Goal: Task Accomplishment & Management: Manage account settings

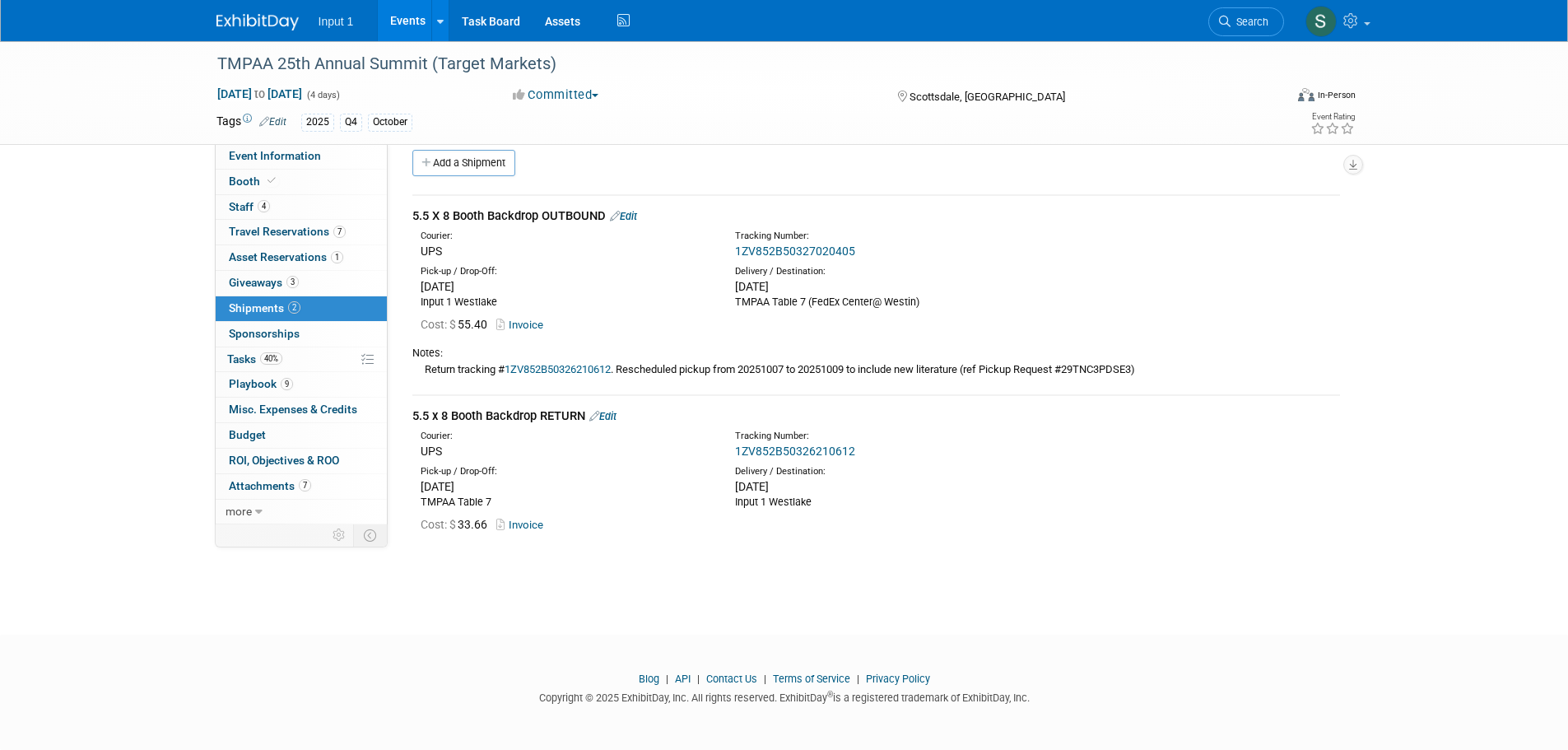
click at [634, 215] on link "Edit" at bounding box center [623, 216] width 27 height 12
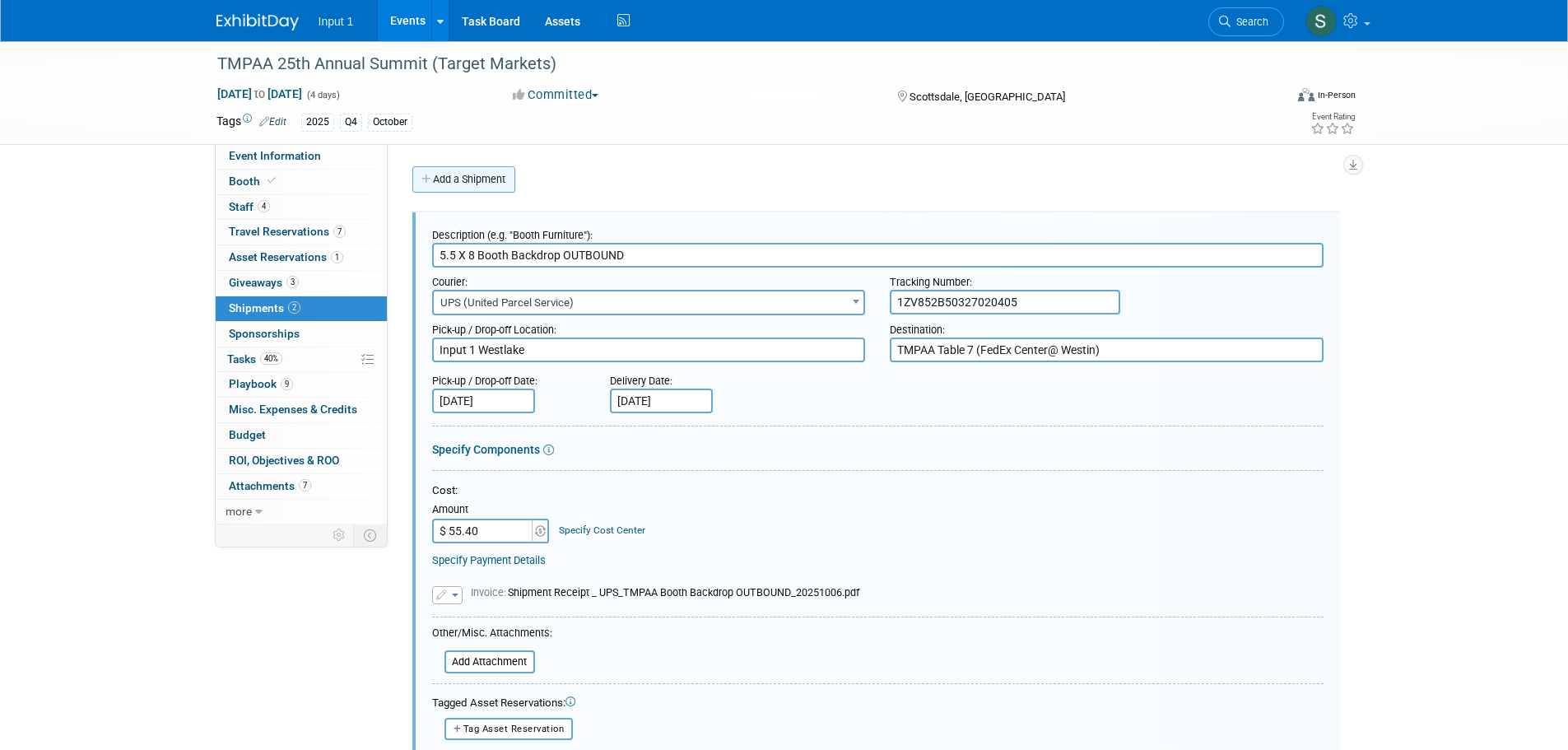
click at [440, 181] on link "Add a Shipment" at bounding box center [464, 179] width 103 height 26
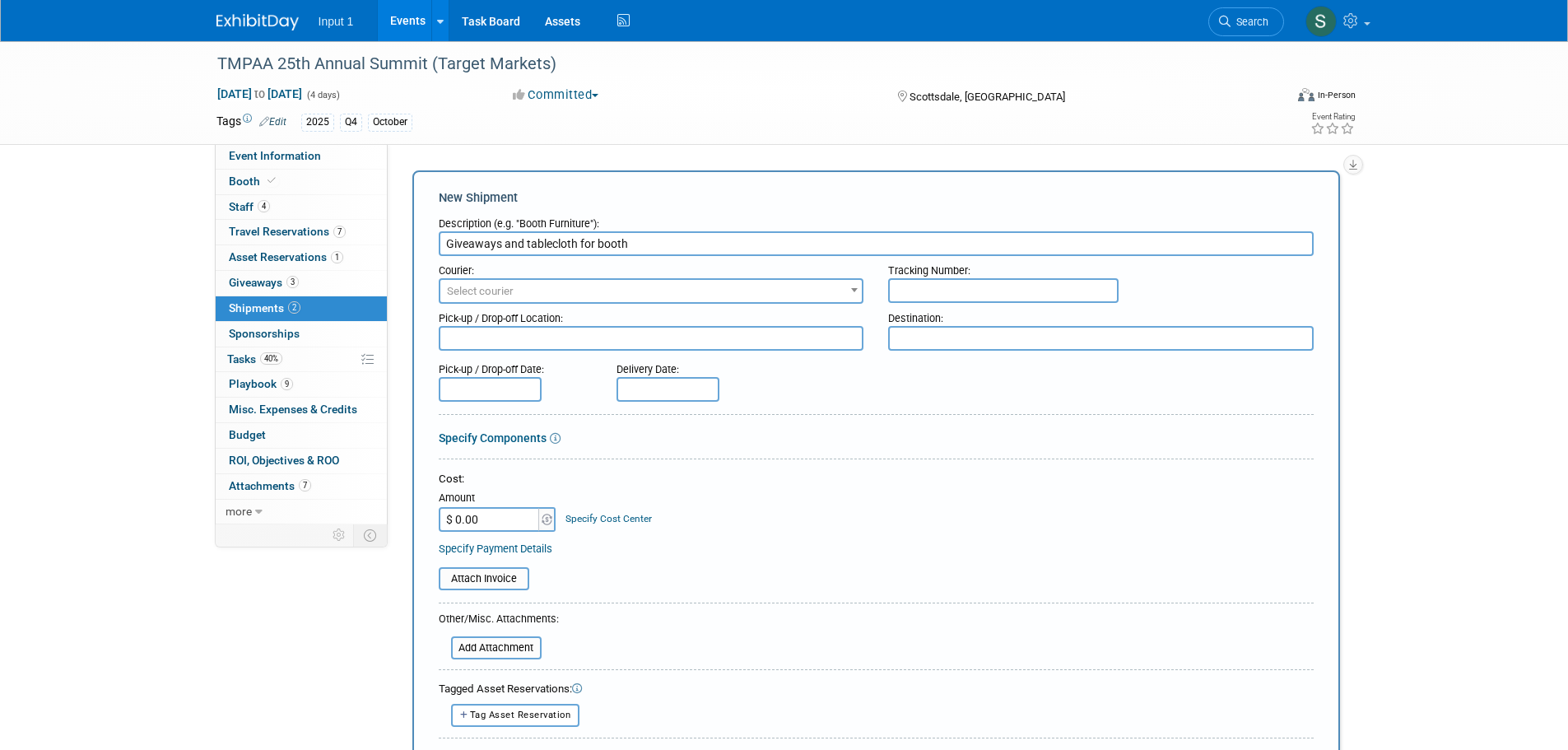
type input "Giveaways and tablecloth for booth"
click at [564, 297] on span "Select courier" at bounding box center [651, 291] width 422 height 23
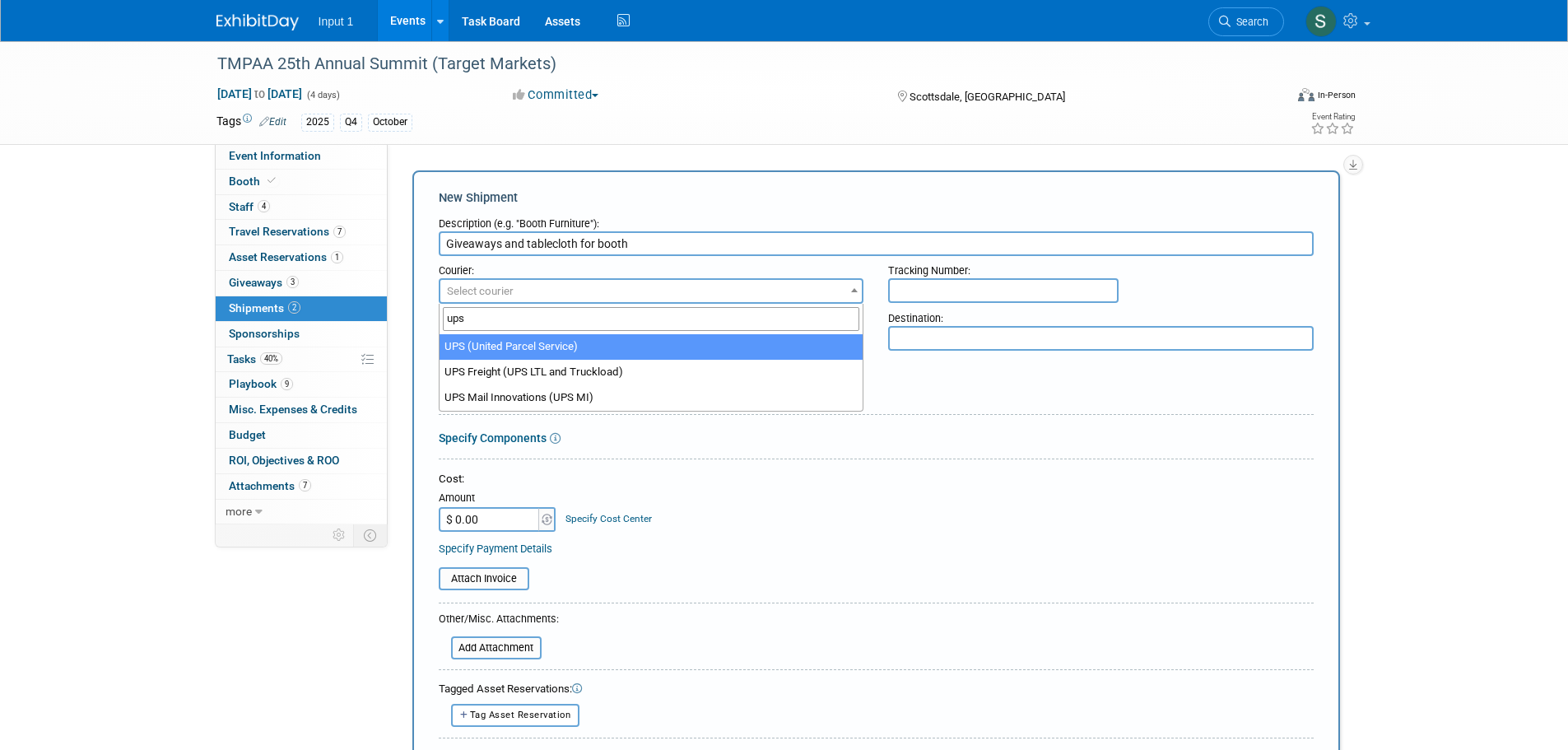
type input "ups"
drag, startPoint x: 544, startPoint y: 348, endPoint x: 618, endPoint y: 333, distance: 75.5
select select "508"
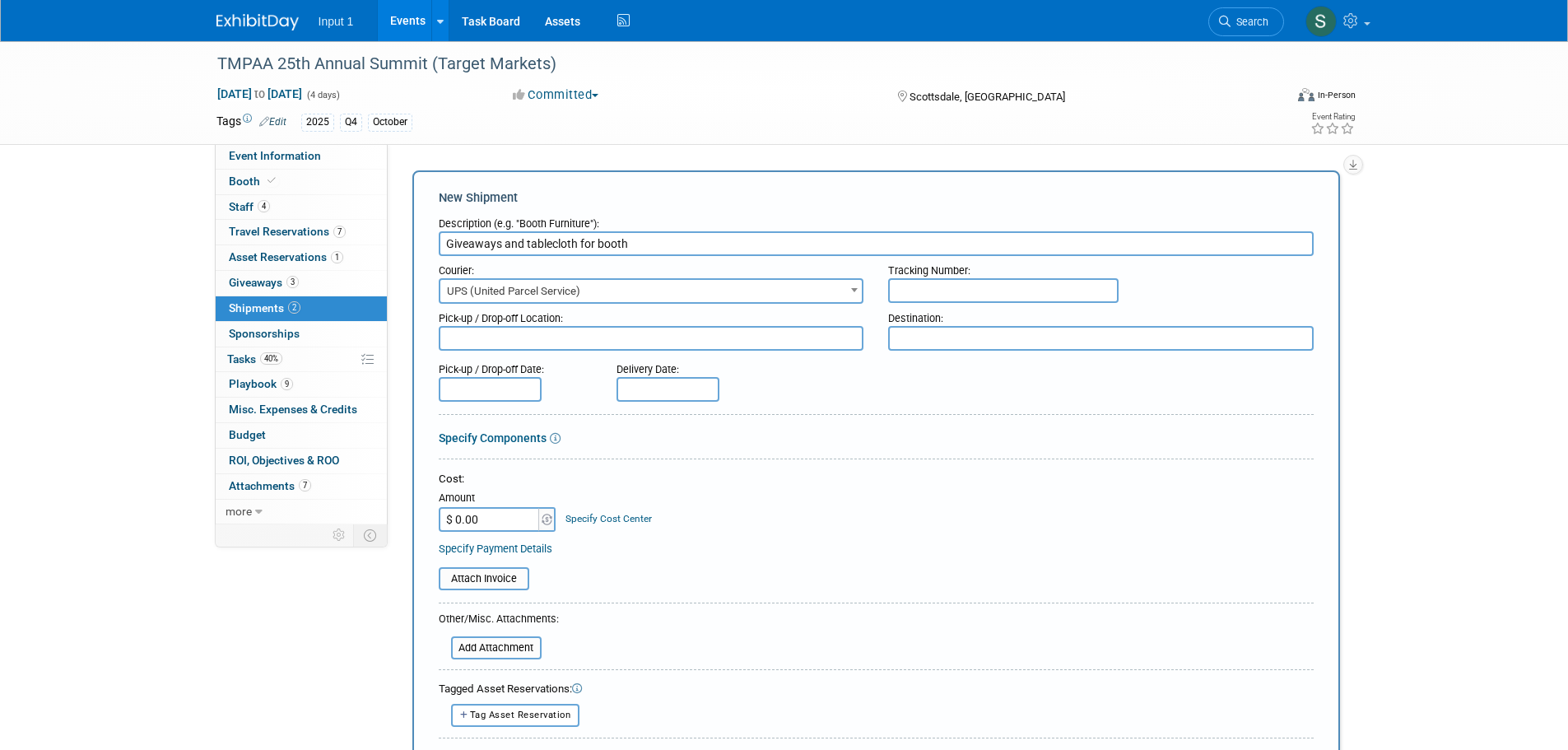
click at [905, 290] on input "text" at bounding box center [1003, 290] width 231 height 24
click at [639, 244] on input "Giveaways and tablecloth for booth" at bounding box center [876, 244] width 875 height 24
type input "Giveaways and tablecloth for booth OUTBOUND"
click at [957, 295] on input "text" at bounding box center [1003, 290] width 231 height 24
paste input "1ZV852B50324198220"
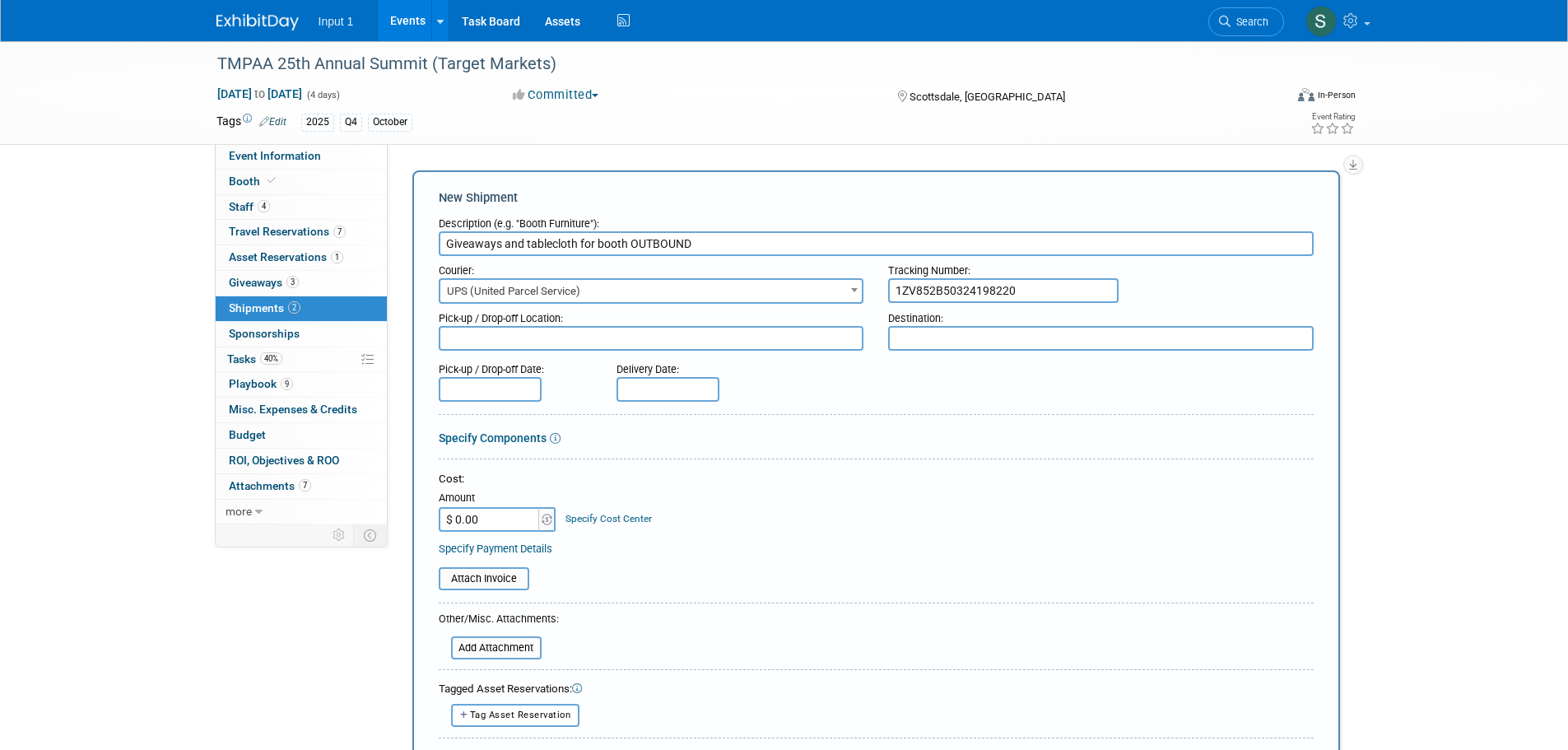
type input "1ZV852B50324198220"
click at [505, 347] on textarea at bounding box center [651, 338] width 426 height 24
type textarea "i"
type textarea "Input 1 Westlake"
type textarea "FedEx Office Westin Kierland"
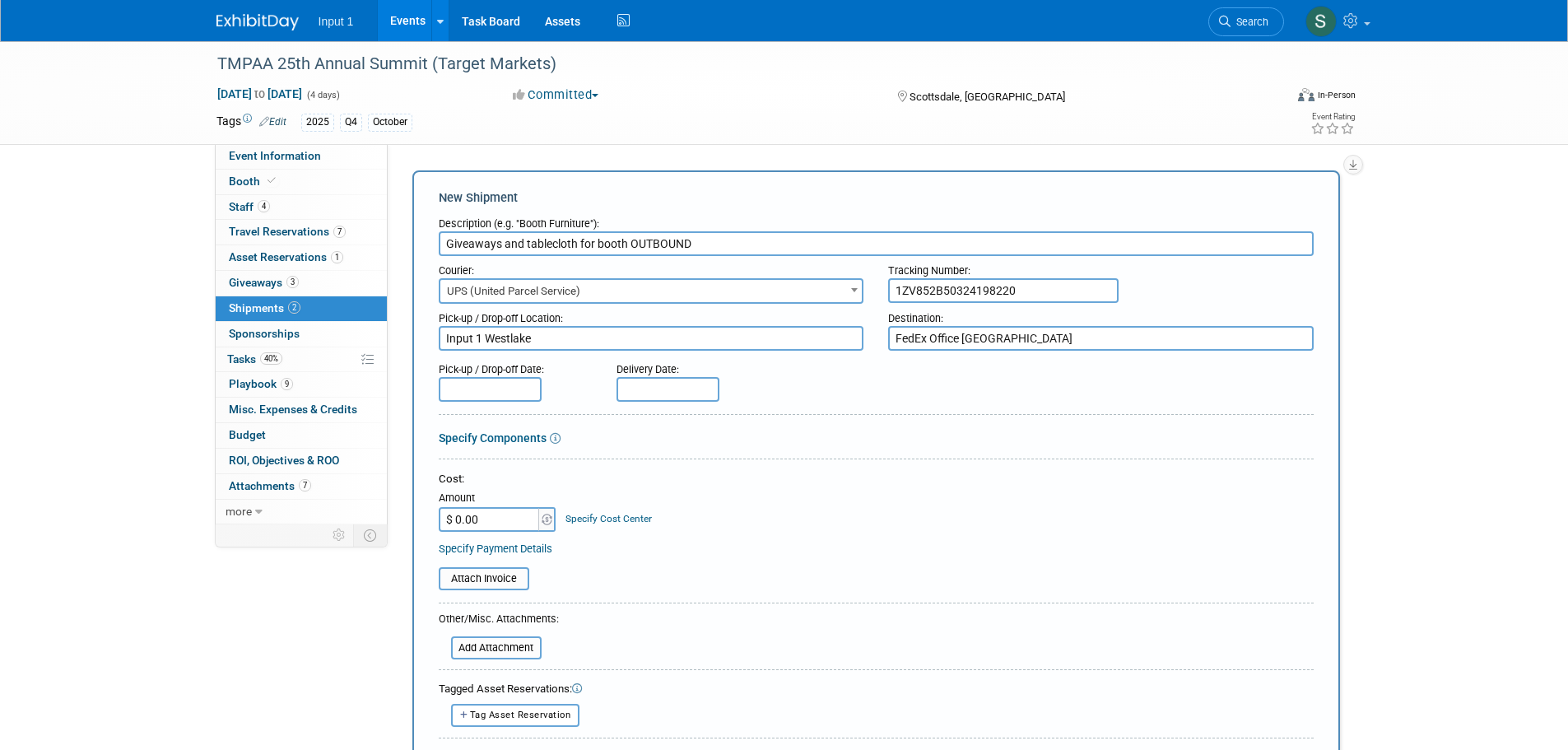
click at [504, 394] on input "text" at bounding box center [490, 389] width 103 height 24
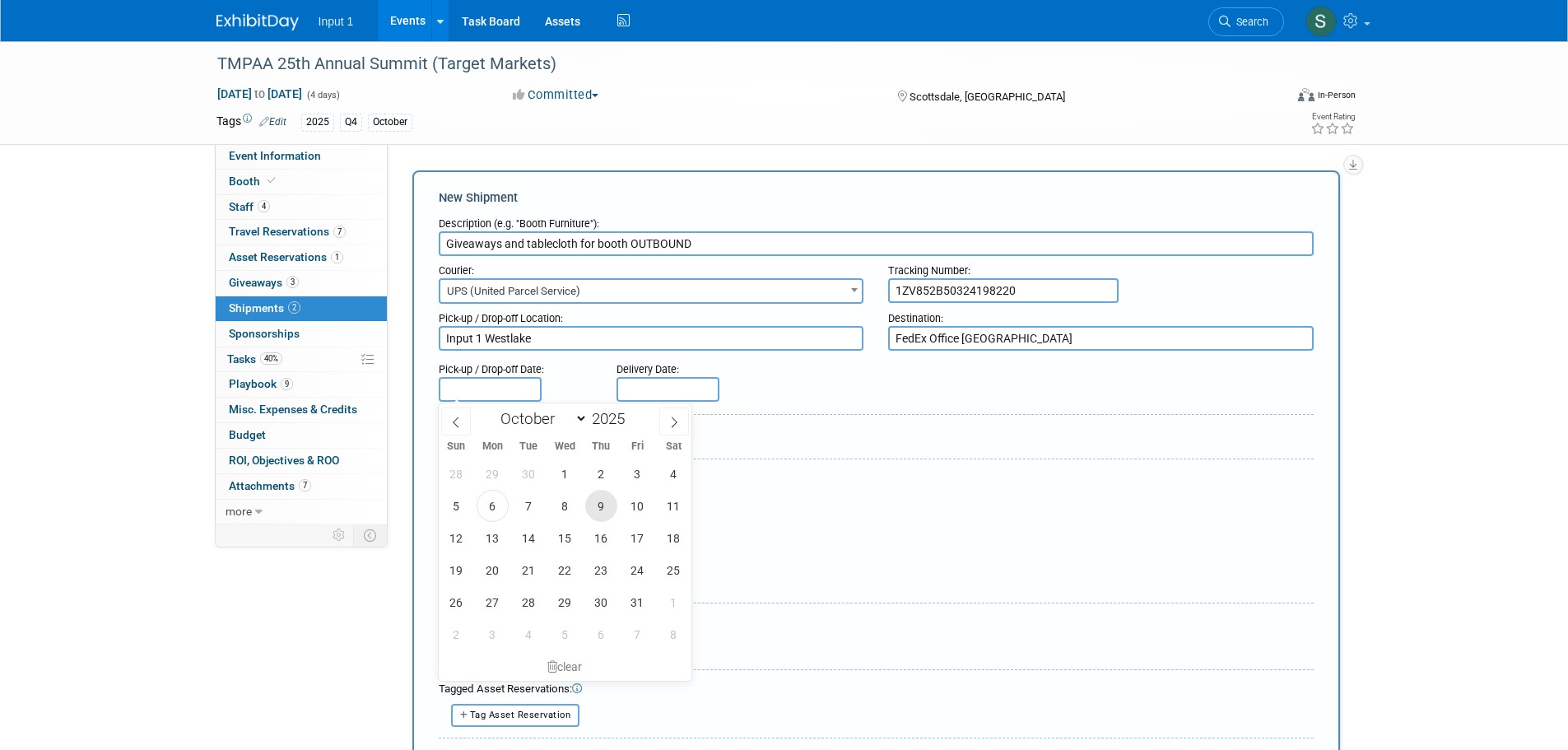
click at [600, 505] on span "9" at bounding box center [601, 505] width 32 height 32
type input "Oct 9, 2025"
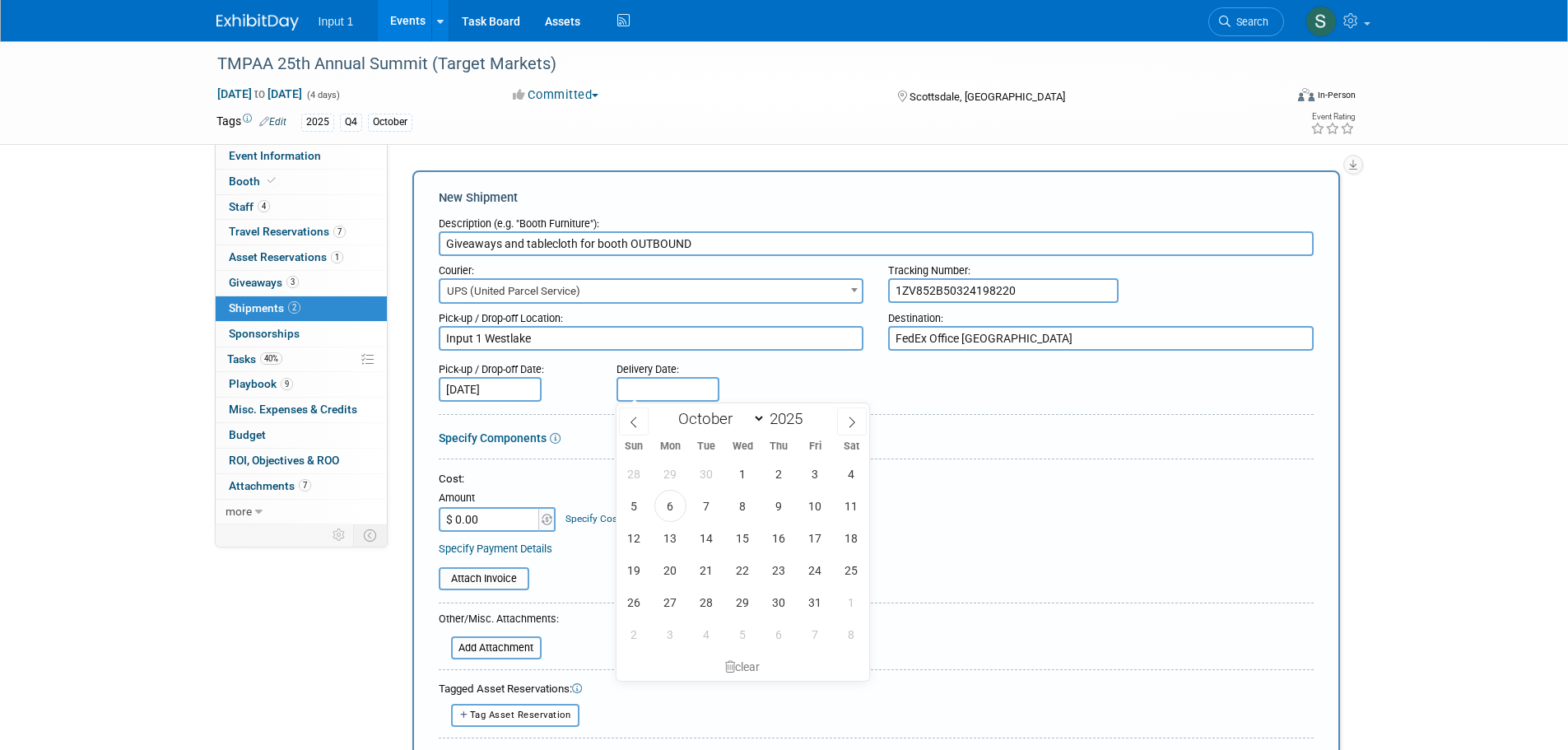
click at [651, 391] on input "text" at bounding box center [668, 389] width 103 height 24
click at [676, 533] on span "13" at bounding box center [670, 538] width 32 height 32
type input "Oct 13, 2025"
click at [908, 456] on form "Description (e.g. "Booth Furniture"): Giveaways and tablecloth for booth OUTBOU…" at bounding box center [876, 555] width 875 height 692
click at [499, 514] on input "$ 0.00" at bounding box center [490, 519] width 103 height 24
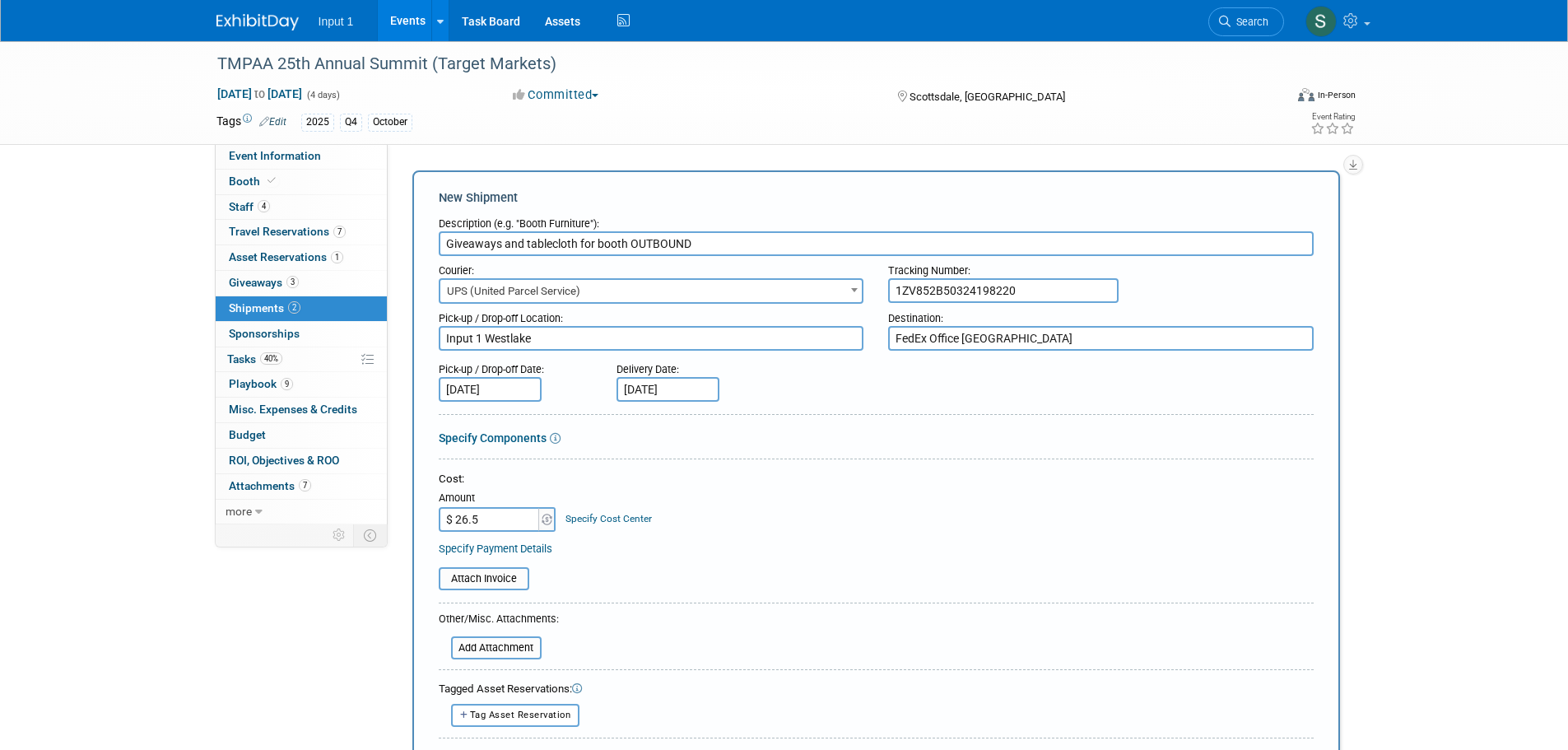
type input "$ 26.51"
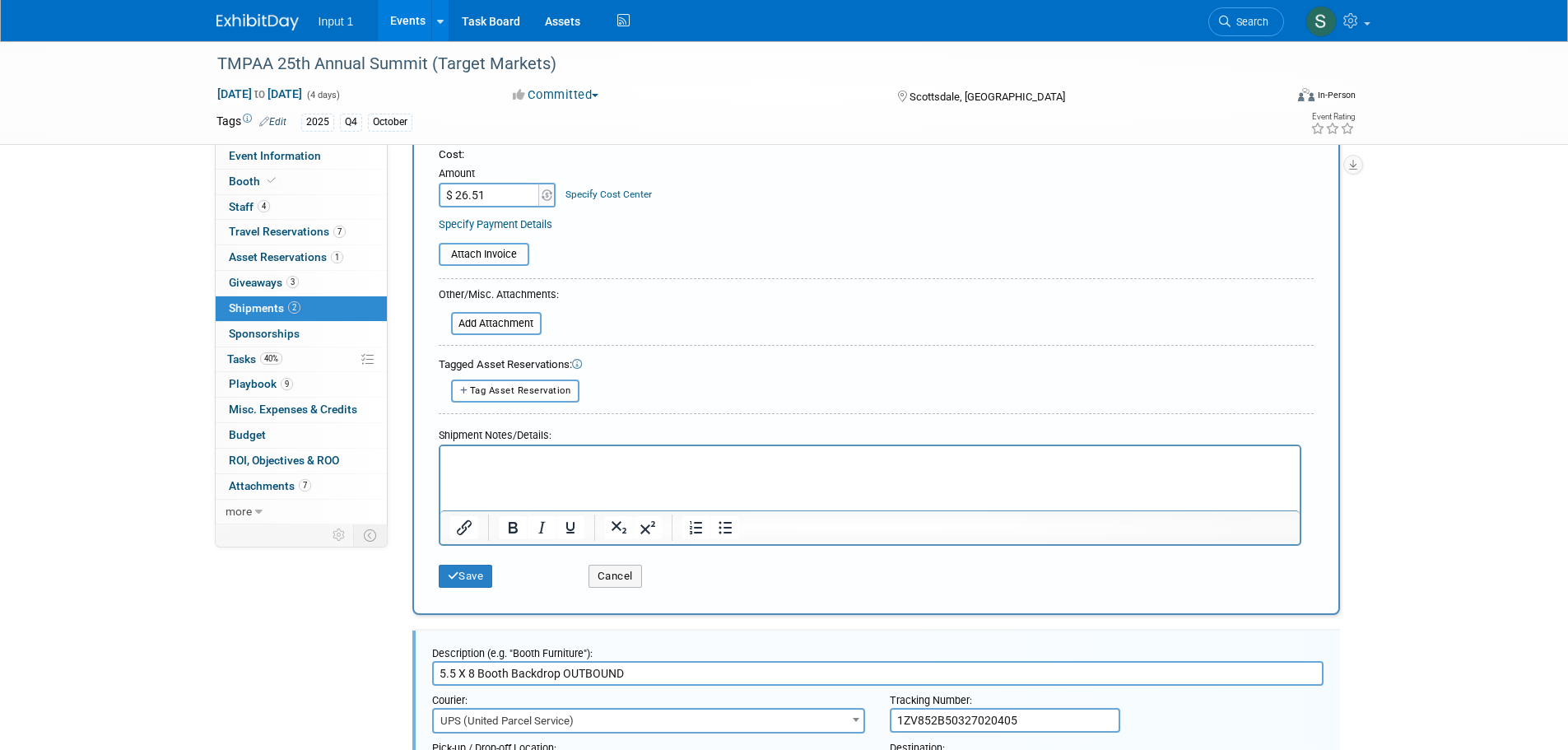
scroll to position [329, 0]
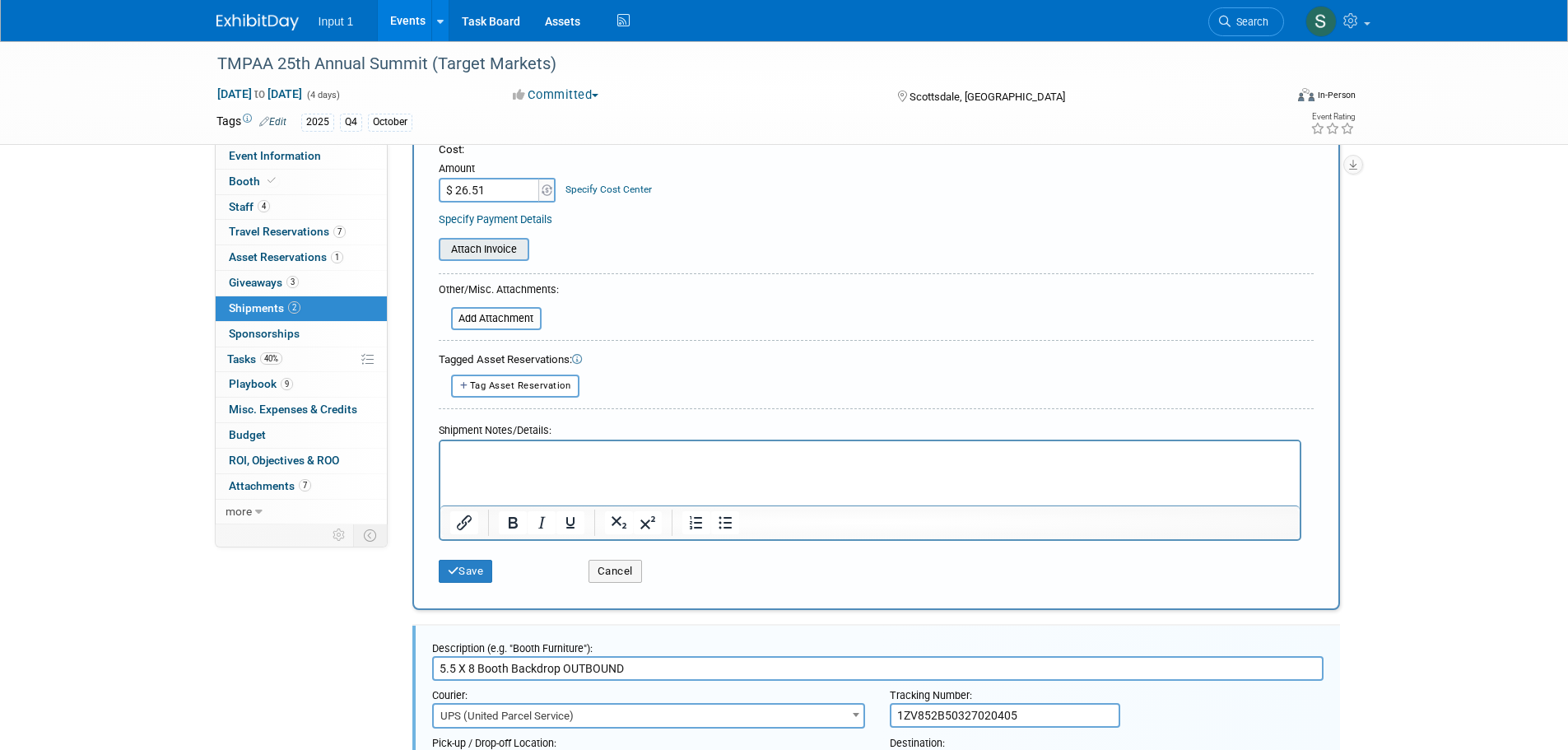
click at [513, 252] on input "file" at bounding box center [430, 249] width 196 height 20
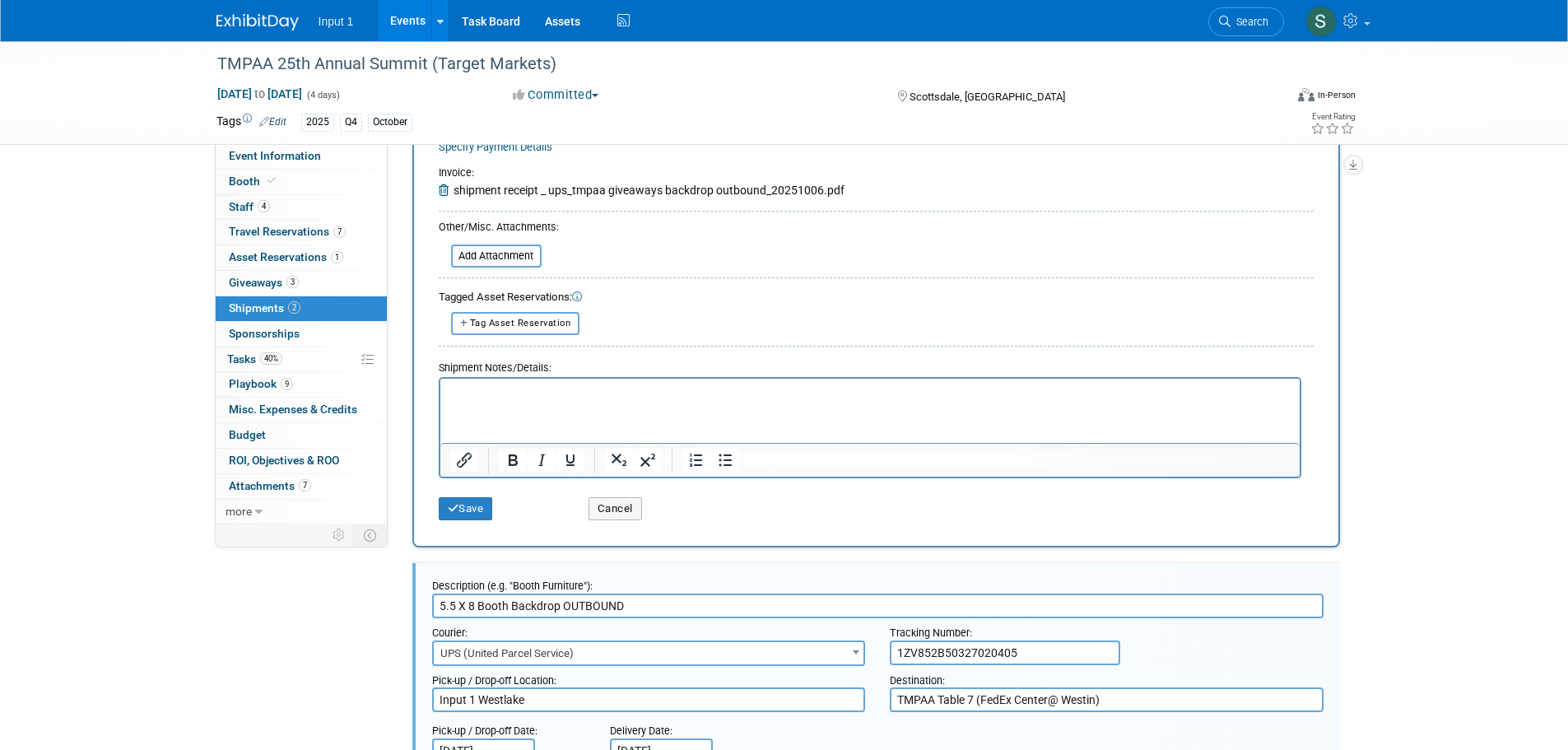
scroll to position [494, 0]
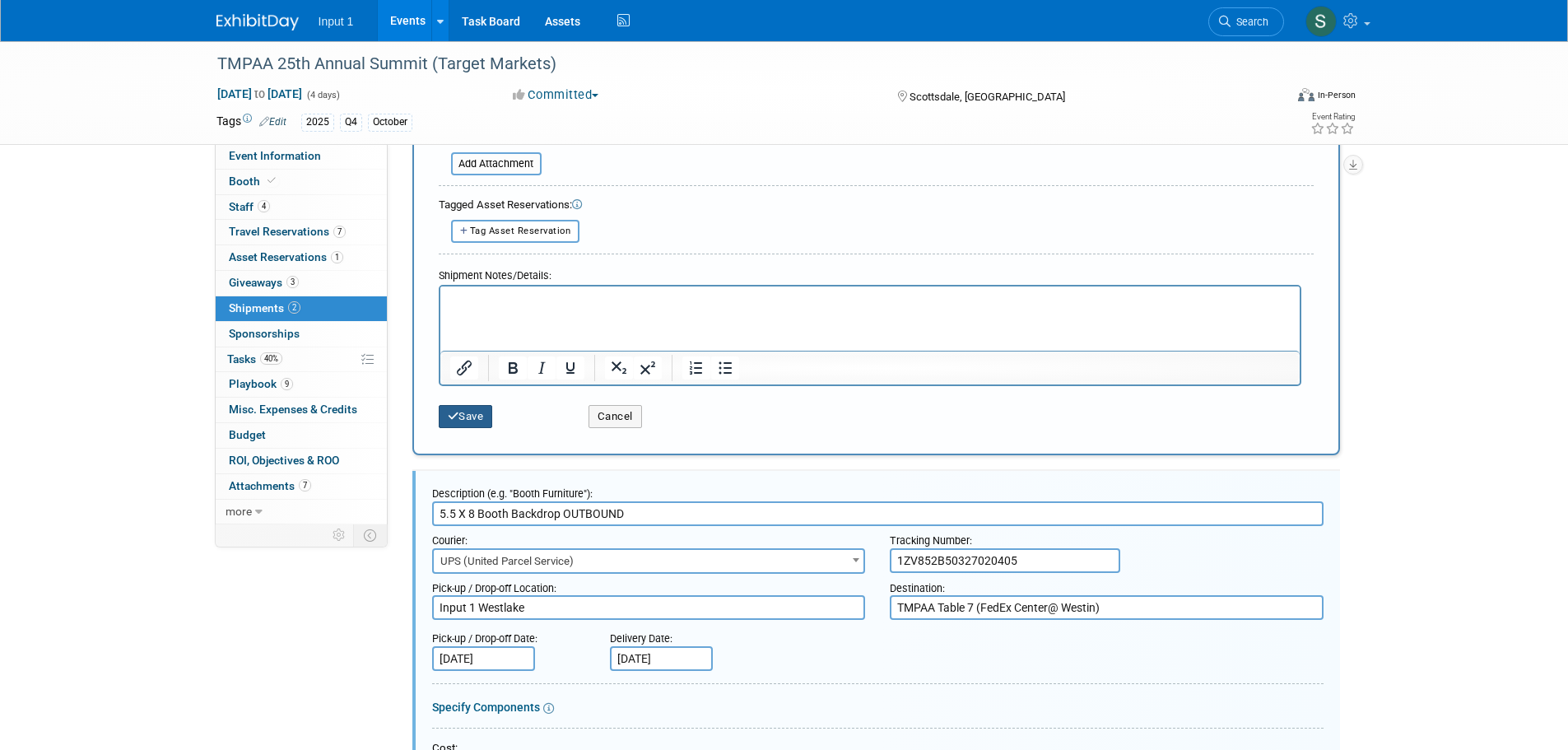
click at [464, 417] on button "Save" at bounding box center [466, 416] width 55 height 23
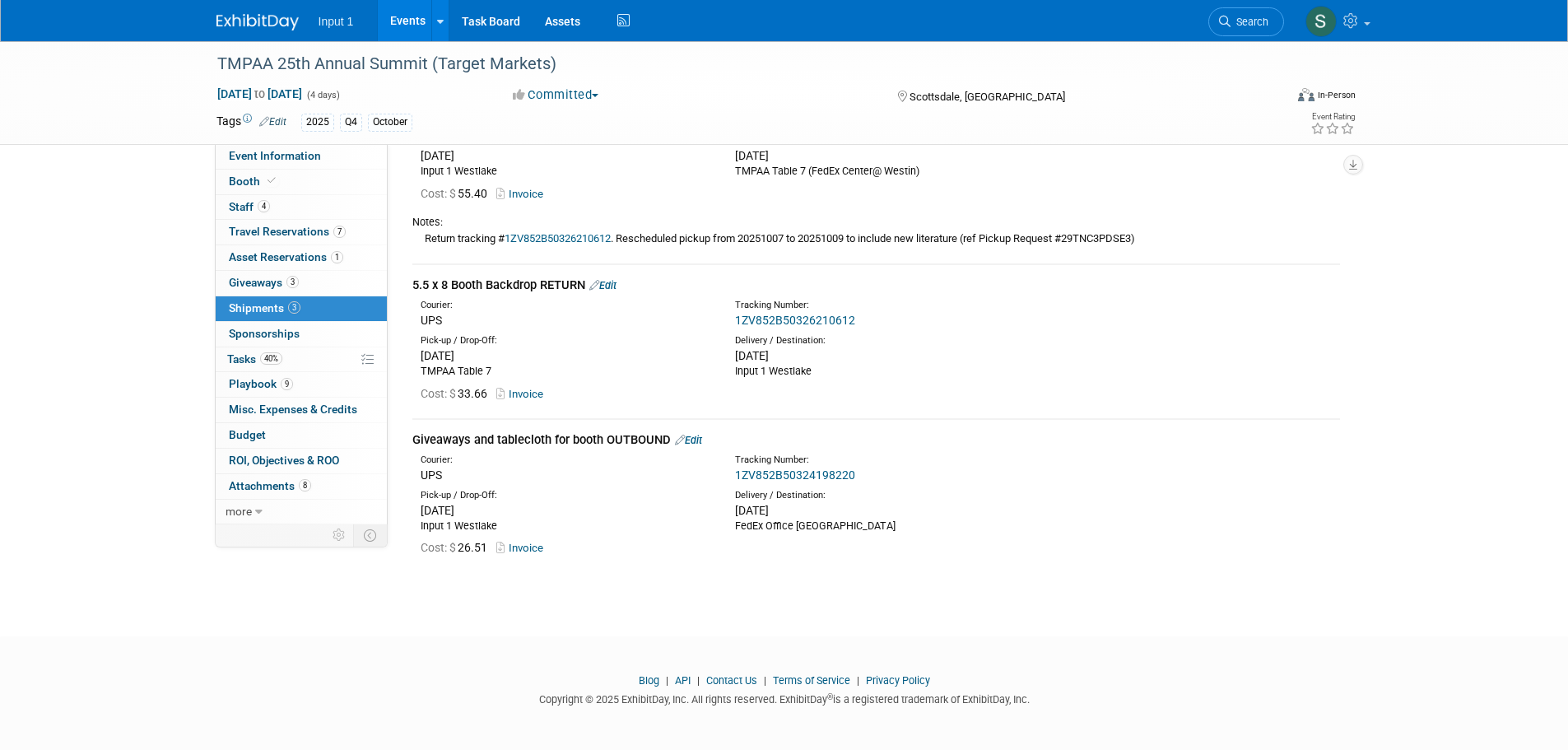
scroll to position [0, 0]
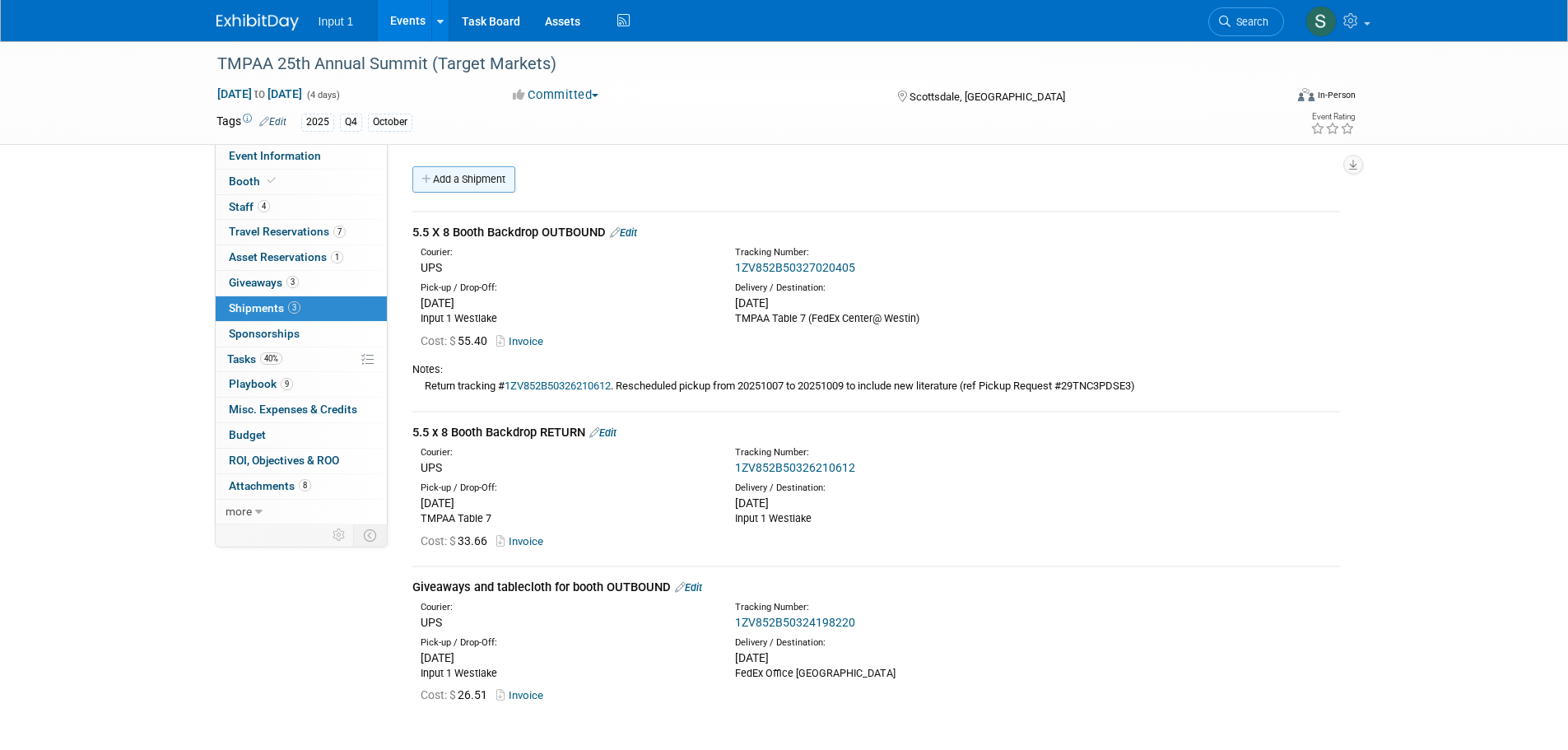
click at [478, 181] on link "Add a Shipment" at bounding box center [464, 179] width 103 height 26
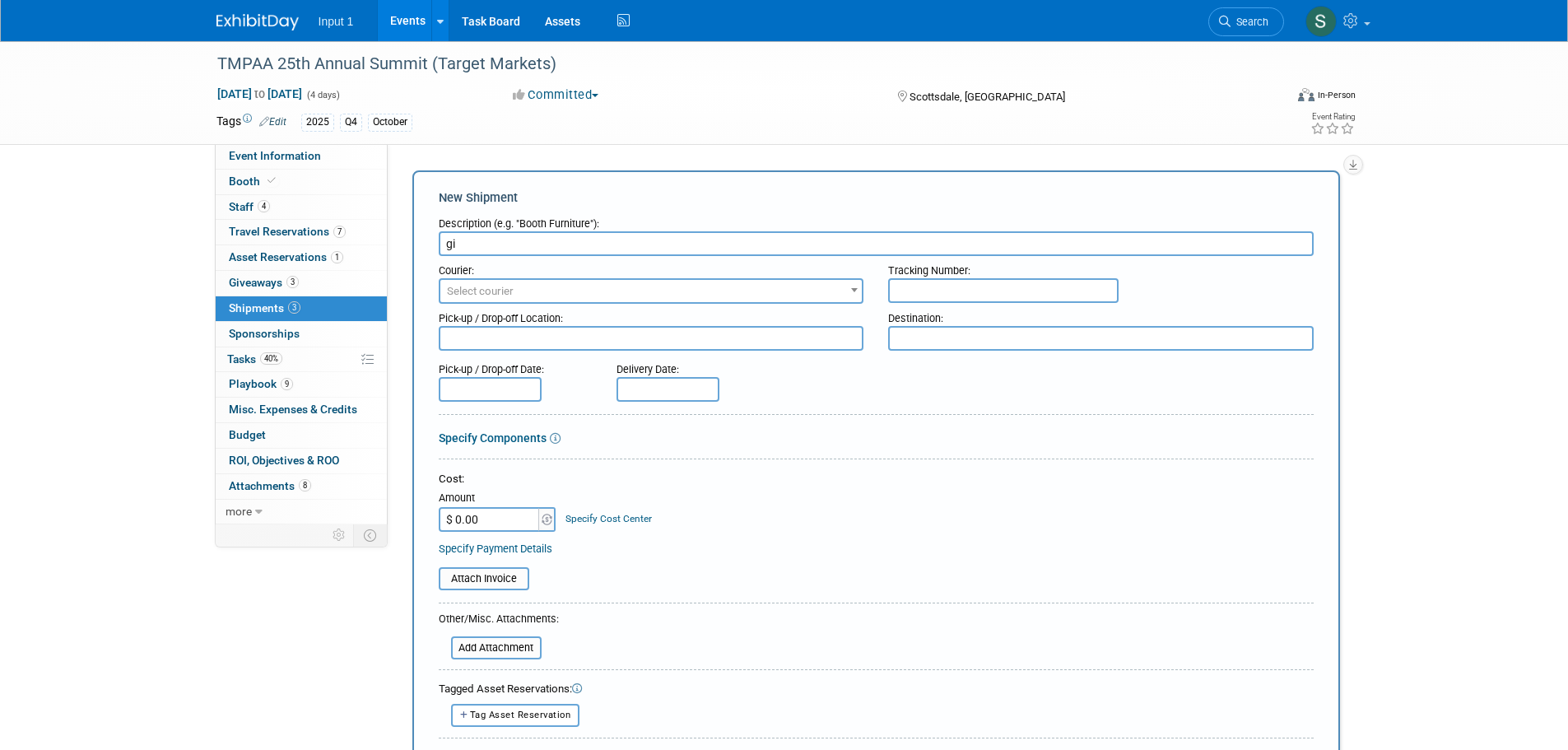
type input "g"
type input "Giveaways and Tablecloth for Booth RETURN"
click at [497, 296] on span "Select courier" at bounding box center [480, 290] width 67 height 12
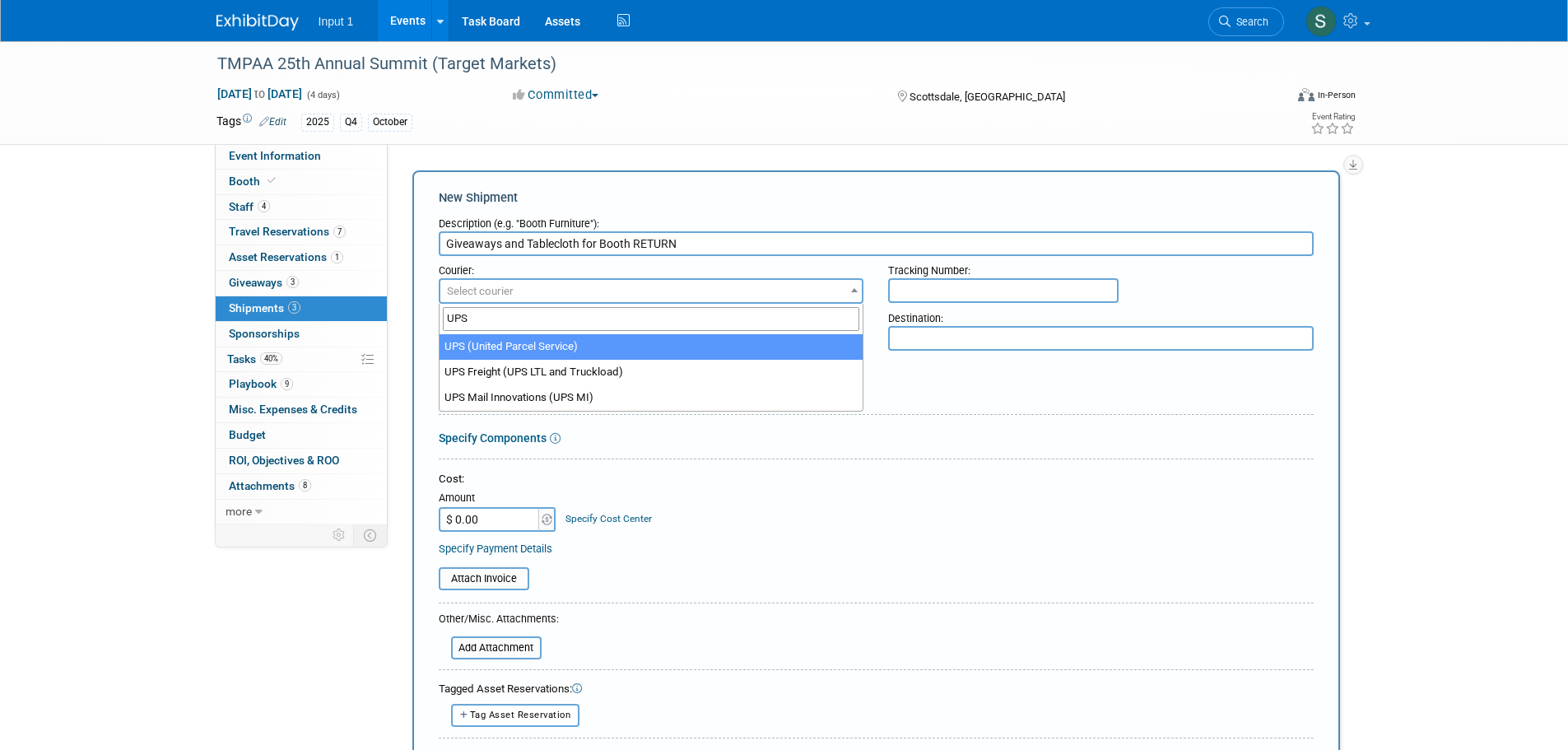
type input "UPS"
select select "508"
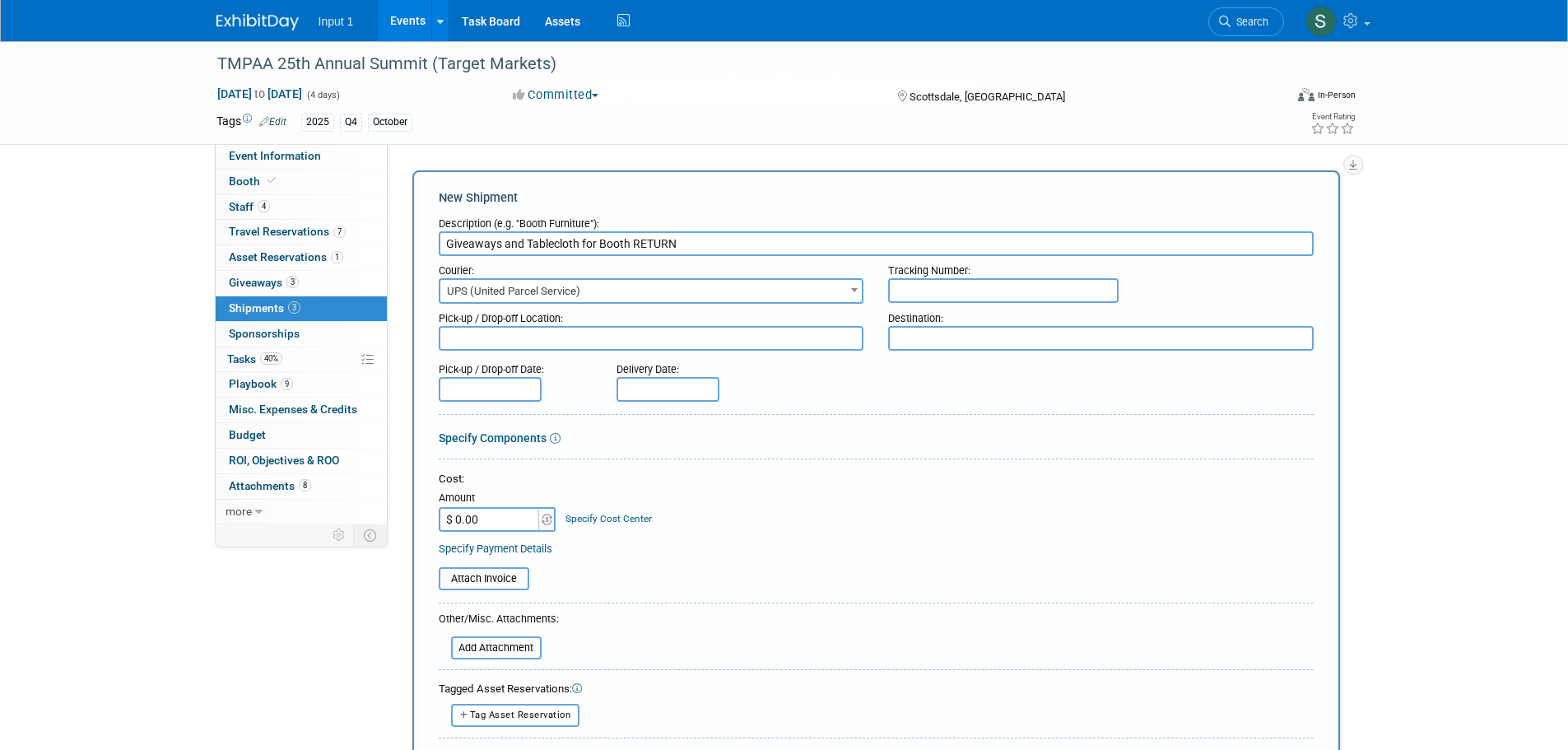
click at [977, 286] on input "text" at bounding box center [1003, 290] width 231 height 24
paste input "1ZV852B50312237441"
type input "1ZV852B50312237441"
click at [529, 342] on textarea at bounding box center [651, 338] width 426 height 24
type textarea "w"
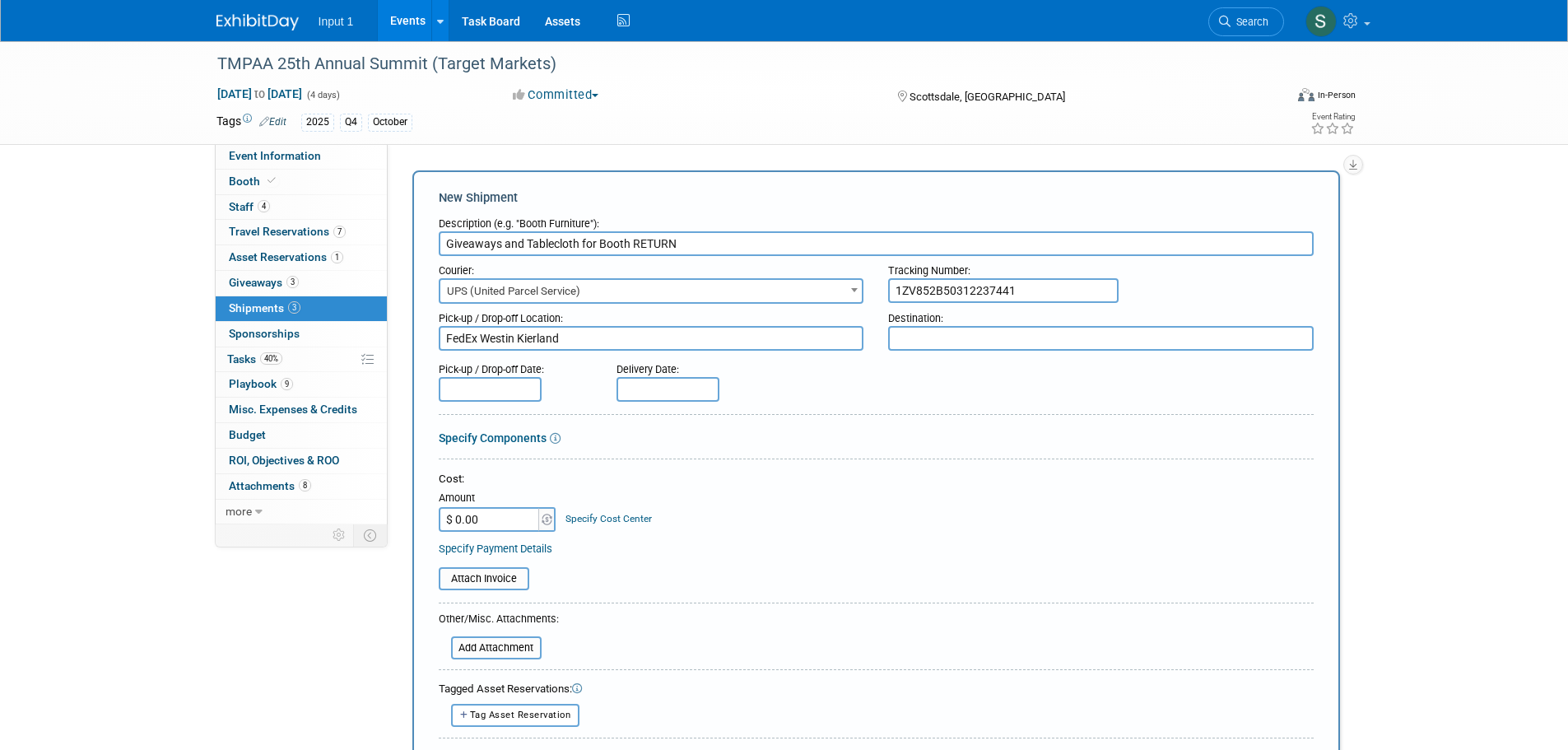
type textarea "FedEx Westin Kierland"
type textarea "Input 1 Westlake"
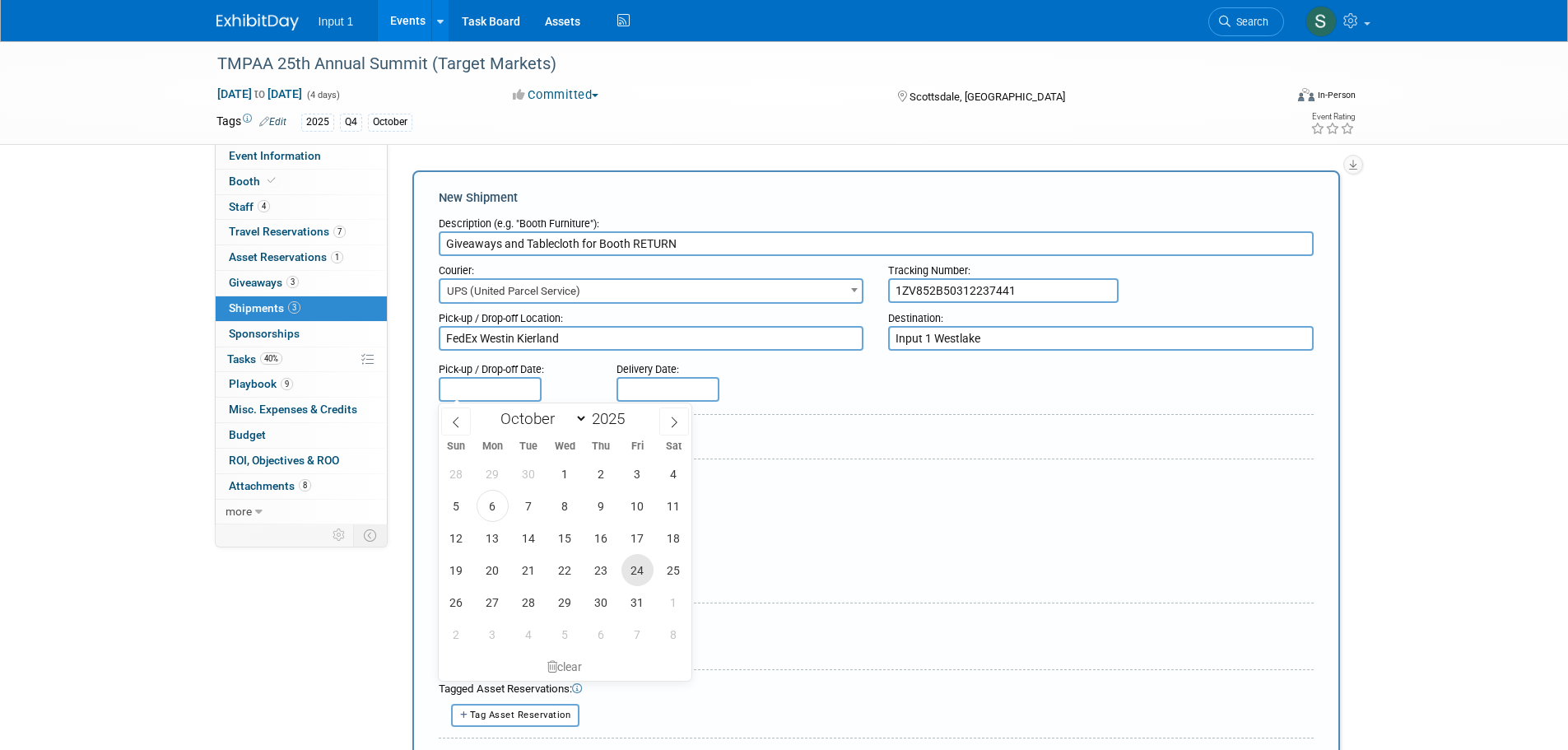
click at [637, 570] on span "24" at bounding box center [637, 570] width 32 height 32
type input "Oct 24, 2025"
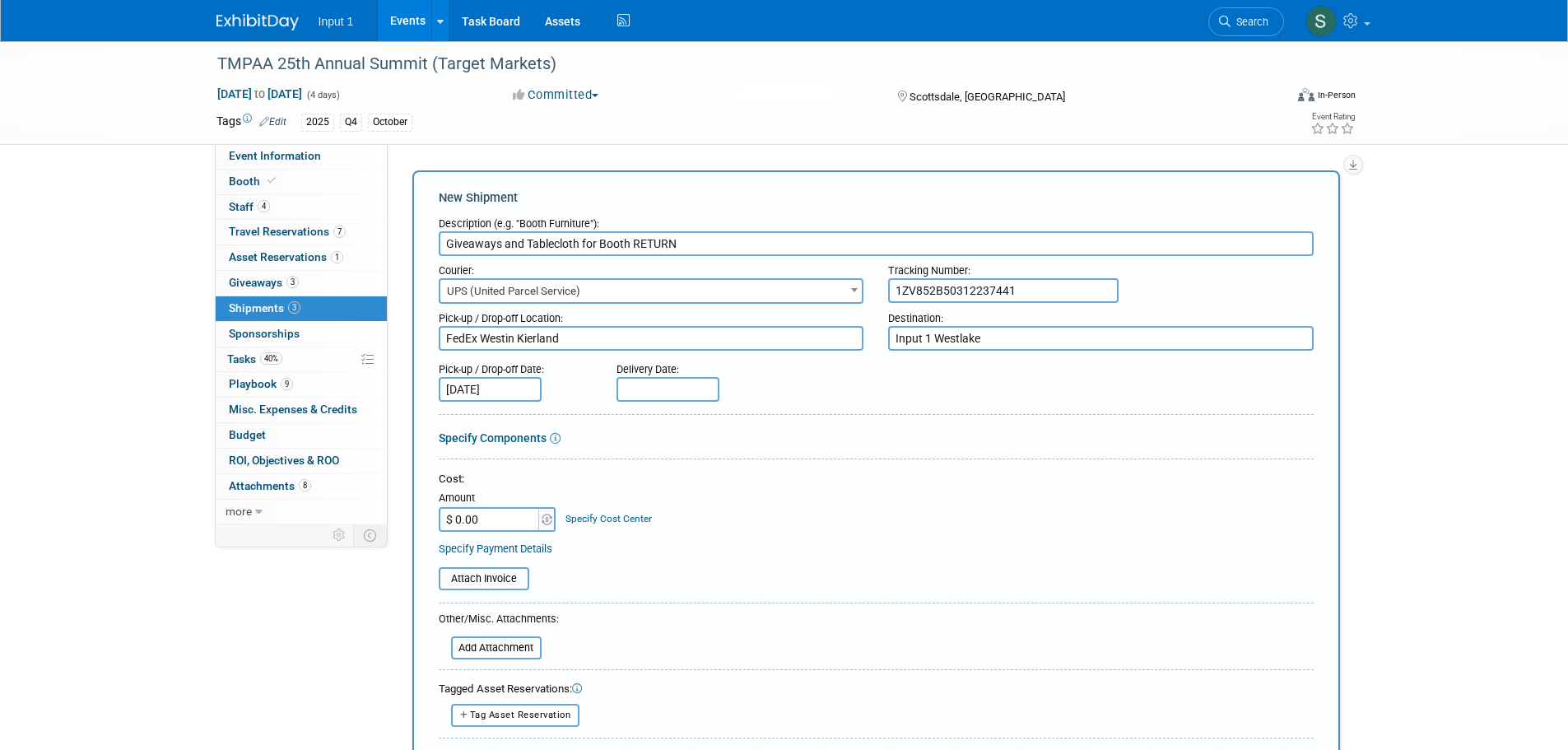
click at [652, 390] on input "text" at bounding box center [668, 389] width 103 height 24
click at [707, 599] on span "28" at bounding box center [706, 602] width 32 height 32
type input "Oct 28, 2025"
click at [853, 453] on form "Description (e.g. "Booth Furniture"): Giveaways and Tablecloth for Booth RETURN…" at bounding box center [876, 555] width 875 height 692
click at [514, 531] on input "$ 0.00" at bounding box center [490, 519] width 103 height 24
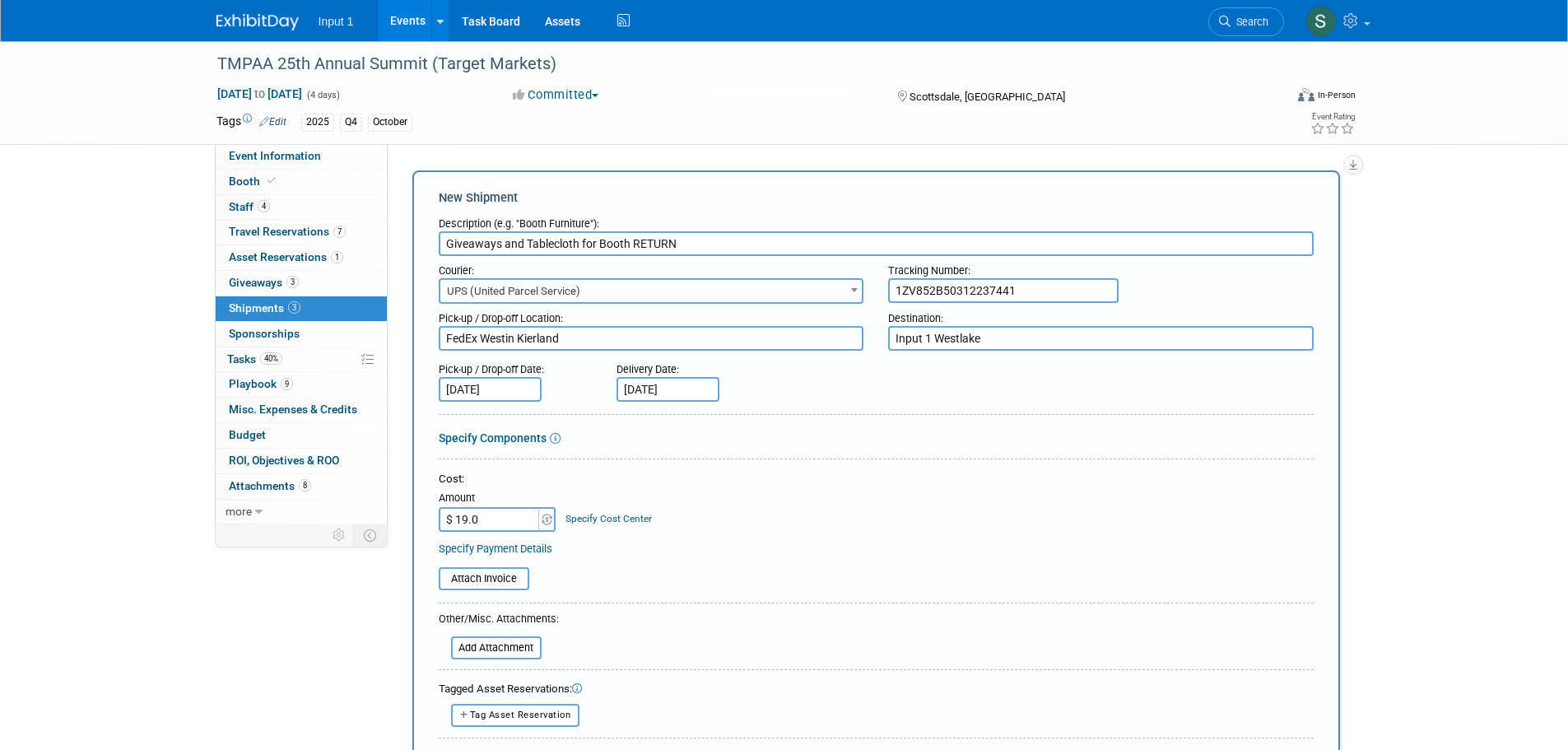
type input "$ 19.06"
click at [495, 578] on input "file" at bounding box center [430, 578] width 196 height 20
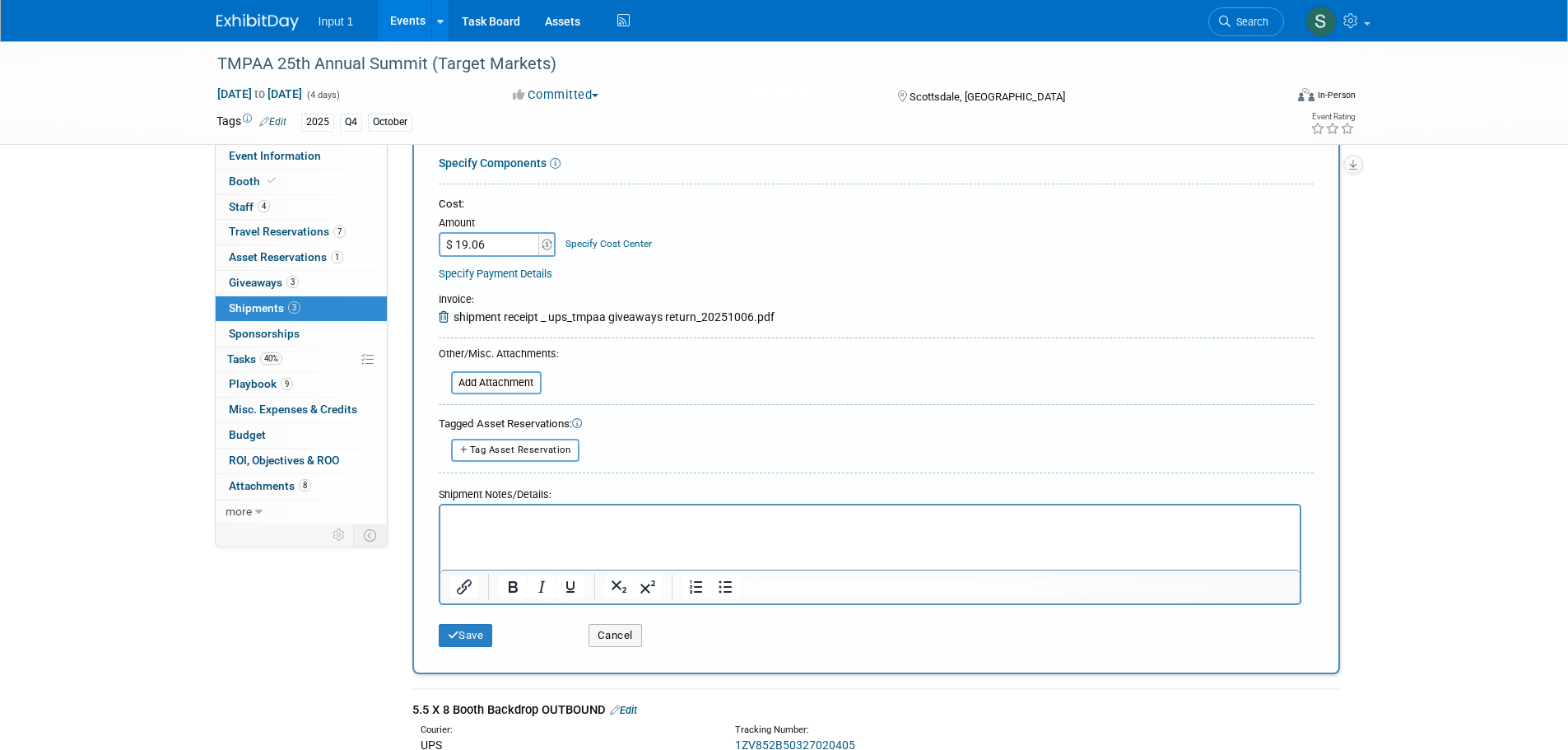
scroll to position [329, 0]
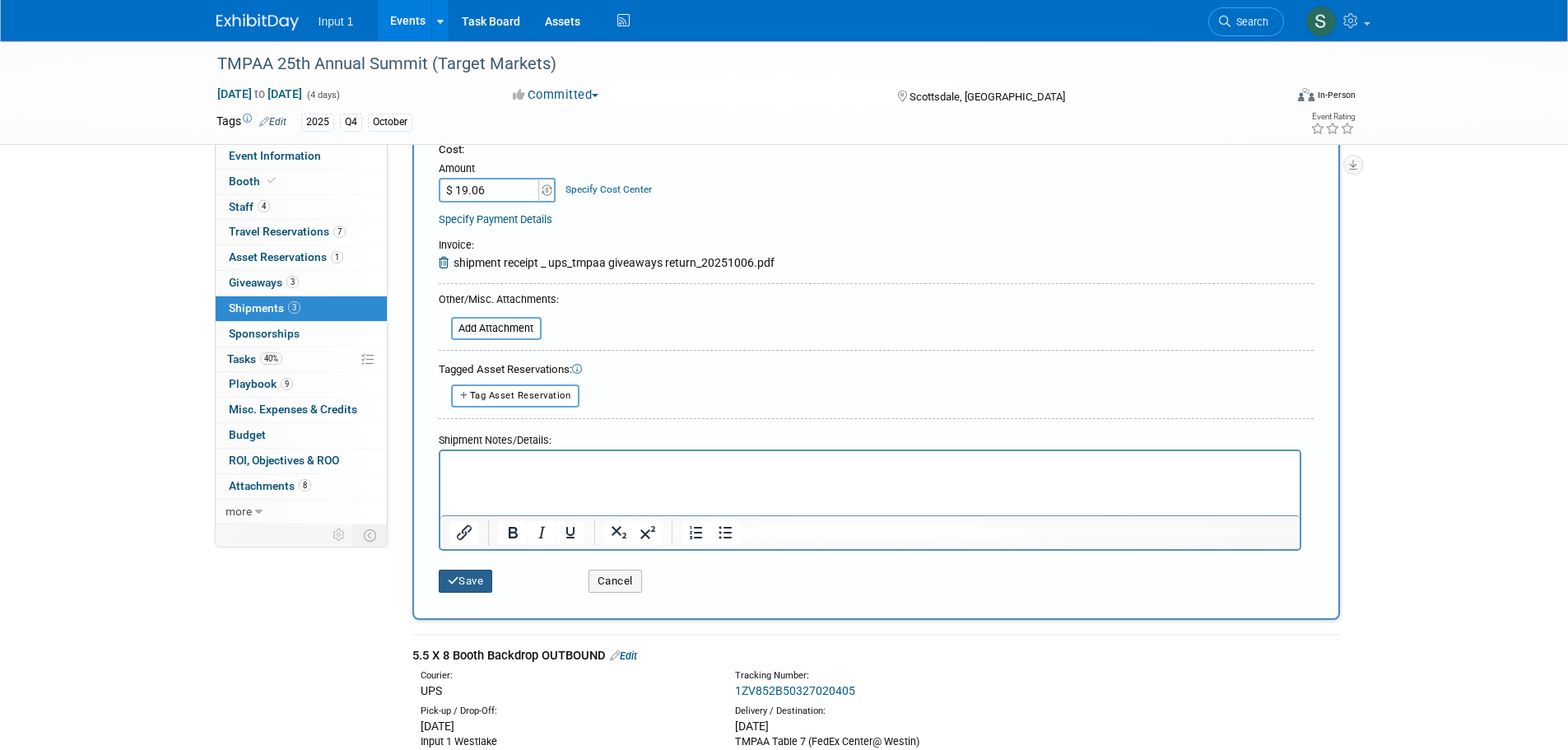
click at [480, 582] on button "Save" at bounding box center [466, 581] width 55 height 23
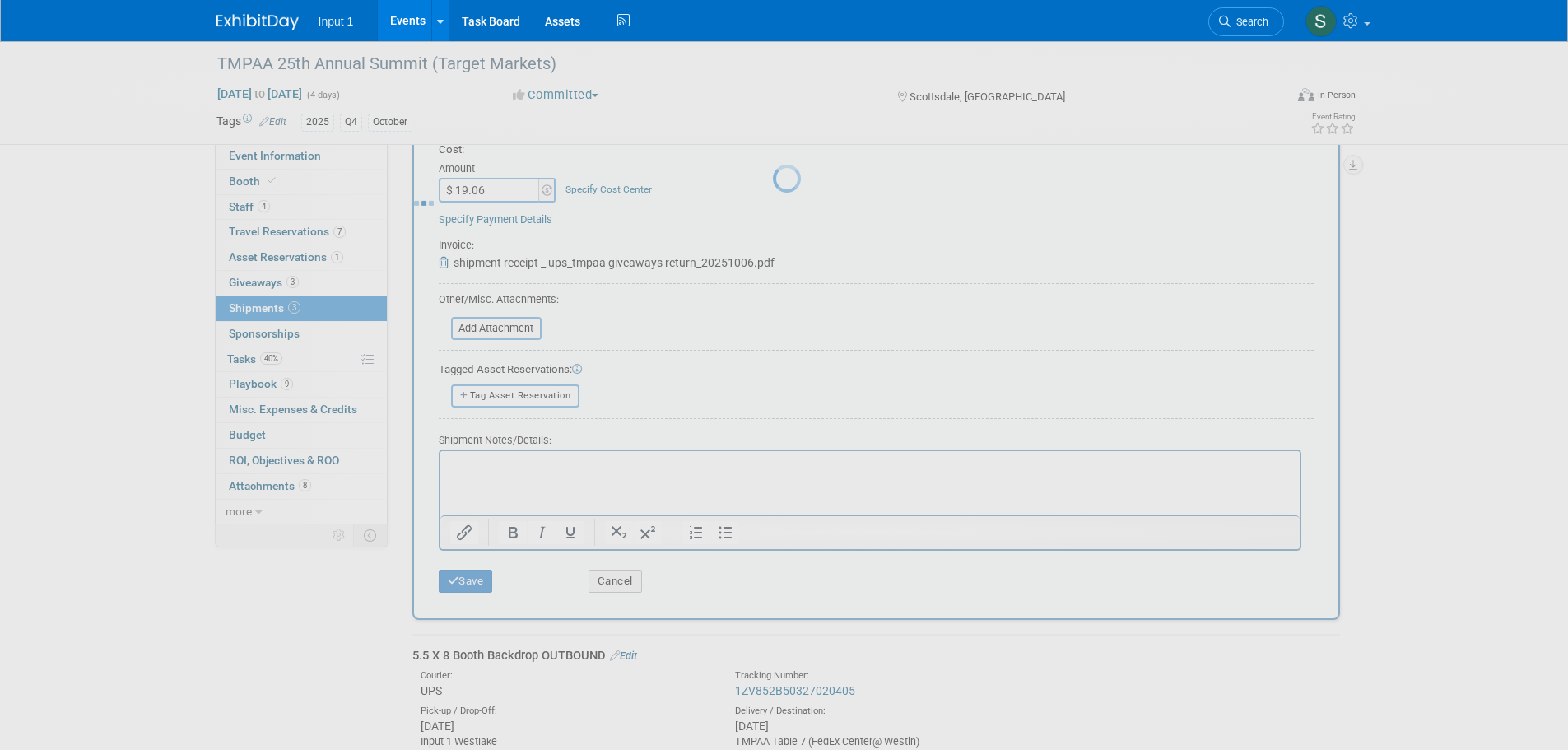
scroll to position [301, 0]
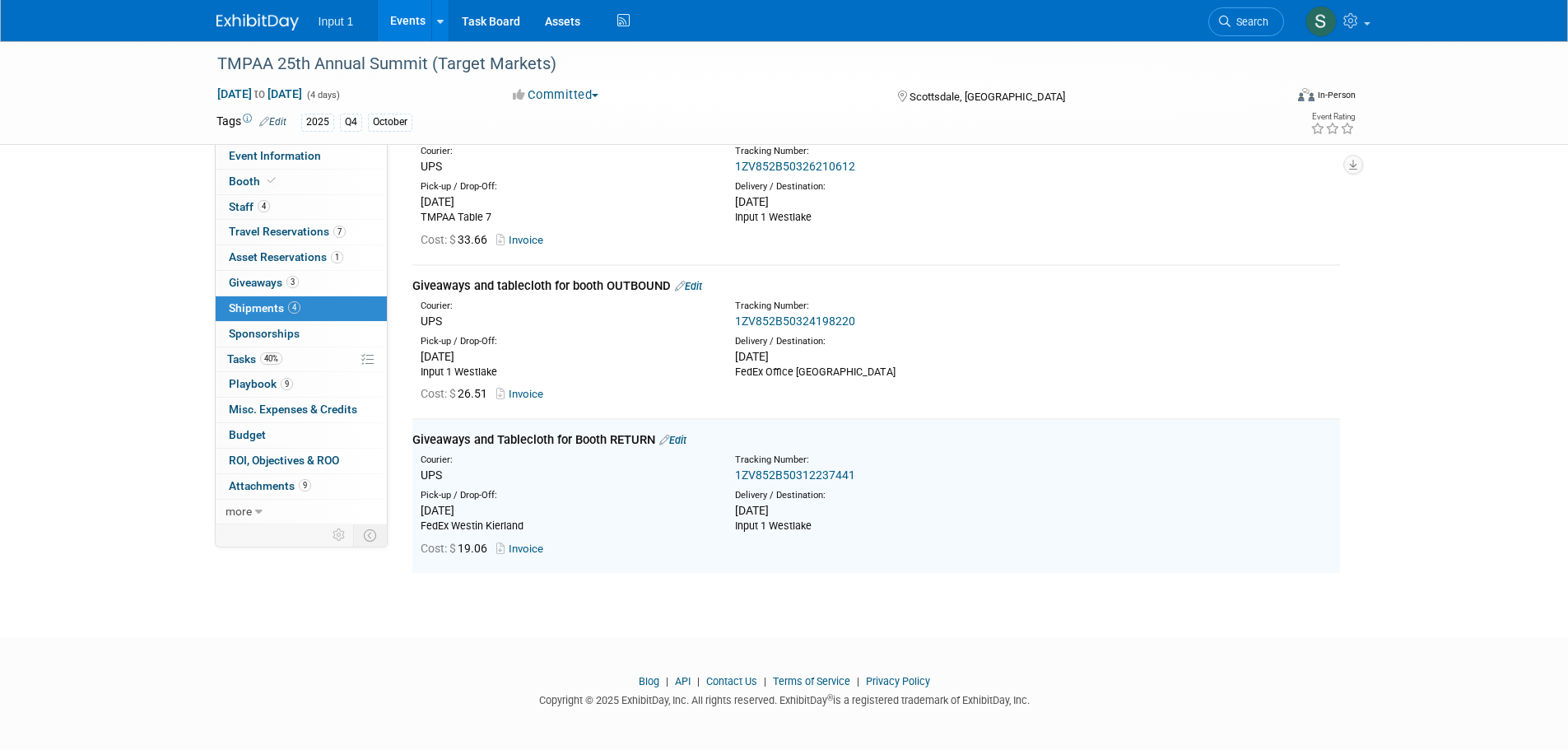
click at [1111, 379] on div "Cost: $ 26.51 Invoice" at bounding box center [876, 393] width 952 height 28
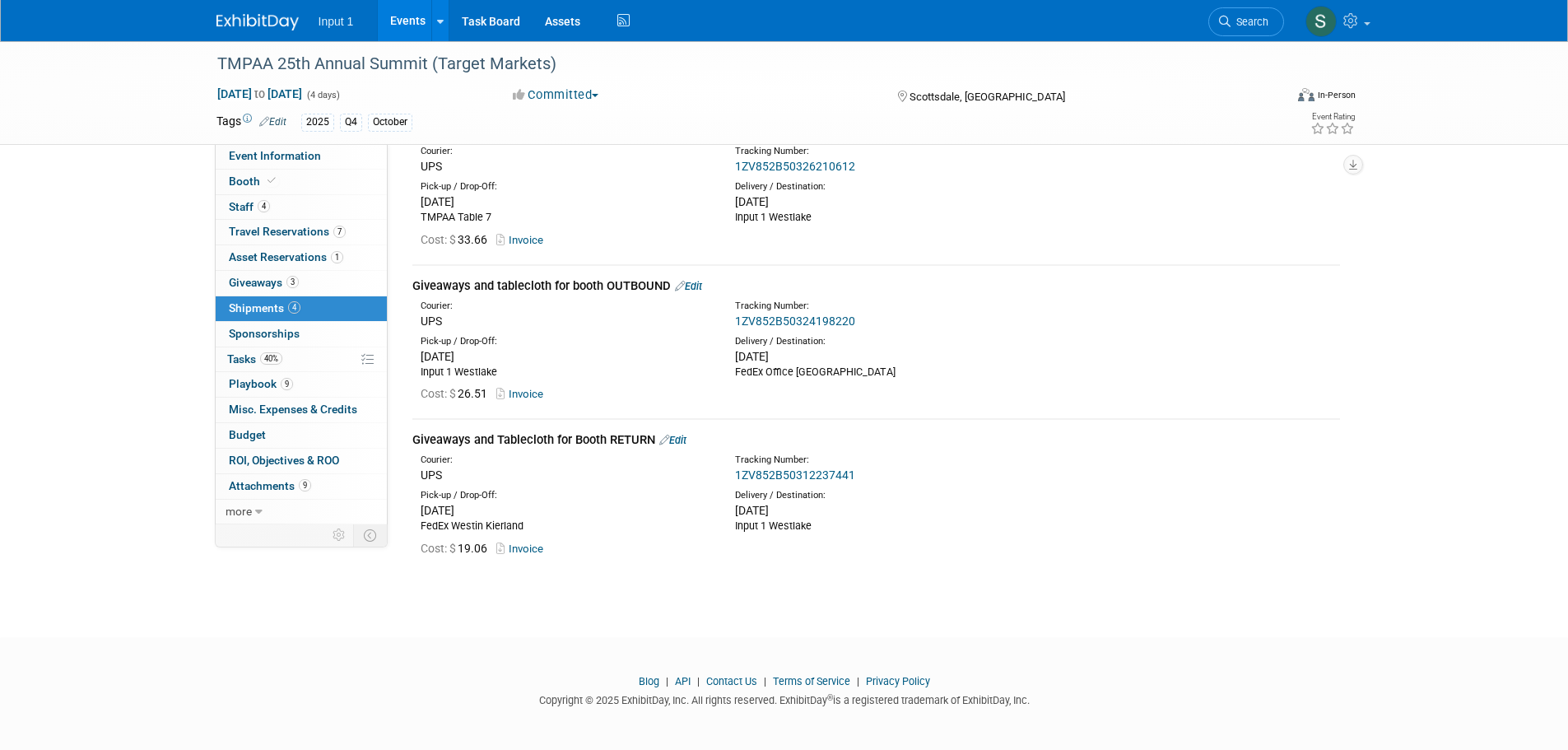
click at [1111, 409] on td "Giveaways and tablecloth for booth OUTBOUND Edit Courier: UPS Tracking Number: …" at bounding box center [877, 342] width 928 height 154
click at [569, 19] on link "Assets" at bounding box center [562, 20] width 60 height 41
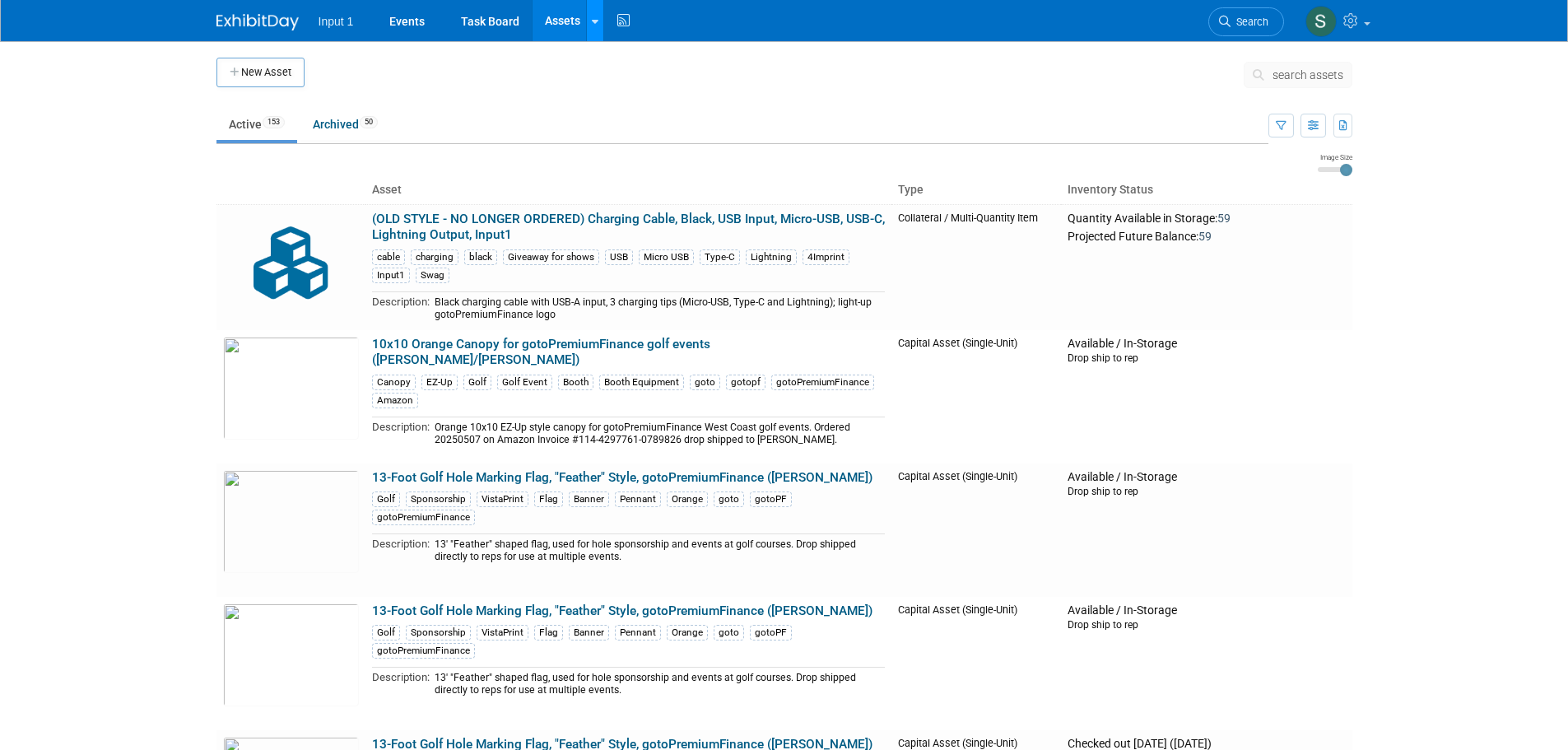
click at [596, 24] on icon at bounding box center [596, 22] width 7 height 10
click at [623, 86] on link "Search Assets" at bounding box center [660, 82] width 146 height 23
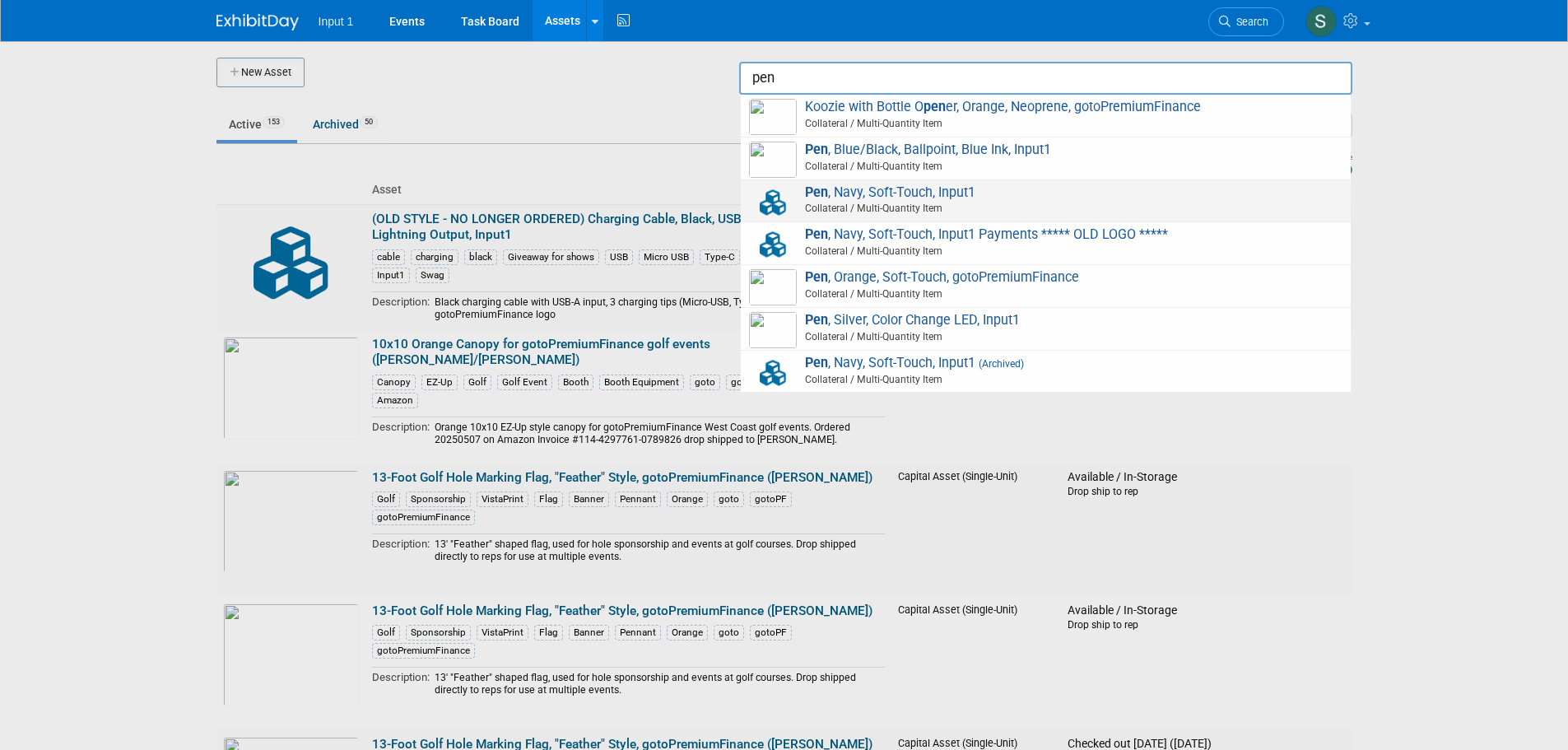
click at [868, 192] on span "Pen , Navy, Soft-Touch, Input1 Collateral / Multi-Quantity Item" at bounding box center [1046, 201] width 593 height 34
type input "Pen, Navy, Soft-Touch, Input1"
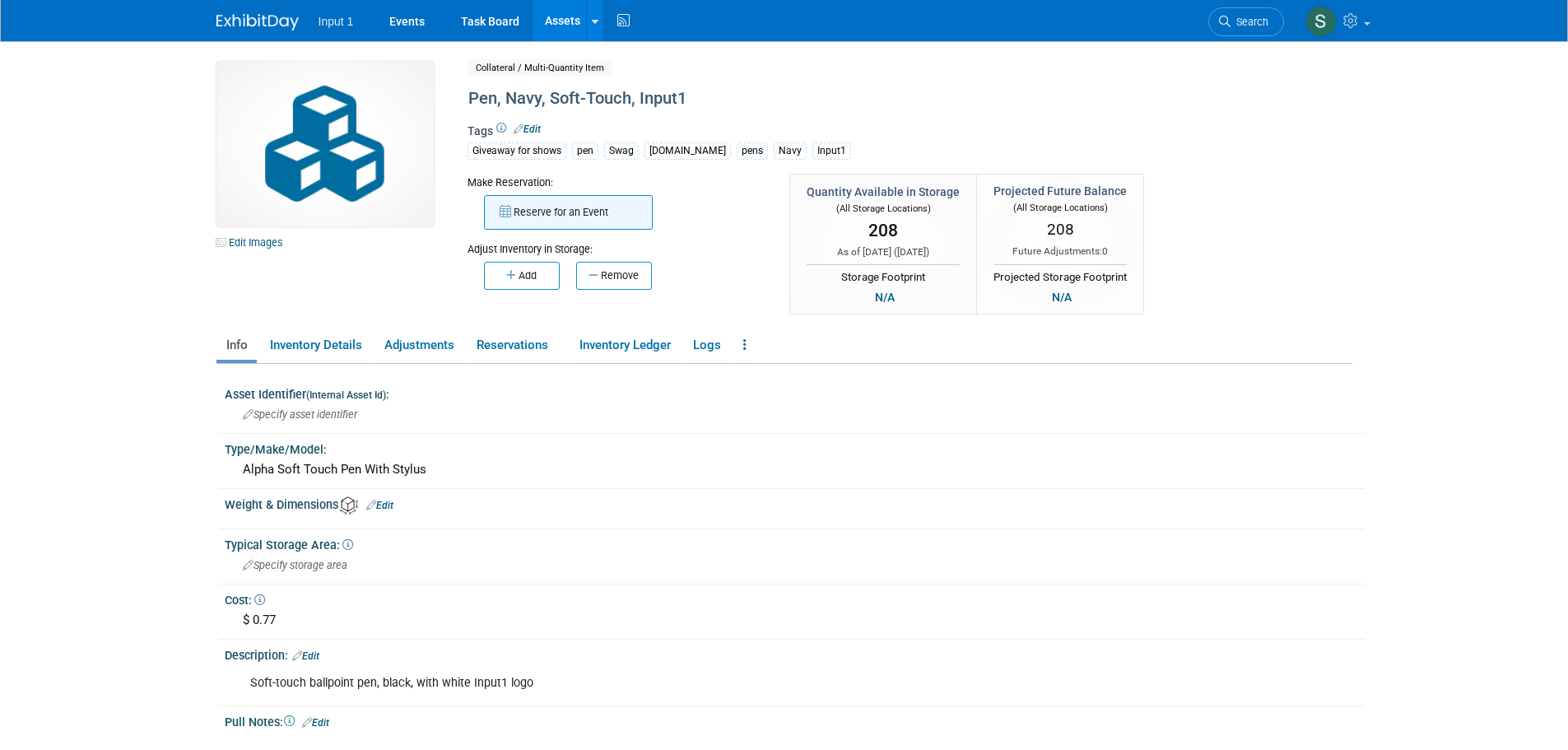
click at [542, 211] on button "Reserve for an Event" at bounding box center [568, 212] width 169 height 35
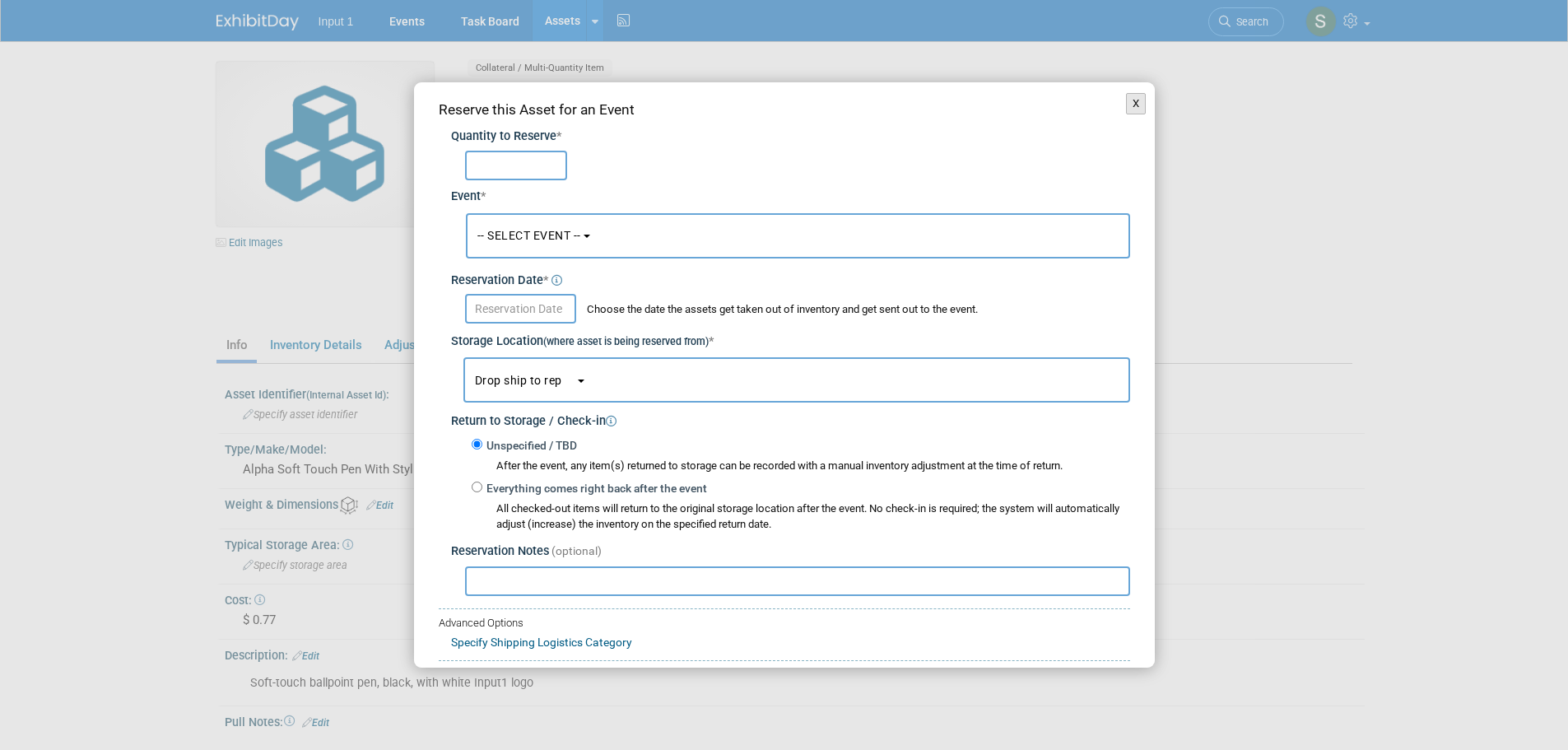
click at [1127, 106] on button "X" at bounding box center [1137, 103] width 21 height 22
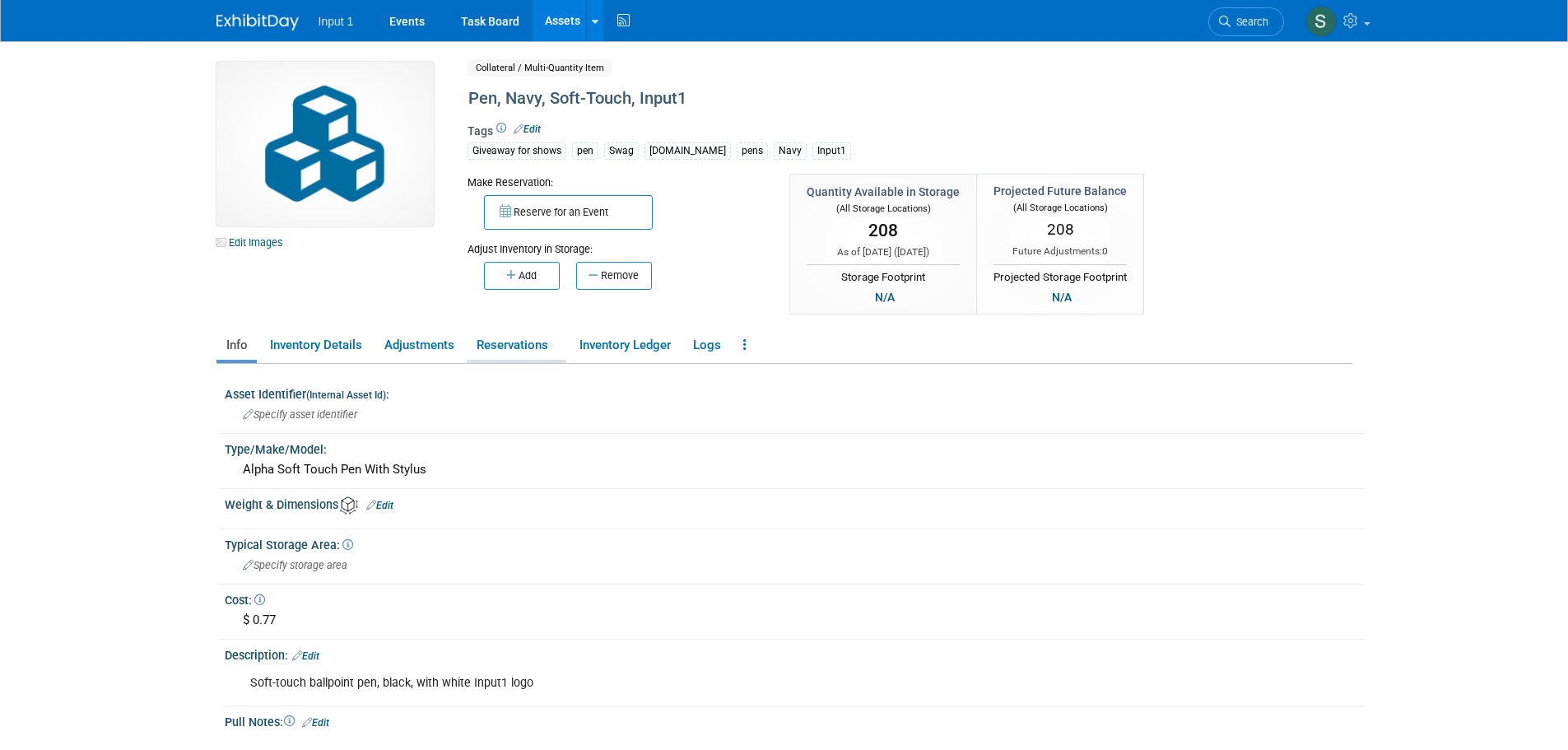
click at [508, 348] on link "Reservations" at bounding box center [516, 345] width 100 height 29
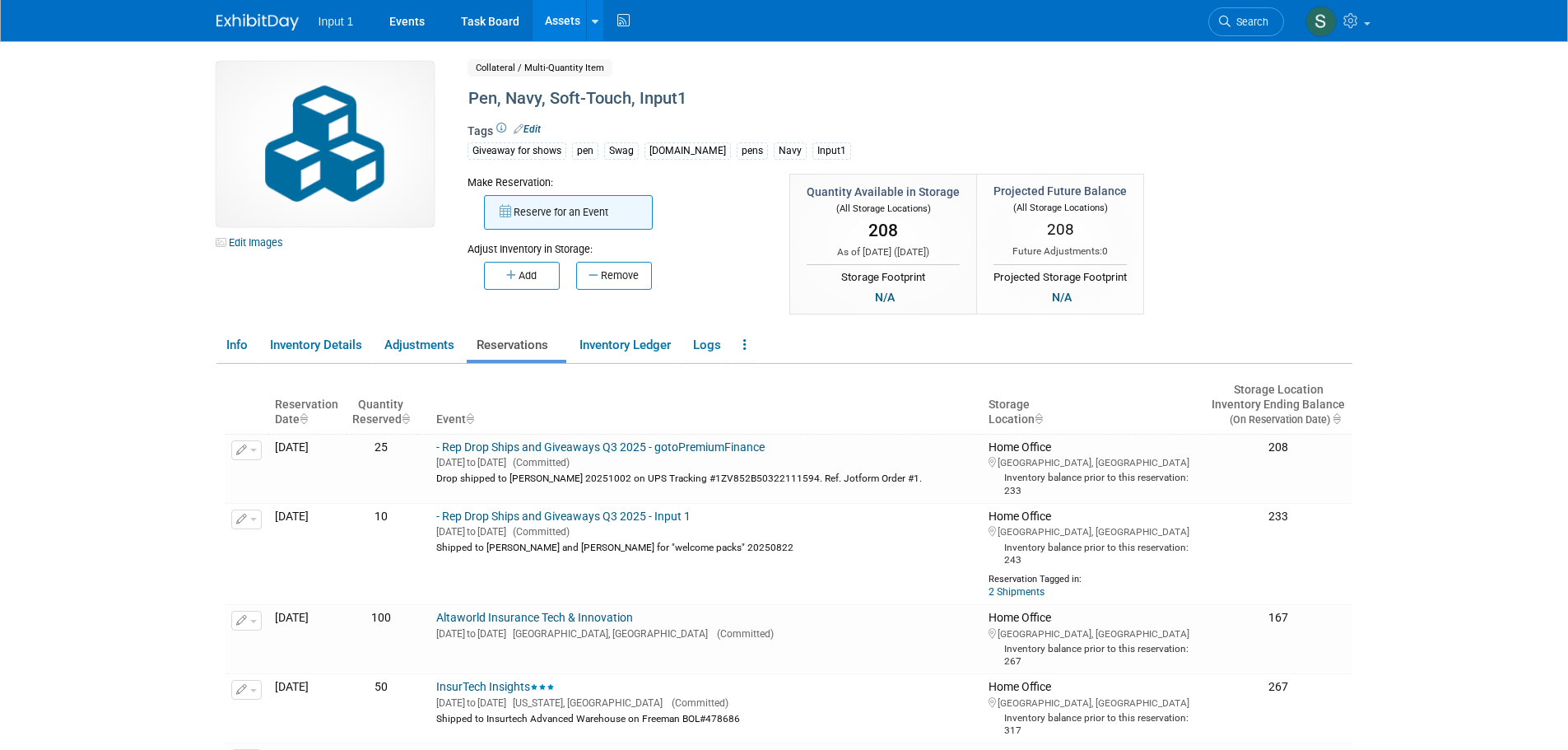
click at [555, 212] on button "Reserve for an Event" at bounding box center [568, 212] width 169 height 35
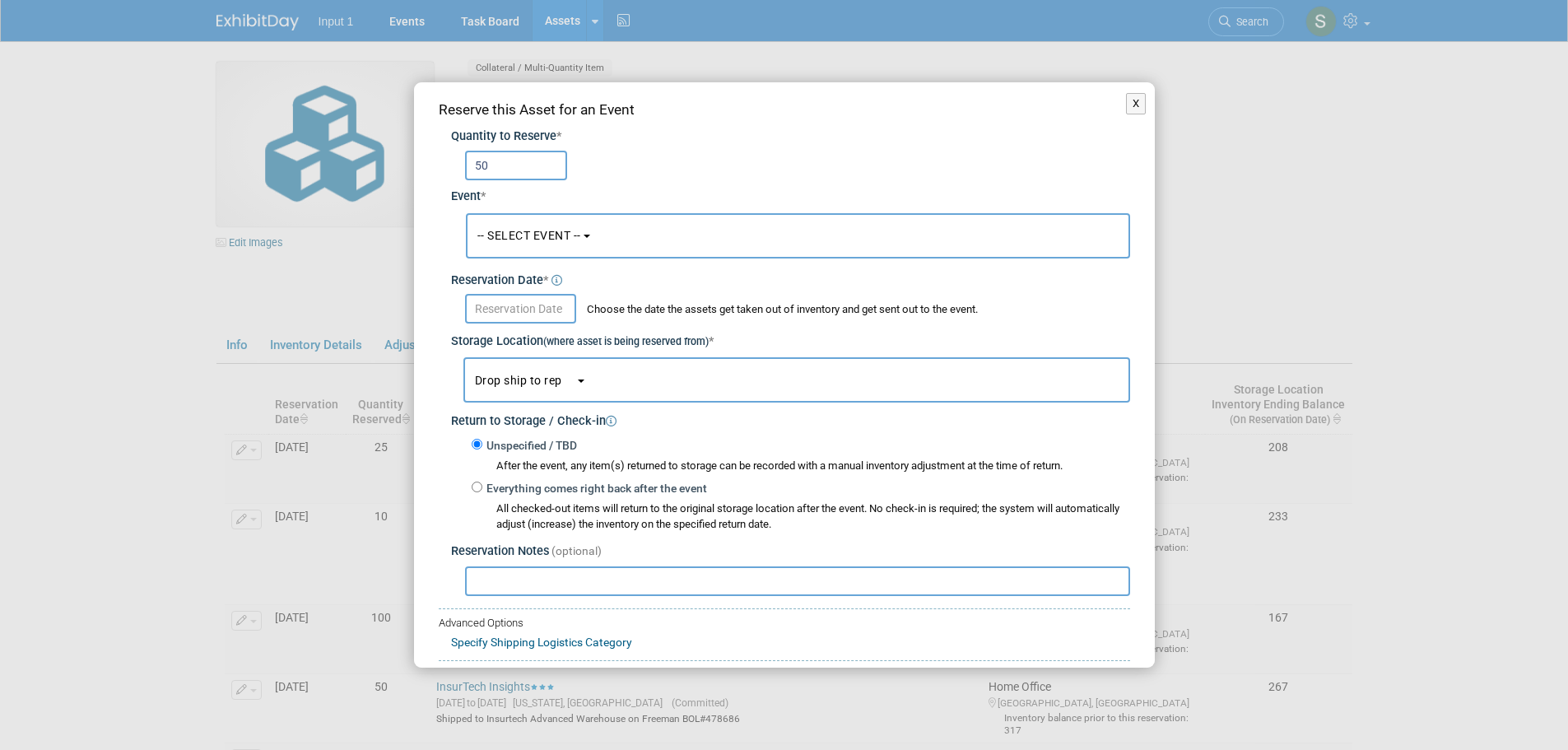
type input "50"
click at [535, 238] on span "-- SELECT EVENT --" at bounding box center [530, 235] width 104 height 13
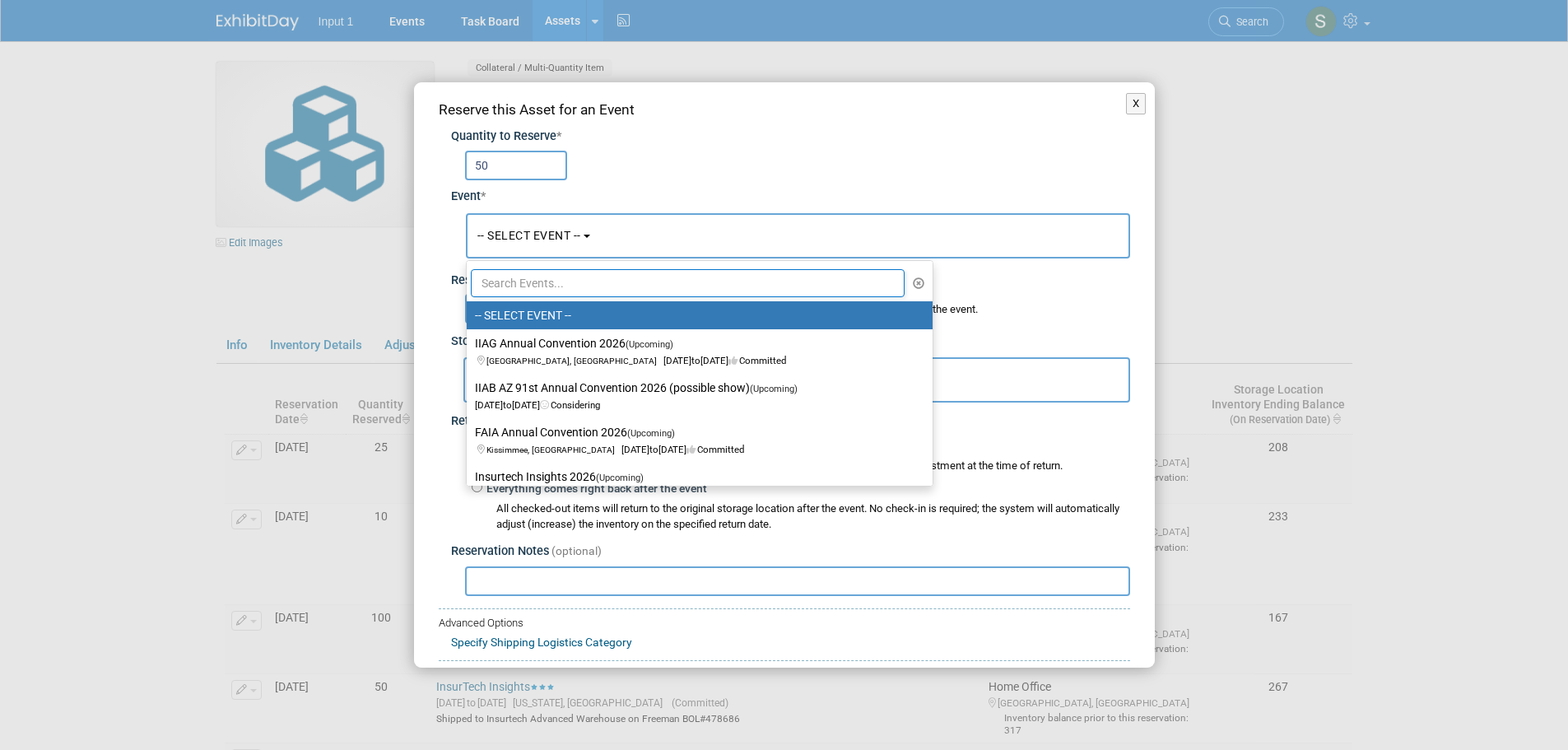
click at [532, 286] on input "text" at bounding box center [688, 283] width 434 height 28
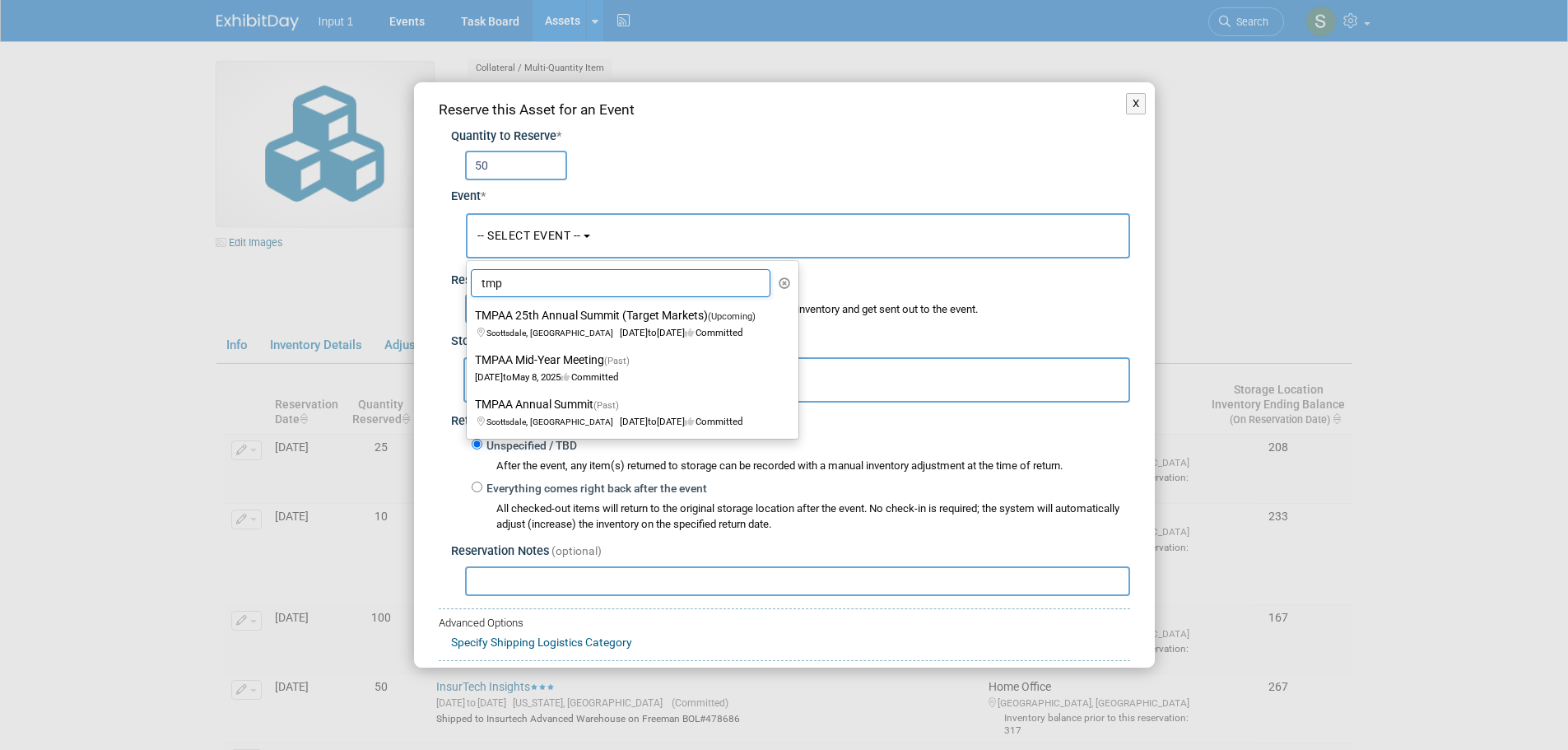
type input "tmp"
click at [572, 323] on label "TMPAA 25th Annual Summit (Target Markets) (Upcoming) [GEOGRAPHIC_DATA], [GEOGRA…" at bounding box center [629, 323] width 307 height 38
click at [469, 321] on input "TMPAA 25th Annual Summit (Target Markets) (Upcoming) [GEOGRAPHIC_DATA], [GEOGRA…" at bounding box center [464, 316] width 10 height 10
select select "11126633"
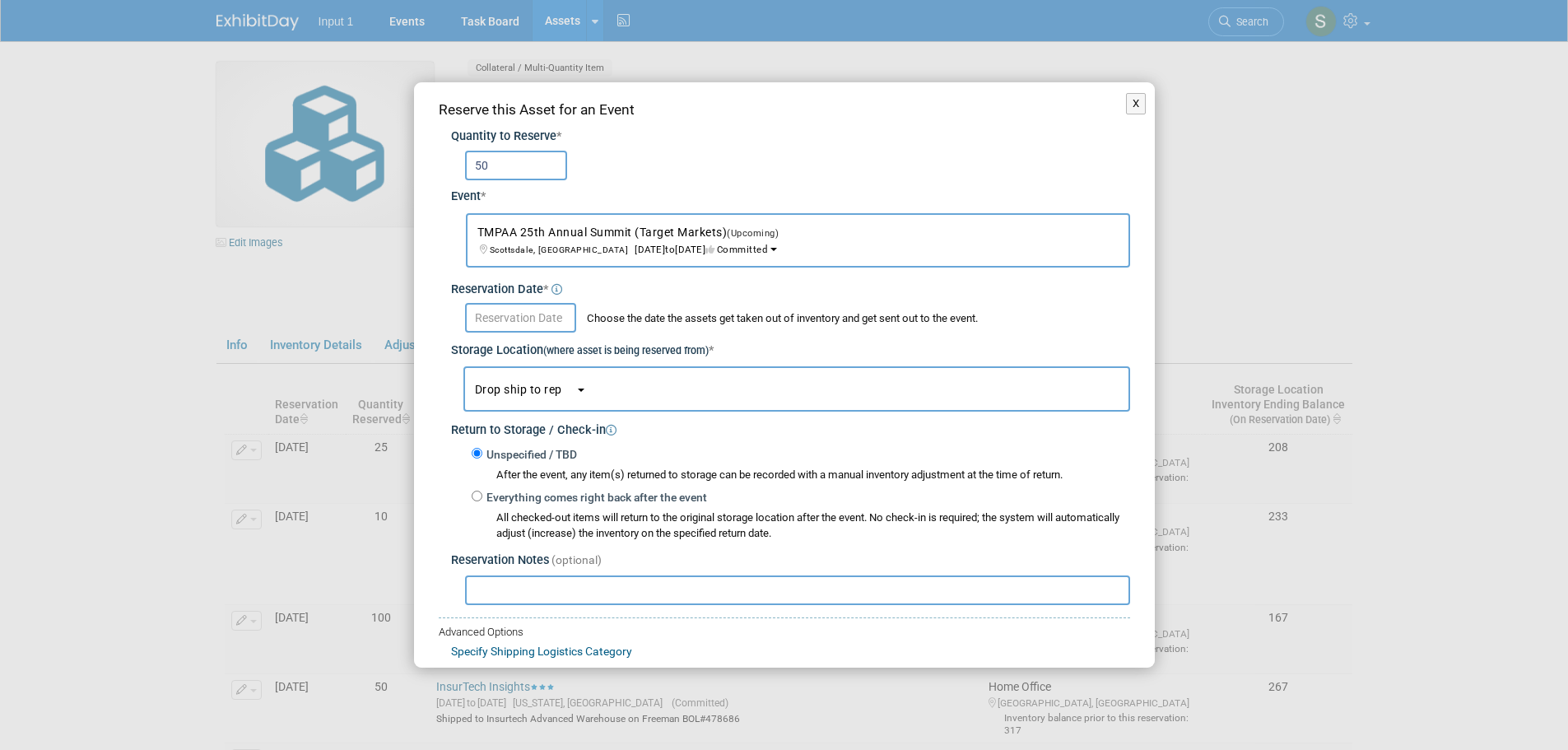
click at [535, 327] on input "text" at bounding box center [520, 317] width 111 height 29
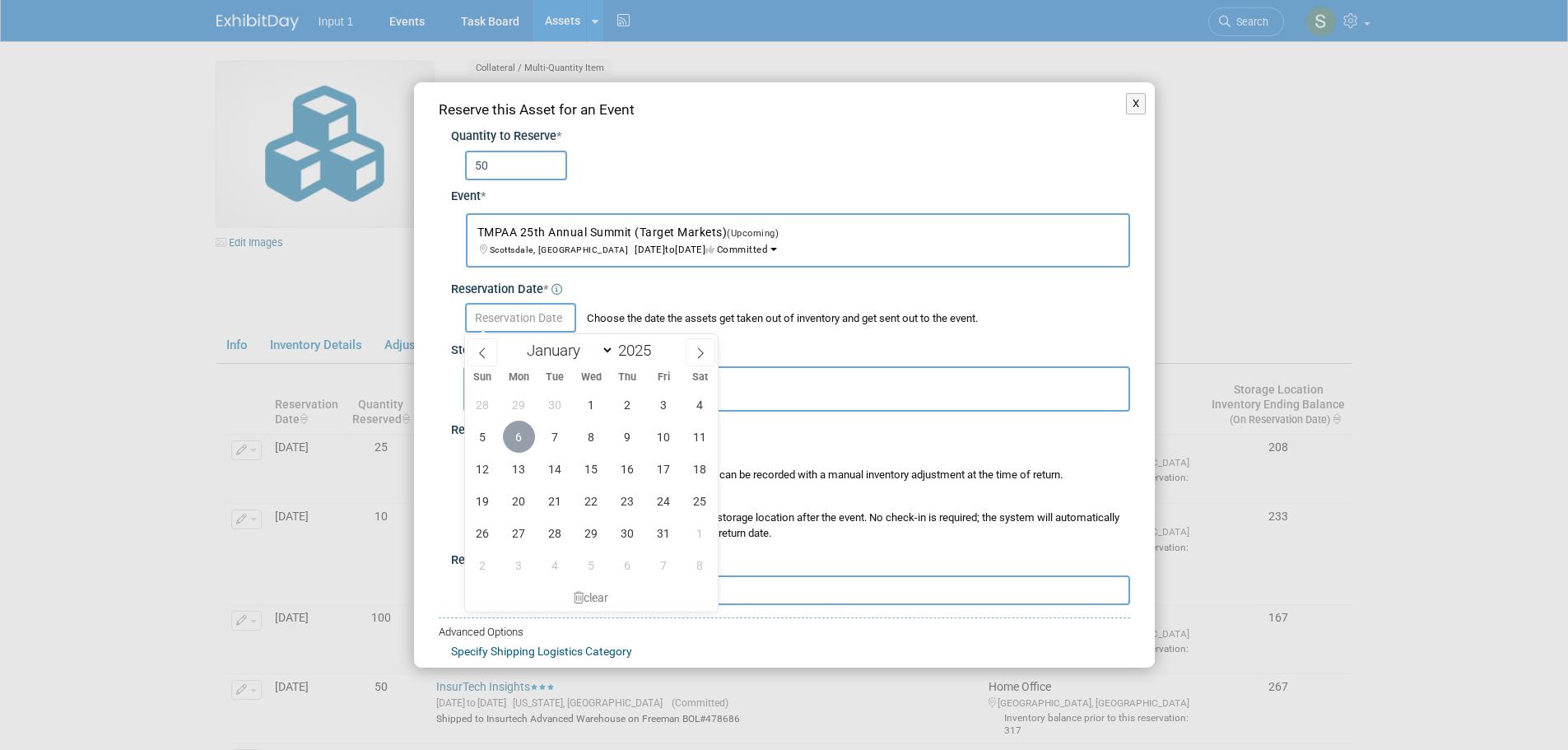
click at [519, 441] on span "6" at bounding box center [519, 436] width 32 height 32
type input "[DATE]"
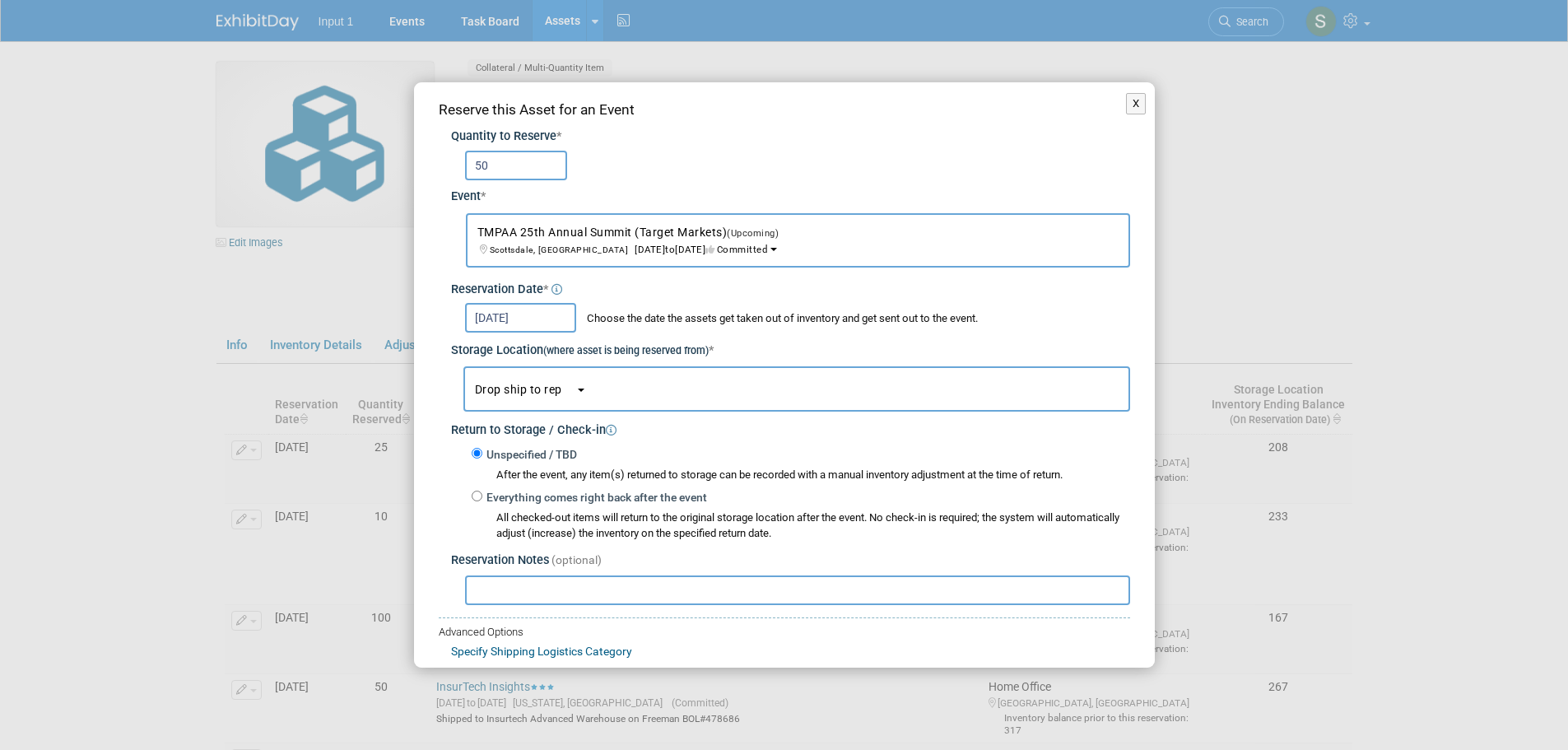
click at [581, 382] on button "Drop ship to rep" at bounding box center [796, 388] width 667 height 45
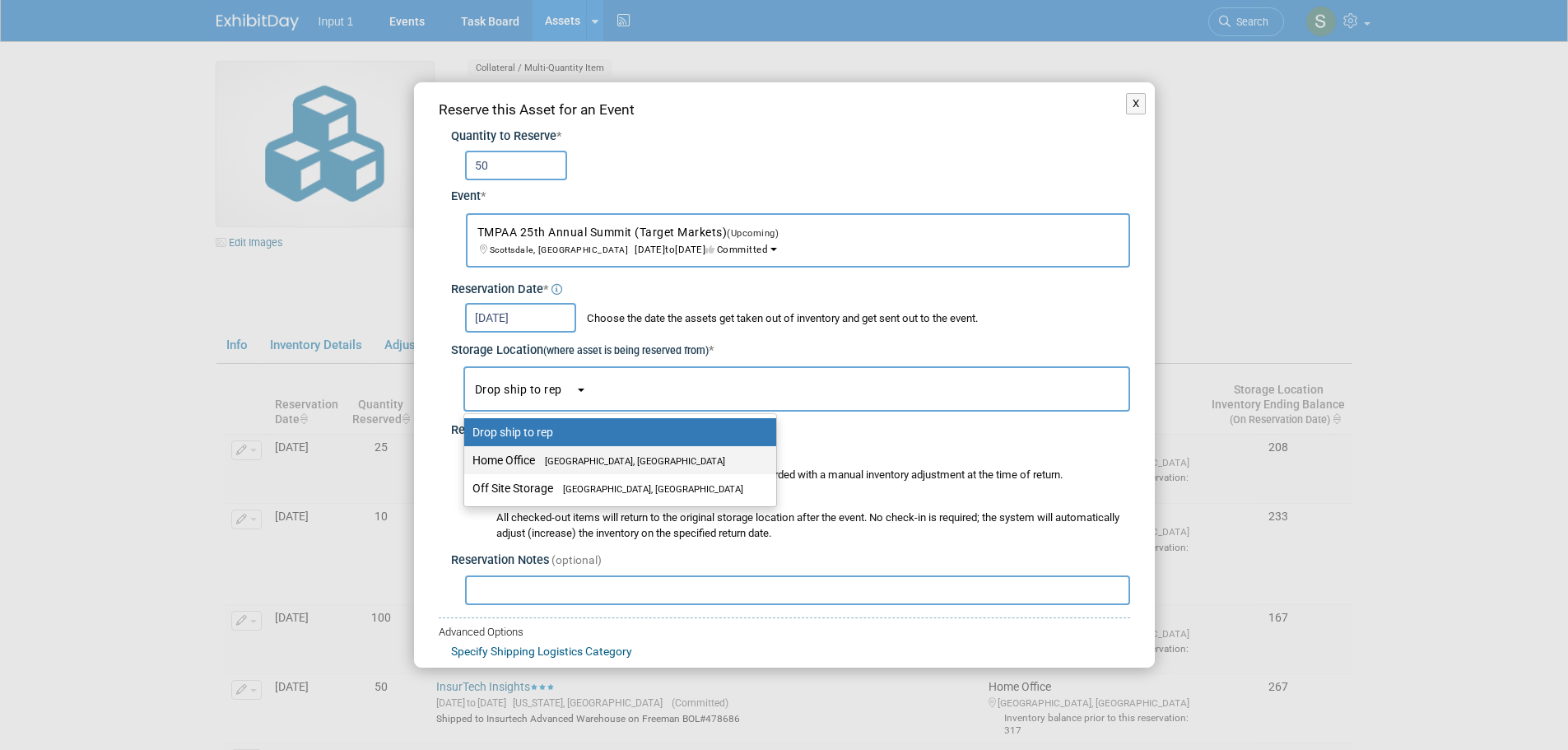
click at [555, 464] on span "[GEOGRAPHIC_DATA], [GEOGRAPHIC_DATA]" at bounding box center [630, 461] width 190 height 10
click at [467, 464] on input "Home Office [GEOGRAPHIC_DATA], [GEOGRAPHIC_DATA]" at bounding box center [461, 460] width 10 height 10
select select "11223761"
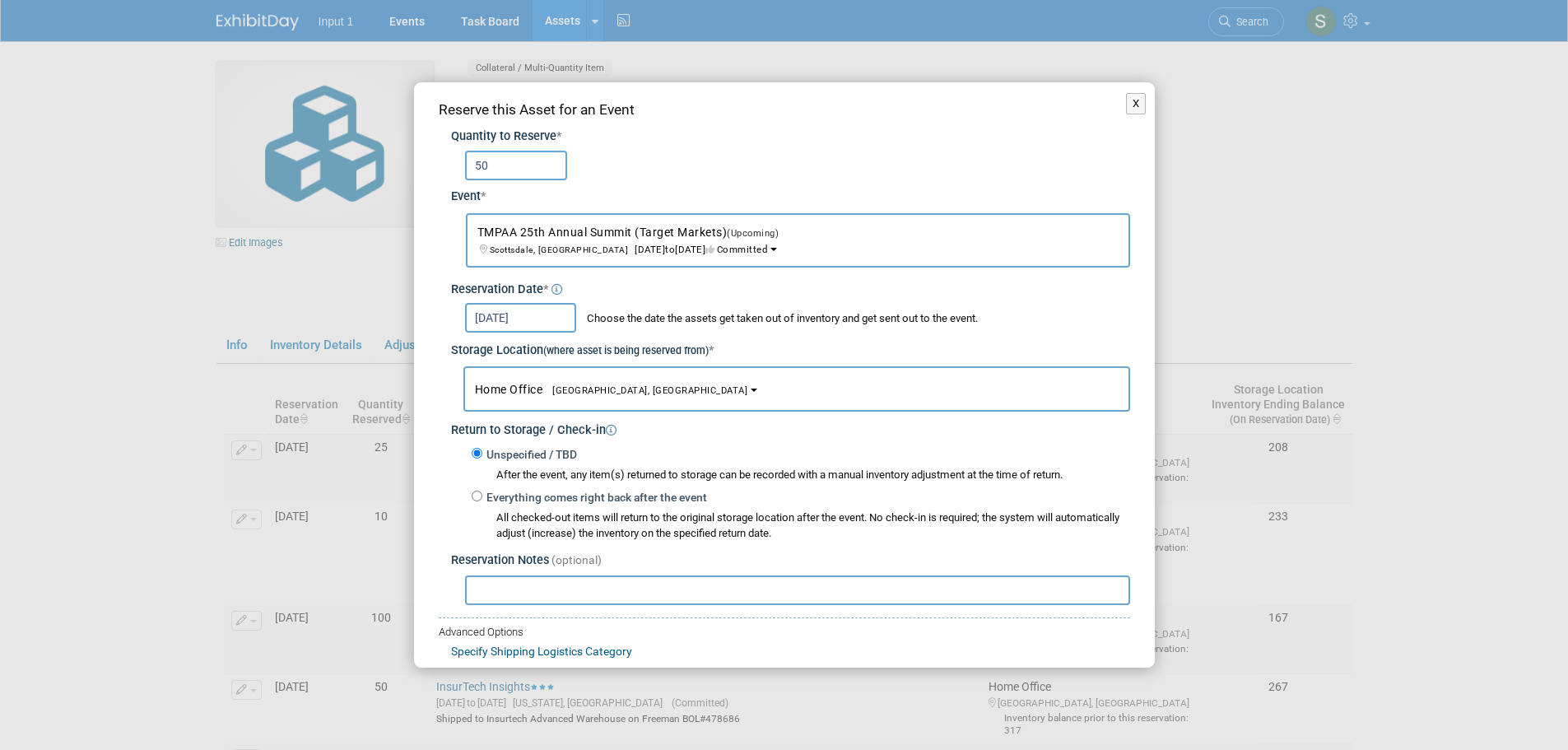
click at [532, 599] on input "text" at bounding box center [797, 590] width 665 height 29
type input "s"
paste input "1ZV852B50324198220"
drag, startPoint x: 749, startPoint y: 590, endPoint x: 727, endPoint y: 590, distance: 22.0
click at [727, 590] on input "Shipped per Rene 20251009 - ref. UPS Tracking # 1ZV852B50324198220" at bounding box center [797, 590] width 665 height 29
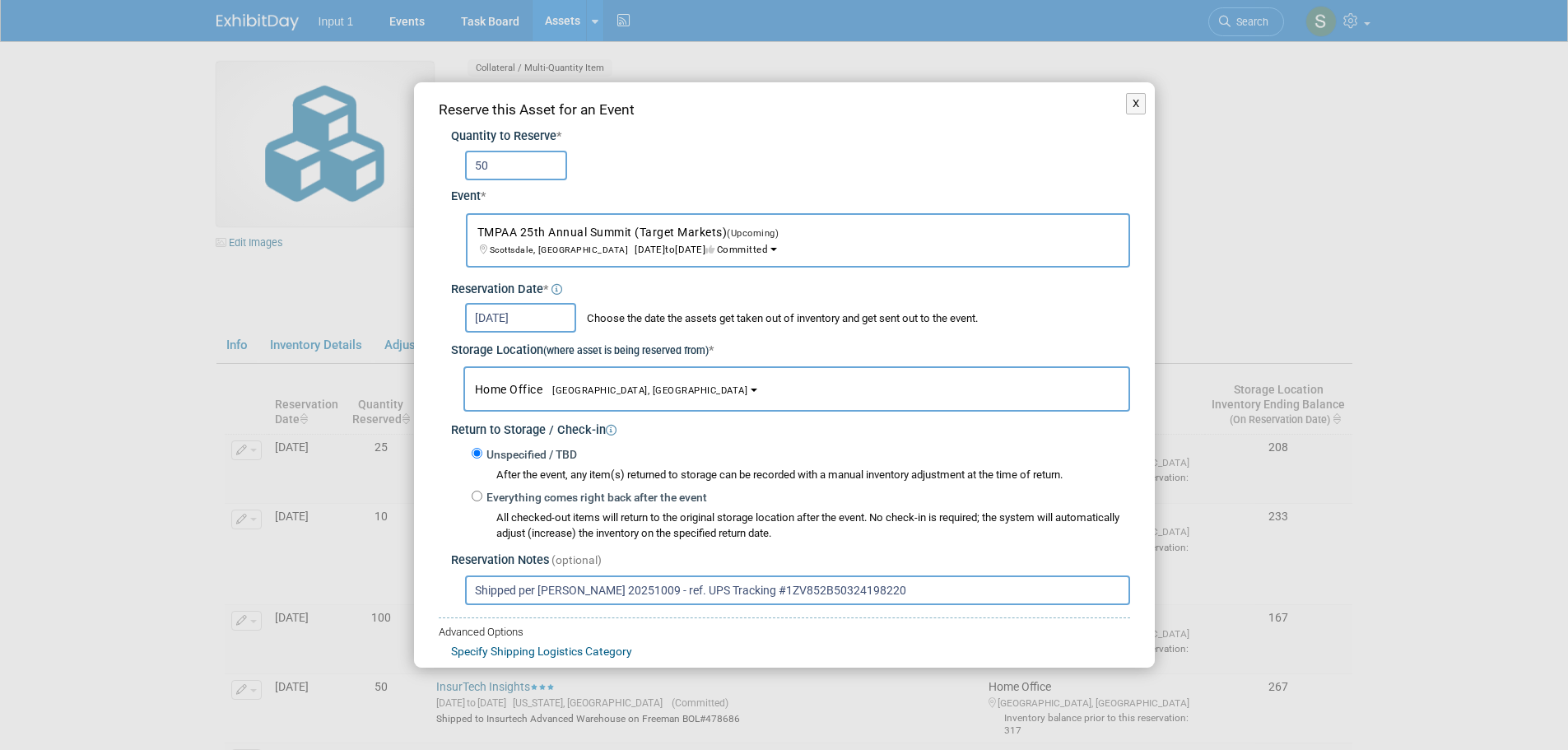
type input "Shipped per [PERSON_NAME] 20251009 - ref. UPS Tracking #1ZV852B50324198220"
click at [1427, 591] on div "X Reserve this Asset for an Event Quantity to Reserve * 50 *" at bounding box center [784, 375] width 1568 height 750
click at [496, 306] on input "[DATE]" at bounding box center [520, 317] width 111 height 29
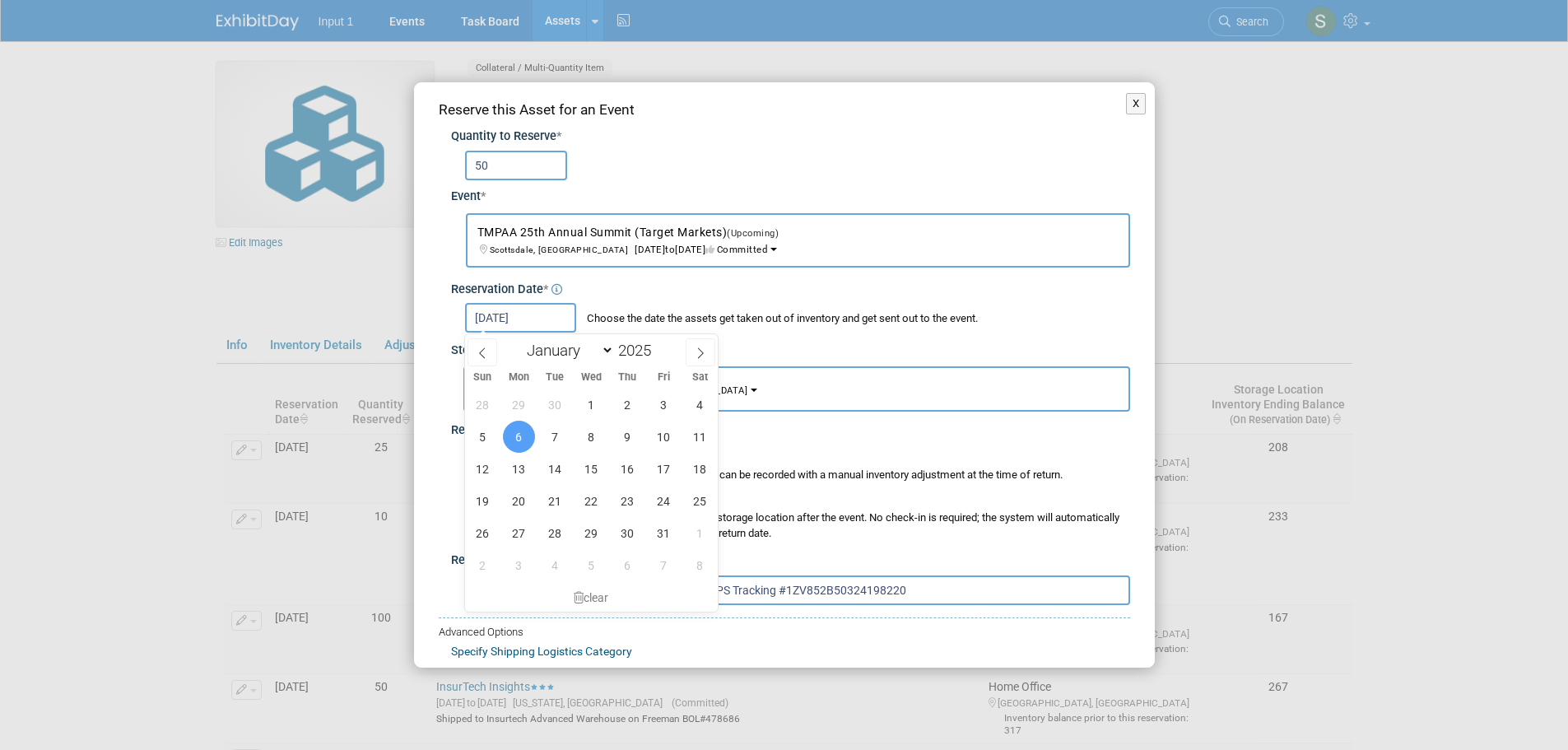
click at [524, 430] on span "6" at bounding box center [519, 436] width 32 height 32
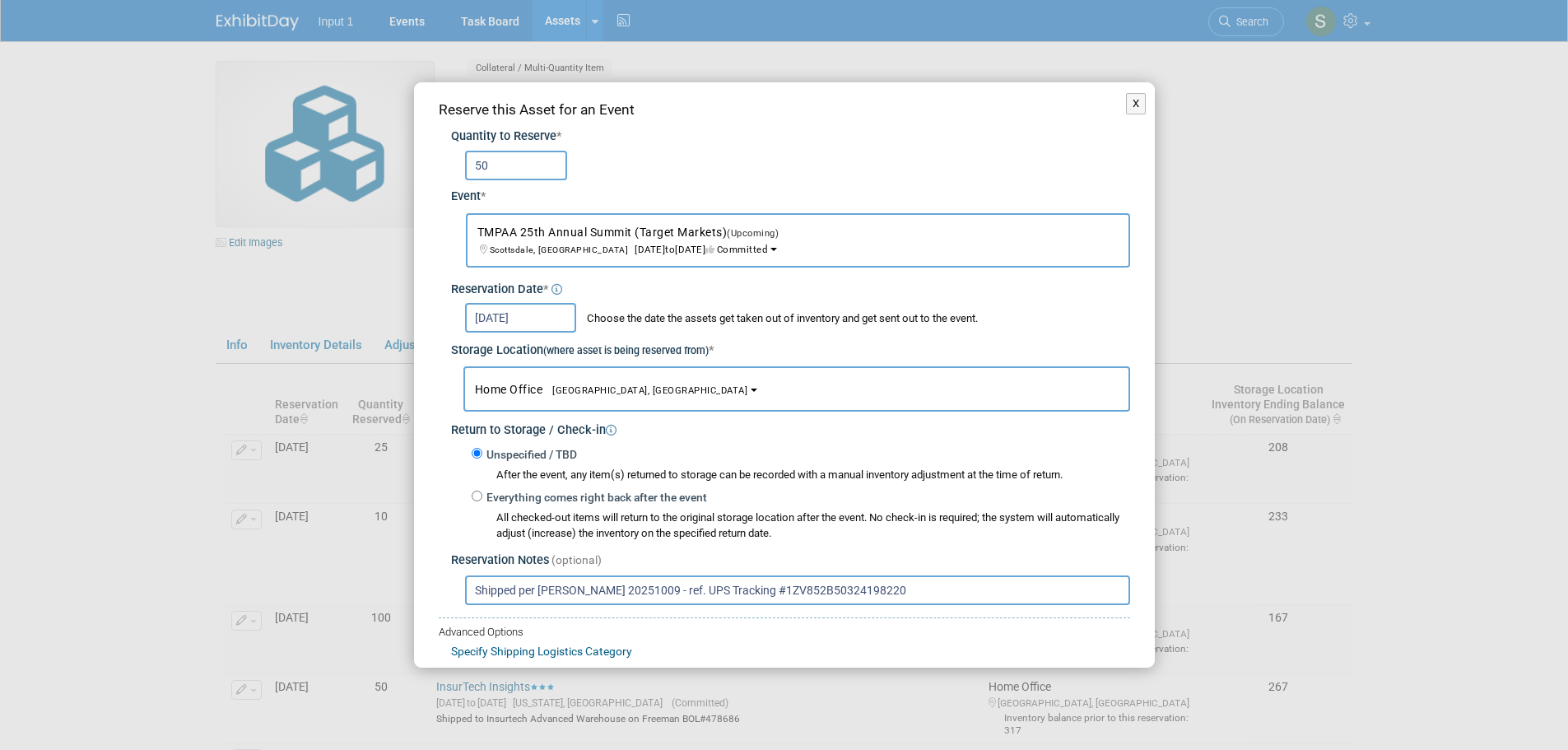
click at [983, 454] on div "Unspecified / TBD After the event, any item(s) returned to storage can be recor…" at bounding box center [800, 464] width 658 height 39
click at [864, 594] on input "Shipped per [PERSON_NAME] 20251009 - ref. UPS Tracking #1ZV852B50324198220" at bounding box center [797, 590] width 665 height 29
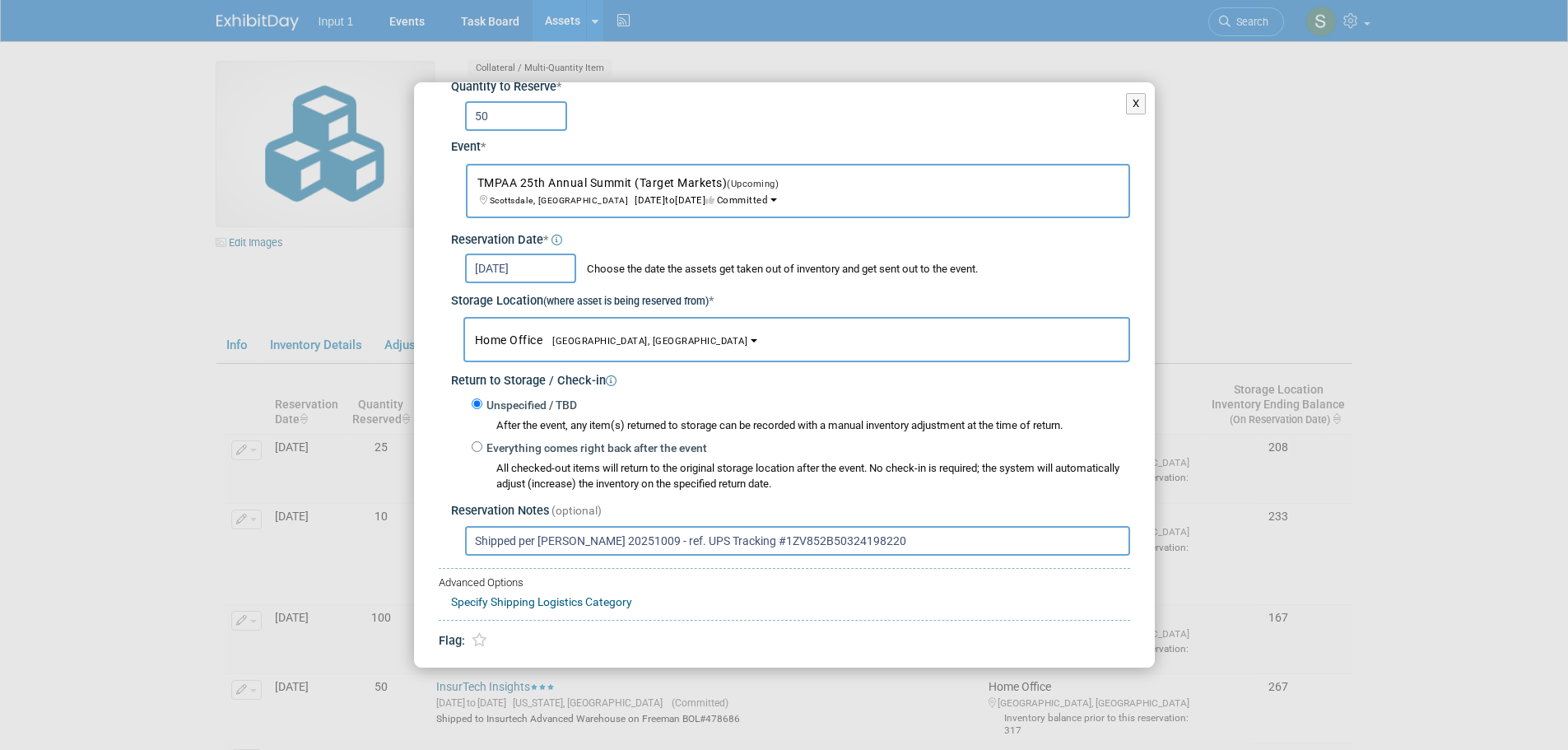
scroll to position [98, 0]
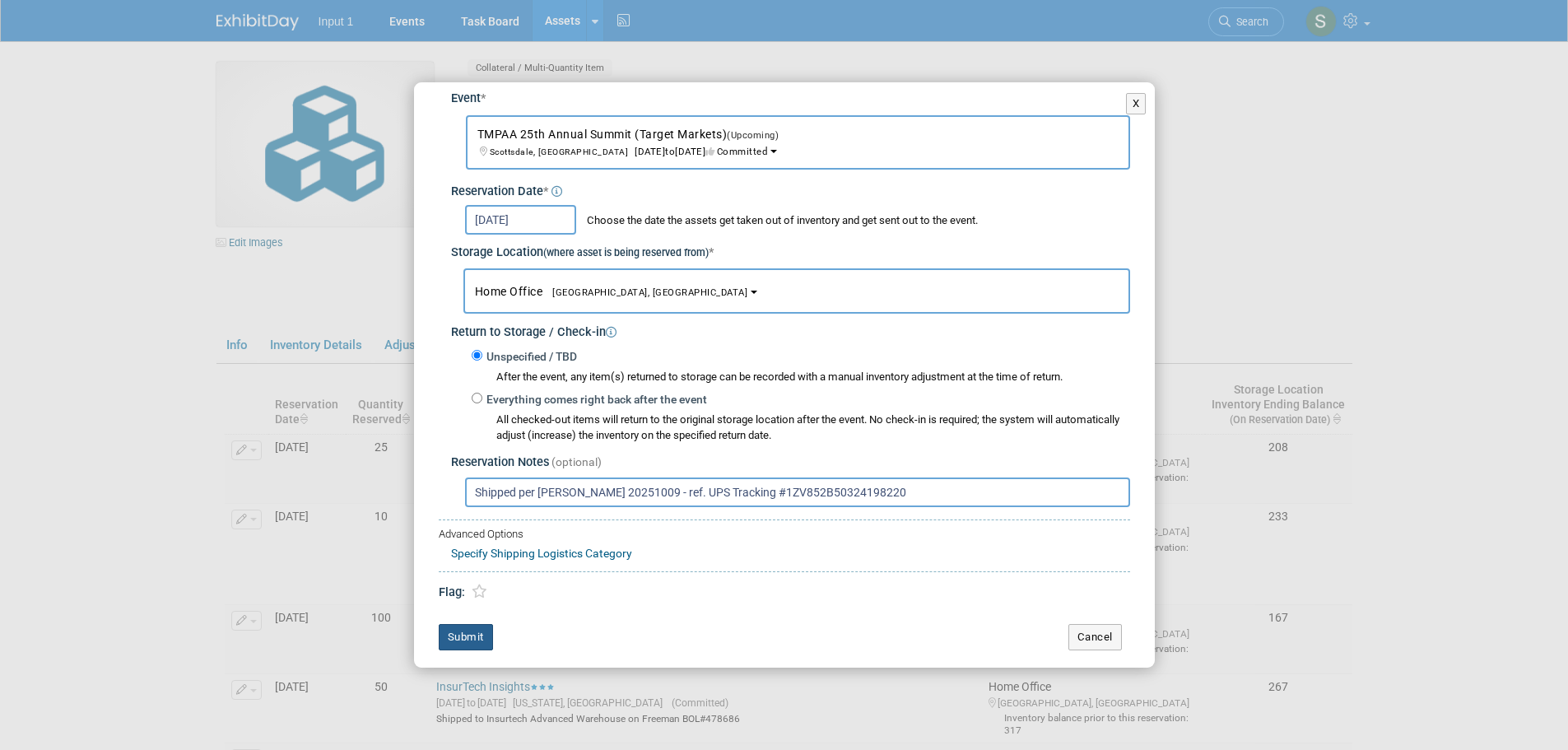
click at [462, 636] on button "Submit" at bounding box center [466, 637] width 55 height 26
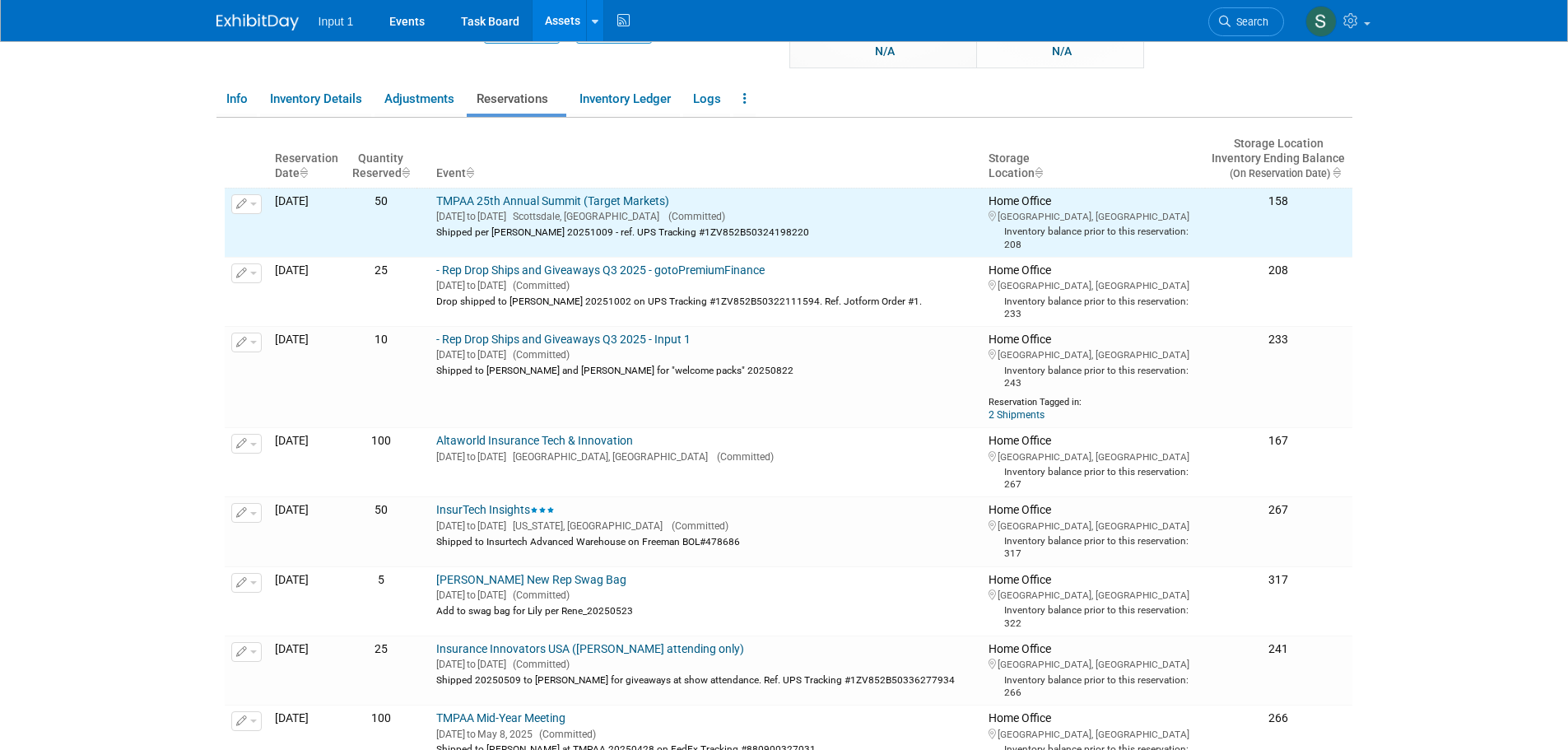
scroll to position [0, 0]
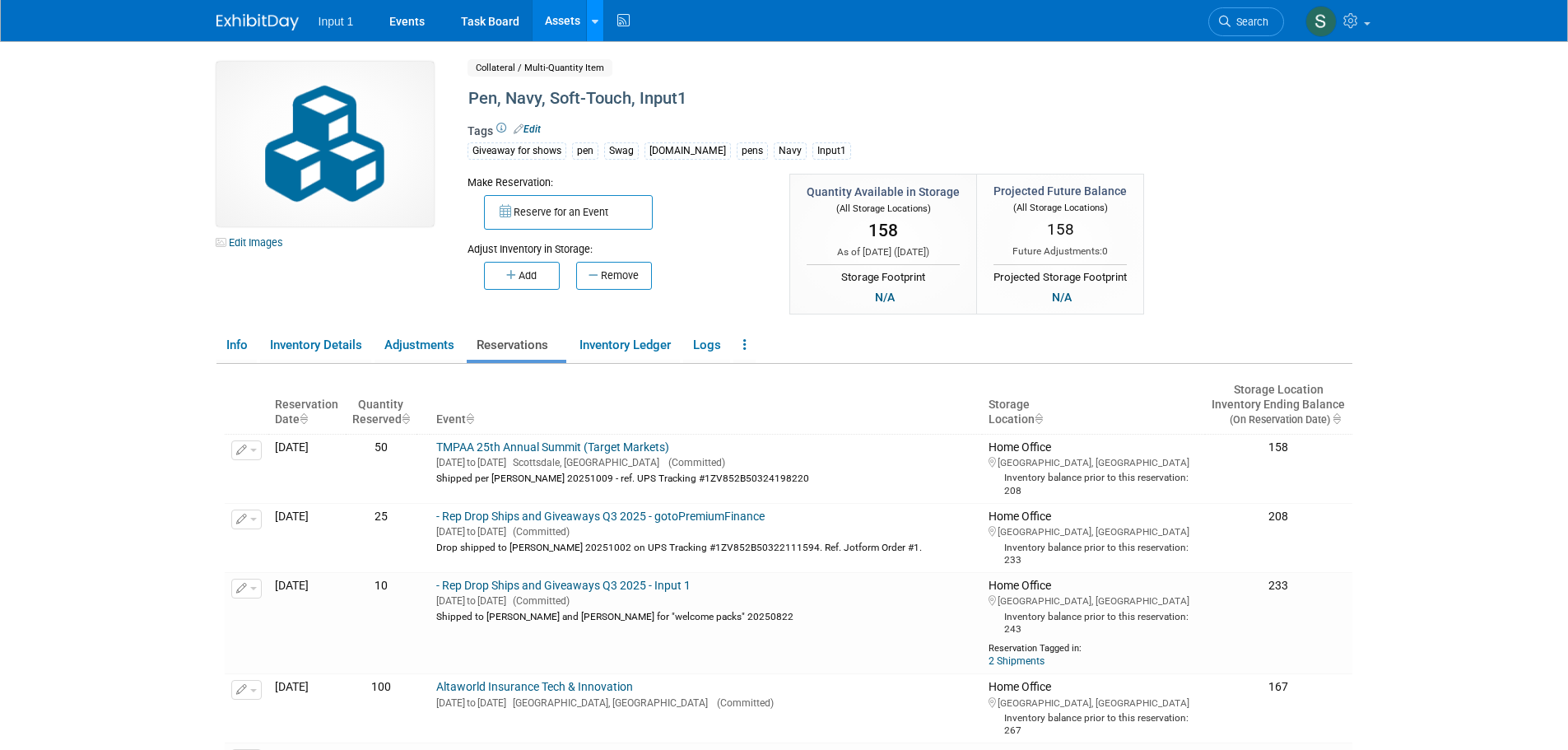
click at [598, 29] on link at bounding box center [595, 20] width 17 height 41
click at [618, 77] on link "Search Assets" at bounding box center [660, 82] width 146 height 23
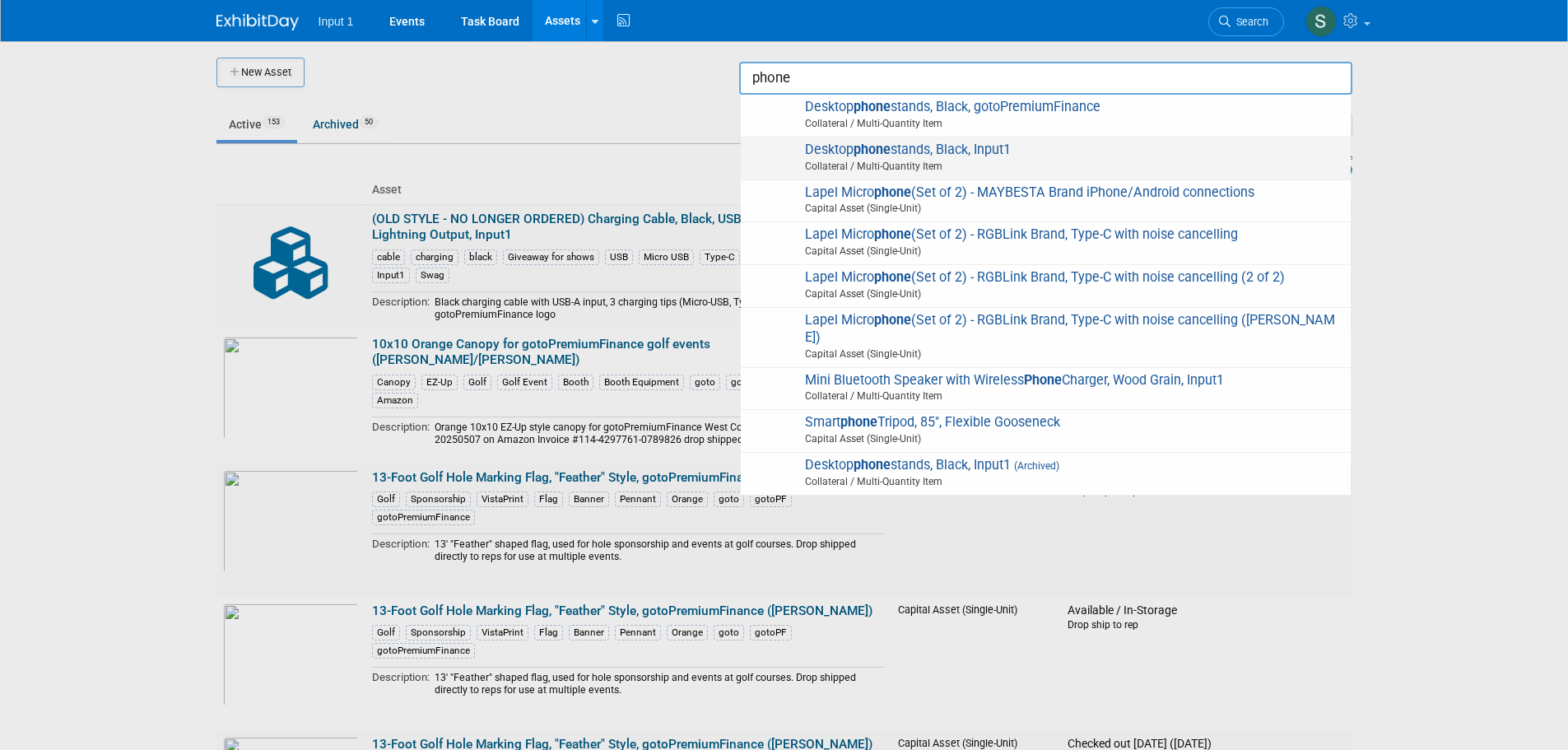
click at [984, 157] on span "Desktop phone stands, Black, Input1 Collateral / Multi-Quantity Item" at bounding box center [1046, 158] width 593 height 34
type input "Desktop phone stands, Black, Input1"
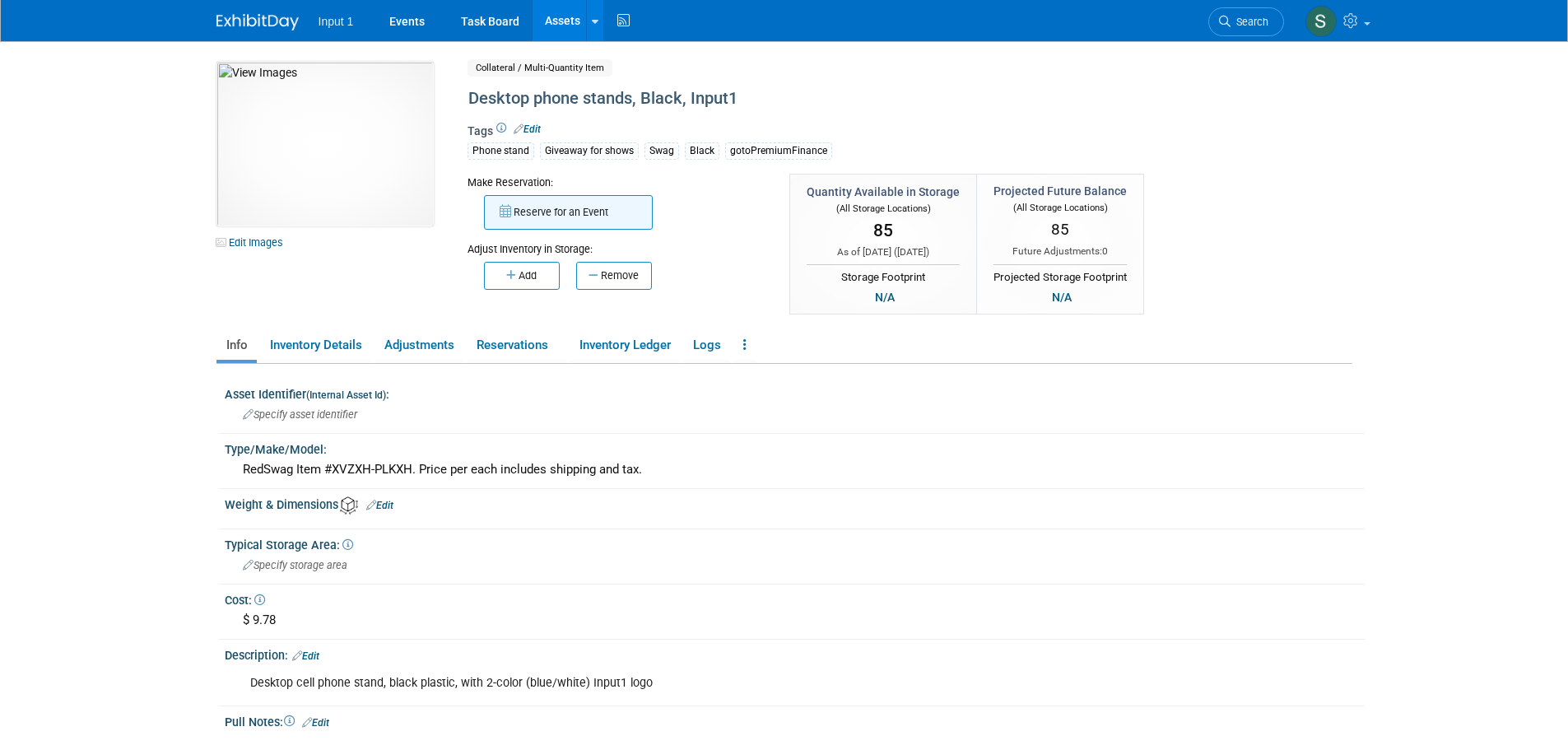
click at [546, 219] on button "Reserve for an Event" at bounding box center [568, 212] width 169 height 35
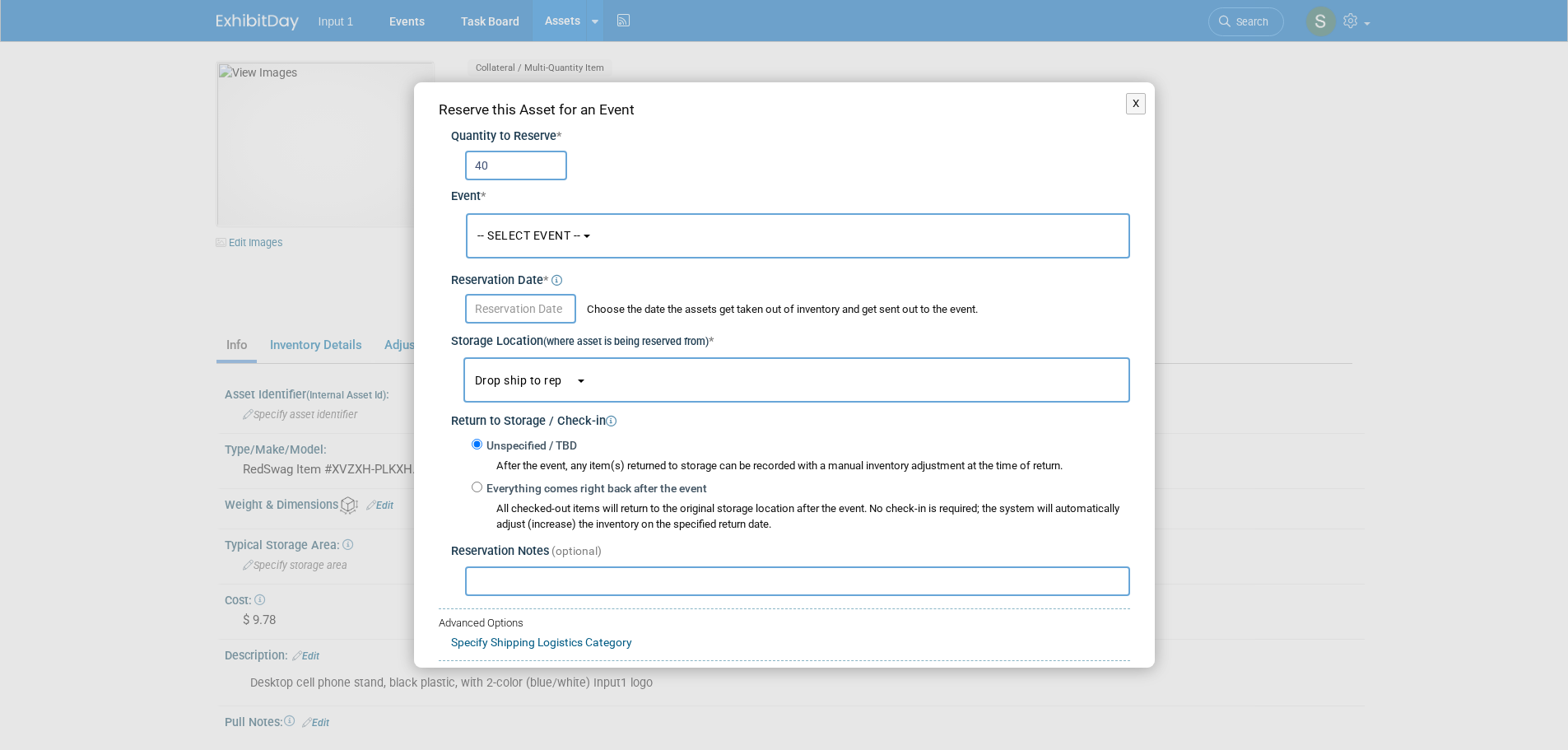
type input "40"
click at [564, 219] on button "-- SELECT EVENT --" at bounding box center [798, 236] width 664 height 45
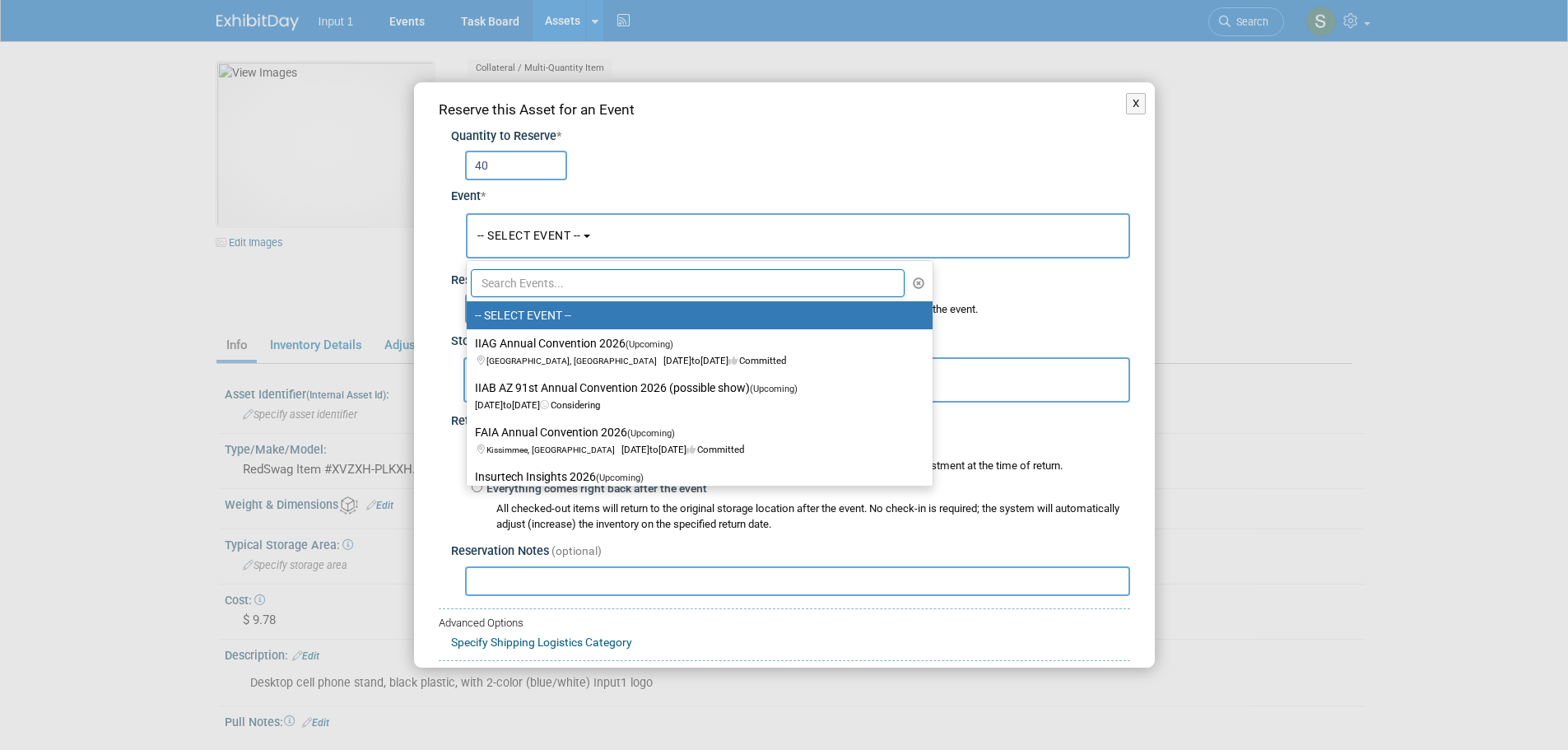
click at [531, 283] on input "text" at bounding box center [688, 283] width 434 height 28
type input "n"
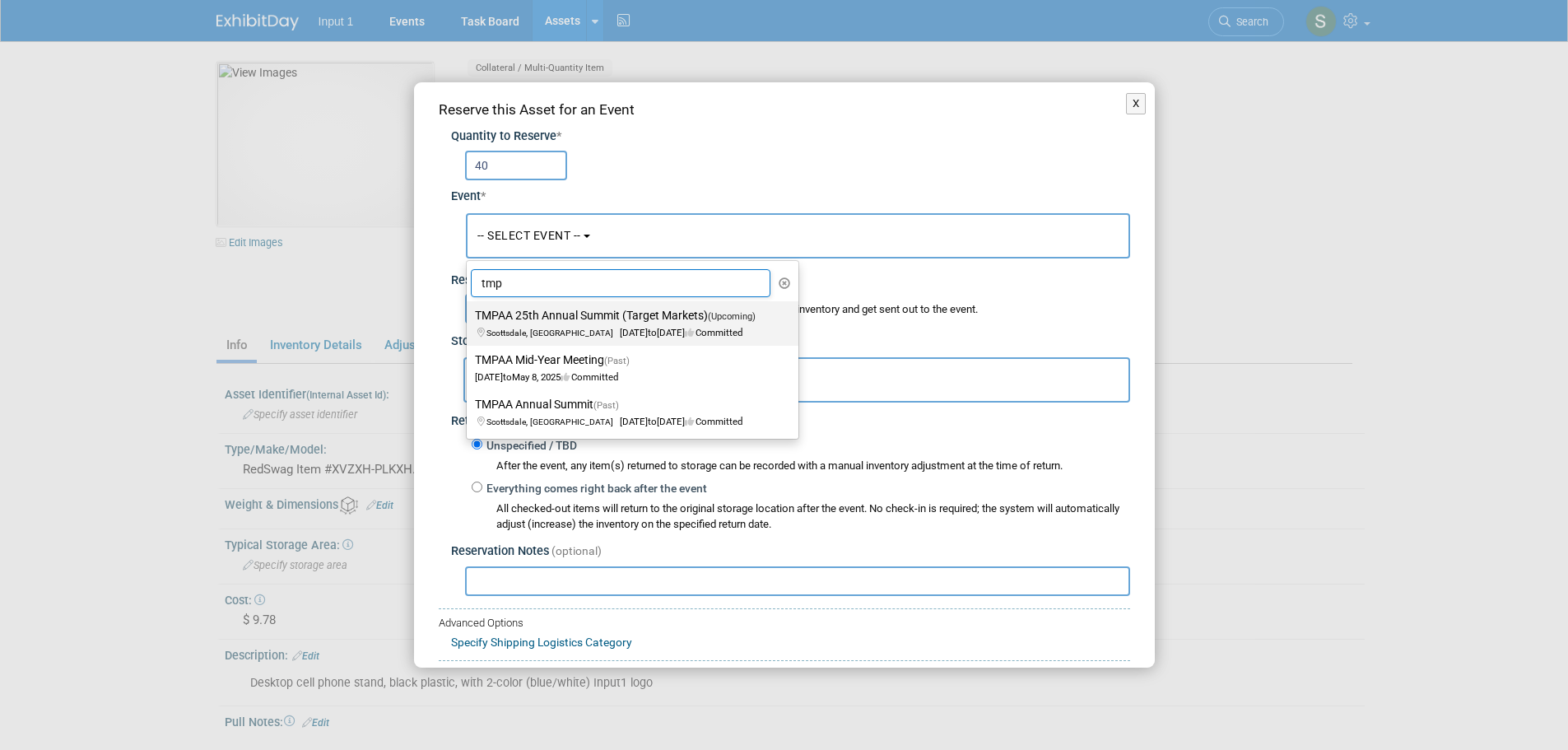
type input "tmp"
click at [637, 314] on label "TMPAA 25th Annual Summit (Target Markets) (Upcoming) [GEOGRAPHIC_DATA], [GEOGRA…" at bounding box center [629, 323] width 307 height 38
click at [469, 314] on input "TMPAA 25th Annual Summit (Target Markets) (Upcoming) [GEOGRAPHIC_DATA], [GEOGRA…" at bounding box center [464, 316] width 10 height 10
select select "11126633"
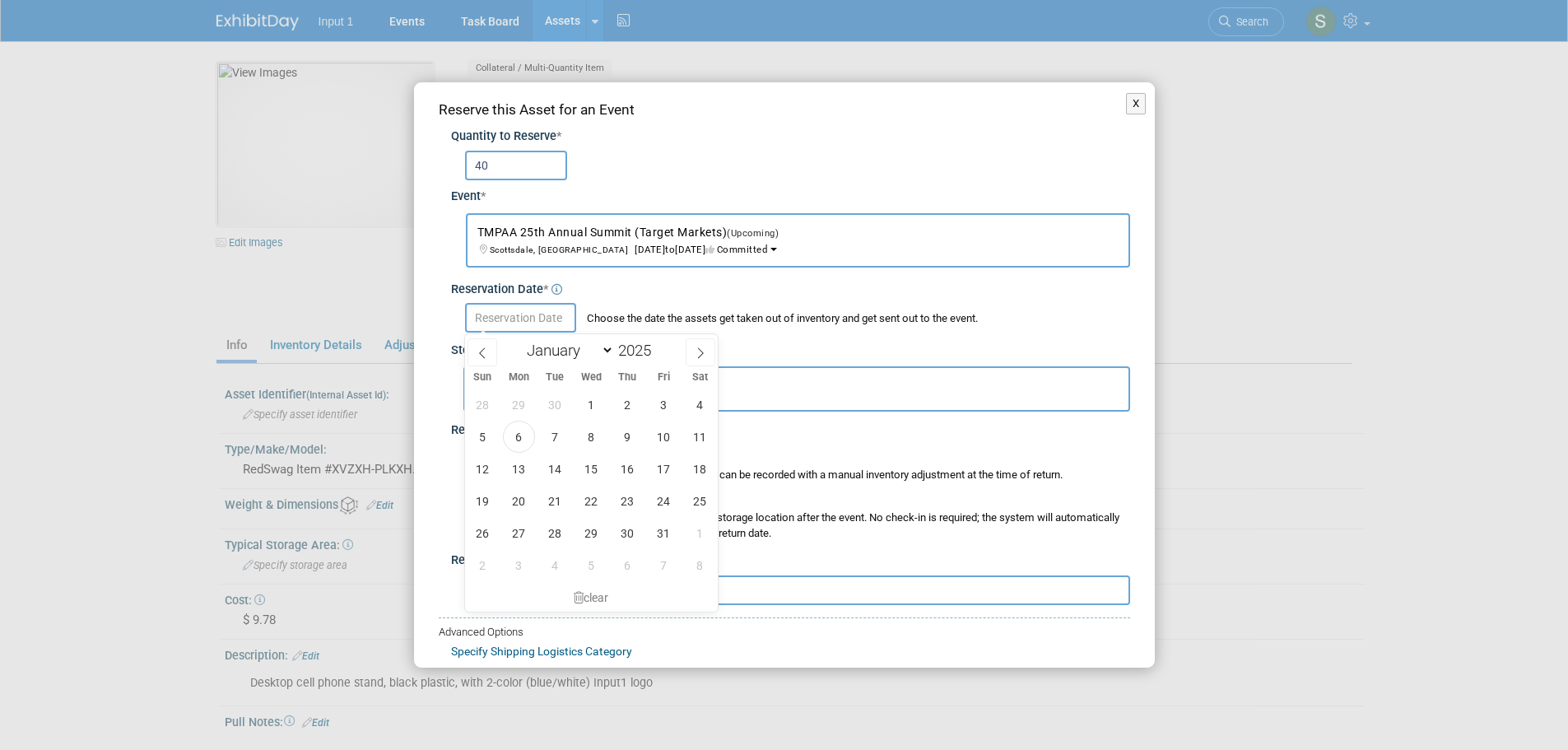
click at [532, 323] on input "text" at bounding box center [520, 317] width 111 height 29
drag, startPoint x: 523, startPoint y: 434, endPoint x: 565, endPoint y: 398, distance: 55.3
click at [523, 433] on span "6" at bounding box center [519, 436] width 32 height 32
type input "[DATE]"
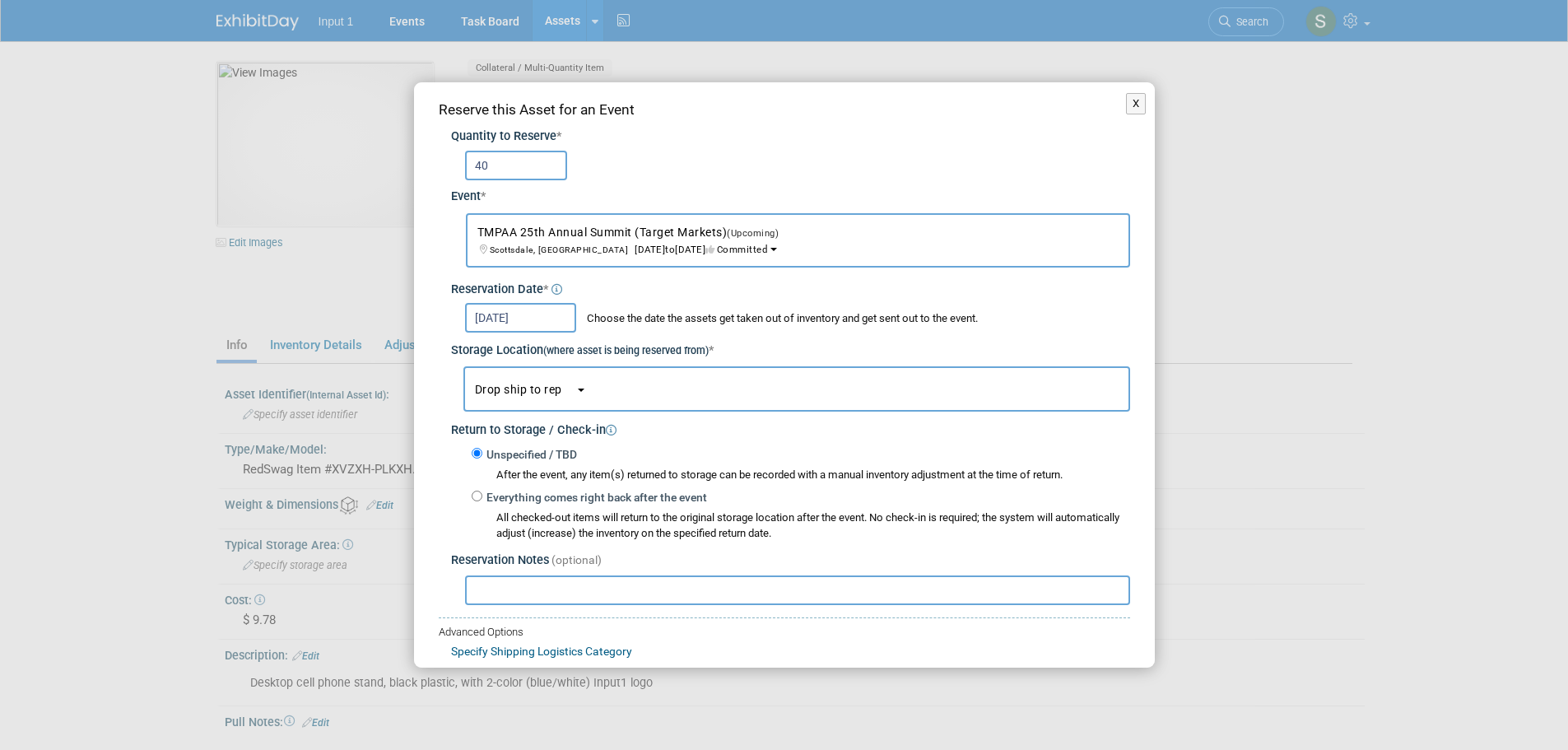
click at [581, 394] on button "Drop ship to rep" at bounding box center [796, 388] width 667 height 45
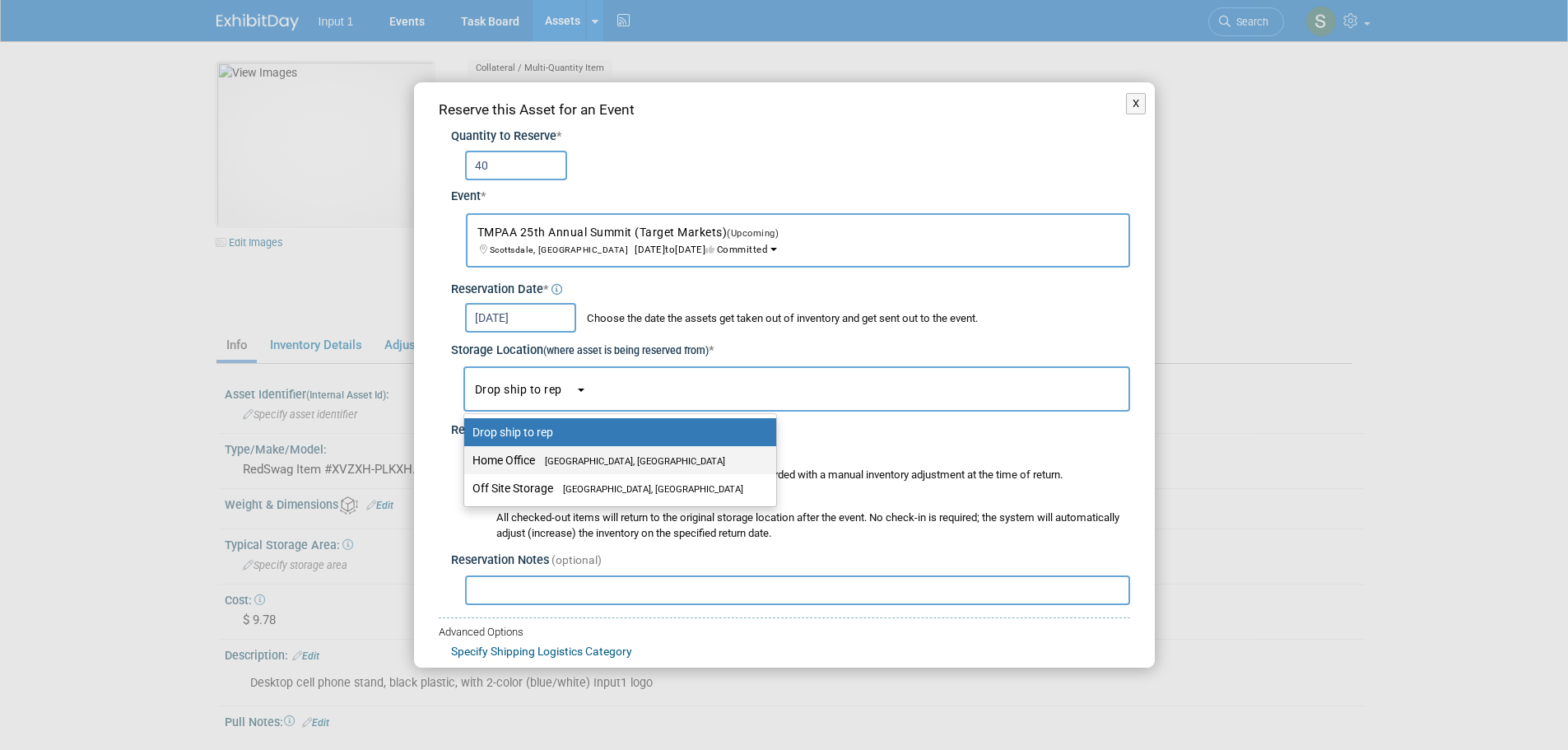
click at [541, 456] on span "[GEOGRAPHIC_DATA], [GEOGRAPHIC_DATA]" at bounding box center [630, 461] width 190 height 10
click at [467, 455] on input "Home Office Westlake Village, CA" at bounding box center [461, 460] width 10 height 10
select select "11223761"
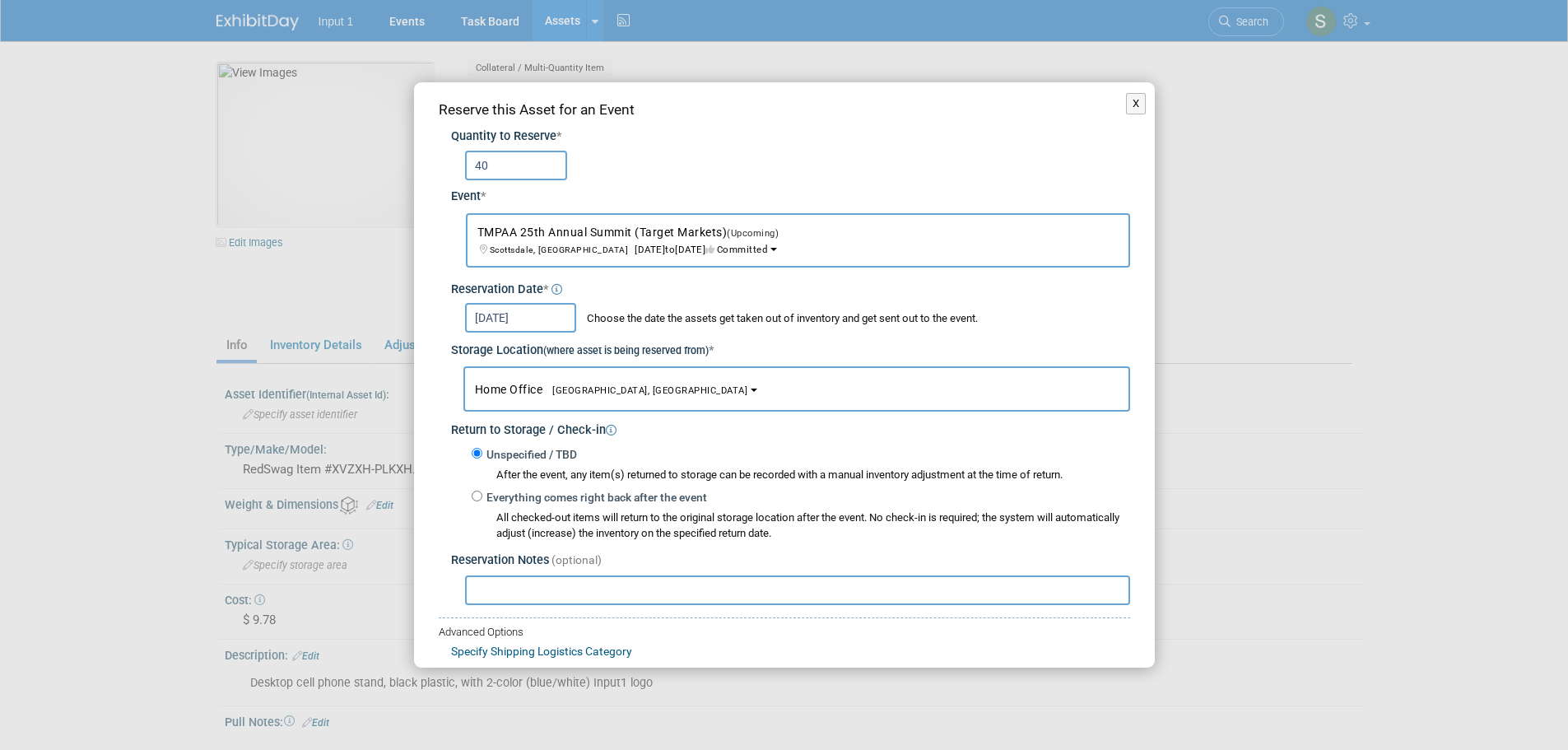
click at [494, 585] on input "text" at bounding box center [797, 590] width 665 height 29
paste input "Shipped per Rene 20251009 - ref. UPS Tracking #1ZV852B50324198220"
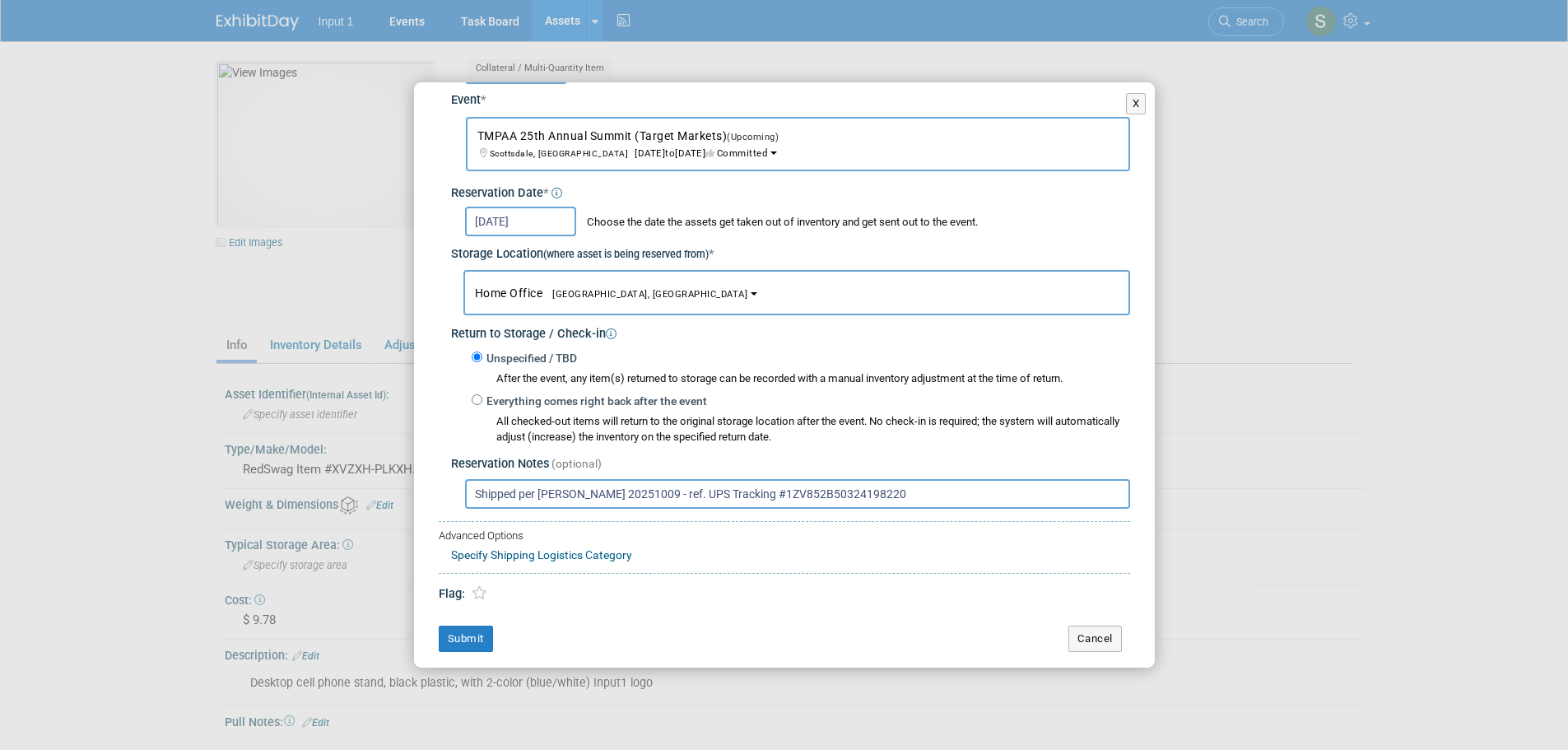
scroll to position [98, 0]
type input "Shipped per Rene 20251009 - ref. UPS Tracking #1ZV852B50324198220"
click at [480, 631] on button "Submit" at bounding box center [466, 637] width 55 height 26
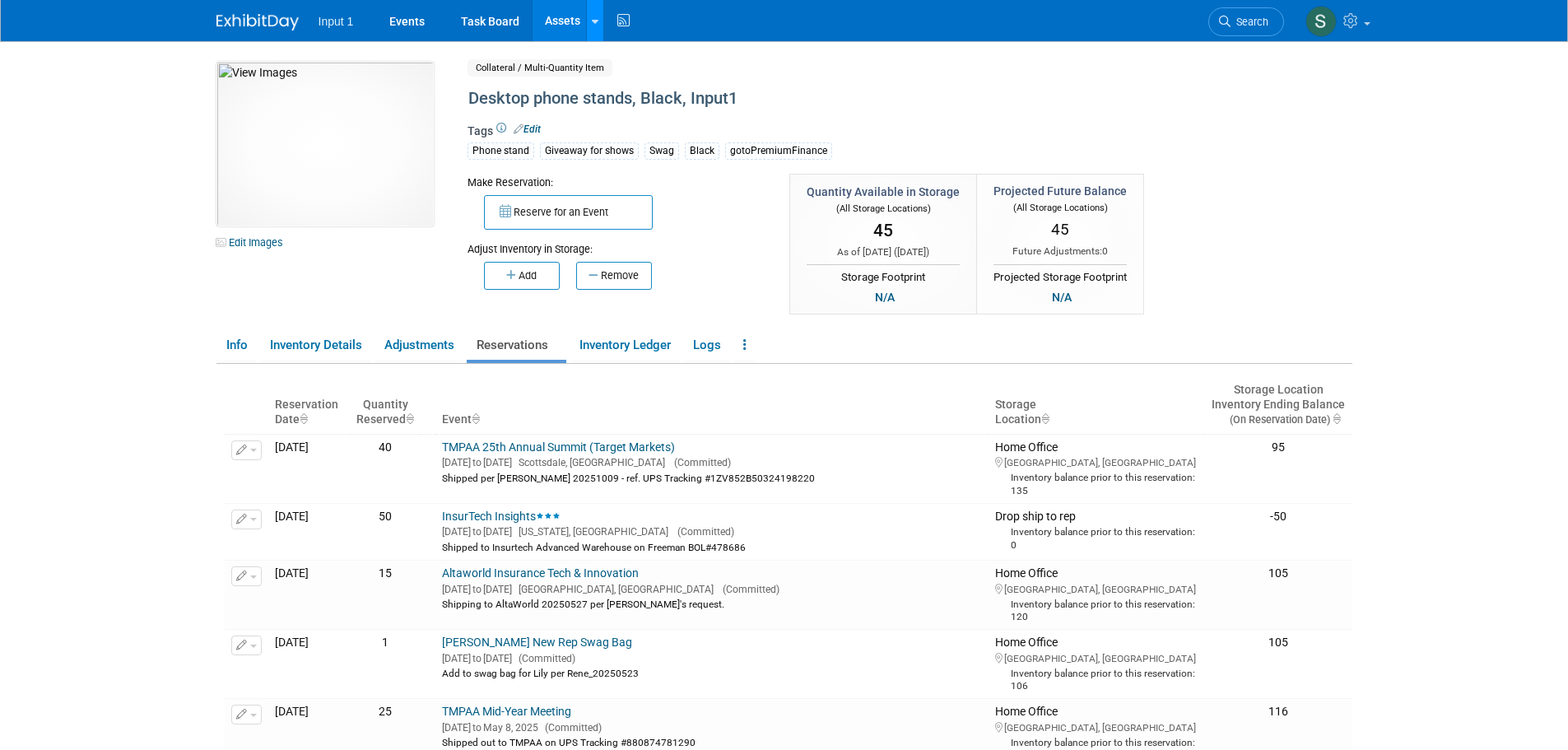
click at [592, 16] on icon at bounding box center [596, 22] width 7 height 10
click at [625, 82] on link "Search Assets" at bounding box center [660, 82] width 146 height 23
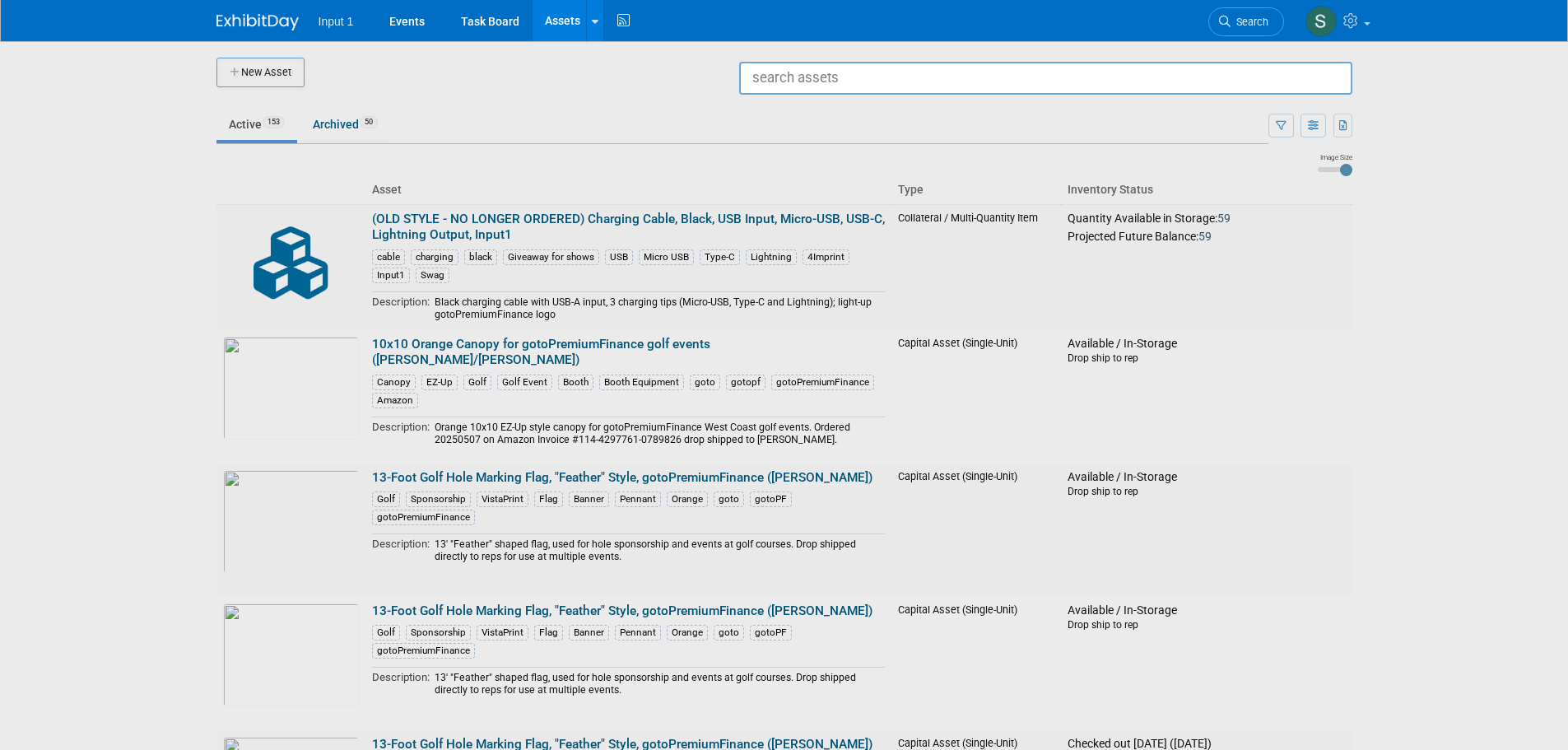
click at [797, 71] on input "text" at bounding box center [1045, 78] width 613 height 33
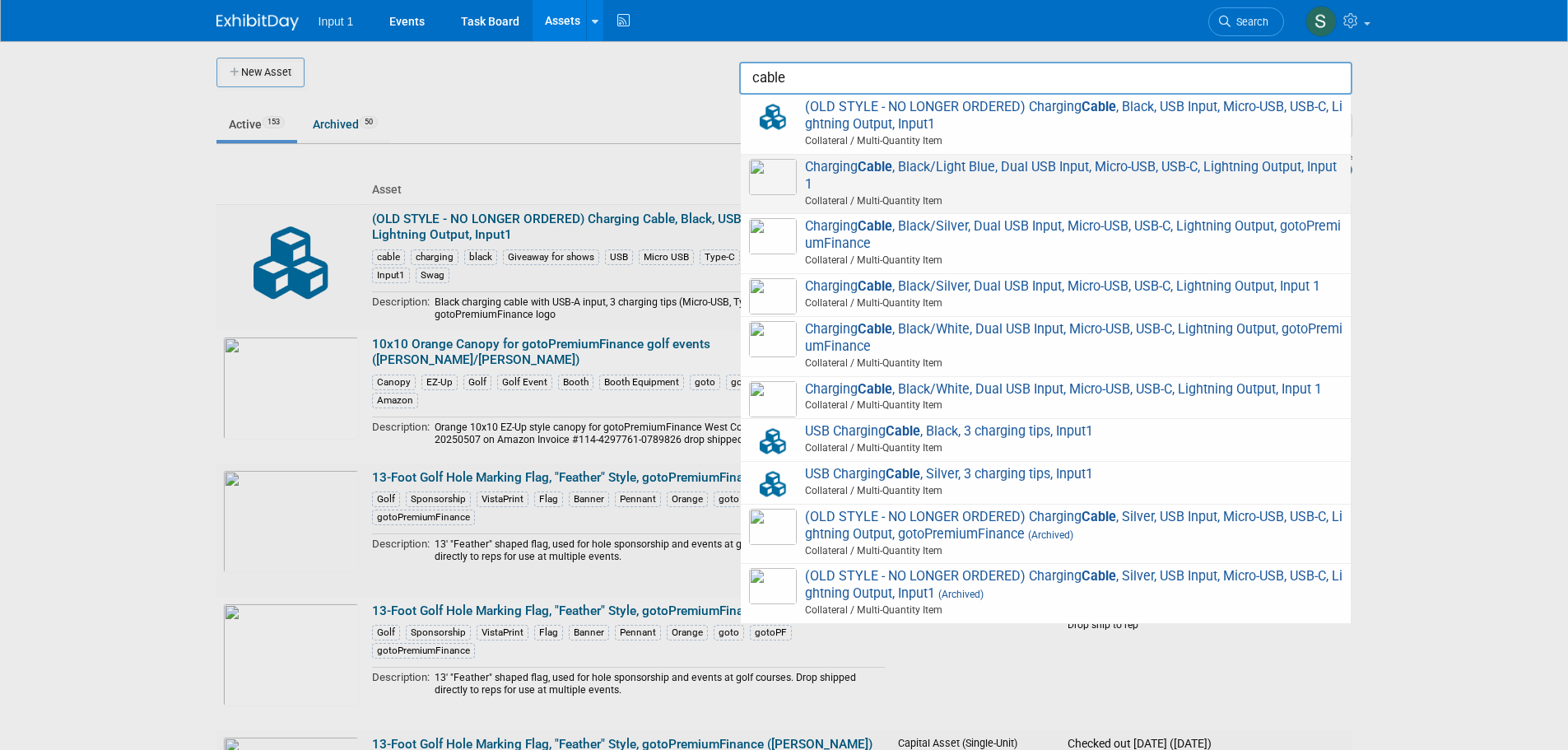
click at [1016, 172] on span "Charging Cable , Black/Light Blue, Dual USB Input, Micro-USB, USB-C, Lightning …" at bounding box center [1046, 184] width 593 height 51
type input "Charging Cable, Black/Light Blue, Dual USB Input, Micro-USB, USB-C, Lightning O…"
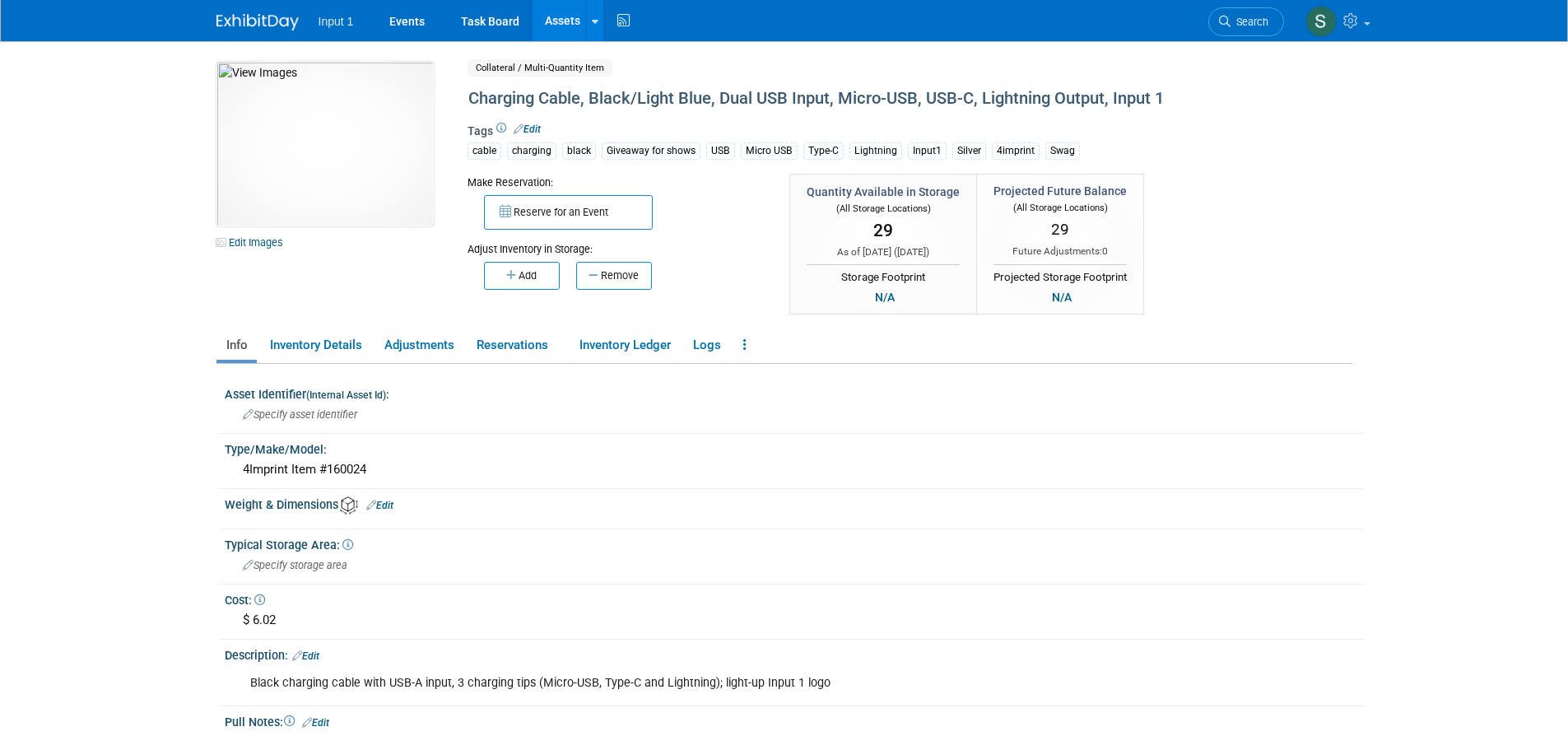
click at [558, 207] on button "Reserve for an Event" at bounding box center [568, 212] width 169 height 35
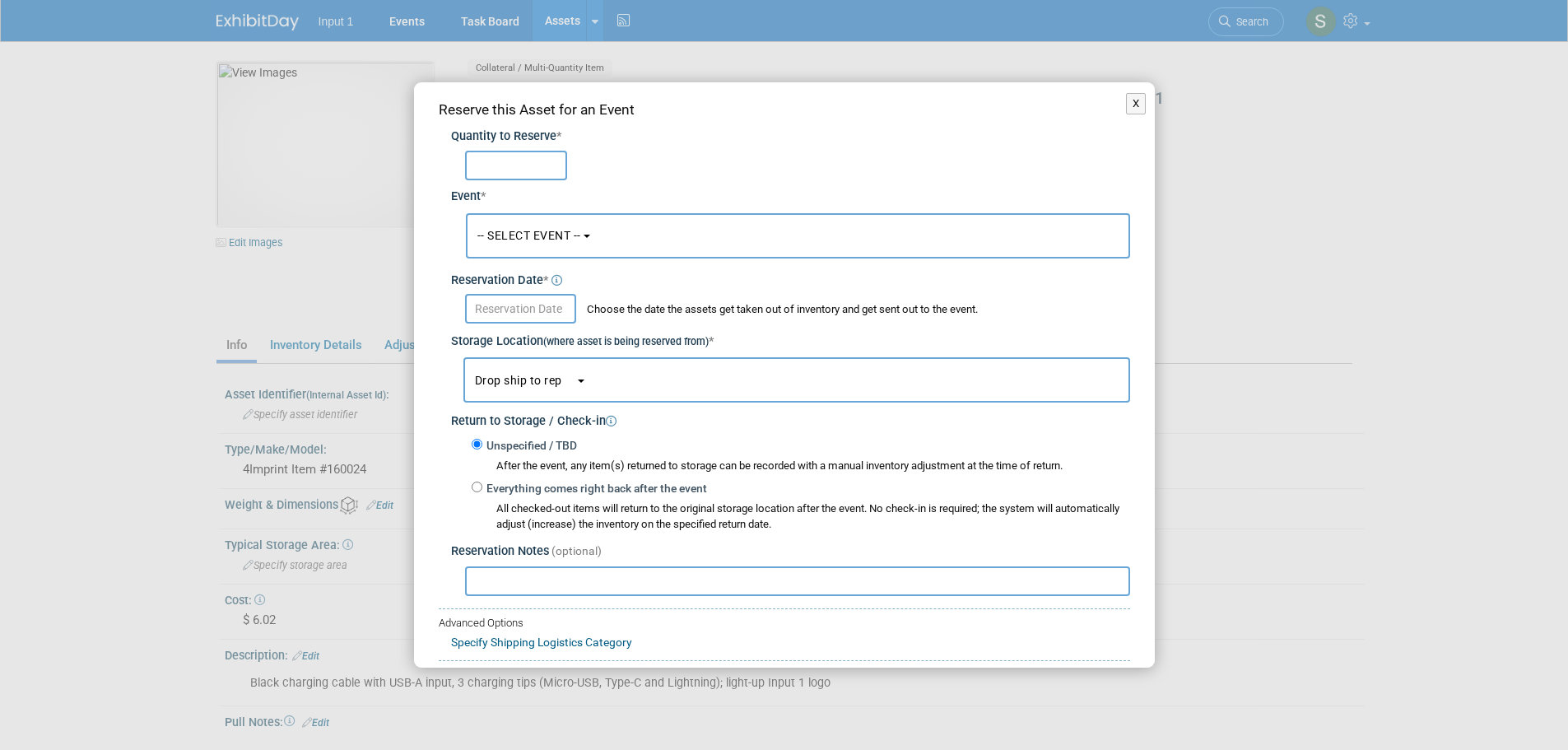
click at [492, 165] on input "text" at bounding box center [516, 166] width 102 height 29
type input "29"
click at [568, 229] on span "-- SELECT EVENT --" at bounding box center [530, 235] width 104 height 13
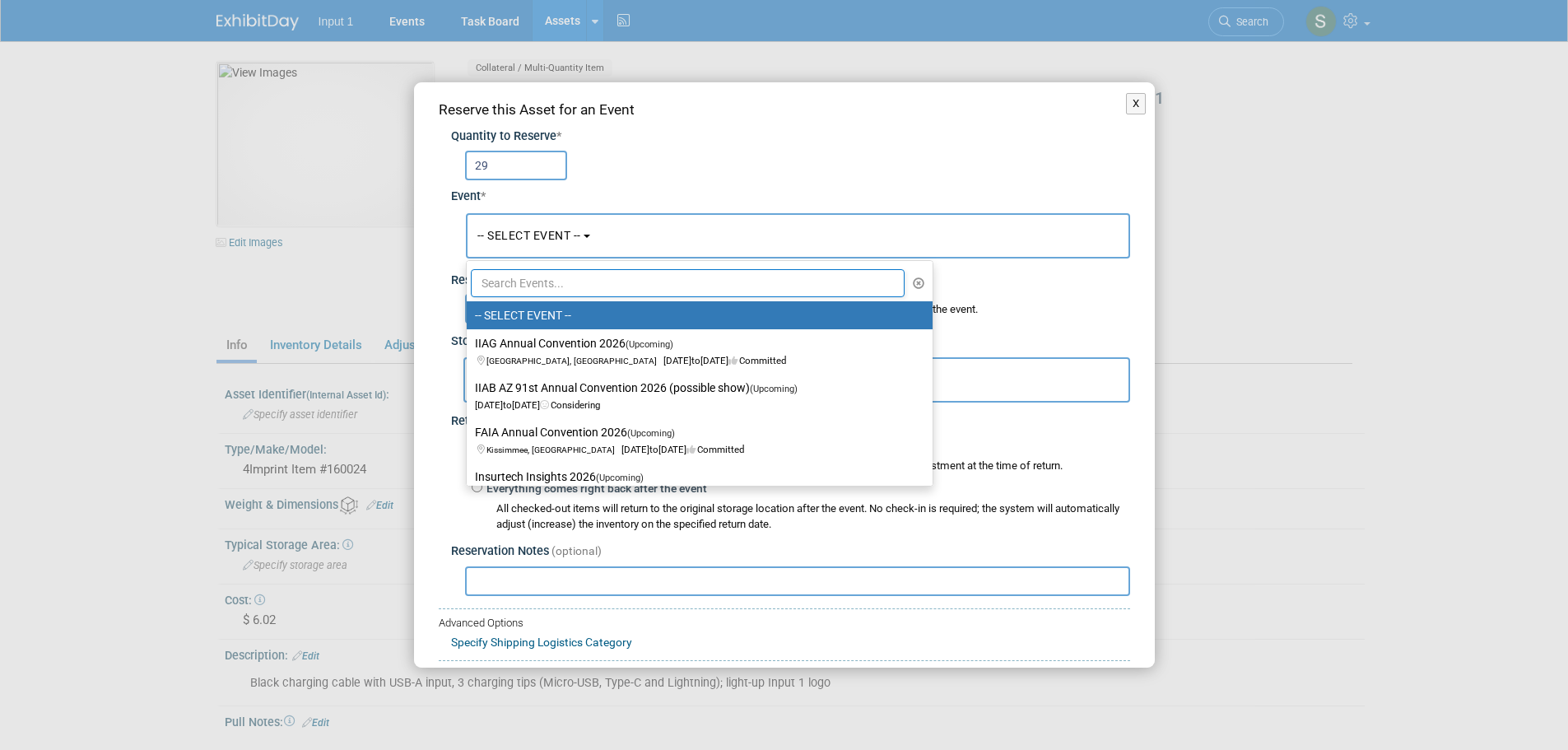
click at [599, 281] on input "text" at bounding box center [688, 283] width 434 height 28
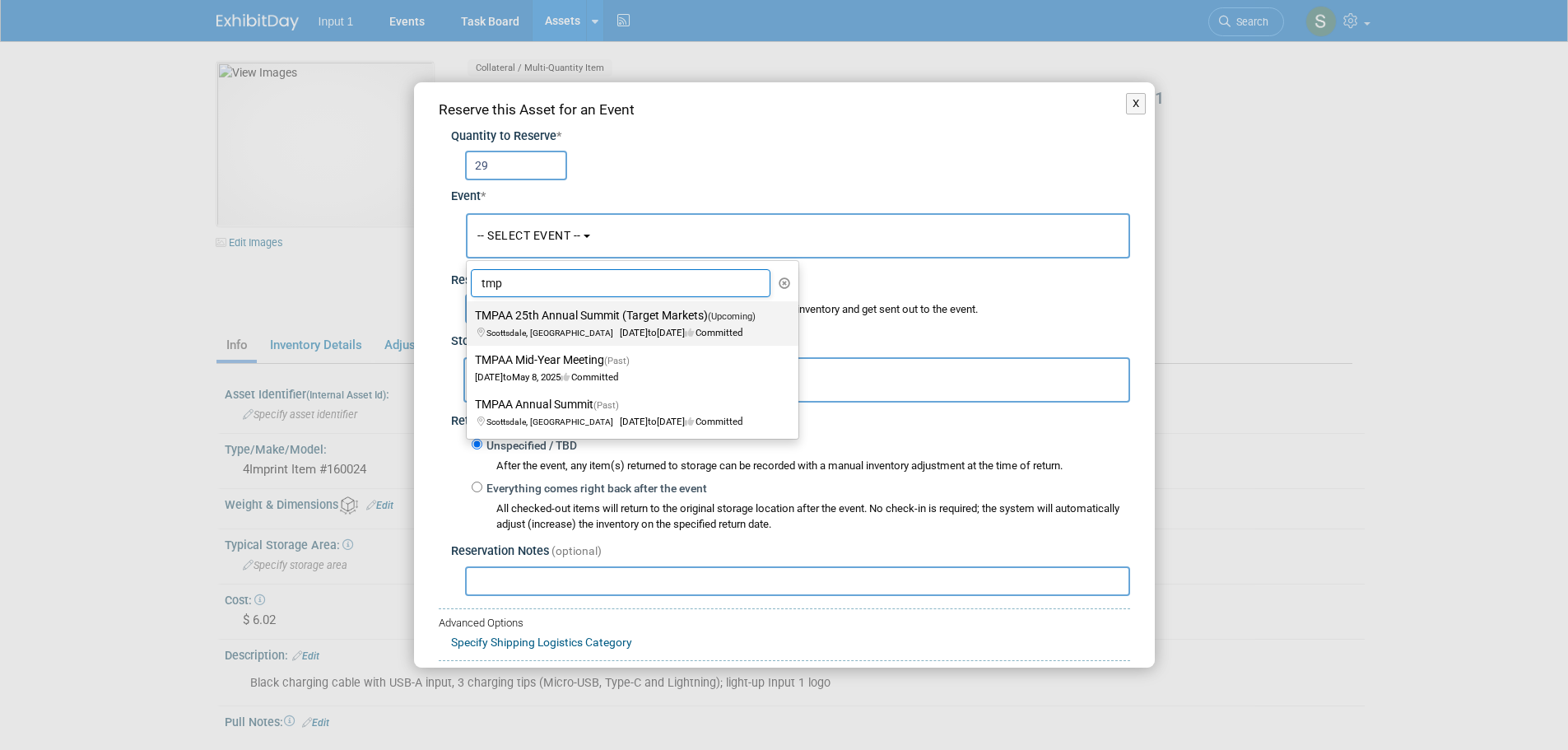
type input "tmp"
click at [665, 323] on label "TMPAA 25th Annual Summit (Target Markets) (Upcoming) [GEOGRAPHIC_DATA], [GEOGRA…" at bounding box center [629, 323] width 307 height 38
click at [469, 321] on input "TMPAA 25th Annual Summit (Target Markets) (Upcoming) [GEOGRAPHIC_DATA], [GEOGRA…" at bounding box center [464, 316] width 10 height 10
select select "11126633"
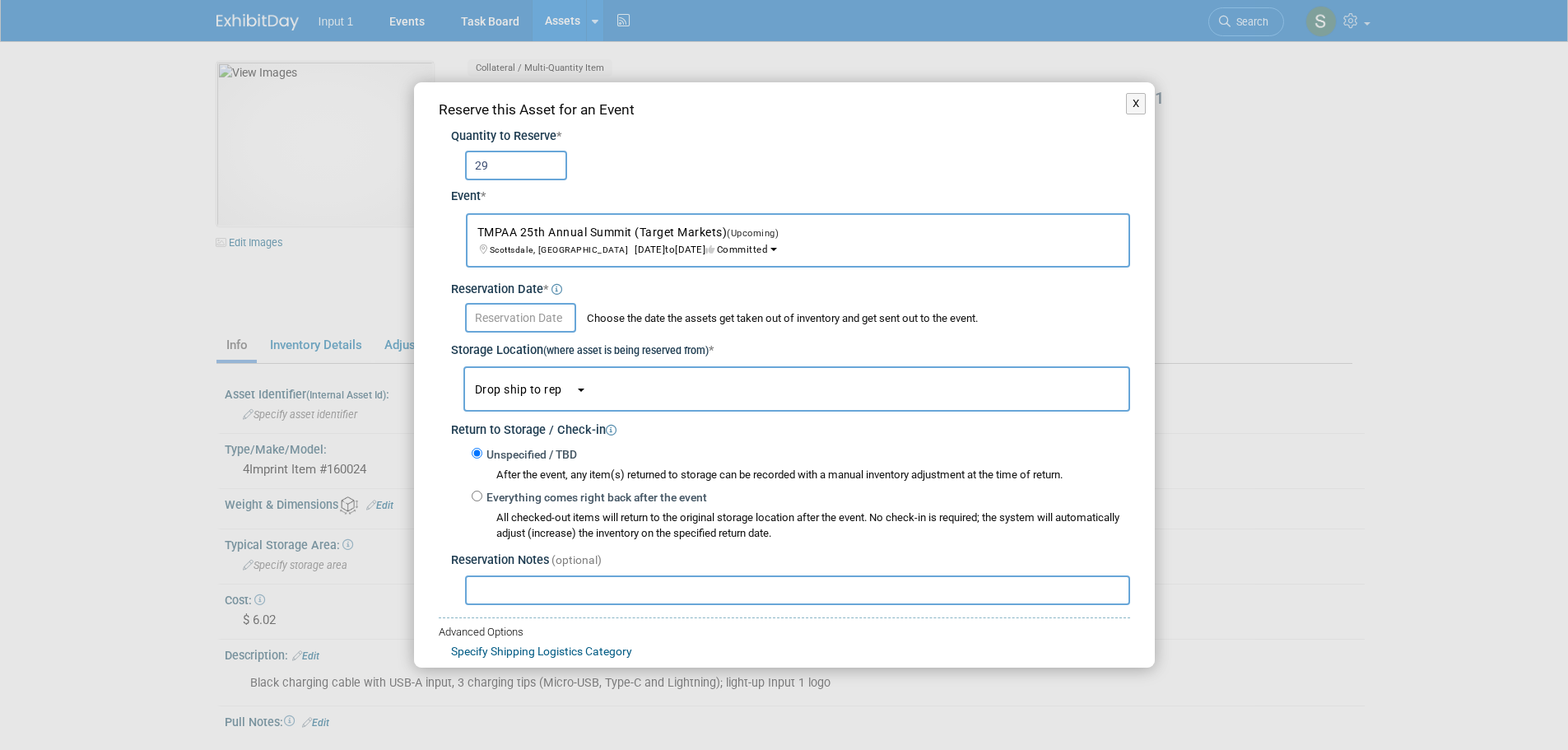
click at [537, 312] on input "text" at bounding box center [520, 317] width 111 height 29
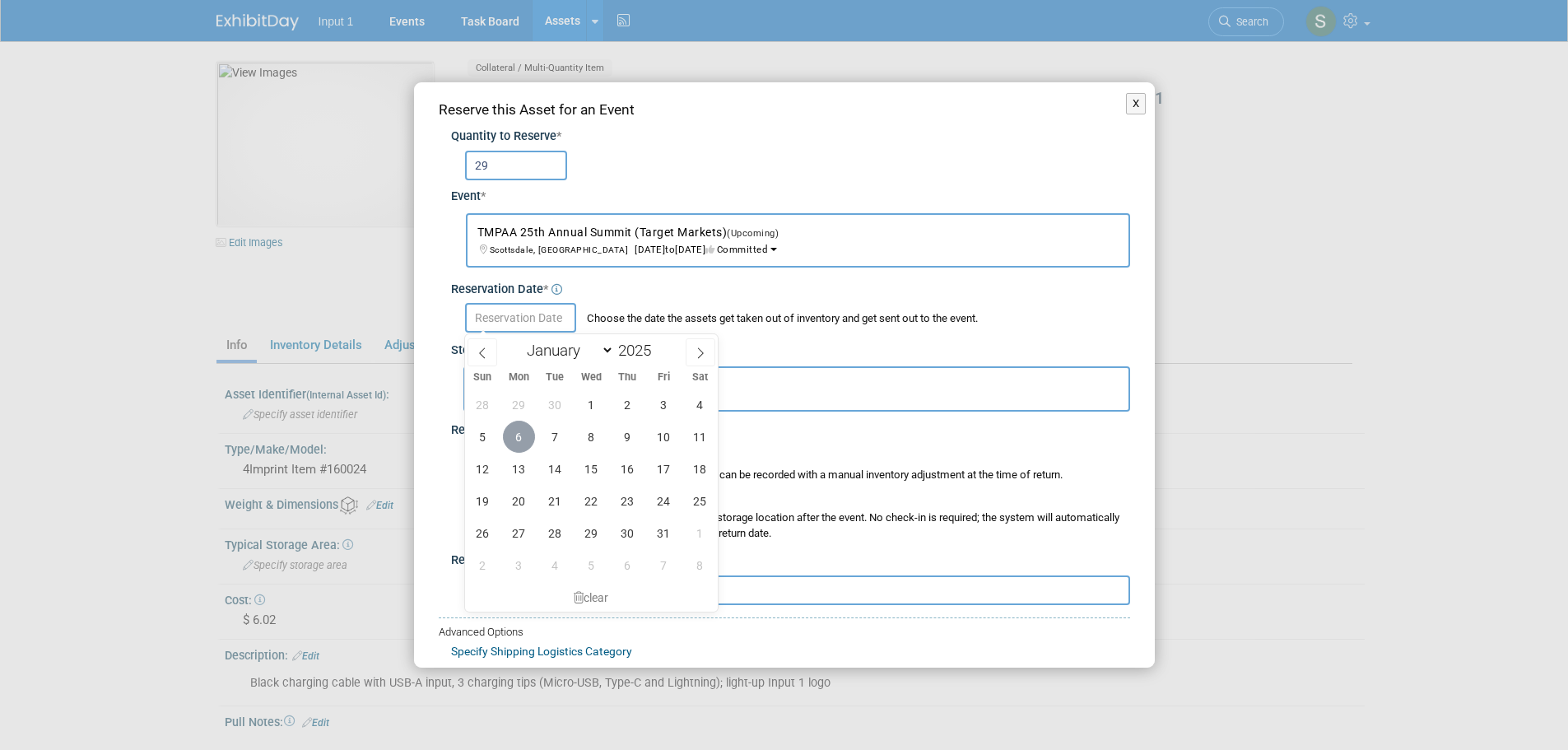
click at [525, 440] on span "6" at bounding box center [519, 436] width 32 height 32
type input "[DATE]"
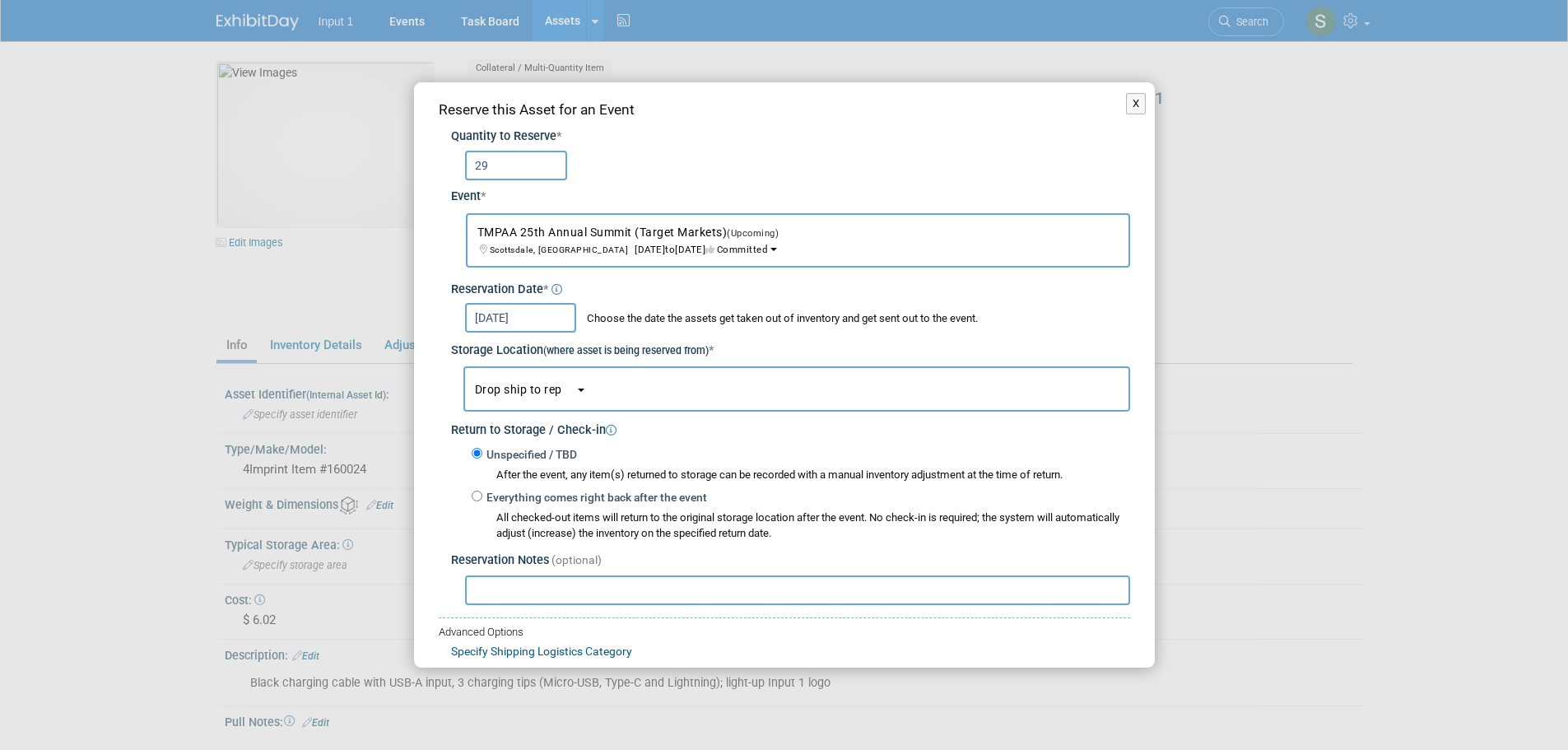
click at [535, 398] on button "Drop ship to rep" at bounding box center [796, 388] width 667 height 45
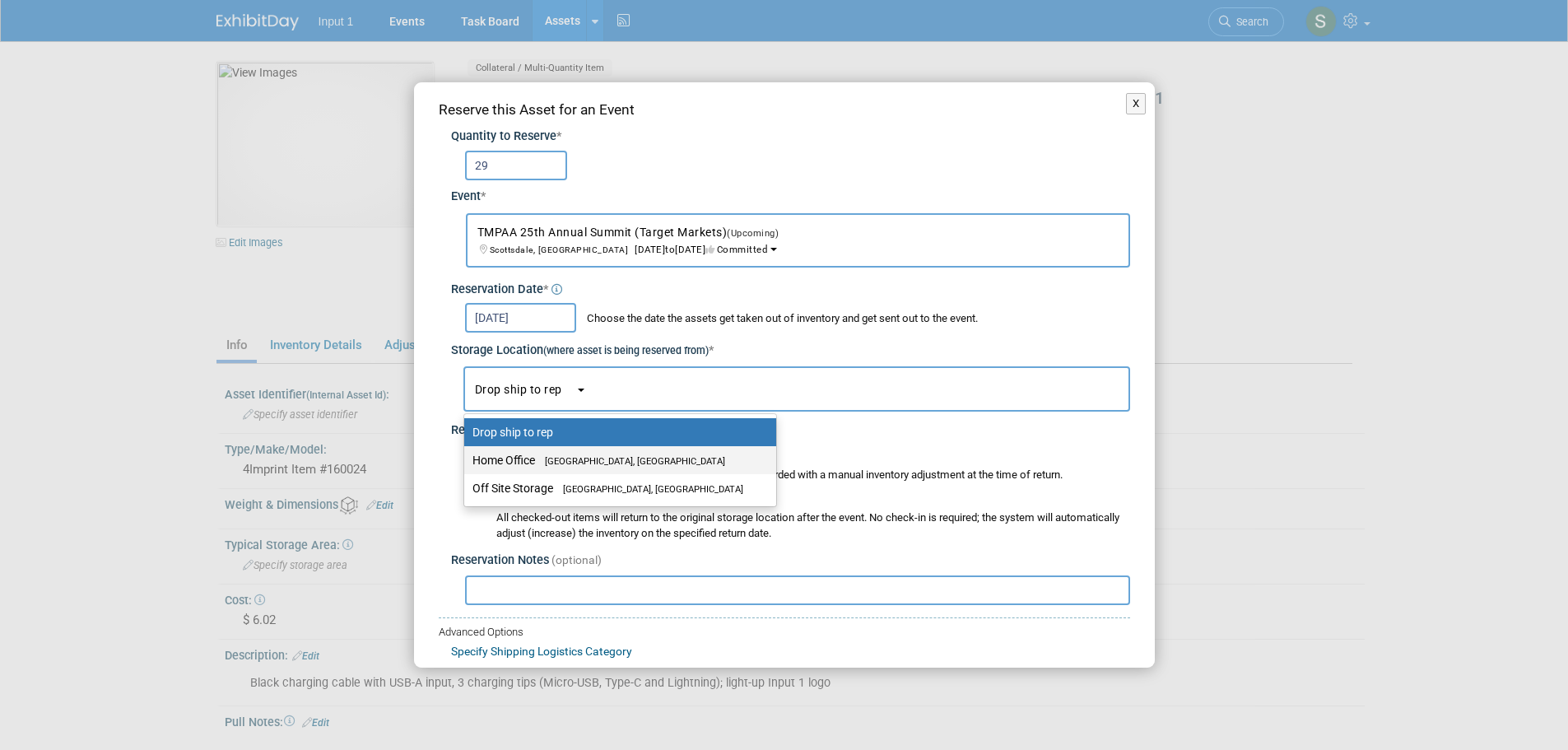
click at [514, 455] on label "Home Office [GEOGRAPHIC_DATA], [GEOGRAPHIC_DATA]" at bounding box center [616, 460] width 287 height 22
click at [467, 455] on input "Home Office [GEOGRAPHIC_DATA], [GEOGRAPHIC_DATA]" at bounding box center [461, 460] width 10 height 10
select select "11223761"
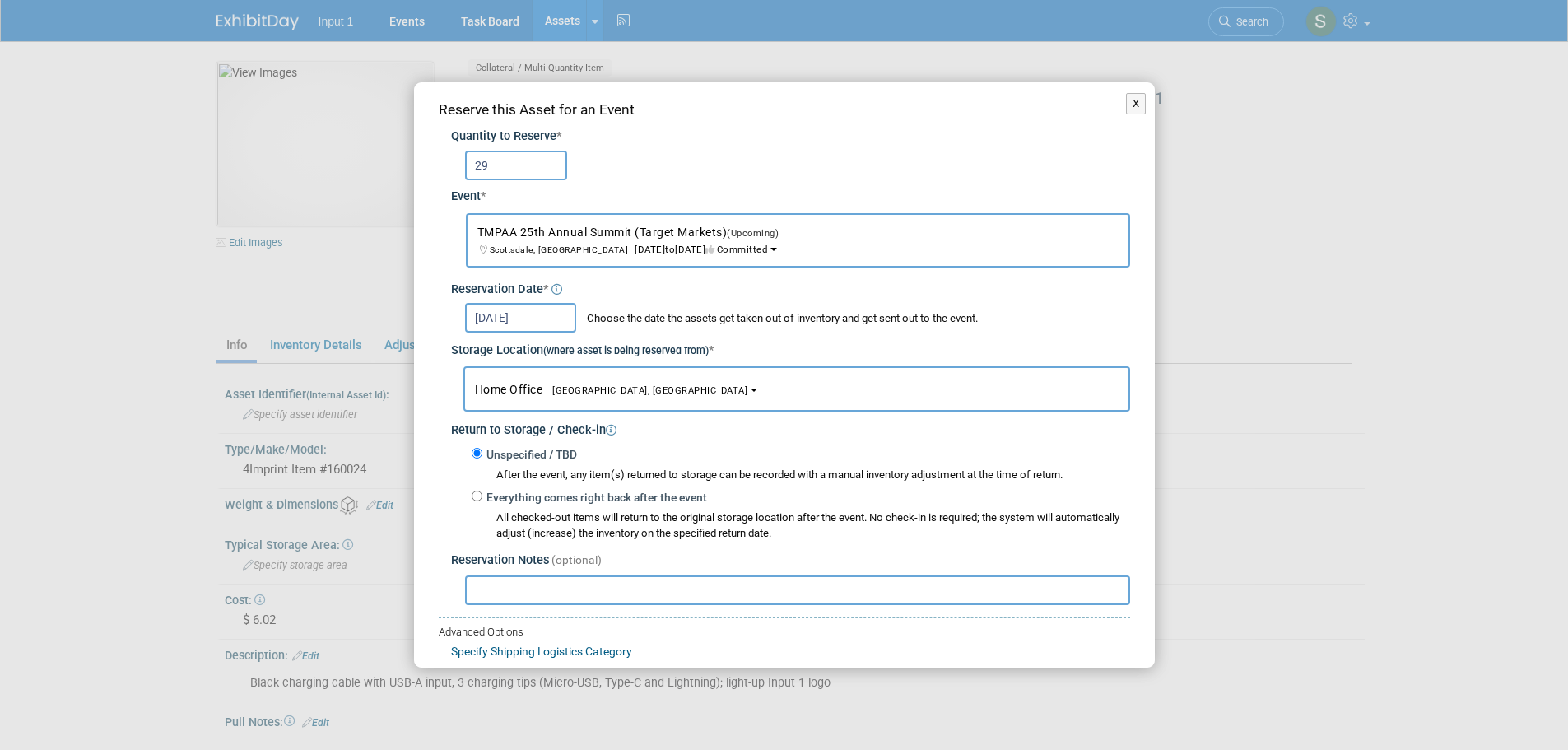
click at [481, 593] on input "text" at bounding box center [797, 590] width 665 height 29
paste input "Shipped per [PERSON_NAME] 20251009 - ref. UPS Tracking #1ZV852B50324198220"
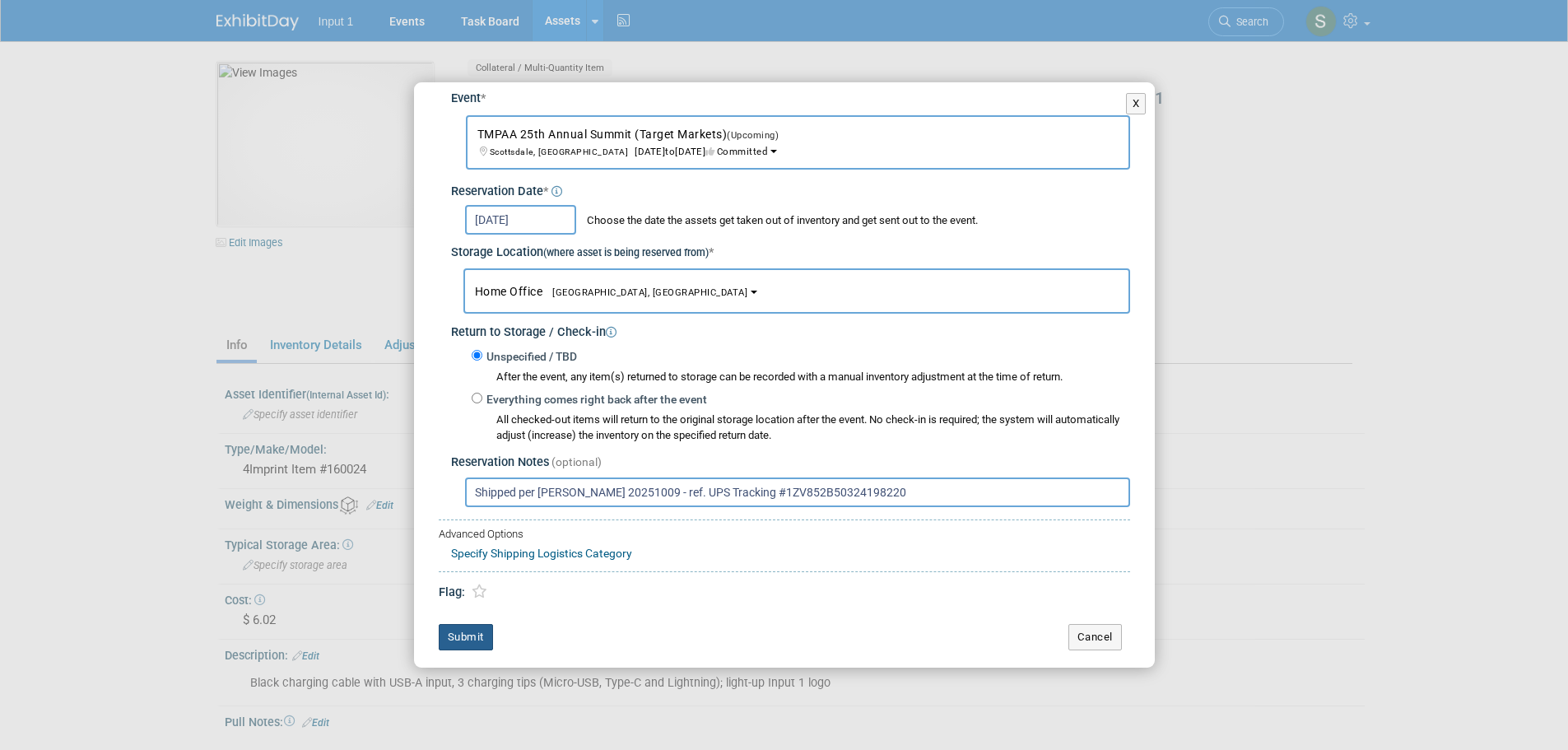
type input "Shipped per [PERSON_NAME] 20251009 - ref. UPS Tracking #1ZV852B50324198220"
click at [467, 641] on button "Submit" at bounding box center [466, 637] width 55 height 26
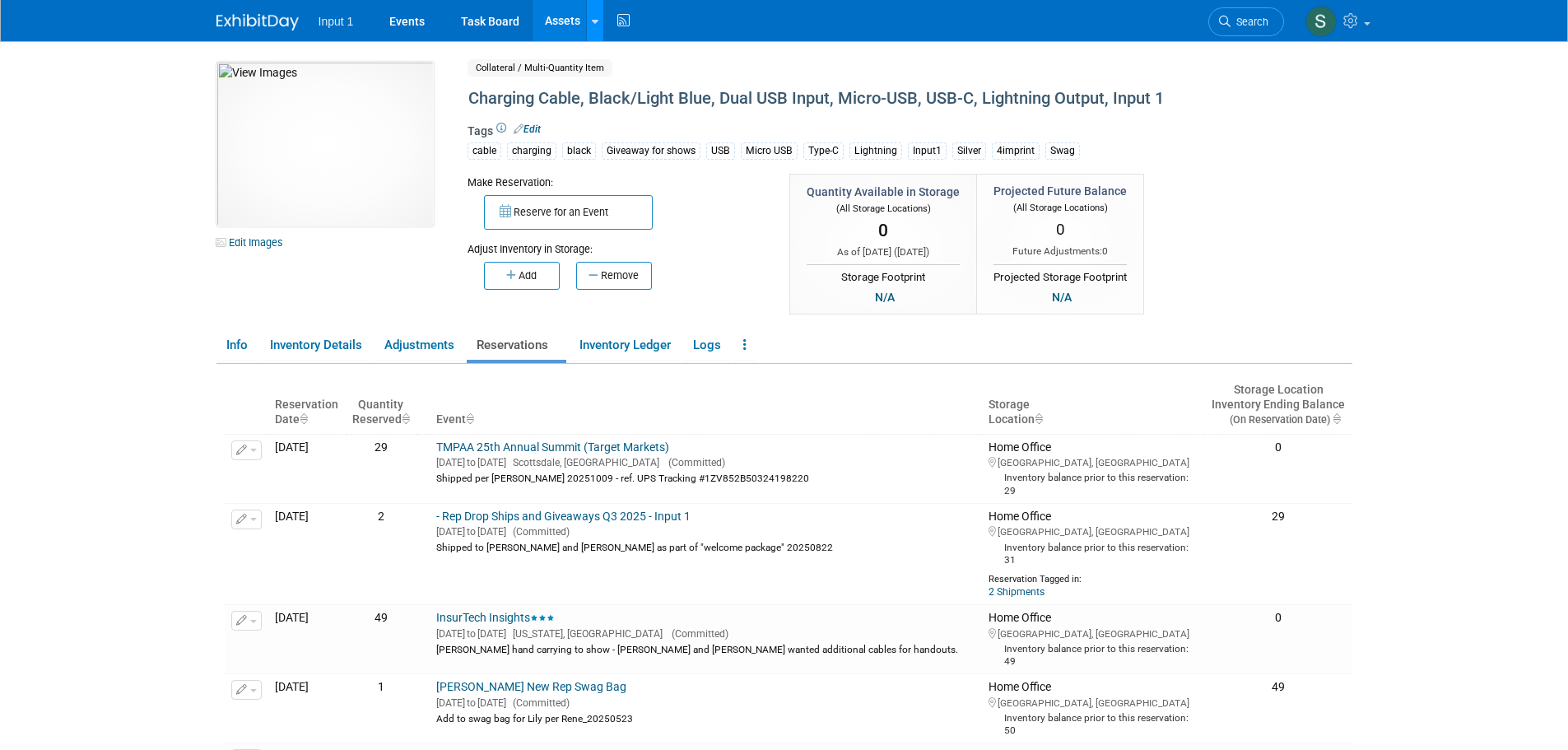
click at [598, 27] on link at bounding box center [595, 20] width 17 height 41
click at [616, 76] on link "Search Assets" at bounding box center [660, 82] width 146 height 23
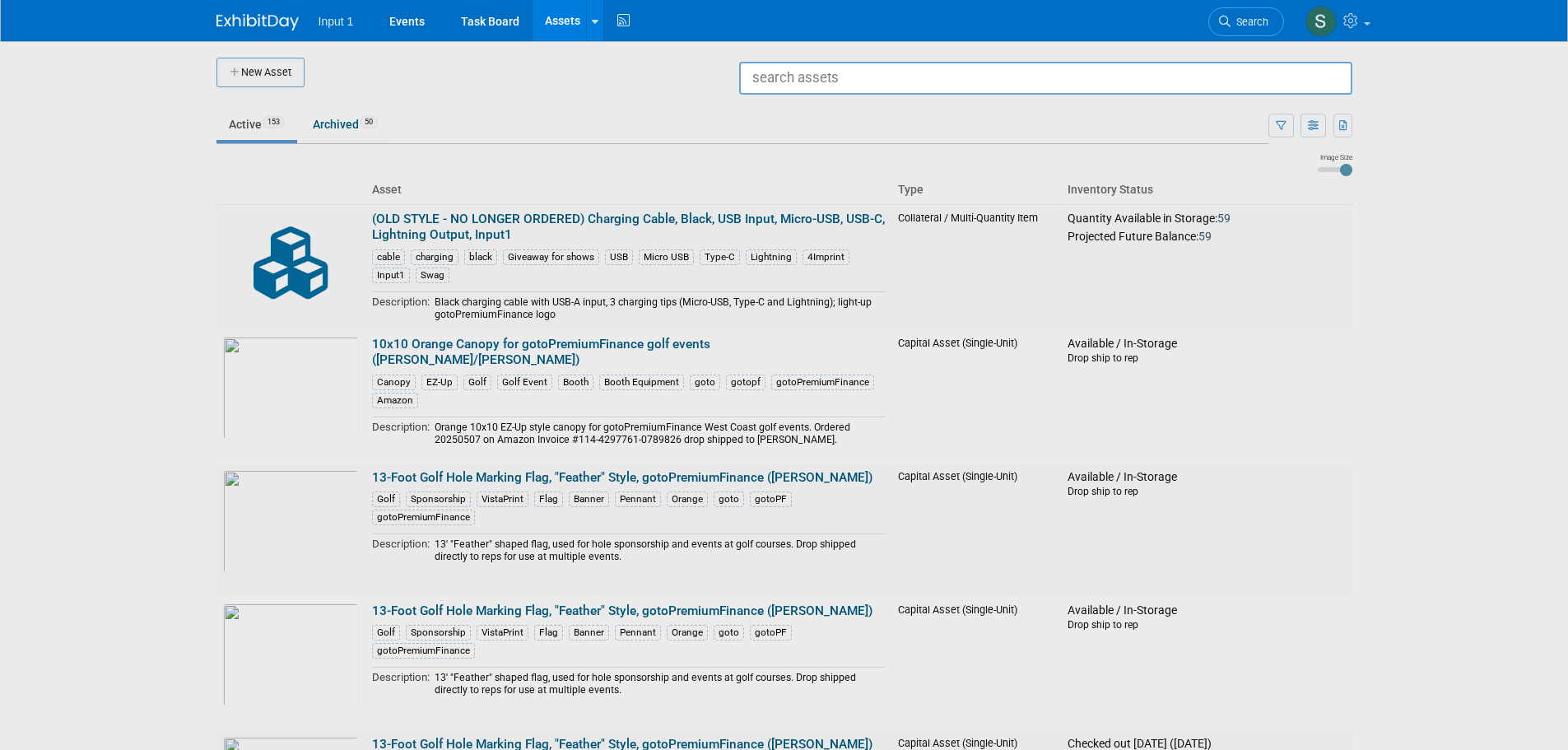
click at [773, 72] on input "text" at bounding box center [1045, 78] width 613 height 33
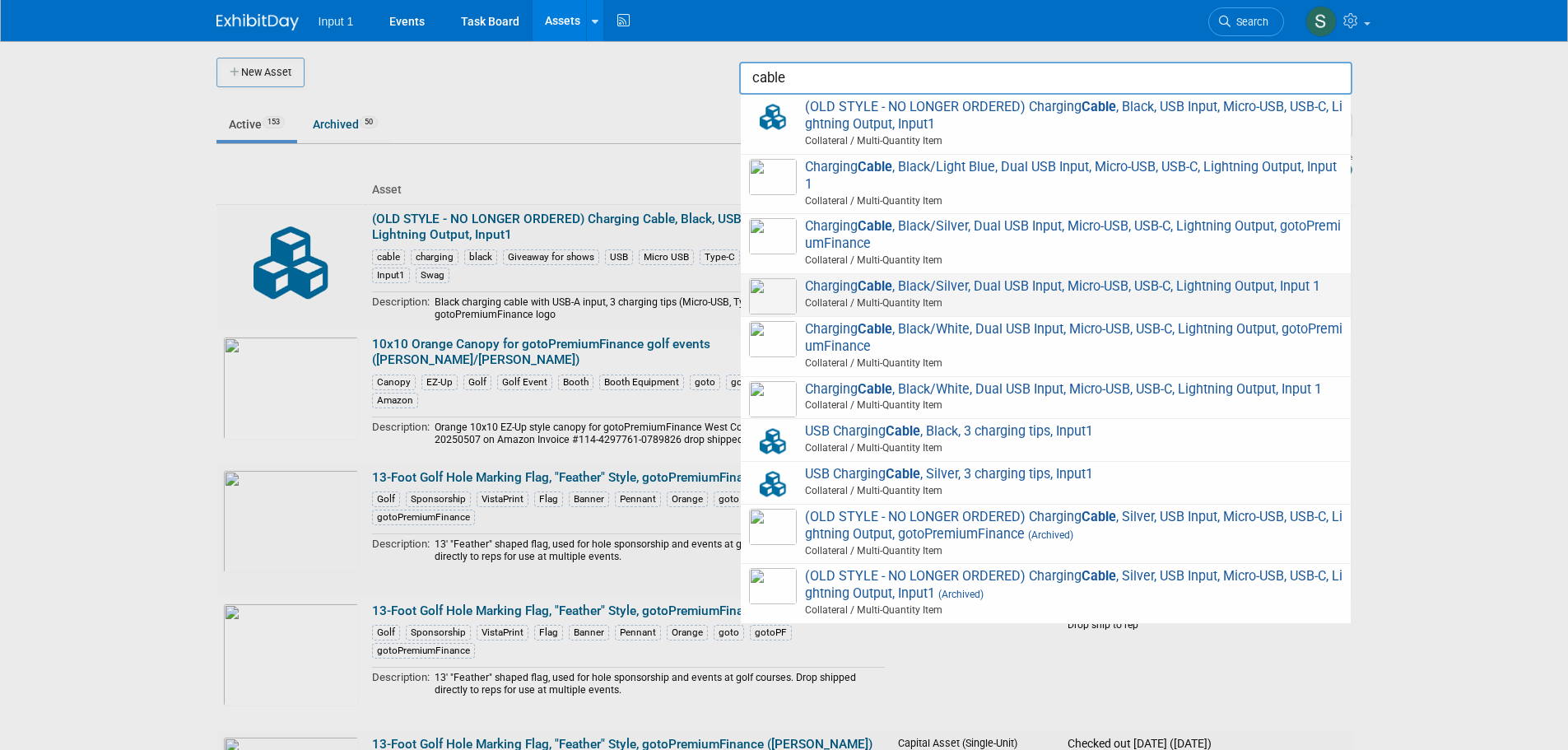
click at [957, 296] on span "Collateral / Multi-Quantity Item" at bounding box center [1049, 303] width 589 height 15
type input "Charging Cable, Black/Silver, Dual USB Input, Micro-USB, USB-C, Lightning Outpu…"
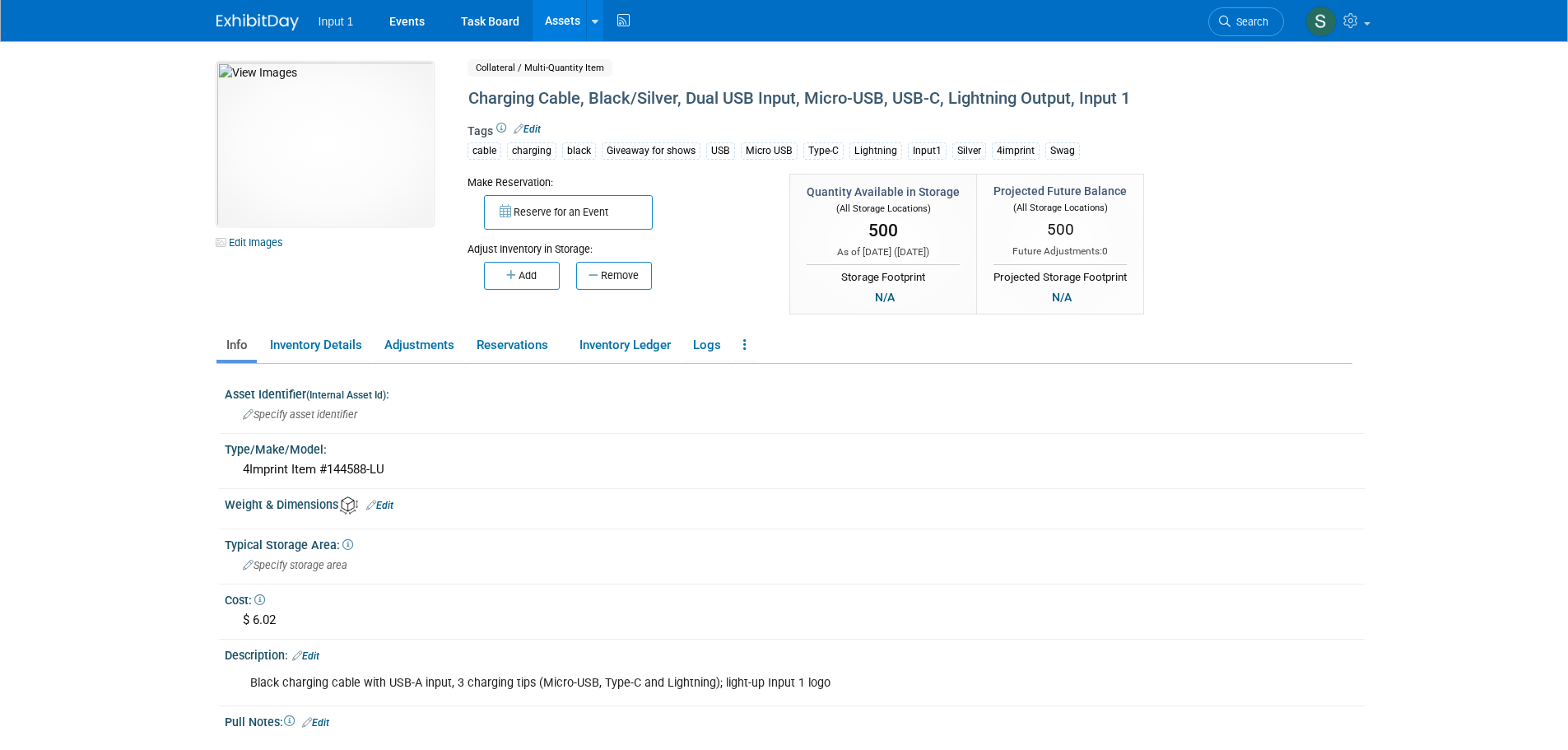
click at [1221, 258] on div "Make Reservation: Reserve for an Event Adjust Inventory in Storage:" at bounding box center [842, 245] width 774 height 144
click at [506, 345] on link "Reservations" at bounding box center [516, 345] width 100 height 29
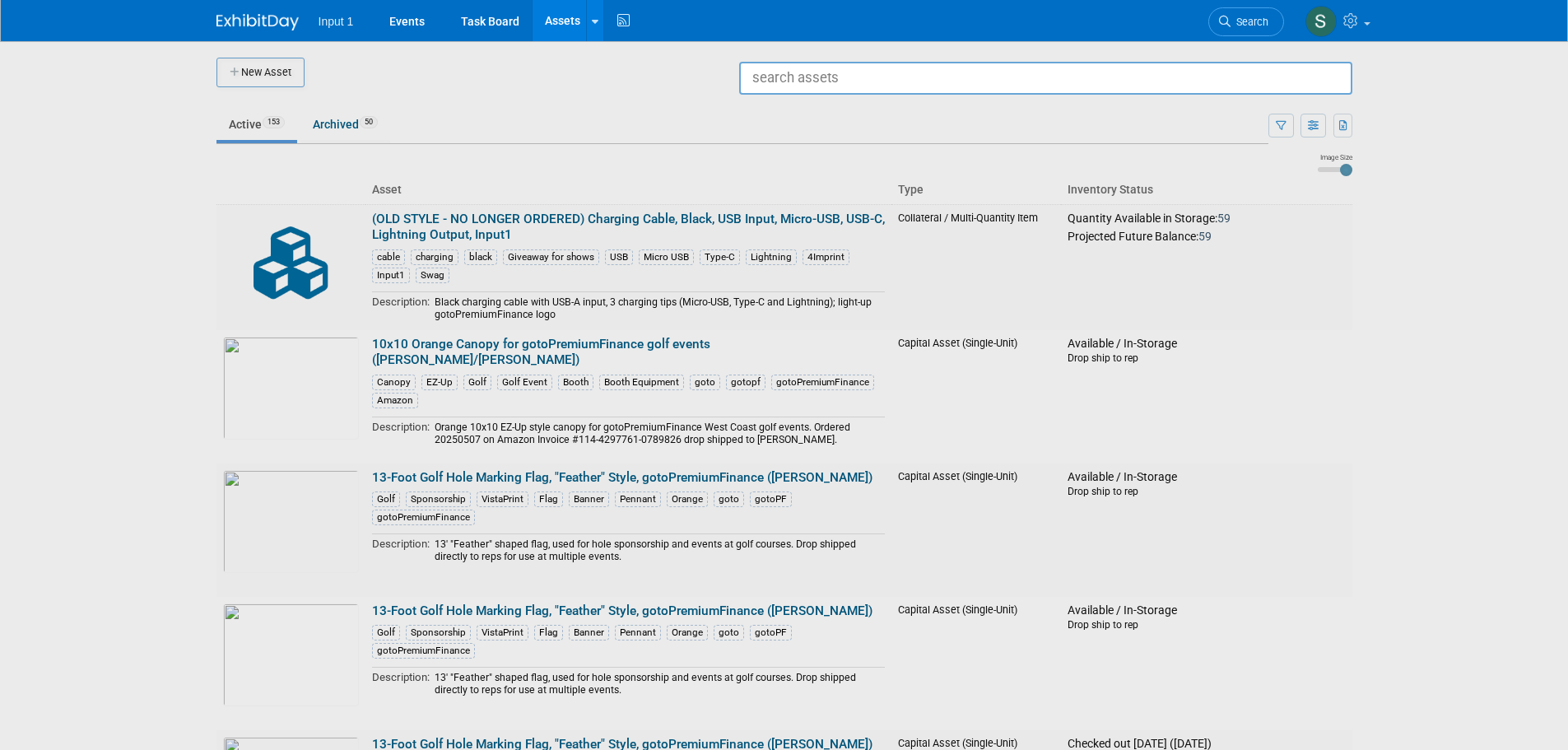
click at [770, 78] on input "text" at bounding box center [1045, 78] width 613 height 33
click at [785, 127] on div at bounding box center [785, 375] width 0 height 750
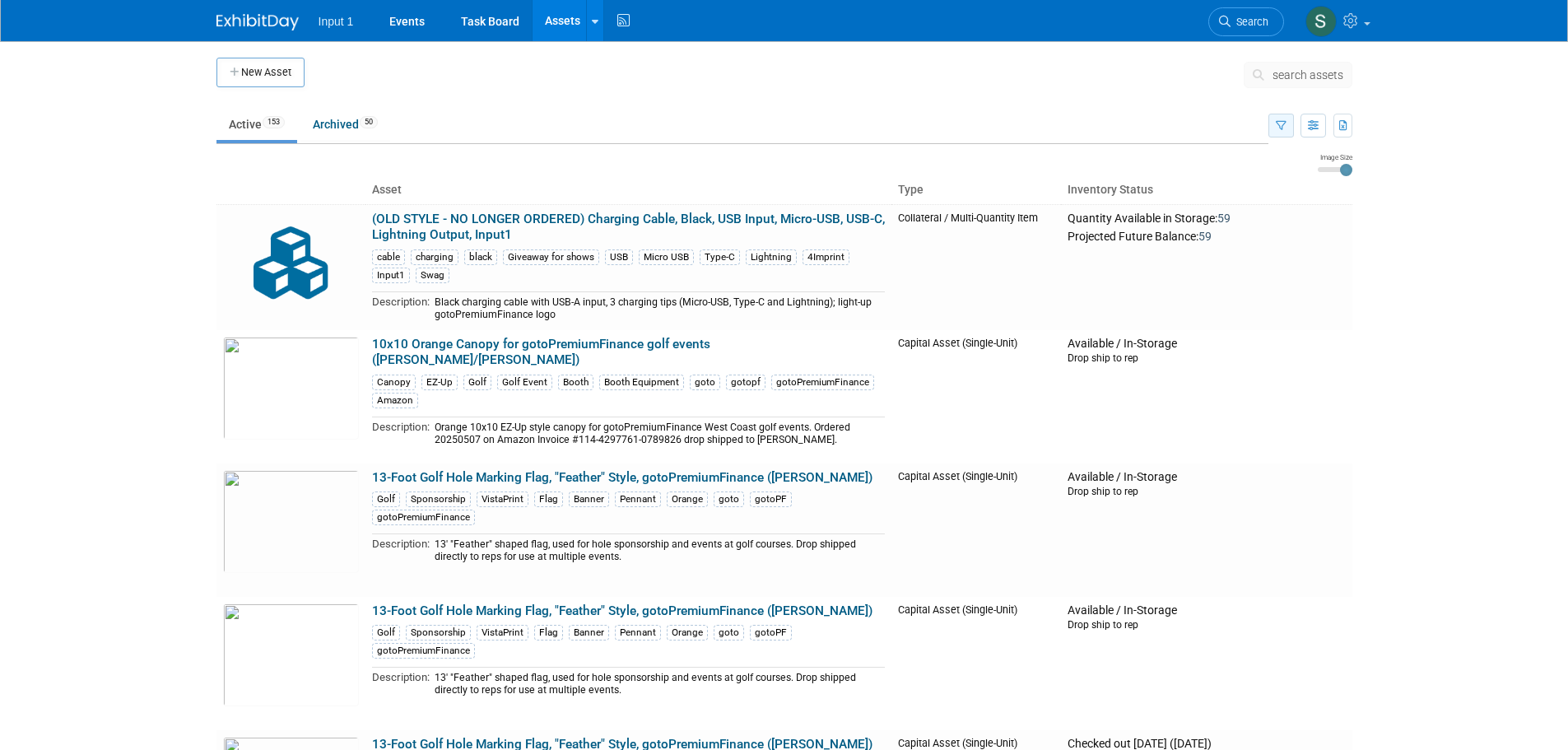
click at [1284, 127] on icon "button" at bounding box center [1281, 127] width 10 height 10
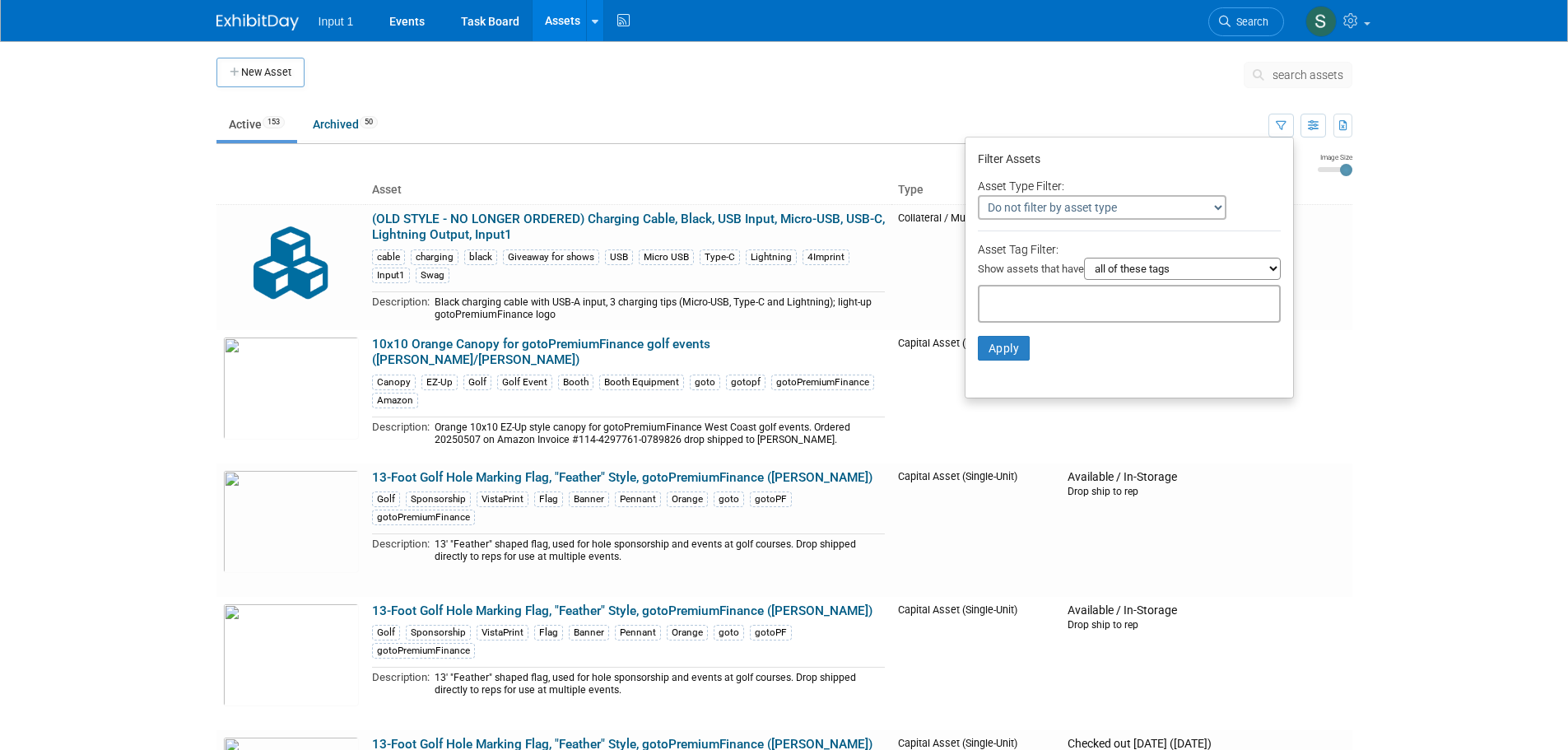
click at [1016, 295] on input "text" at bounding box center [1052, 301] width 132 height 16
type input "cable"
click at [996, 336] on div "cable" at bounding box center [1085, 339] width 231 height 23
type input "cable"
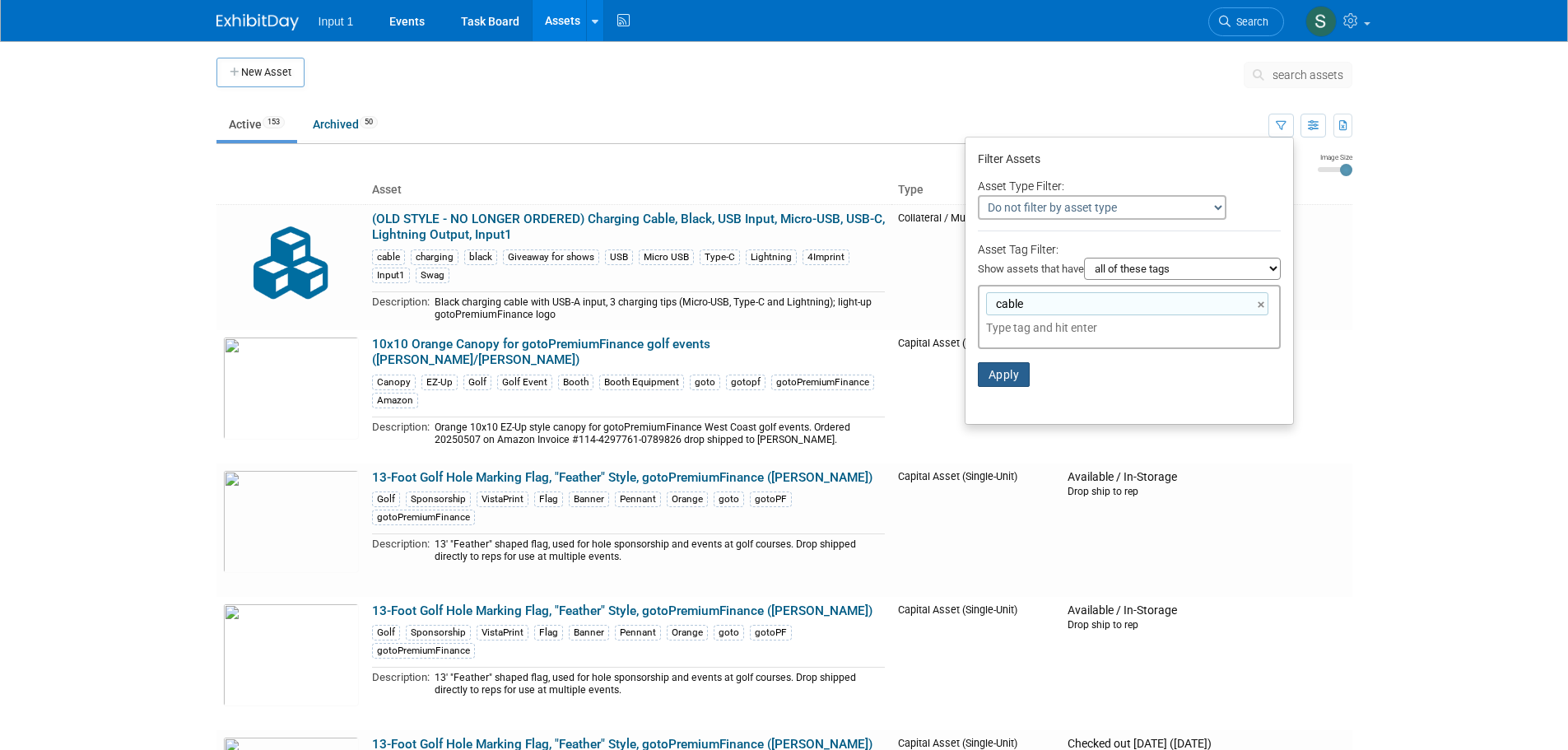
click at [993, 380] on button "Apply" at bounding box center [1004, 375] width 53 height 24
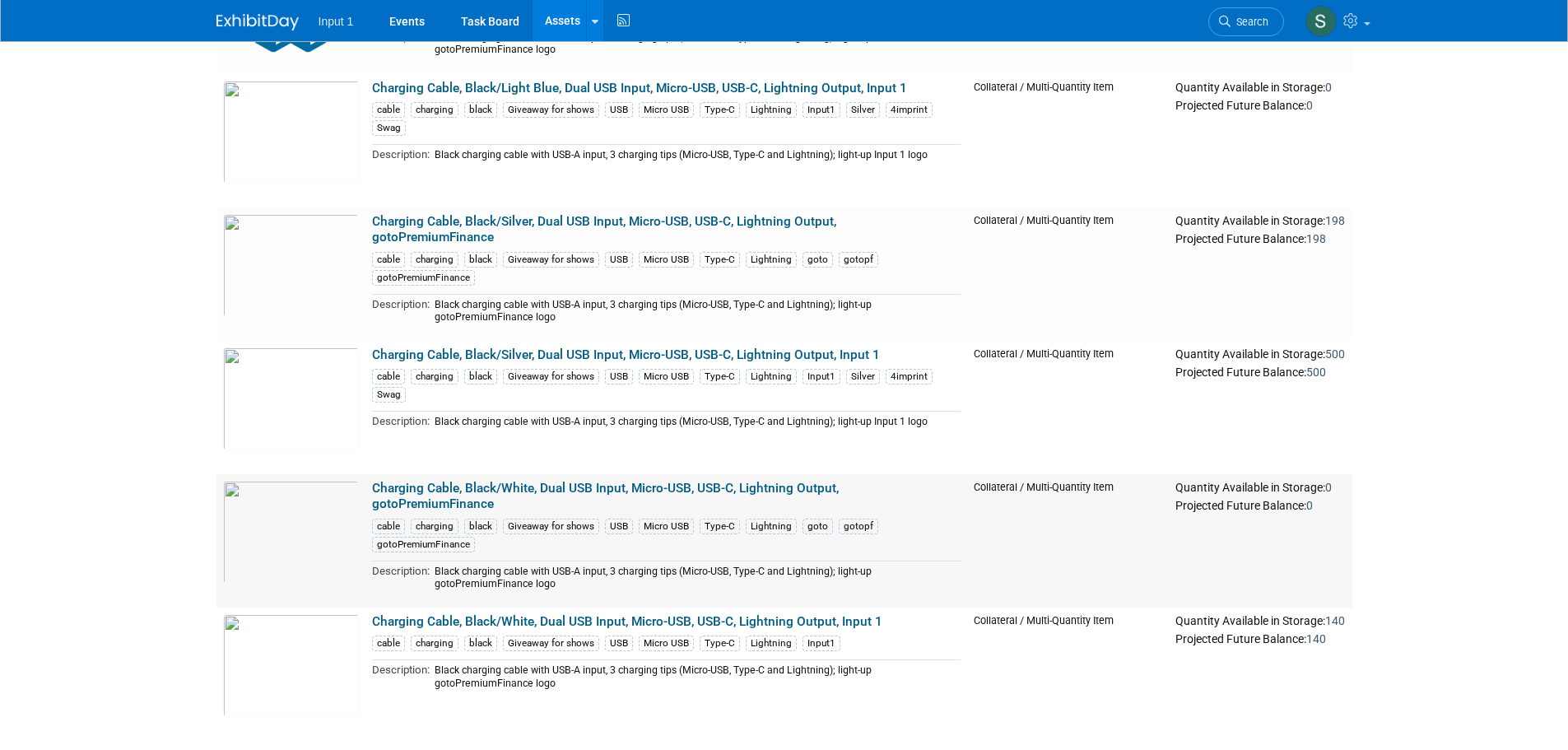
scroll to position [329, 0]
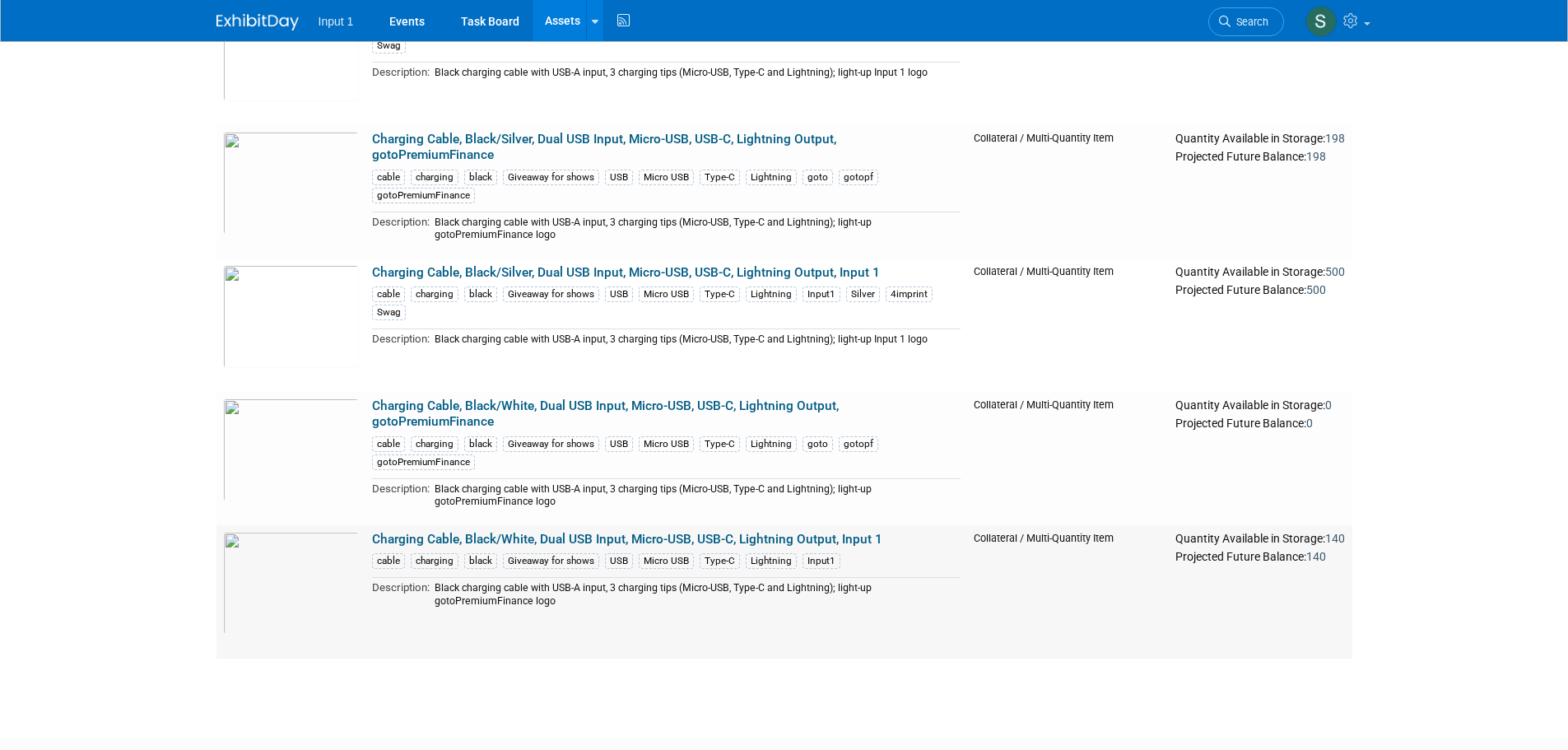
click at [529, 530] on td "Charging Cable, Black/White, Dual USB Input, Micro-USB, USB-C, Lightning Output…" at bounding box center [666, 592] width 602 height 134
click at [534, 544] on link "Charging Cable, Black/White, Dual USB Input, Micro-USB, USB-C, Lightning Output…" at bounding box center [627, 538] width 511 height 15
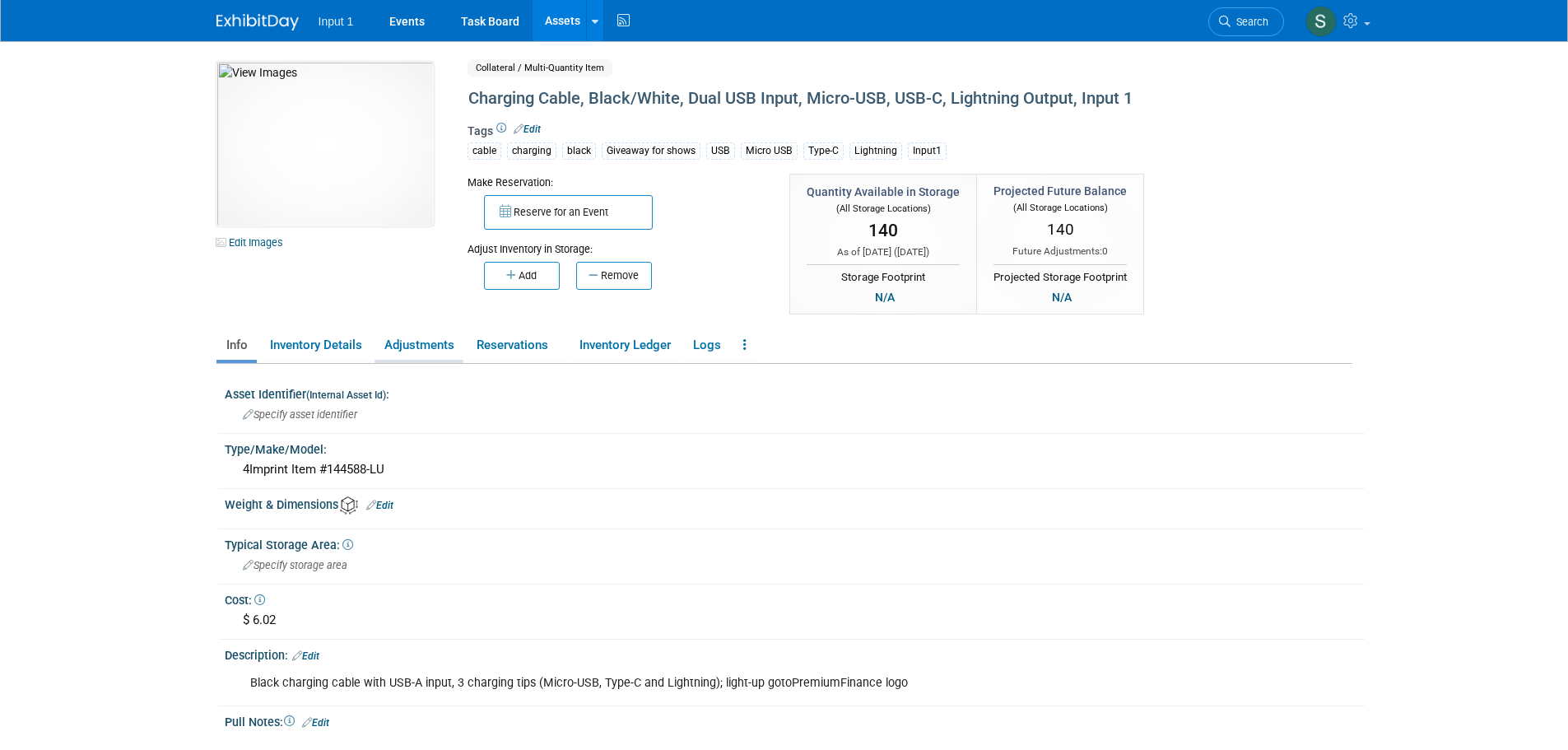
click at [408, 342] on link "Adjustments" at bounding box center [419, 345] width 89 height 29
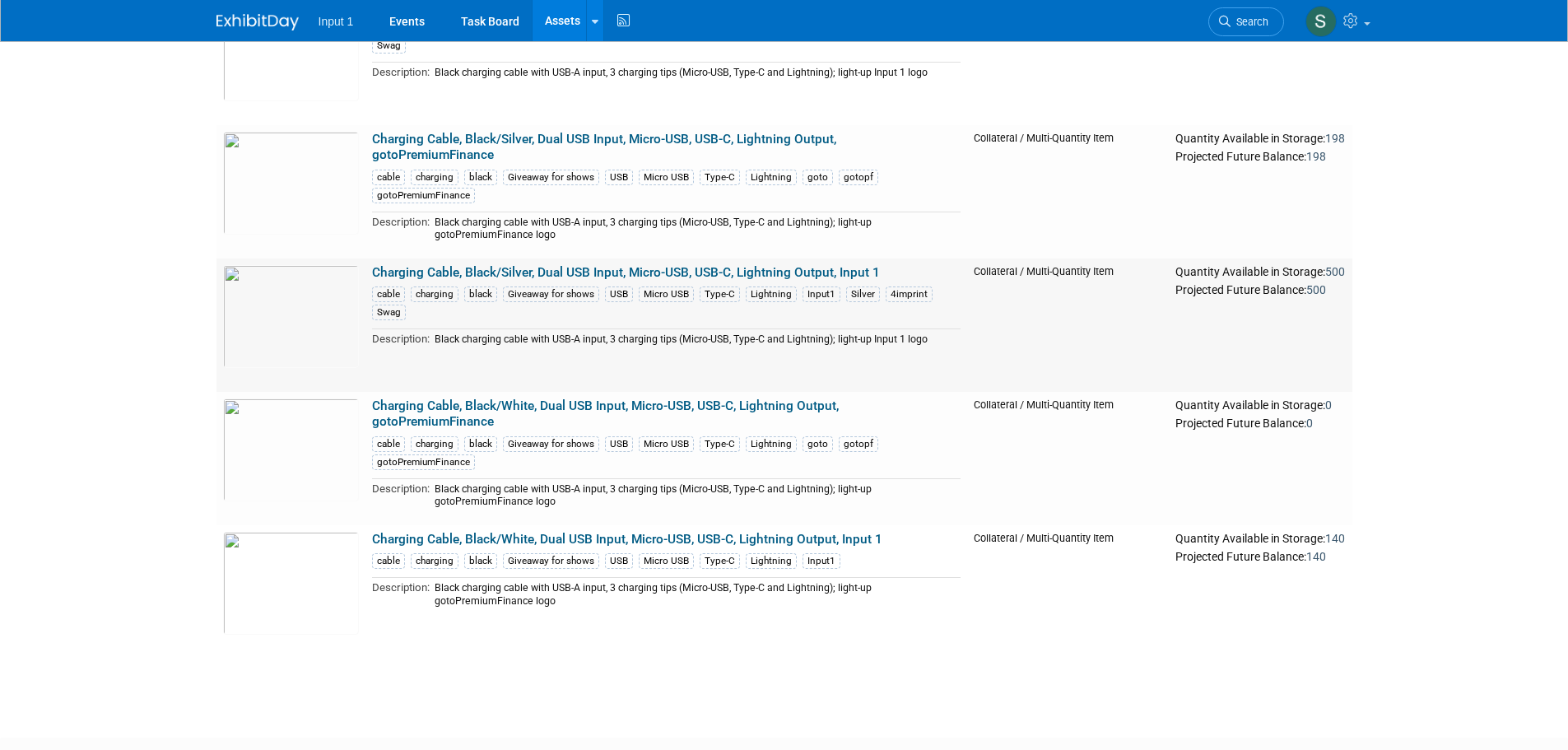
click at [528, 274] on link "Charging Cable, Black/Silver, Dual USB Input, Micro-USB, USB-C, Lightning Outpu…" at bounding box center [626, 272] width 508 height 15
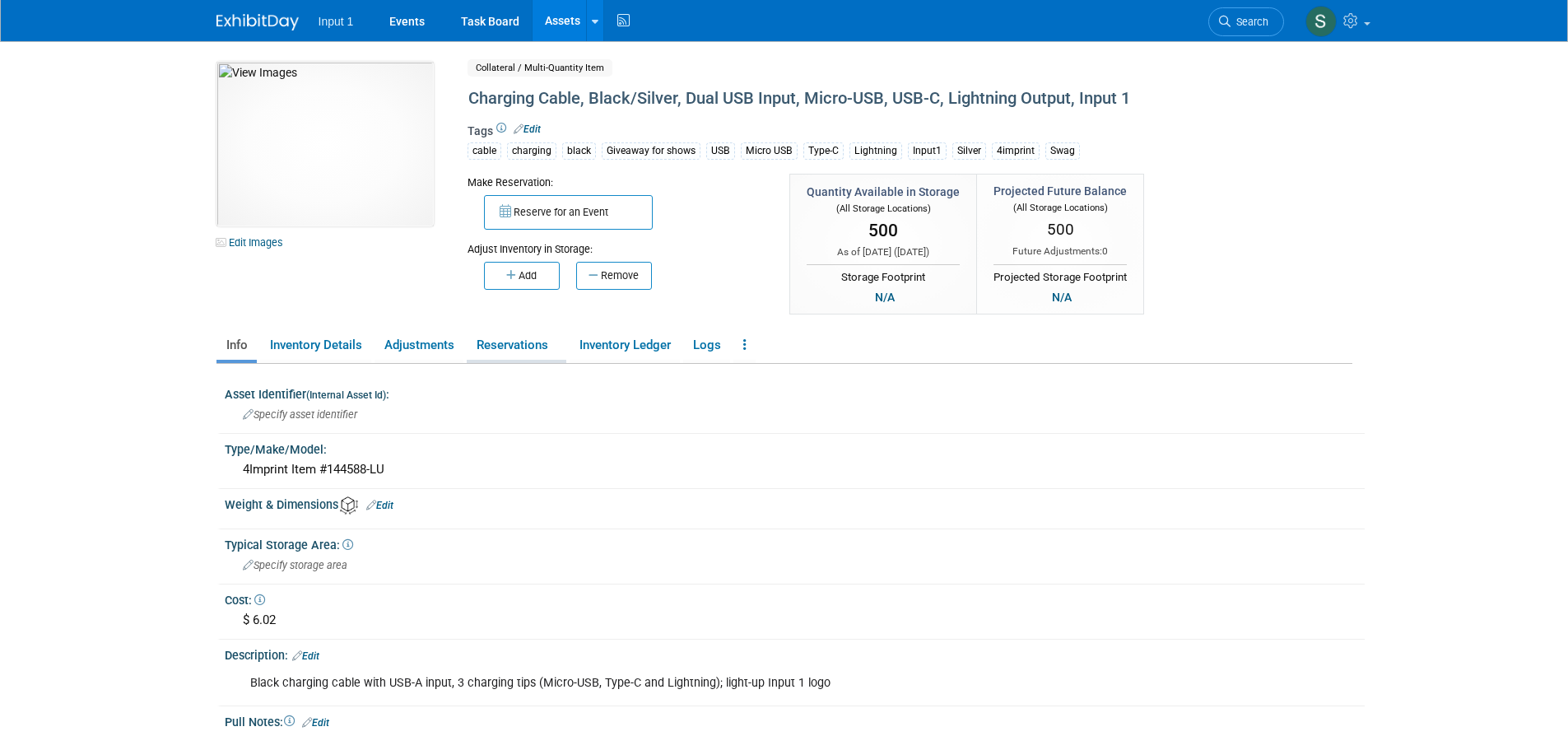
click at [525, 342] on link "Reservations" at bounding box center [516, 345] width 100 height 29
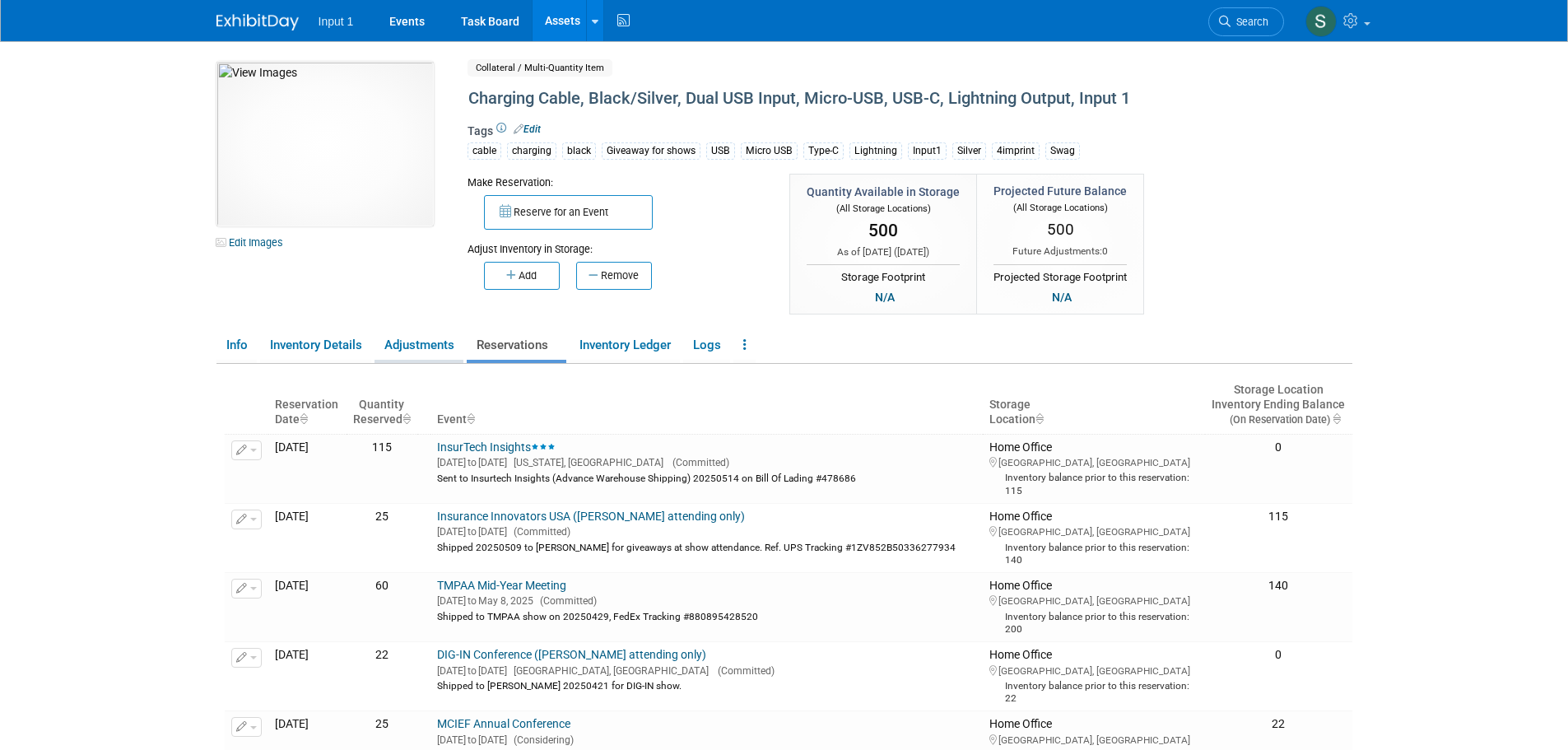
click at [417, 349] on link "Adjustments" at bounding box center [419, 345] width 89 height 29
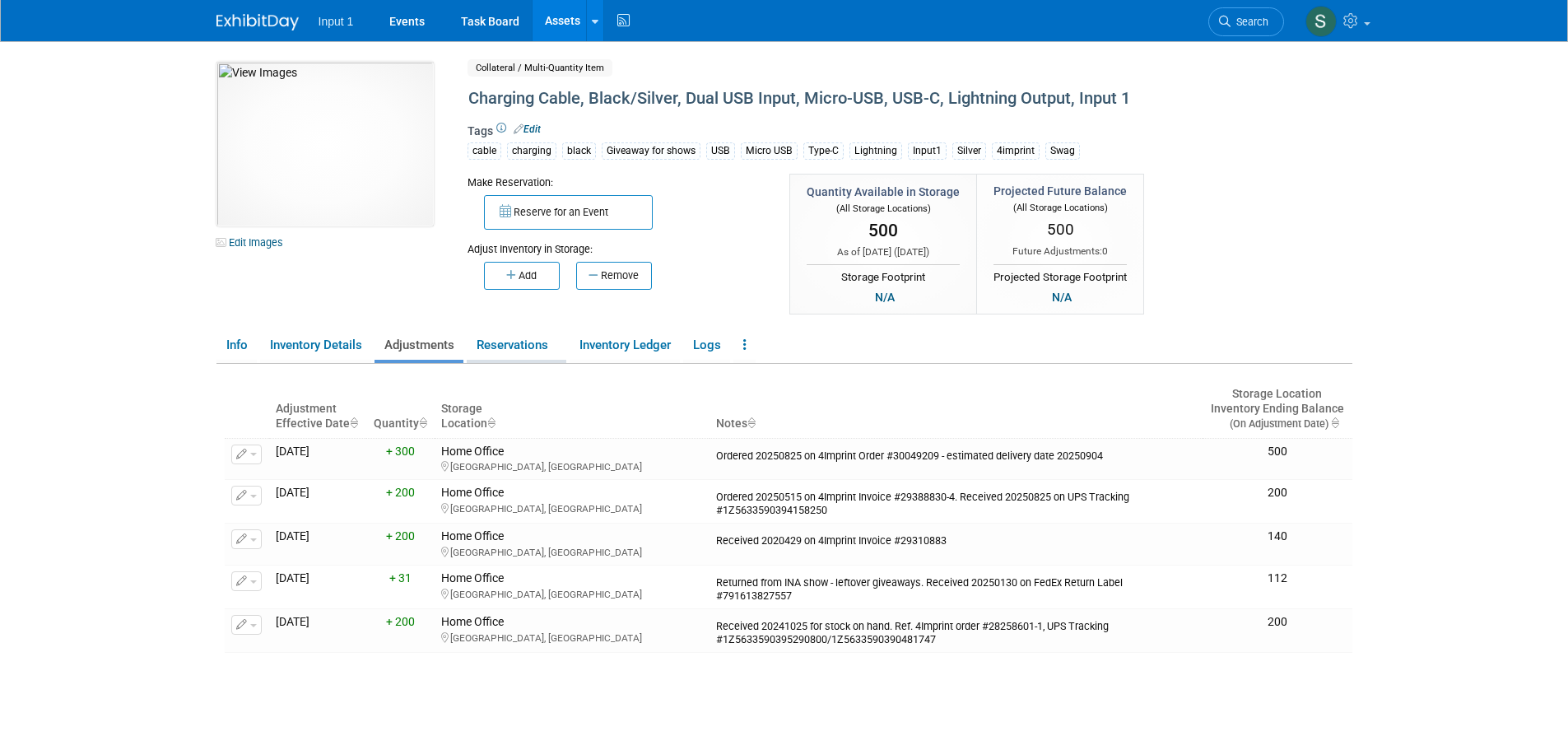
click at [526, 349] on link "Reservations" at bounding box center [516, 345] width 100 height 29
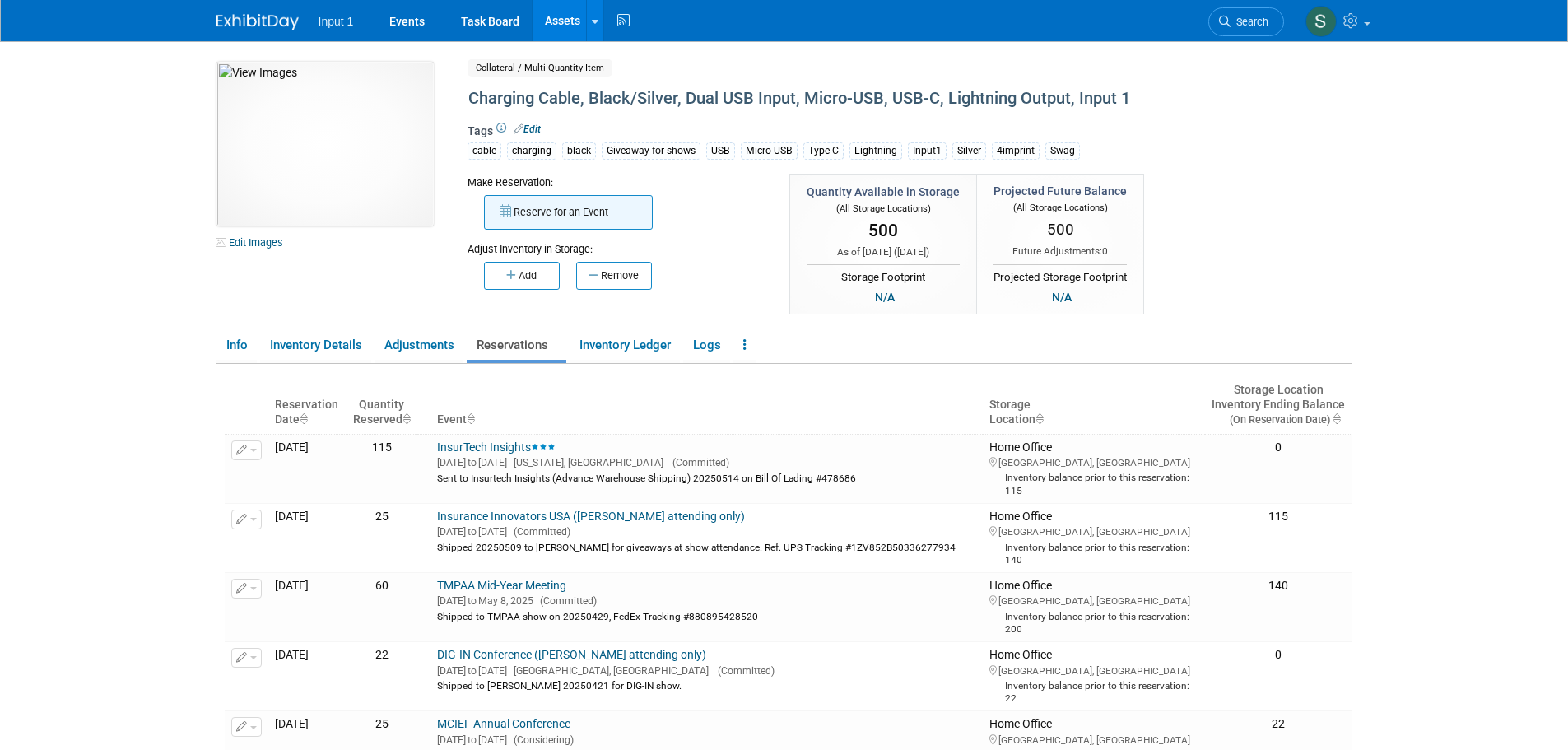
click at [575, 218] on button "Reserve for an Event" at bounding box center [568, 212] width 169 height 35
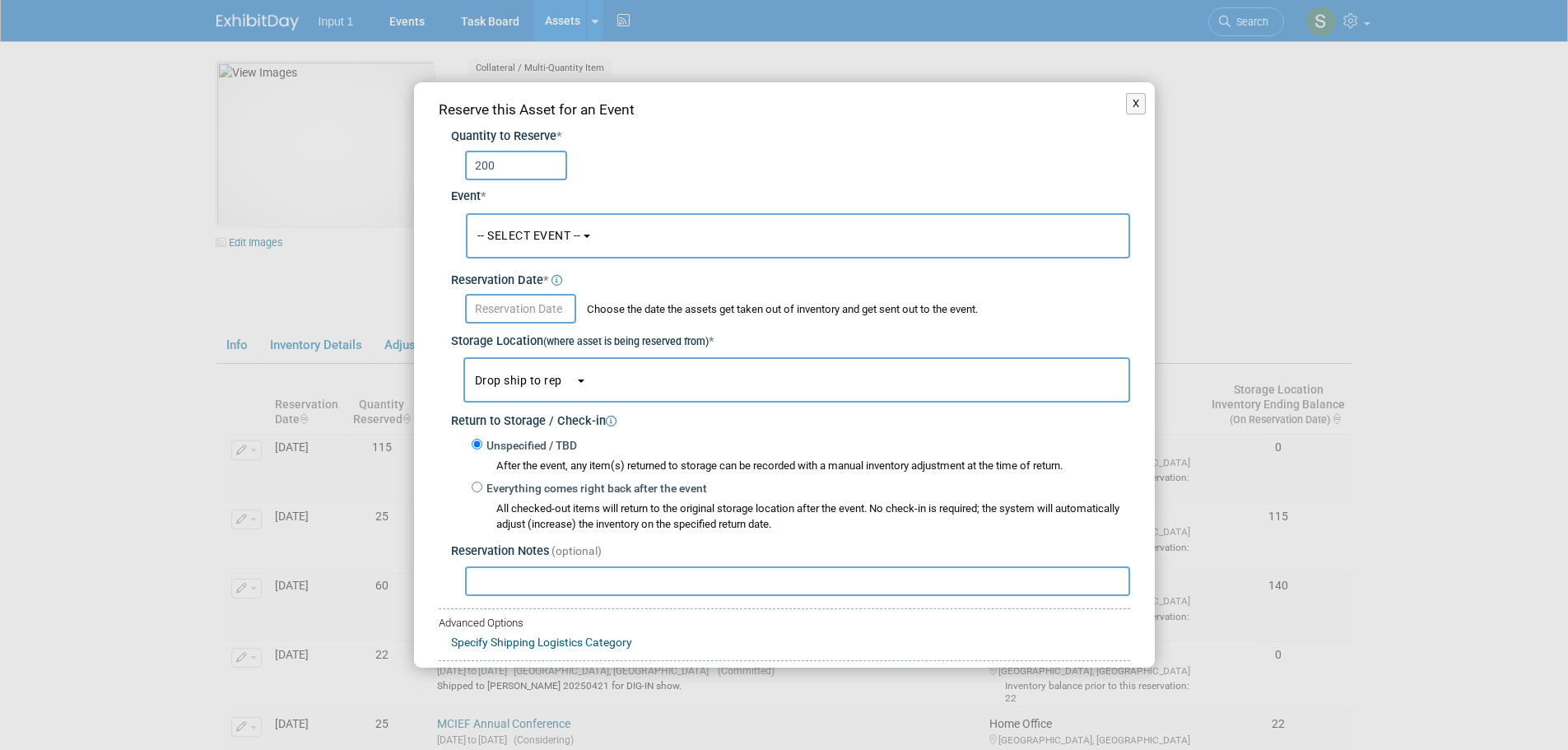
type input "200"
click at [624, 240] on button "-- SELECT EVENT --" at bounding box center [798, 236] width 664 height 45
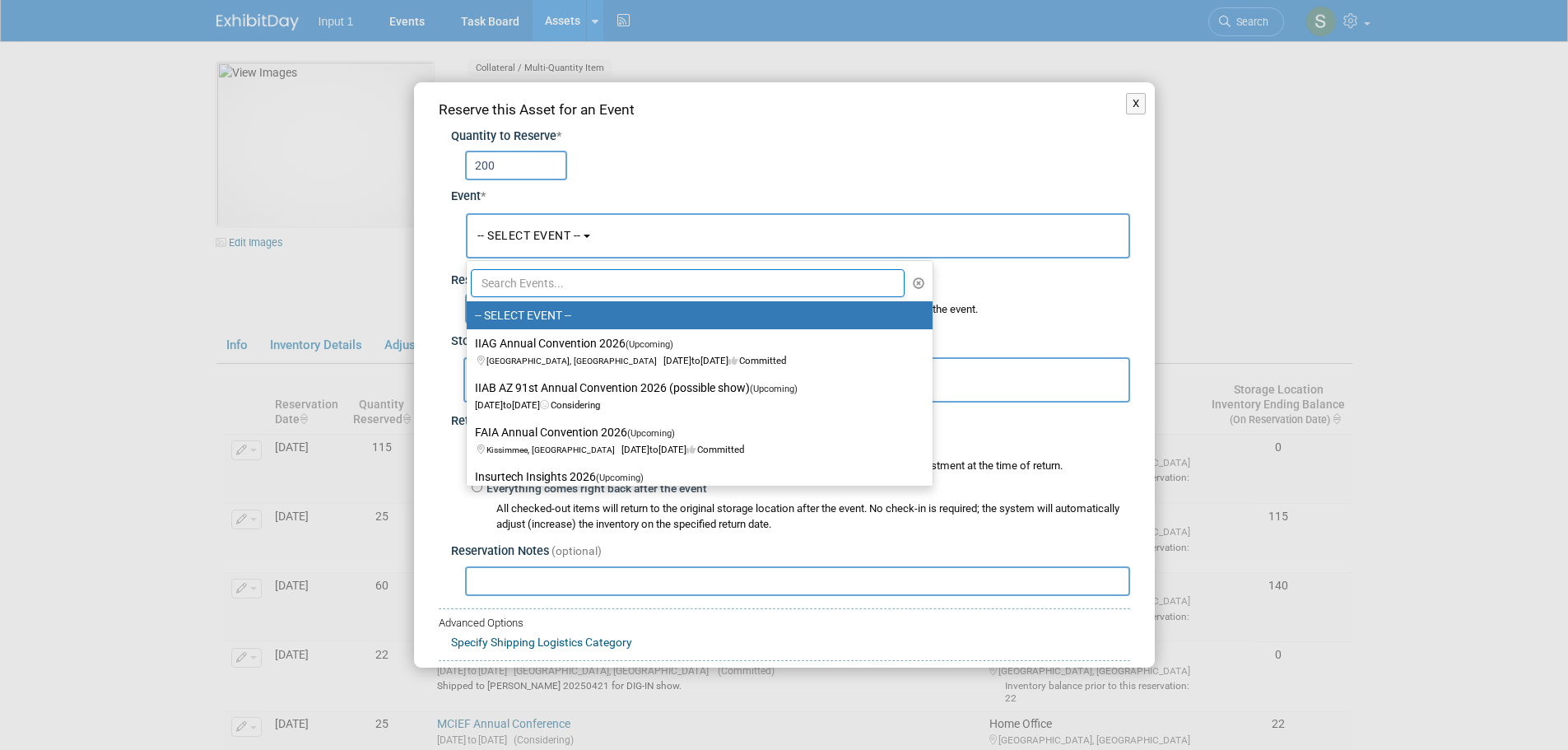
click at [548, 277] on input "text" at bounding box center [688, 283] width 434 height 28
click at [535, 275] on input "text" at bounding box center [688, 283] width 434 height 28
click at [514, 275] on input "text" at bounding box center [688, 283] width 434 height 28
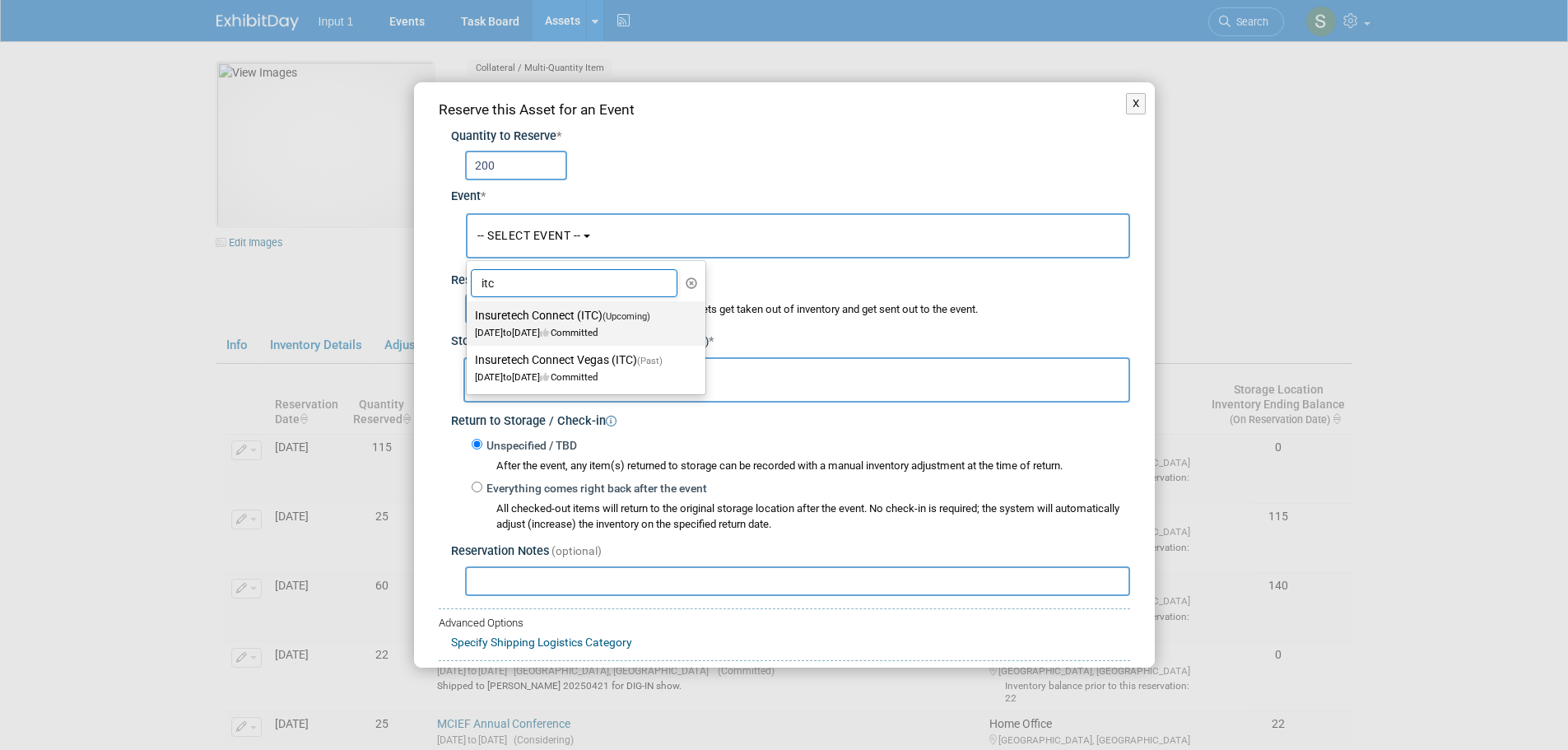
type input "itc"
click at [571, 323] on label "Insuretech Connect (ITC) (Upcoming) Oct 13, 2025 to Oct 17, 2025 Committed" at bounding box center [582, 323] width 214 height 38
click at [469, 321] on input "Insuretech Connect (ITC) (Upcoming) Oct 13, 2025 to Oct 17, 2025 Committed" at bounding box center [464, 316] width 10 height 10
select select "11126240"
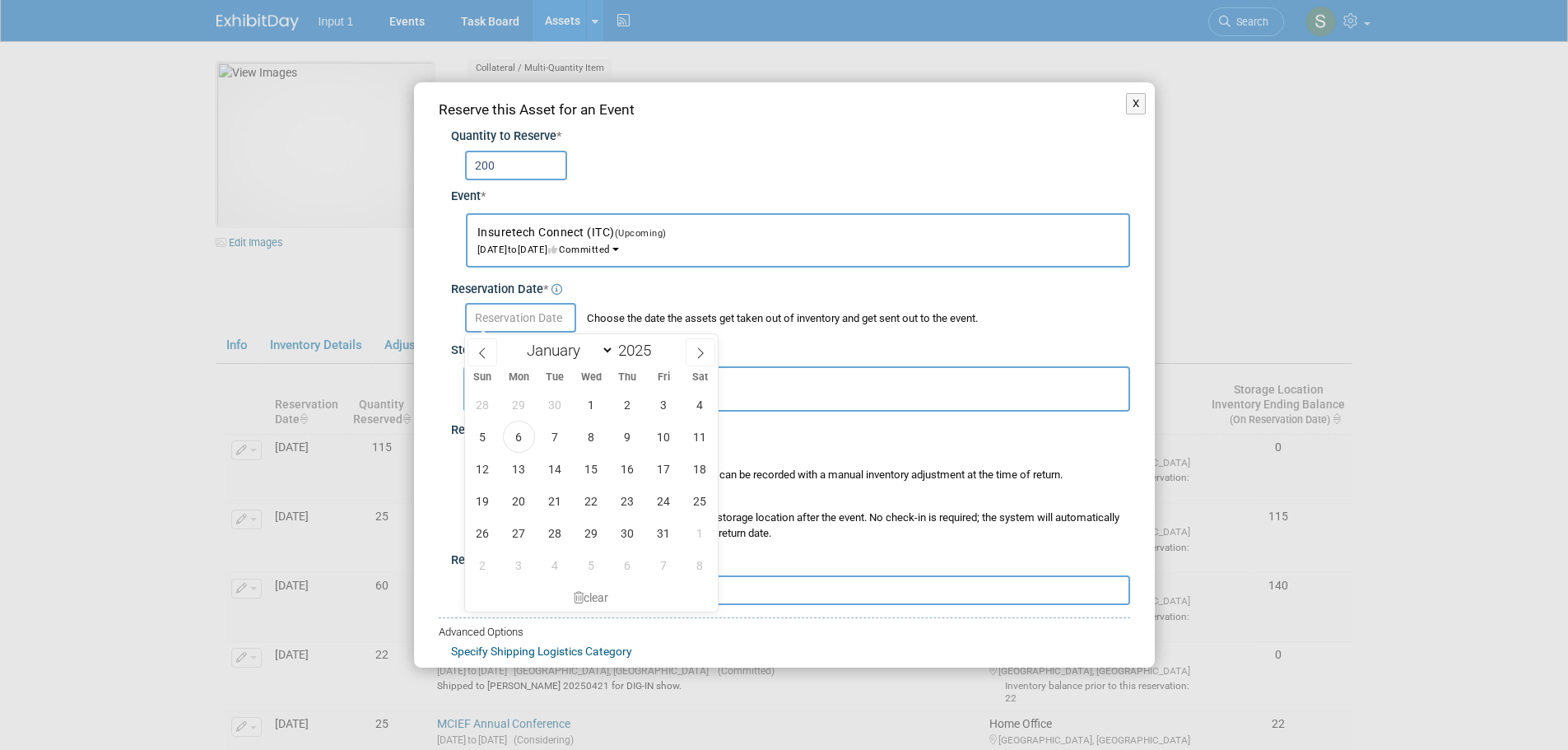
click at [512, 314] on input "text" at bounding box center [520, 317] width 111 height 29
click at [531, 319] on input "text" at bounding box center [520, 317] width 111 height 29
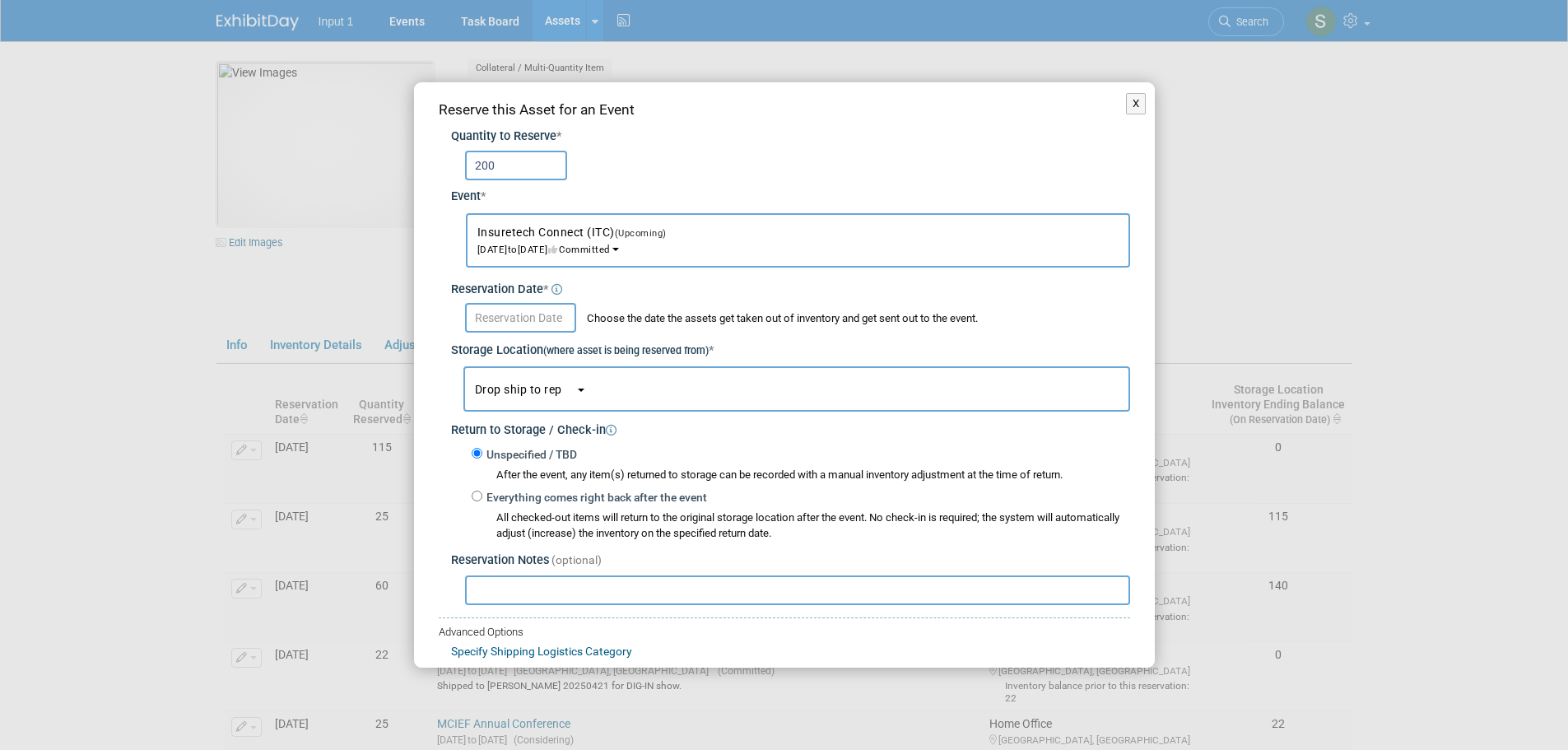
drag, startPoint x: 1229, startPoint y: 666, endPoint x: 1163, endPoint y: 629, distance: 75.7
click at [1215, 659] on div "X Reserve this Asset for an Event Quantity to Reserve * 200 * -- SELECT EVENT -…" at bounding box center [784, 375] width 1568 height 750
click at [1356, 675] on div "X Reserve this Asset for an Event Quantity to Reserve * 200 * -- SELECT EVENT -…" at bounding box center [784, 375] width 1568 height 750
drag, startPoint x: 158, startPoint y: 293, endPoint x: 192, endPoint y: 297, distance: 34.2
click at [158, 293] on div "X Reserve this Asset for an Event Quantity to Reserve * 200 * -- SELECT EVENT -…" at bounding box center [784, 375] width 1568 height 750
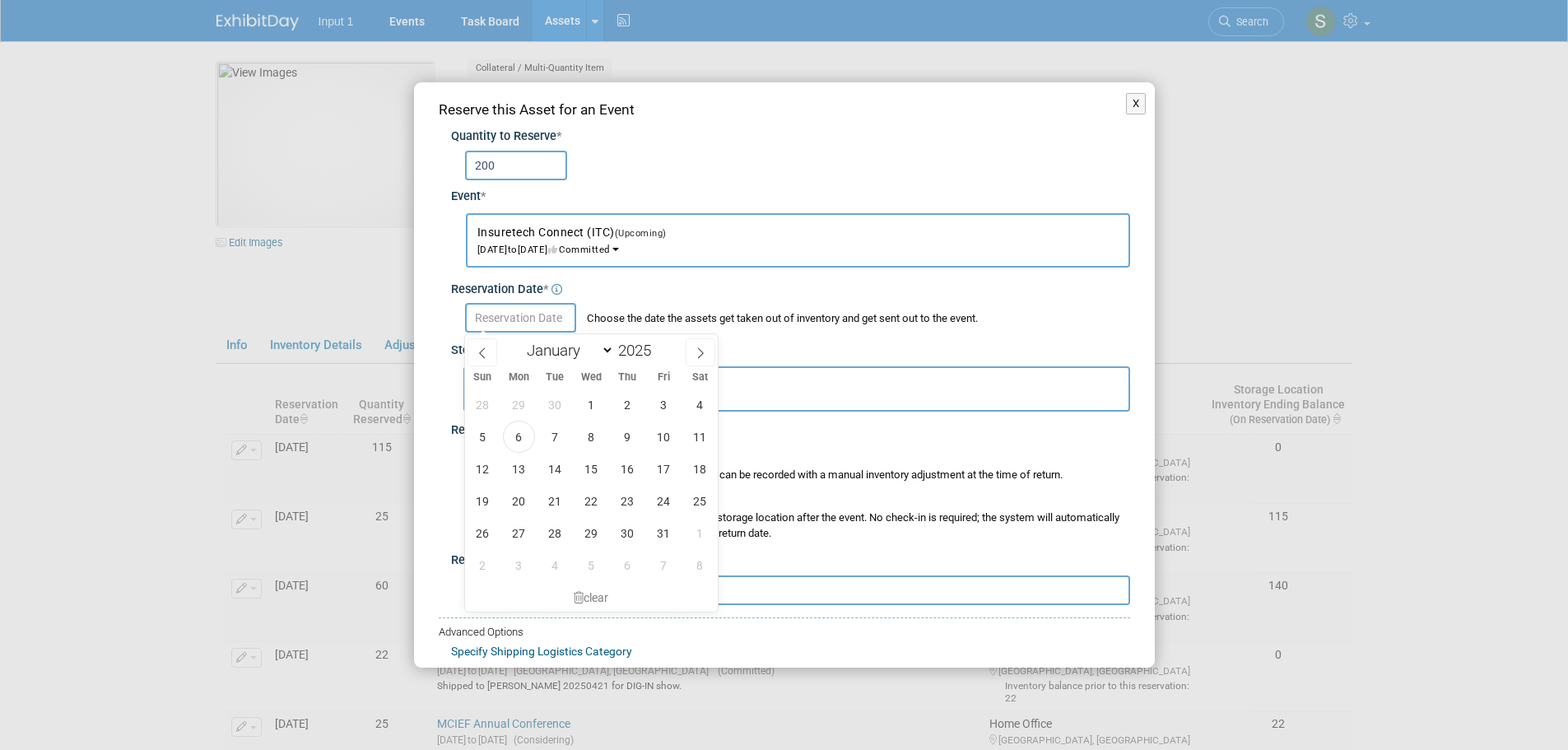
click at [528, 318] on input "text" at bounding box center [520, 317] width 111 height 29
click at [477, 350] on icon at bounding box center [482, 353] width 11 height 11
select select "8"
click at [659, 499] on span "26" at bounding box center [663, 500] width 32 height 32
type input "Sep 26, 2025"
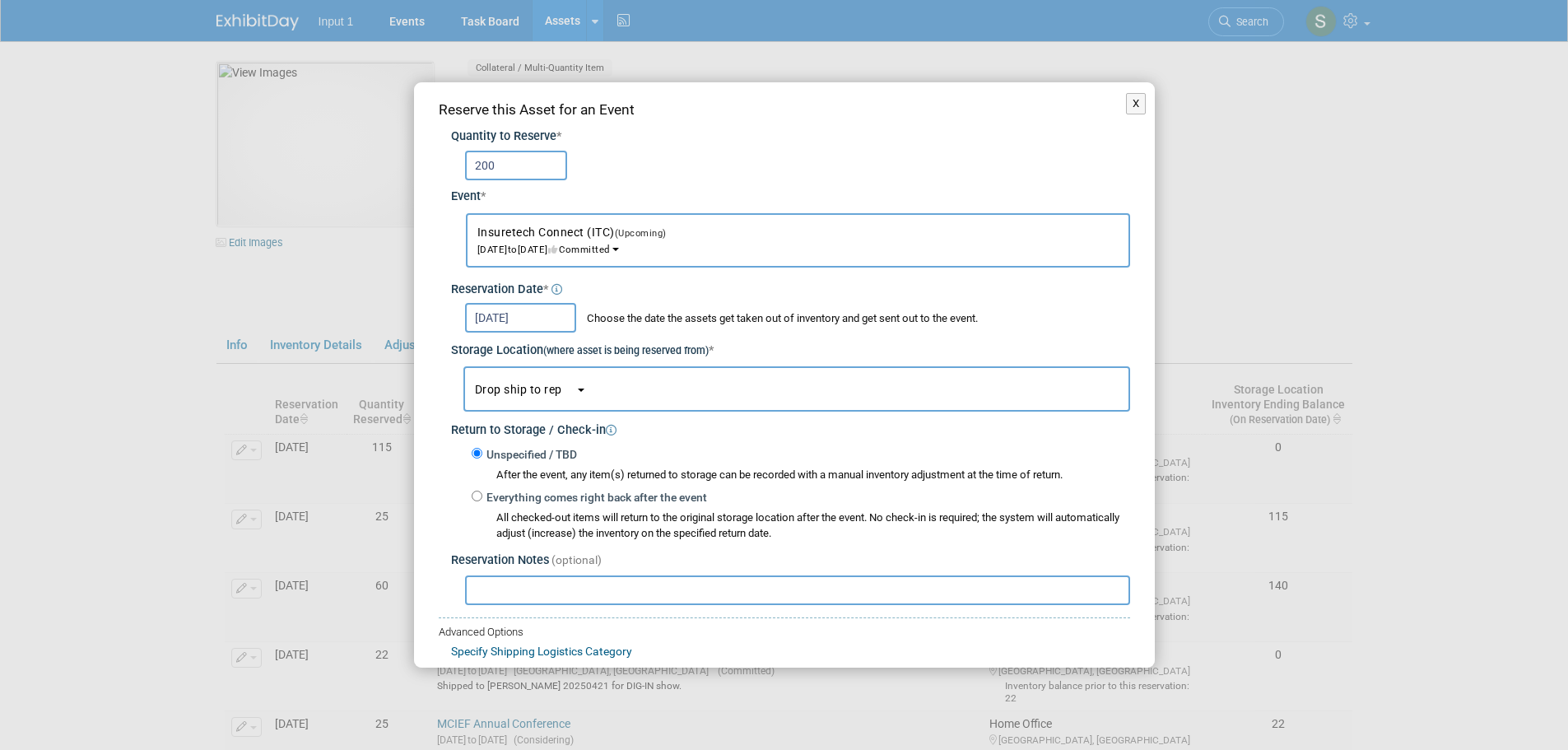
click at [540, 391] on span "Drop ship to rep" at bounding box center [526, 388] width 101 height 13
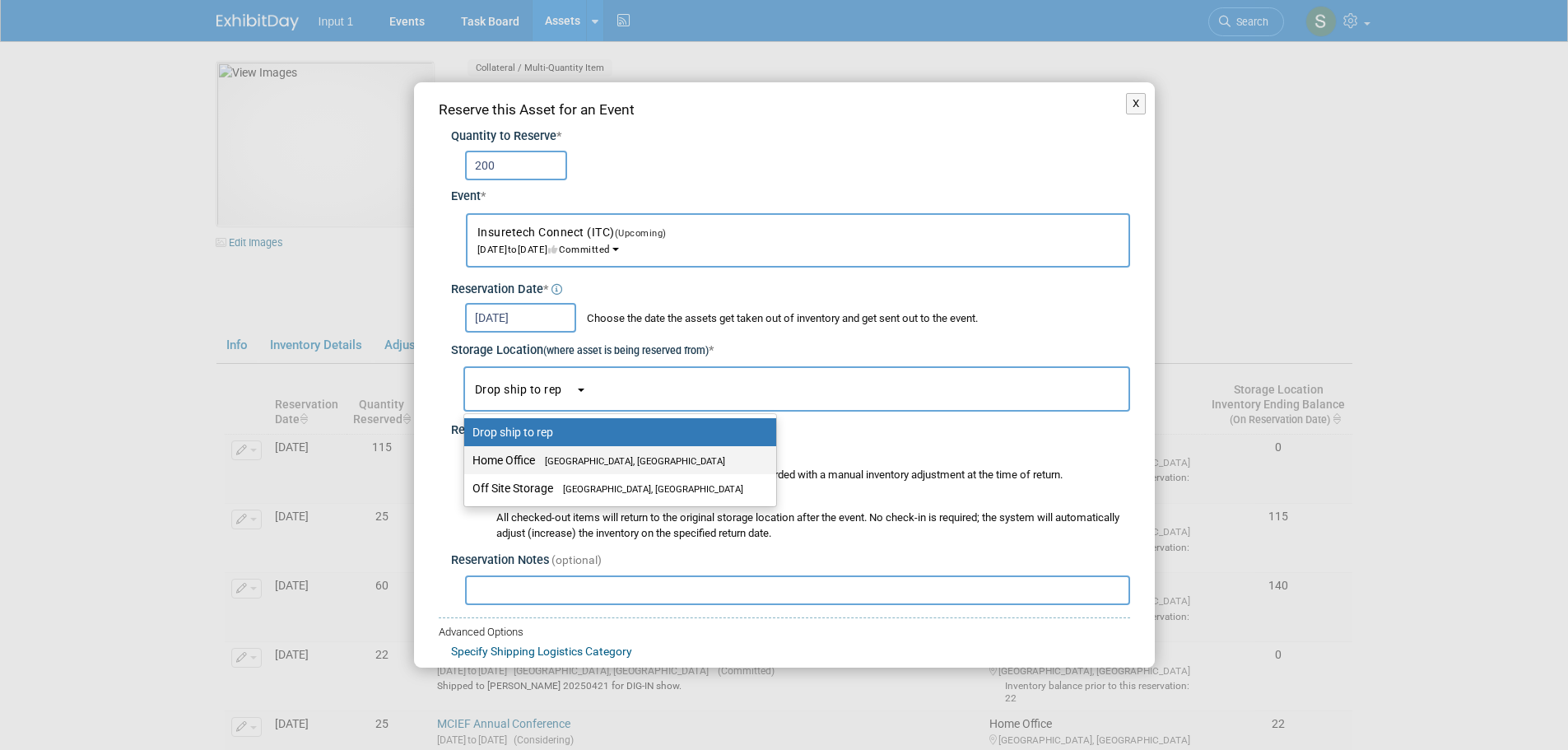
click at [523, 463] on label "Home Office Westlake Village, CA" at bounding box center [616, 460] width 287 height 22
click at [467, 463] on input "Home Office Westlake Village, CA" at bounding box center [461, 460] width 10 height 10
select select "11223761"
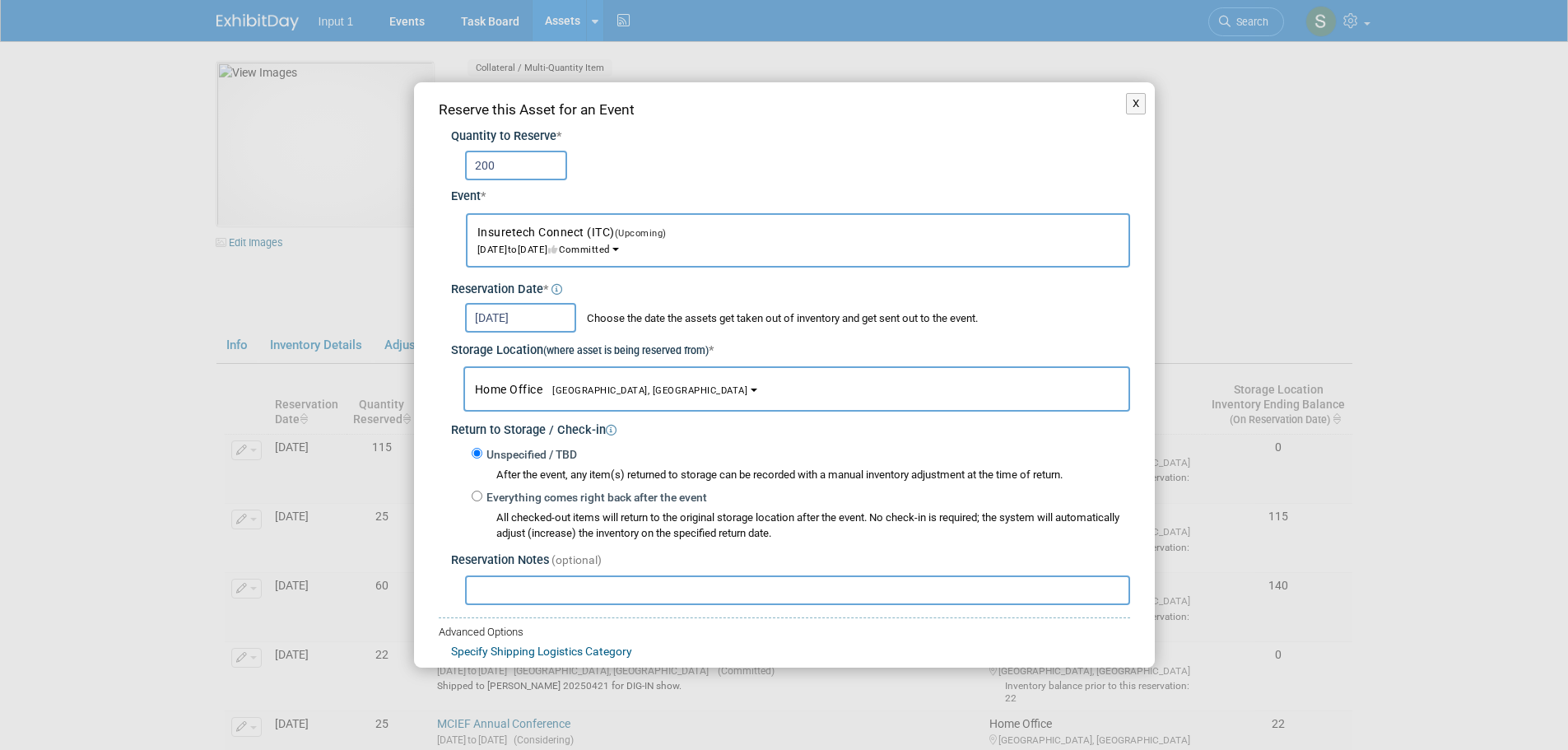
click at [512, 598] on input "text" at bounding box center [797, 590] width 665 height 29
type input "s"
click at [1471, 474] on div "X Reserve this Asset for an Event Quantity to Reserve * 200 * -- SELECT EVENT -…" at bounding box center [784, 375] width 1568 height 750
click at [804, 597] on input "Shipped 20250926 on Airways Freight Waybill #1451809" at bounding box center [797, 590] width 665 height 29
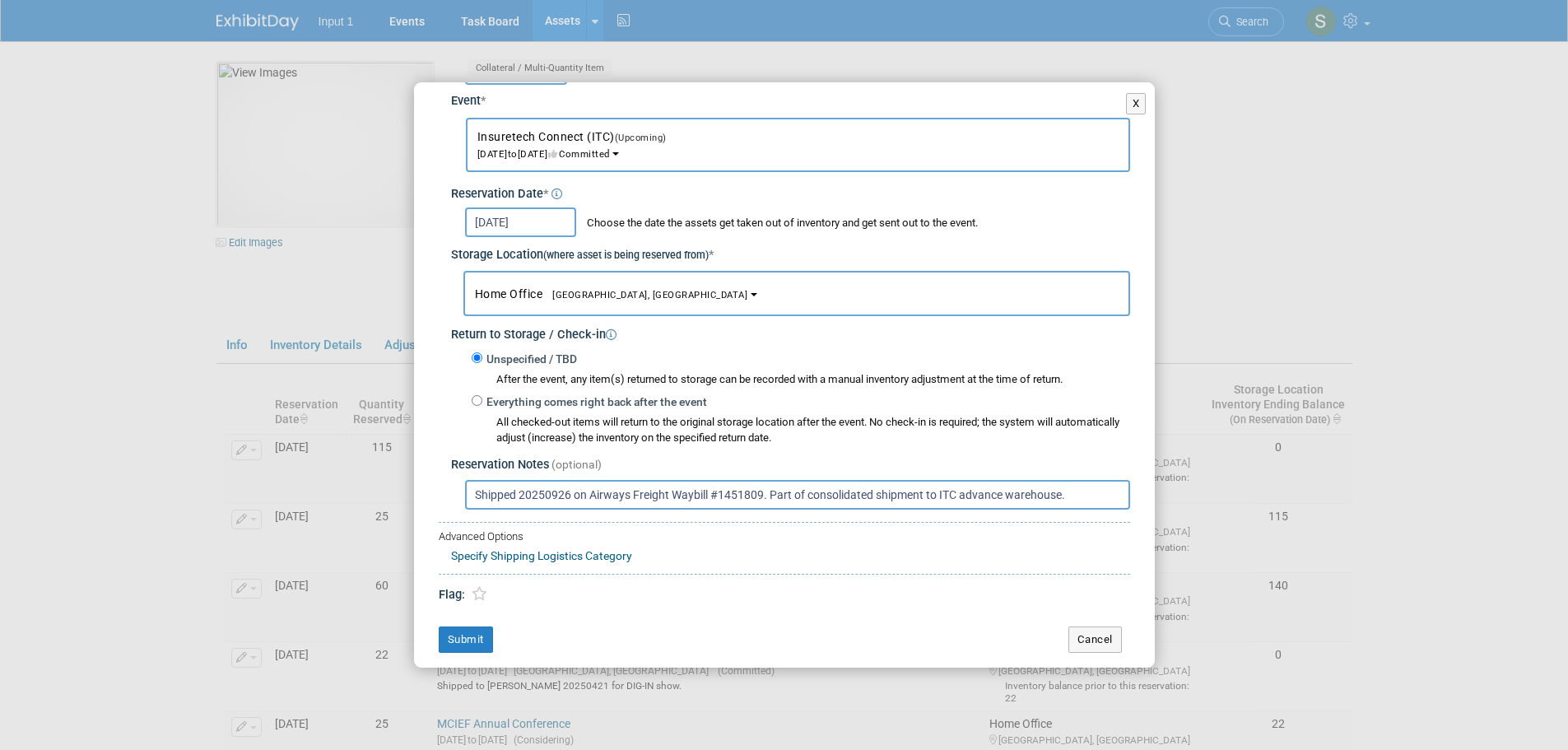
scroll to position [98, 0]
type input "Shipped 20250926 on Airways Freight Waybill #1451809. Part of consolidated ship…"
drag, startPoint x: 460, startPoint y: 638, endPoint x: 787, endPoint y: 587, distance: 331.0
click at [461, 638] on button "Submit" at bounding box center [466, 637] width 55 height 26
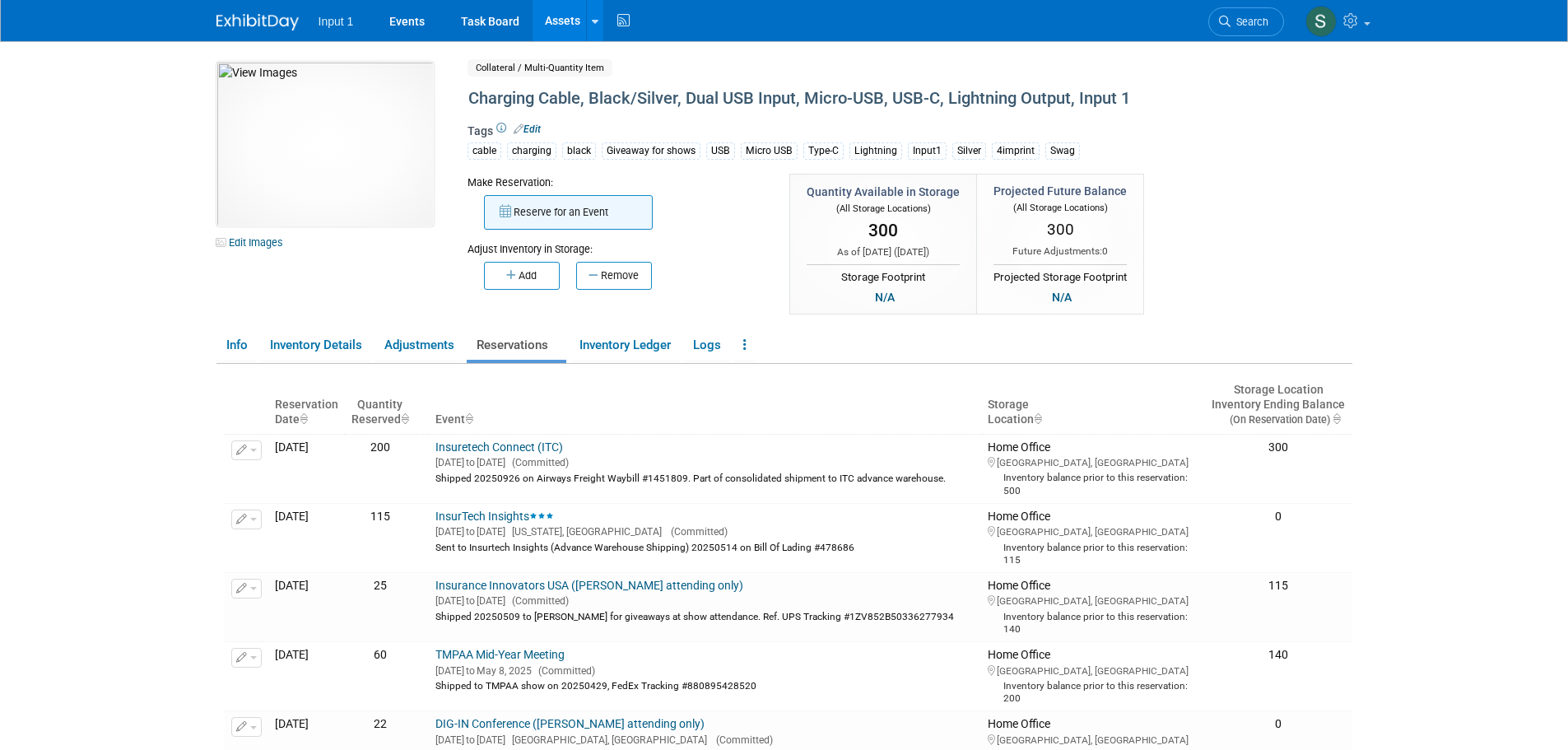
click at [562, 210] on button "Reserve for an Event" at bounding box center [568, 212] width 169 height 35
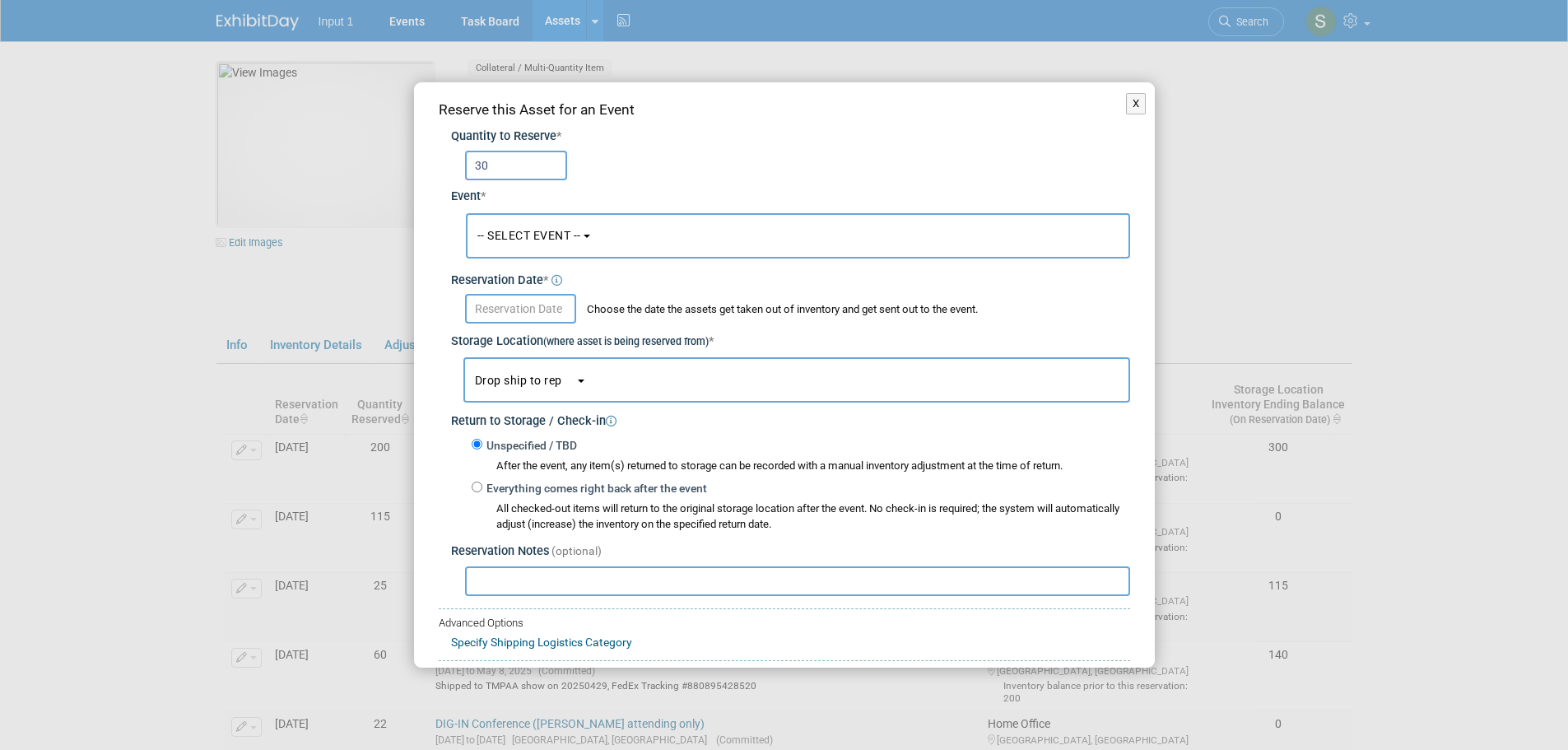
type input "30"
click at [569, 240] on span "-- SELECT EVENT --" at bounding box center [530, 235] width 104 height 13
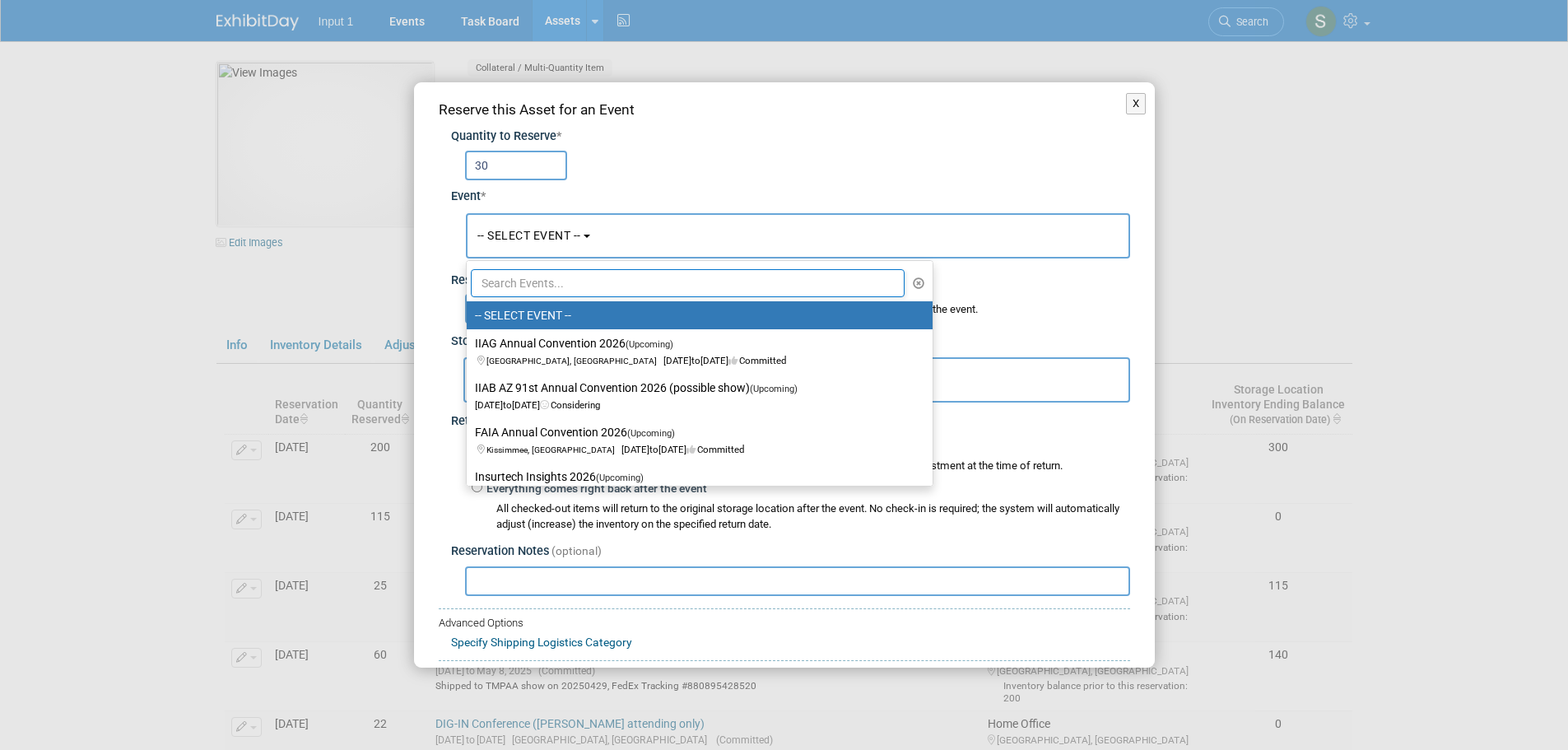
click at [572, 284] on input "text" at bounding box center [688, 283] width 434 height 28
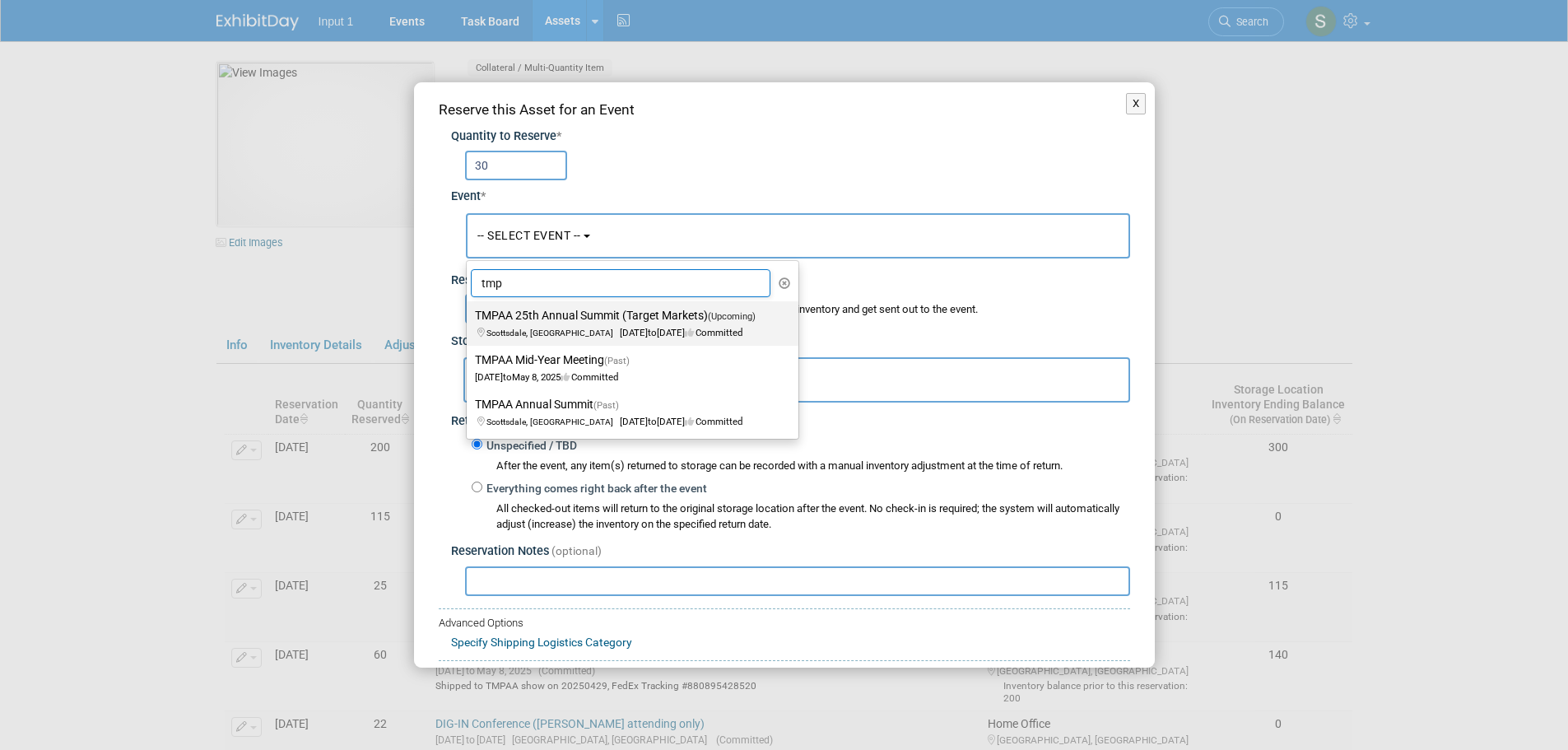
type input "tmp"
click at [571, 321] on label "TMPAA 25th Annual Summit (Target Markets) (Upcoming) Scottsdale, AZ Oct 19, 202…" at bounding box center [629, 323] width 307 height 38
click at [469, 321] on input "TMPAA 25th Annual Summit (Target Markets) (Upcoming) Scottsdale, AZ Oct 19, 202…" at bounding box center [464, 316] width 10 height 10
select select "11126633"
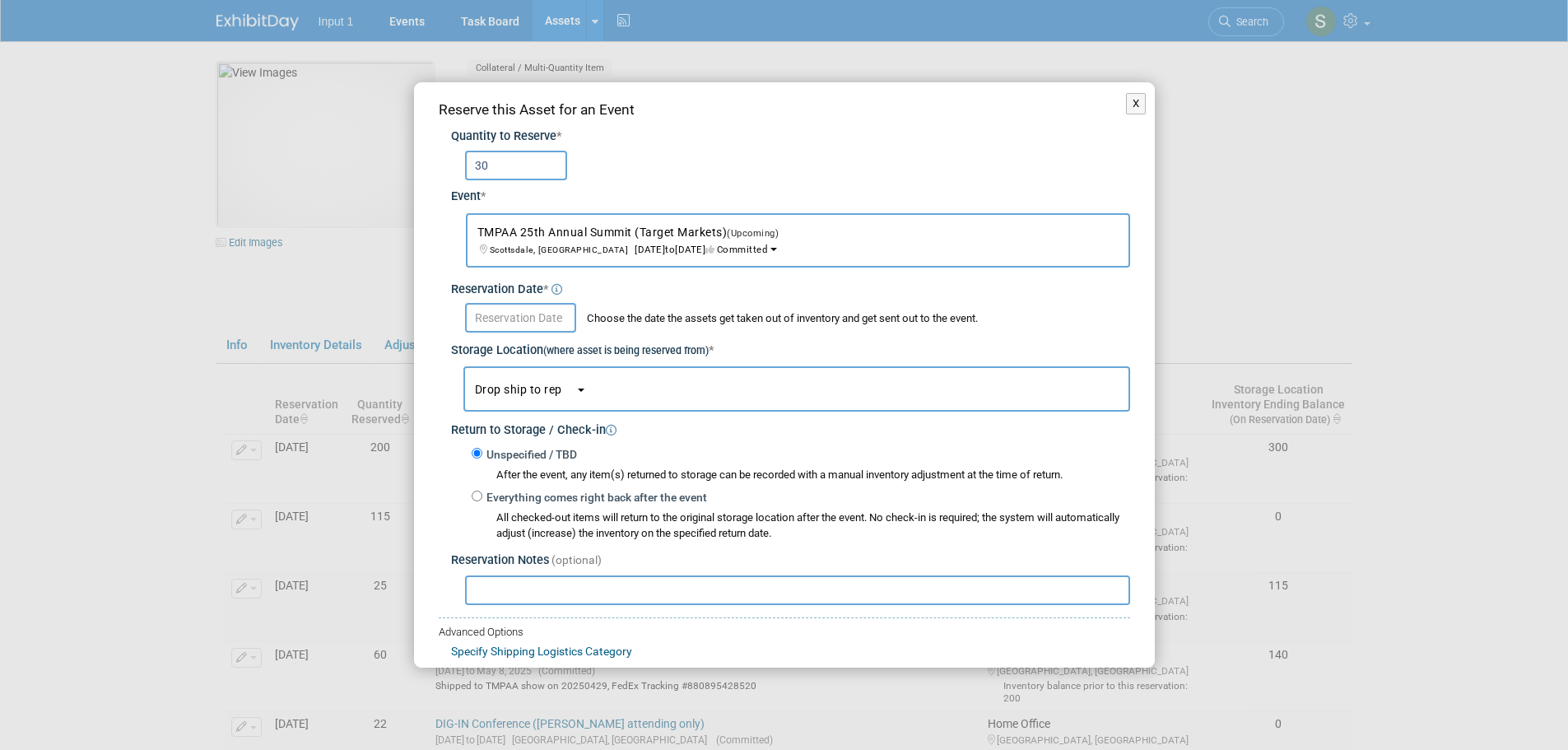
drag, startPoint x: 507, startPoint y: 165, endPoint x: 402, endPoint y: 160, distance: 105.1
click at [402, 160] on div "X Reserve this Asset for an Event Quantity to Reserve * 30 *" at bounding box center [784, 375] width 1568 height 750
type input "20"
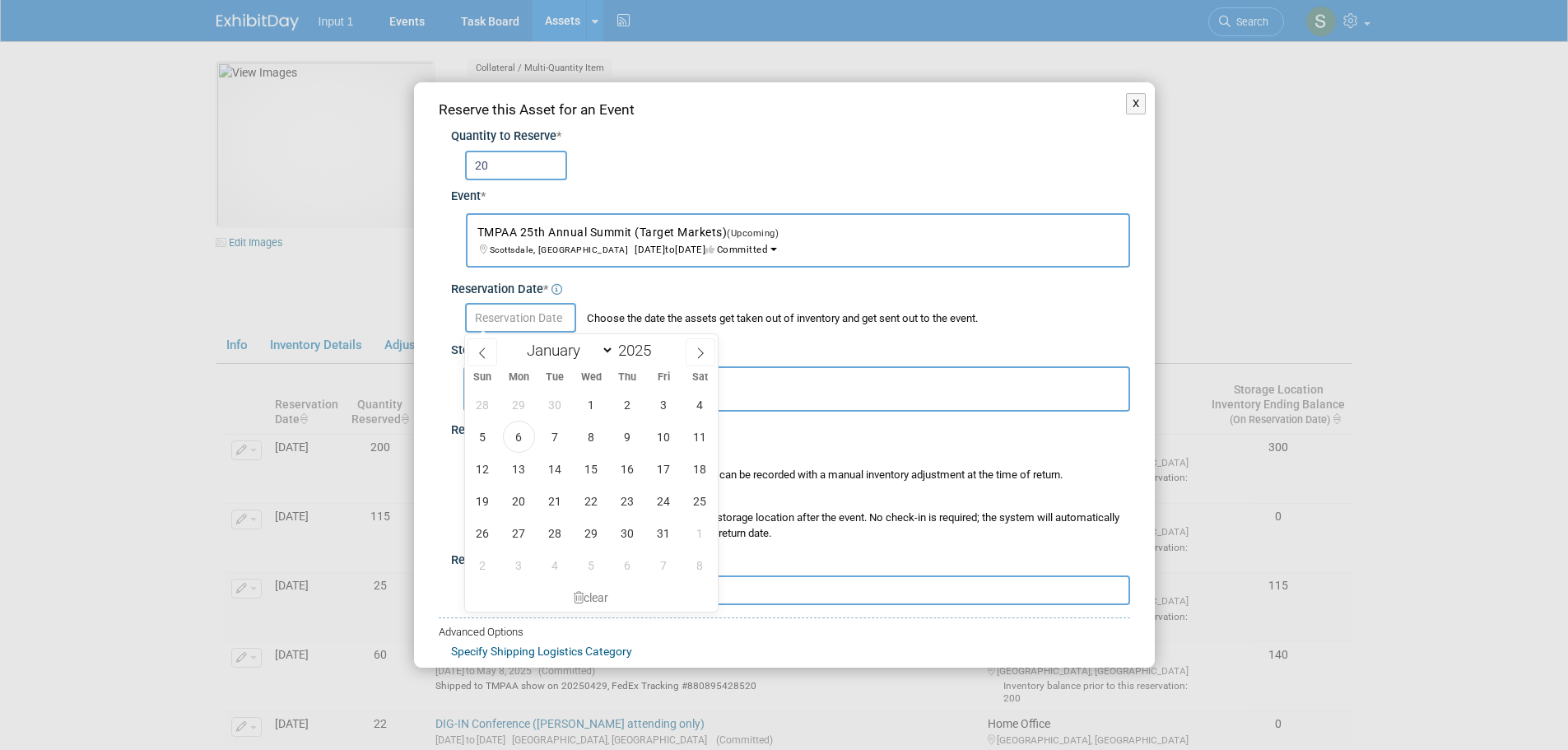
click at [483, 314] on input "text" at bounding box center [520, 317] width 111 height 29
click at [512, 436] on span "6" at bounding box center [519, 436] width 32 height 32
type input "[DATE]"
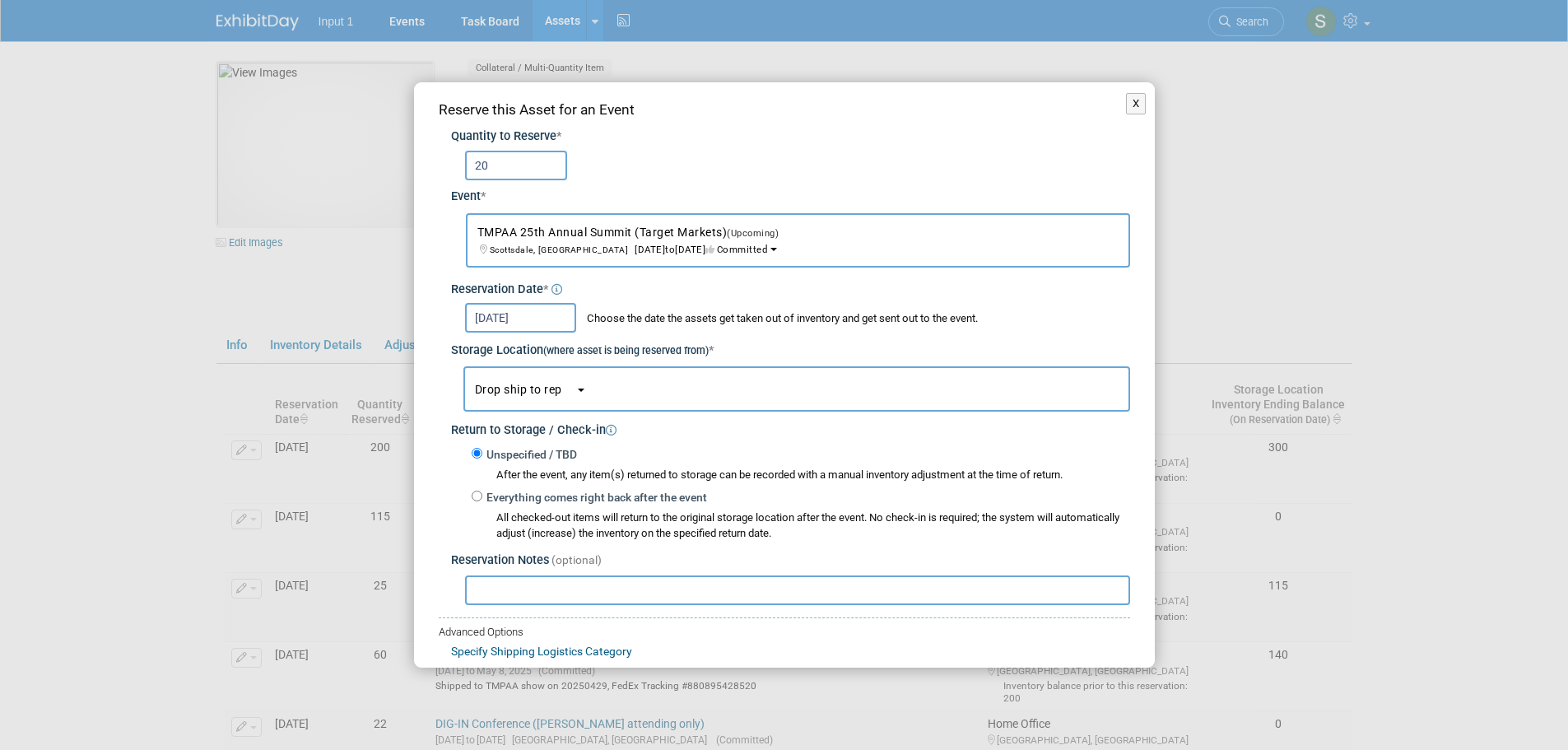
click at [539, 394] on span "Drop ship to rep" at bounding box center [526, 388] width 101 height 13
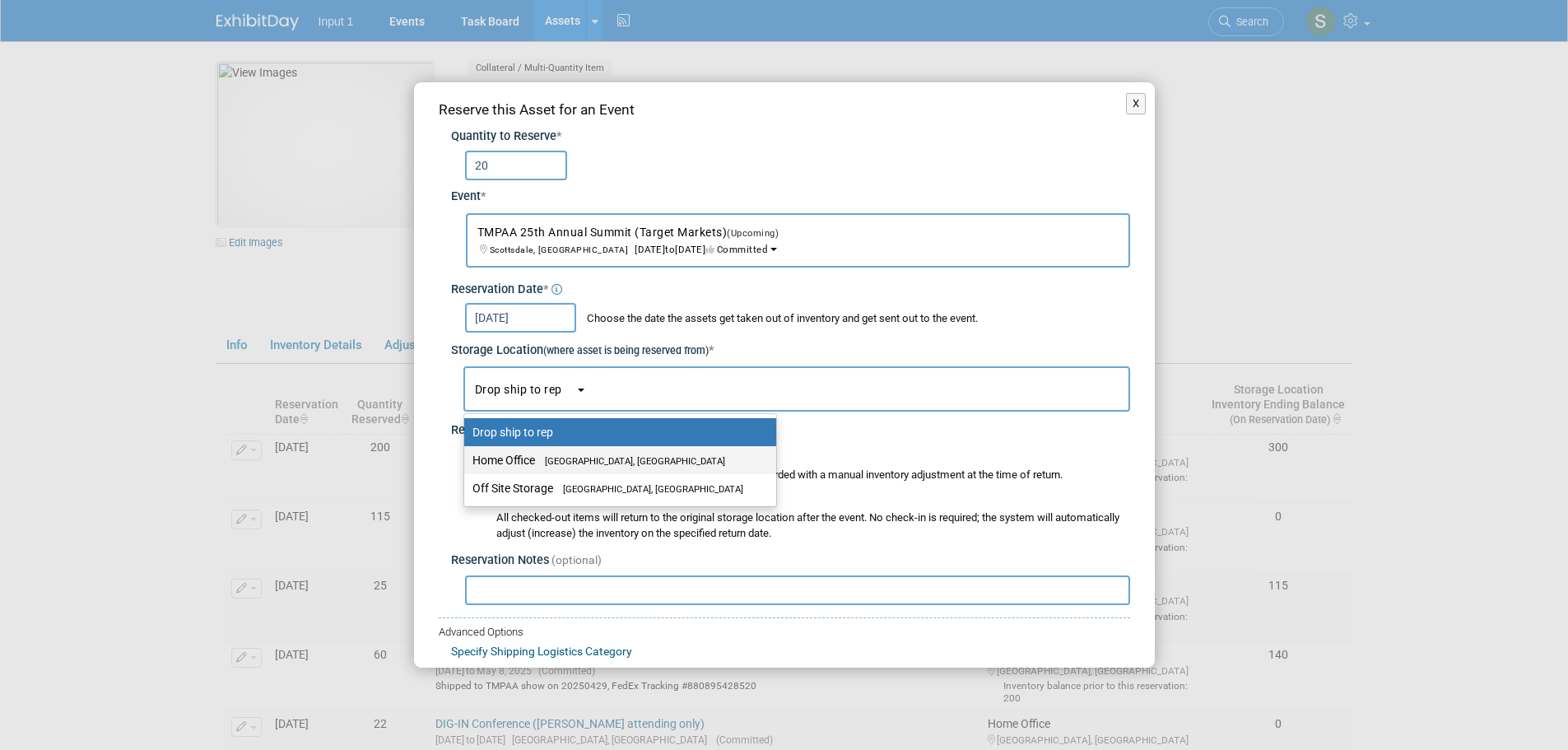
click at [526, 455] on label "Home Office Westlake Village, CA" at bounding box center [616, 460] width 287 height 22
click at [467, 455] on input "Home Office Westlake Village, CA" at bounding box center [461, 460] width 10 height 10
select select "11223761"
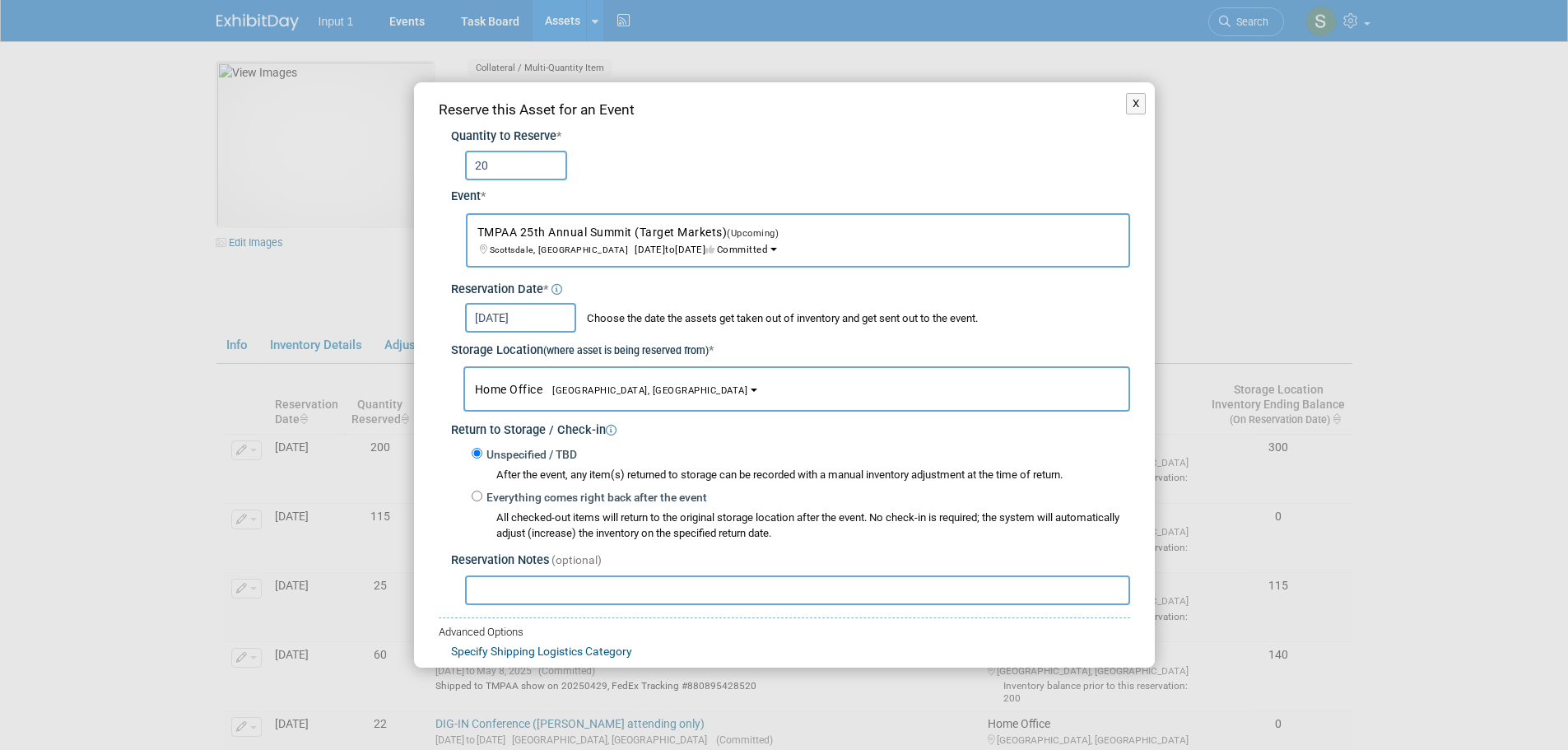
click at [493, 591] on input "text" at bounding box center [797, 590] width 665 height 29
paste input "1ZV852B50324198220"
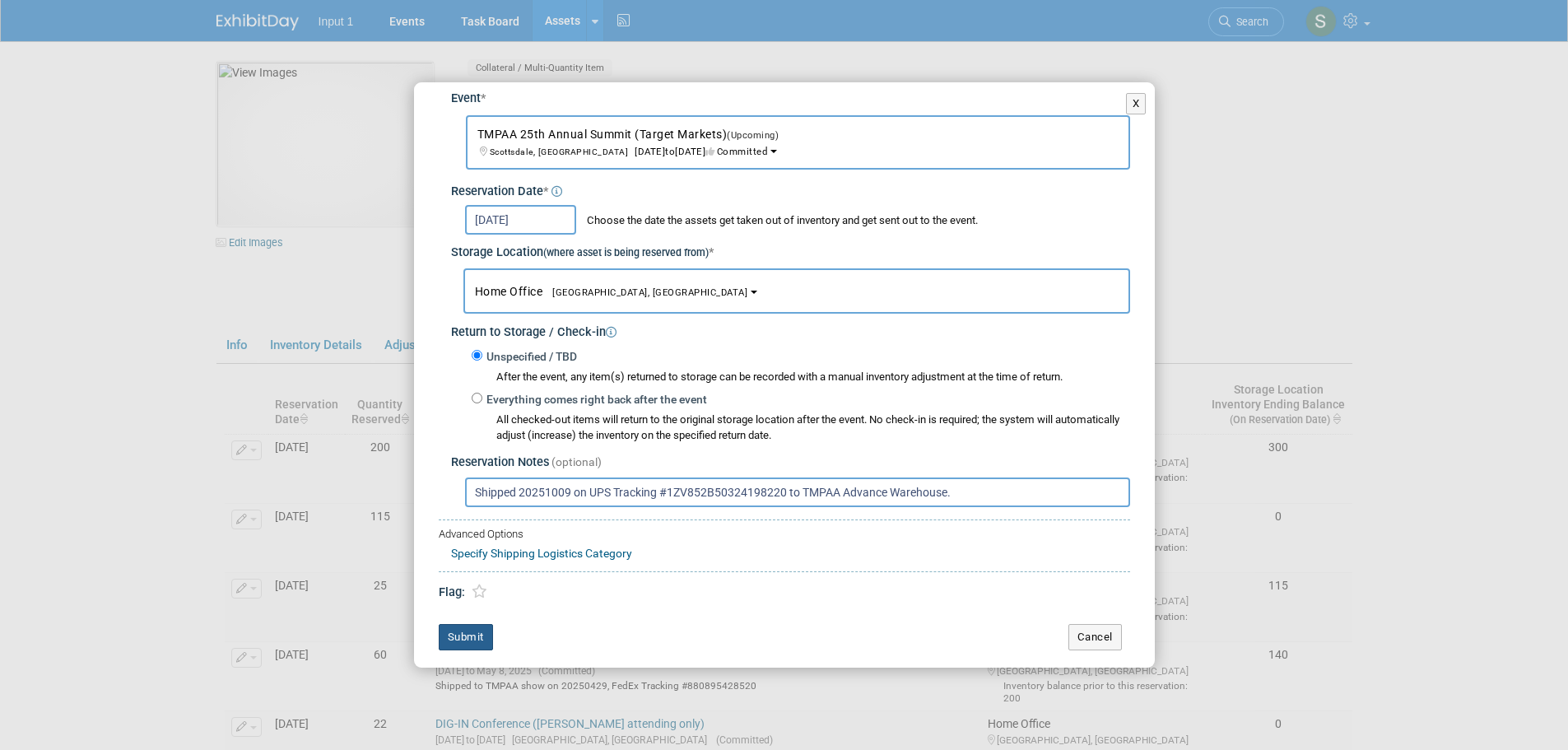
type input "Shipped 20251009 on UPS Tracking #1ZV852B50324198220 to TMPAA Advance Warehouse."
click at [460, 636] on button "Submit" at bounding box center [466, 637] width 55 height 26
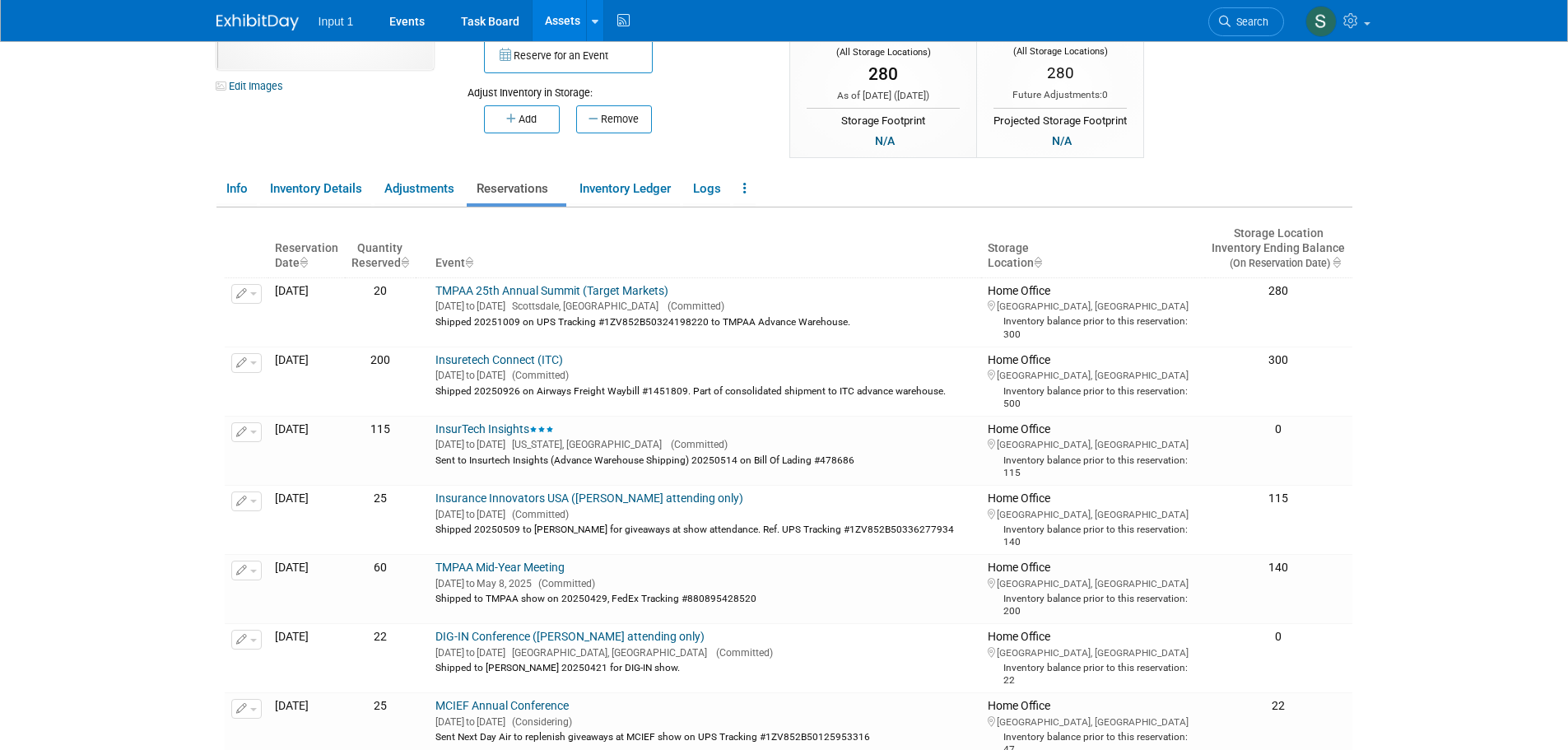
scroll to position [0, 0]
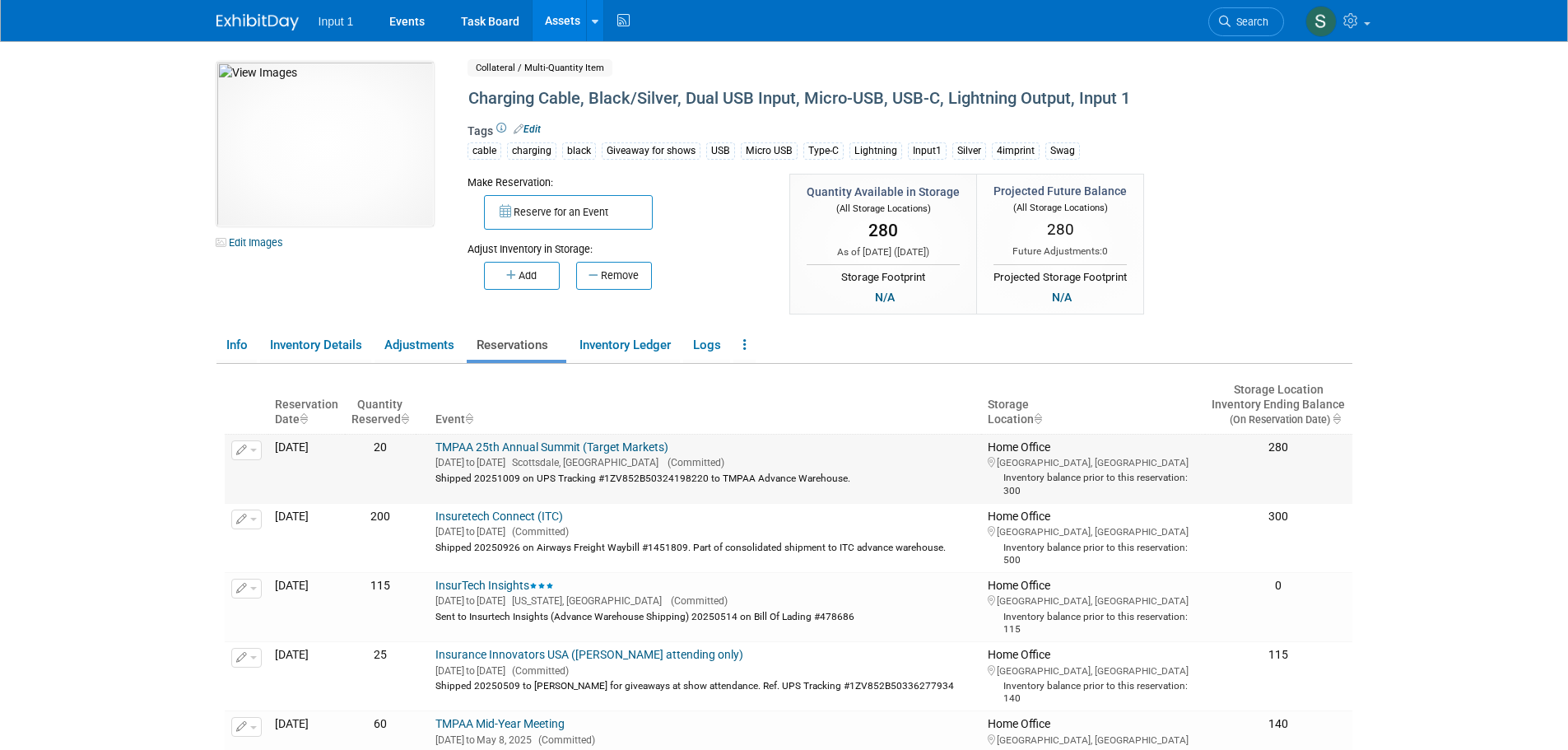
drag, startPoint x: 894, startPoint y: 473, endPoint x: 479, endPoint y: 475, distance: 415.0
click at [479, 475] on div "Shipped 20251009 on UPS Tracking #1ZV852B50324198220 to TMPAA Advance Warehouse." at bounding box center [705, 477] width 539 height 15
copy div "Shipped 20251009 on UPS Tracking #1ZV852B50324198220 to TMPAA Advance Warehouse."
click at [593, 36] on link at bounding box center [595, 20] width 17 height 41
click at [609, 79] on icon at bounding box center [606, 82] width 16 height 11
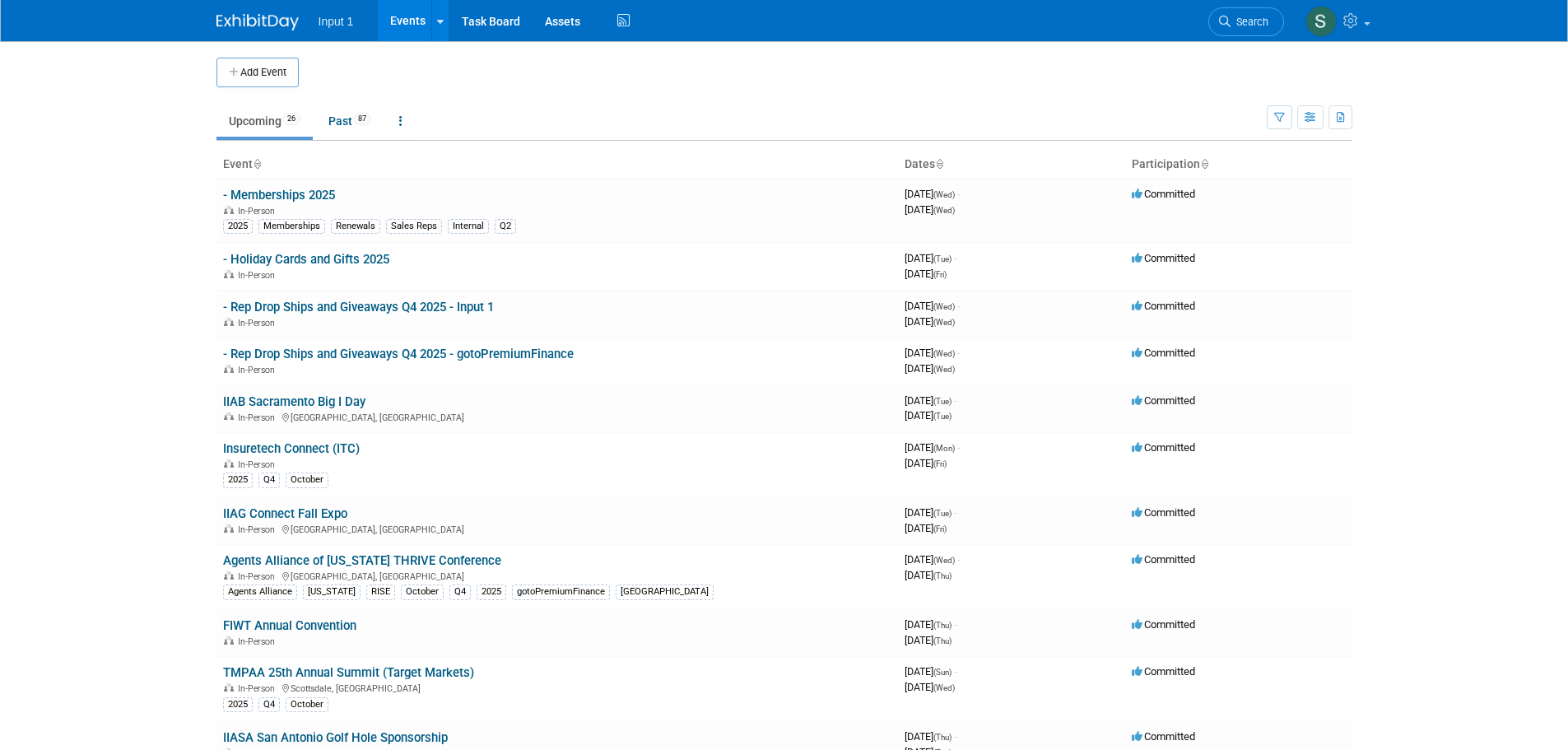
drag, startPoint x: 411, startPoint y: 17, endPoint x: 411, endPoint y: 29, distance: 12.0
click at [411, 17] on link "Events" at bounding box center [408, 20] width 60 height 41
click at [414, 24] on link "Events" at bounding box center [408, 20] width 60 height 41
click at [442, 29] on link at bounding box center [440, 20] width 17 height 41
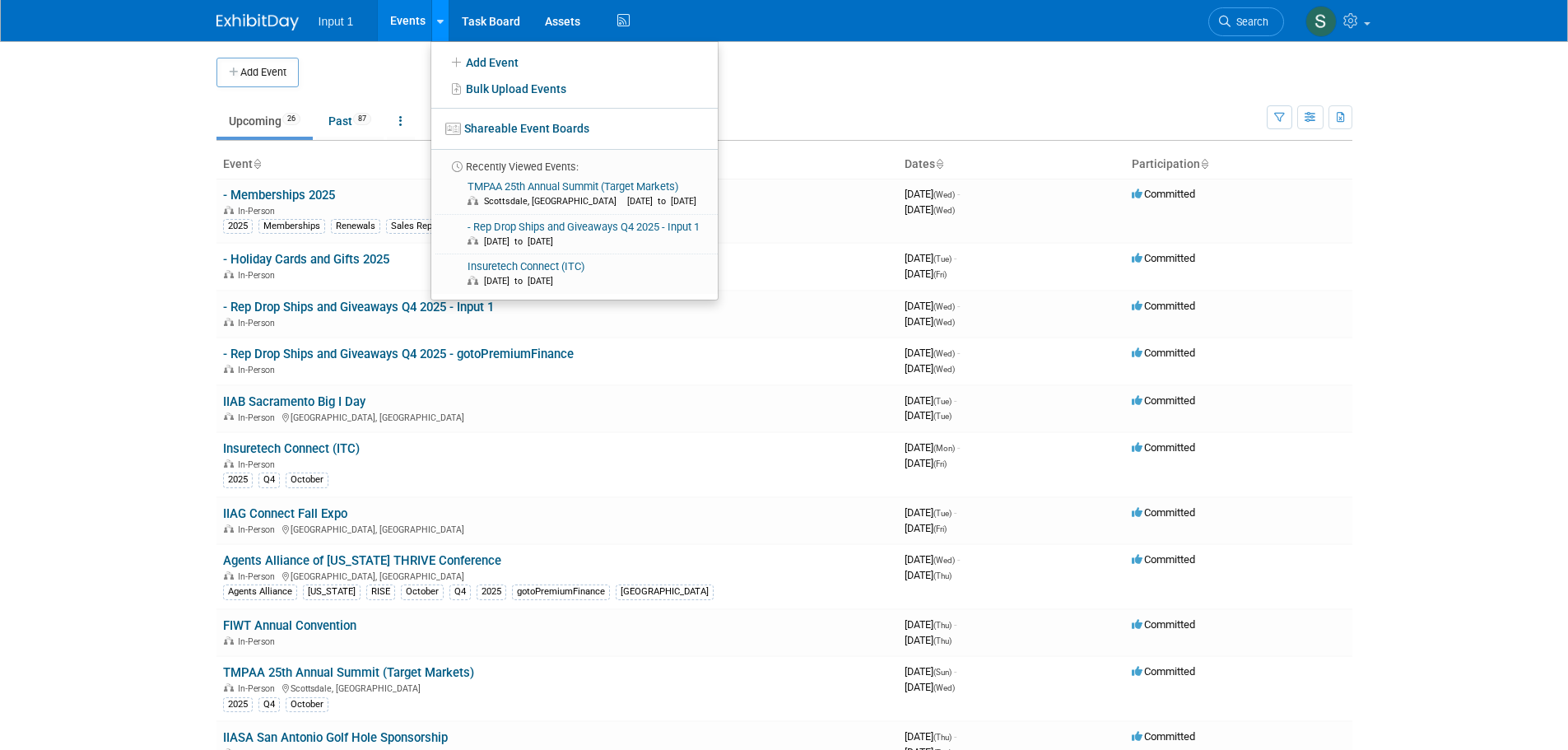
click at [442, 29] on link at bounding box center [440, 20] width 17 height 41
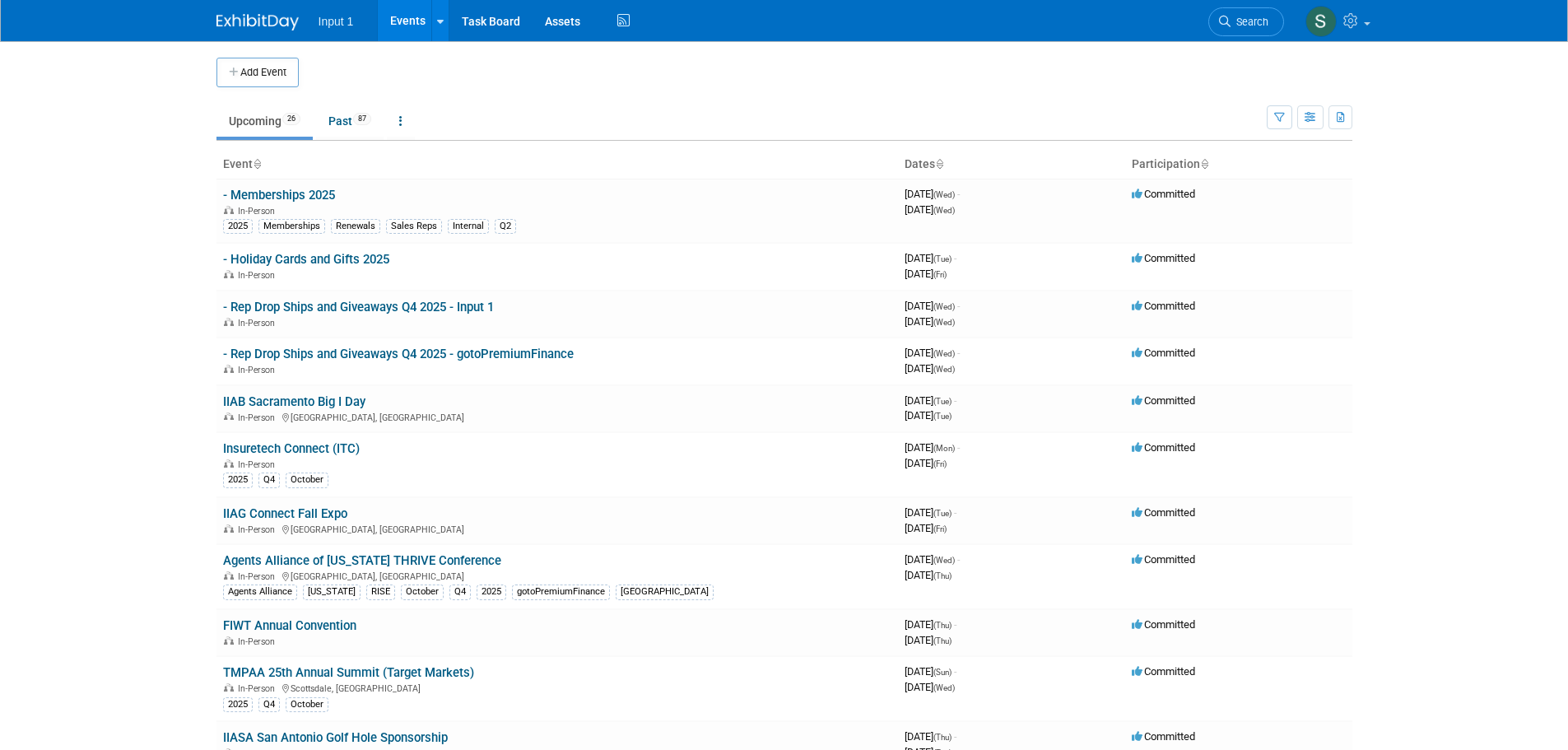
click at [327, 22] on span "Input 1" at bounding box center [336, 21] width 36 height 13
click at [286, 26] on img at bounding box center [258, 22] width 82 height 16
click at [406, 29] on link "Events" at bounding box center [408, 20] width 60 height 41
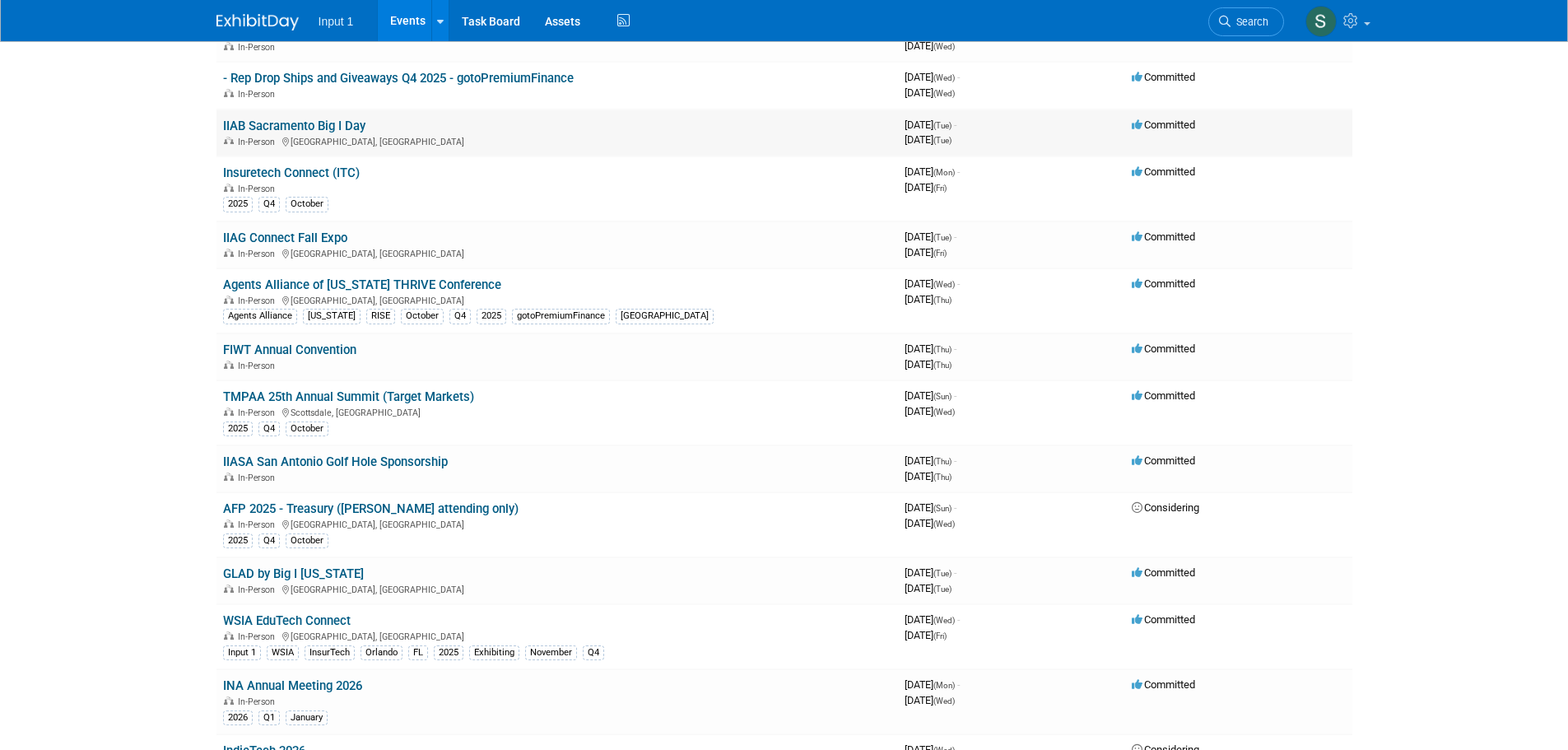
scroll to position [247, 0]
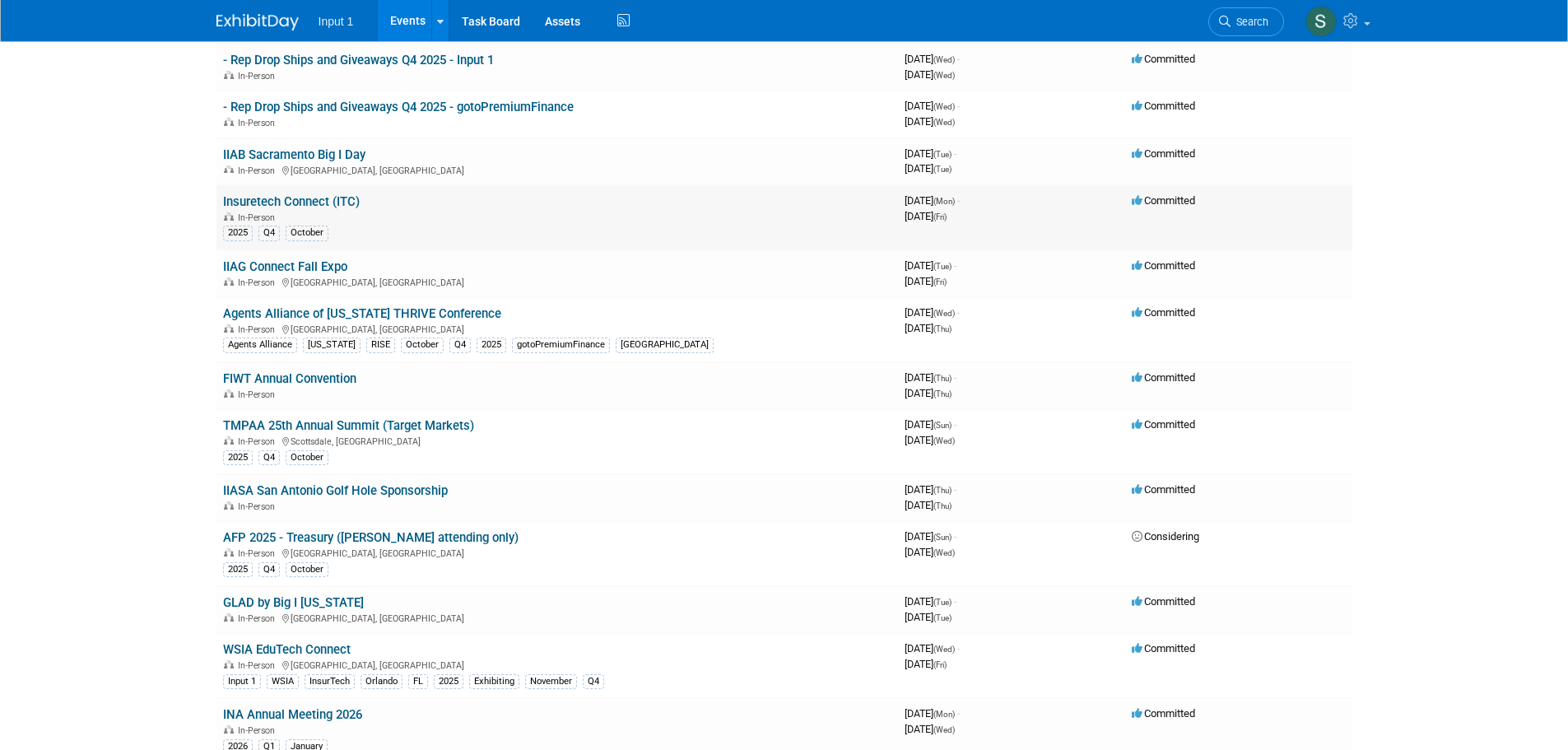
click at [313, 203] on link "Insuretech Connect (ITC)" at bounding box center [291, 201] width 137 height 15
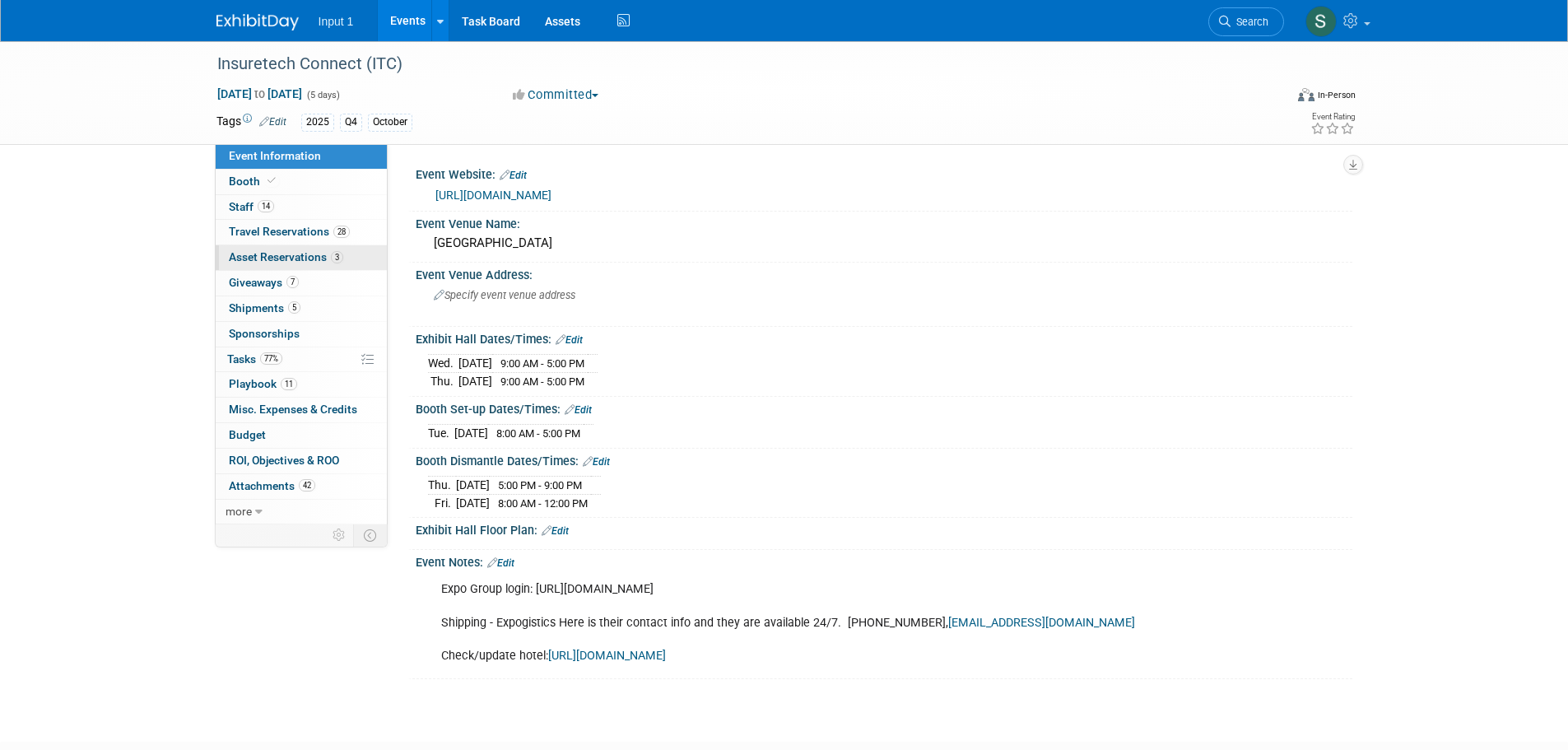
click at [268, 260] on span "Asset Reservations 3" at bounding box center [286, 257] width 114 height 13
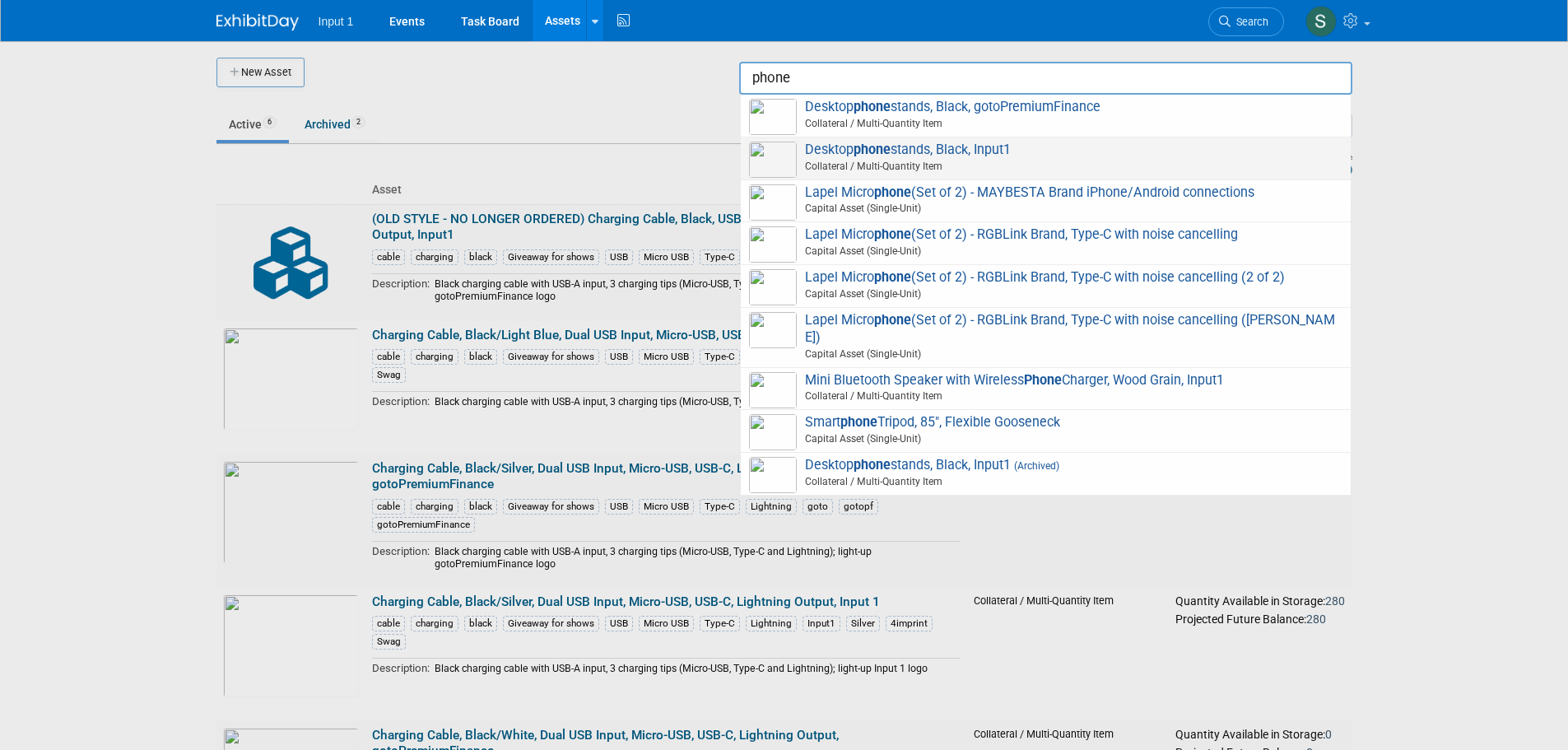
click at [871, 162] on span "Collateral / Multi-Quantity Item" at bounding box center [1049, 166] width 589 height 15
type input "Desktop phone stands, Black, Input1"
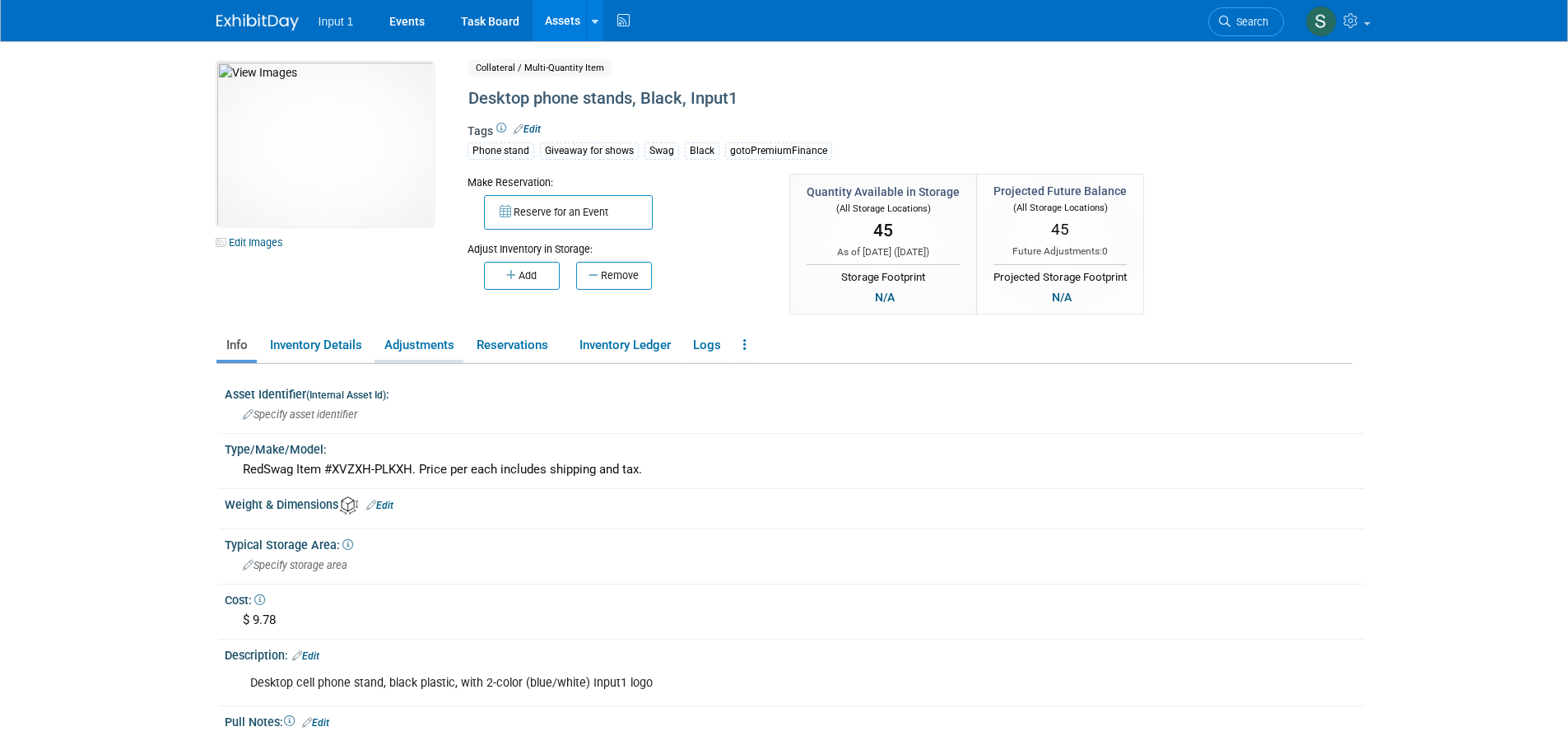
click at [426, 347] on link "Adjustments" at bounding box center [419, 345] width 89 height 29
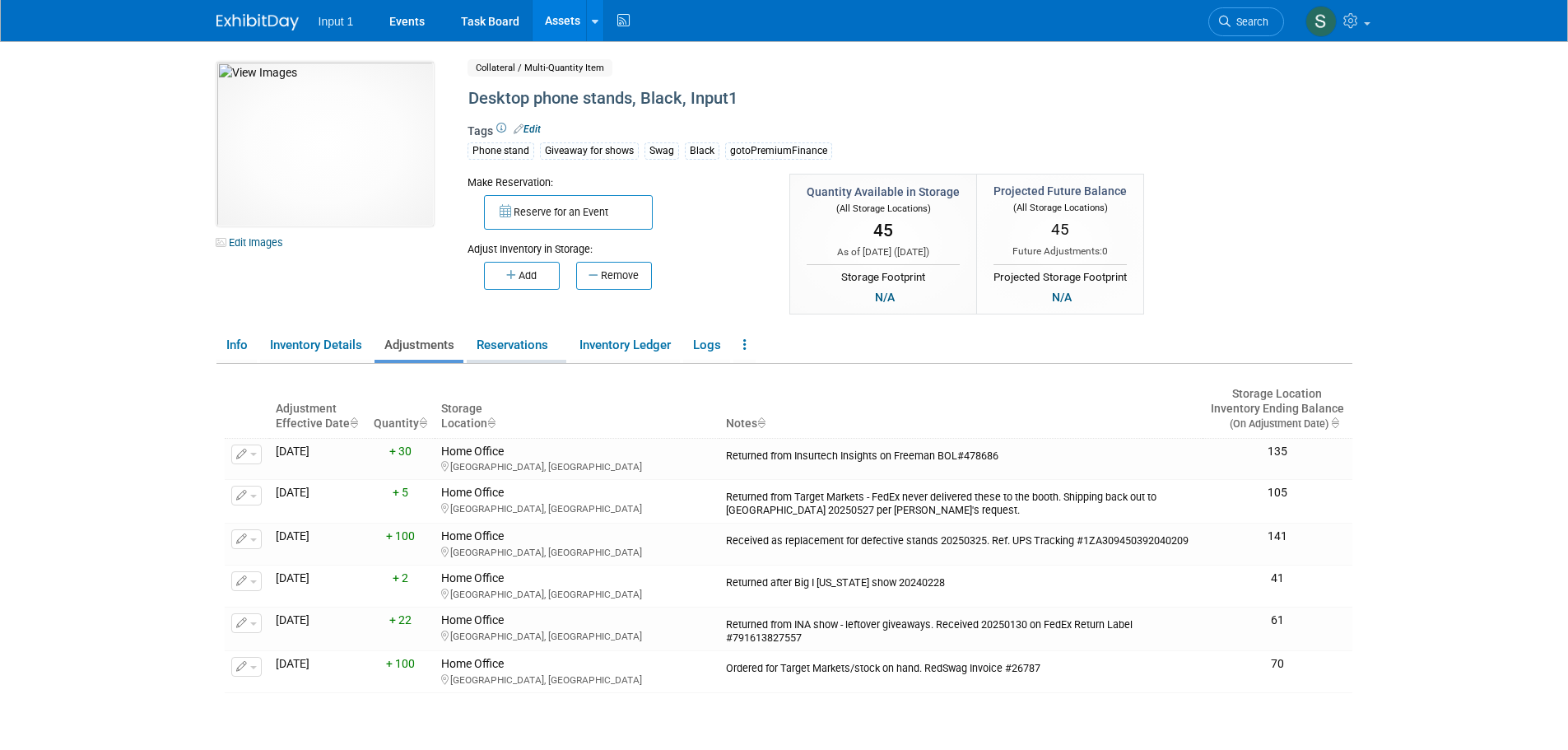
click at [507, 349] on link "Reservations" at bounding box center [516, 345] width 100 height 29
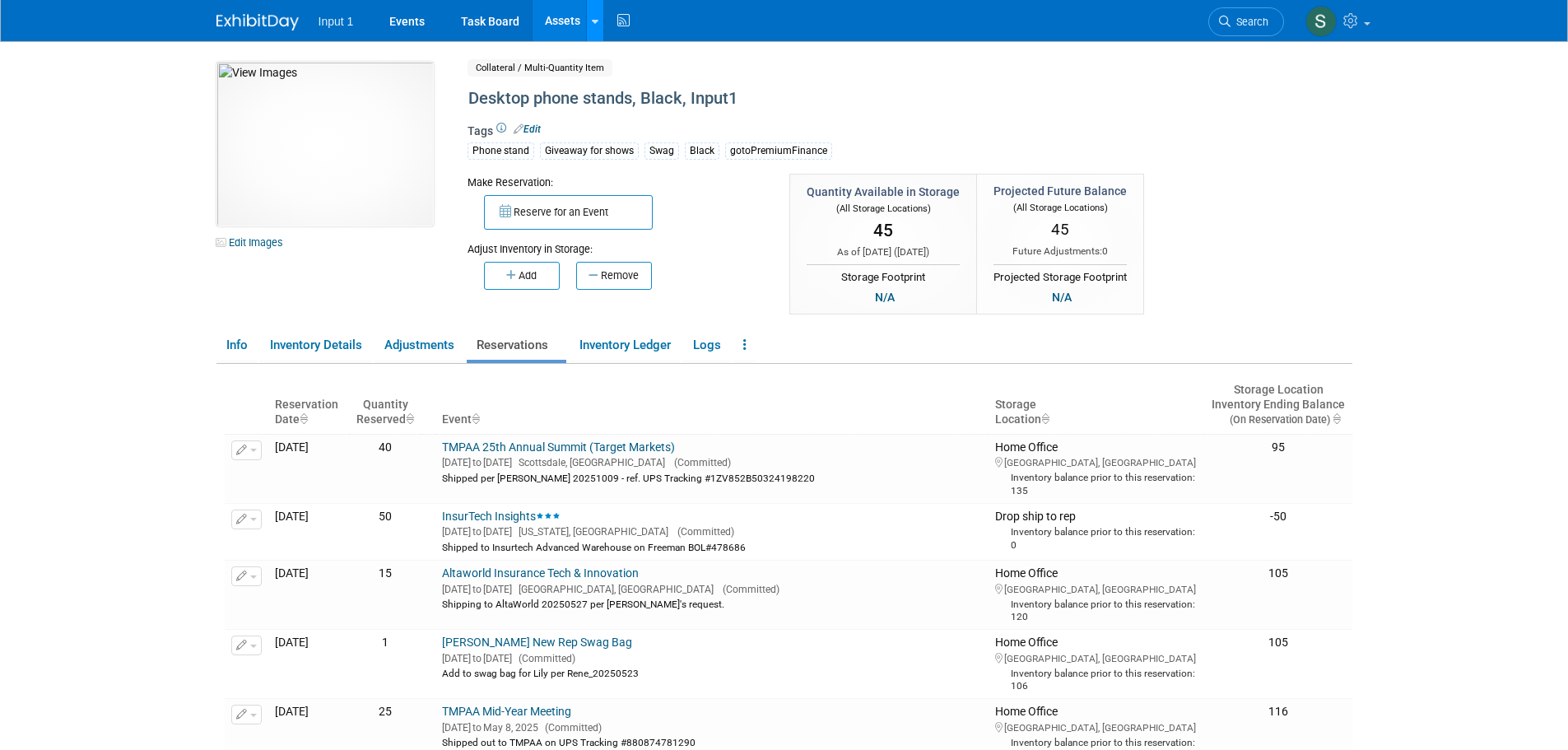
click at [600, 22] on link at bounding box center [595, 20] width 17 height 41
click at [613, 81] on link "Search Assets" at bounding box center [660, 82] width 146 height 23
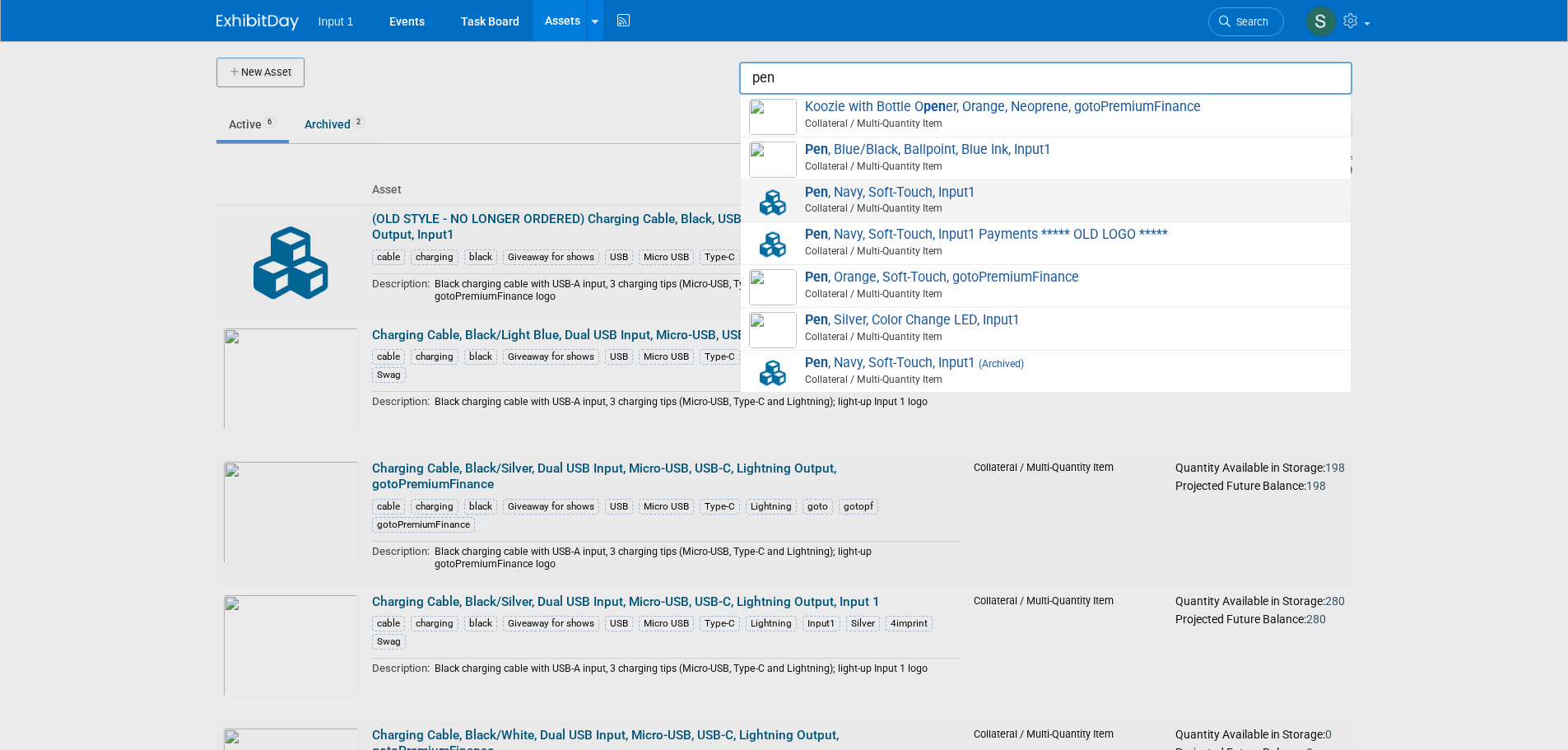
click at [881, 211] on span "Collateral / Multi-Quantity Item" at bounding box center [1049, 208] width 589 height 15
type input "Pen, Navy, Soft-Touch, Input1"
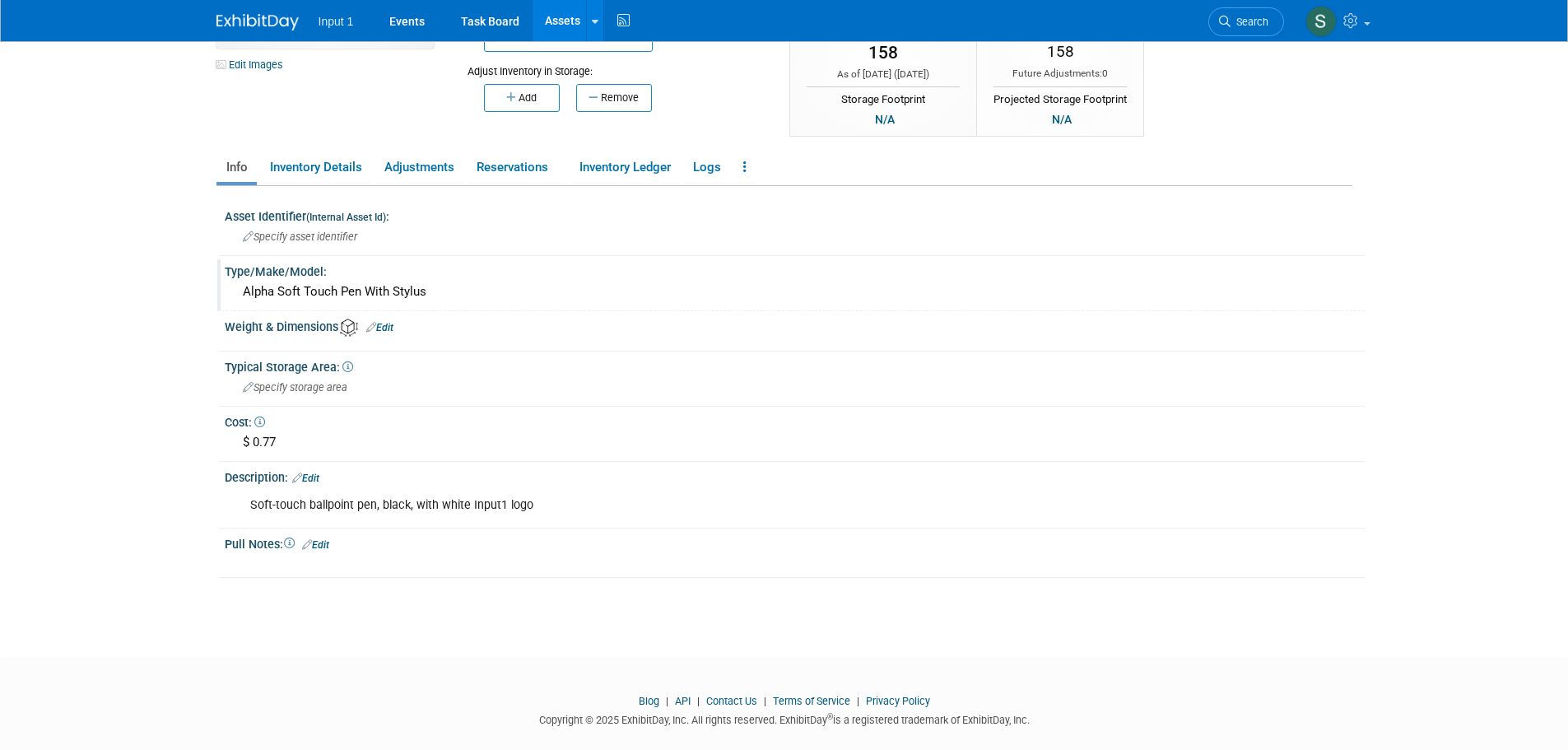
scroll to position [200, 0]
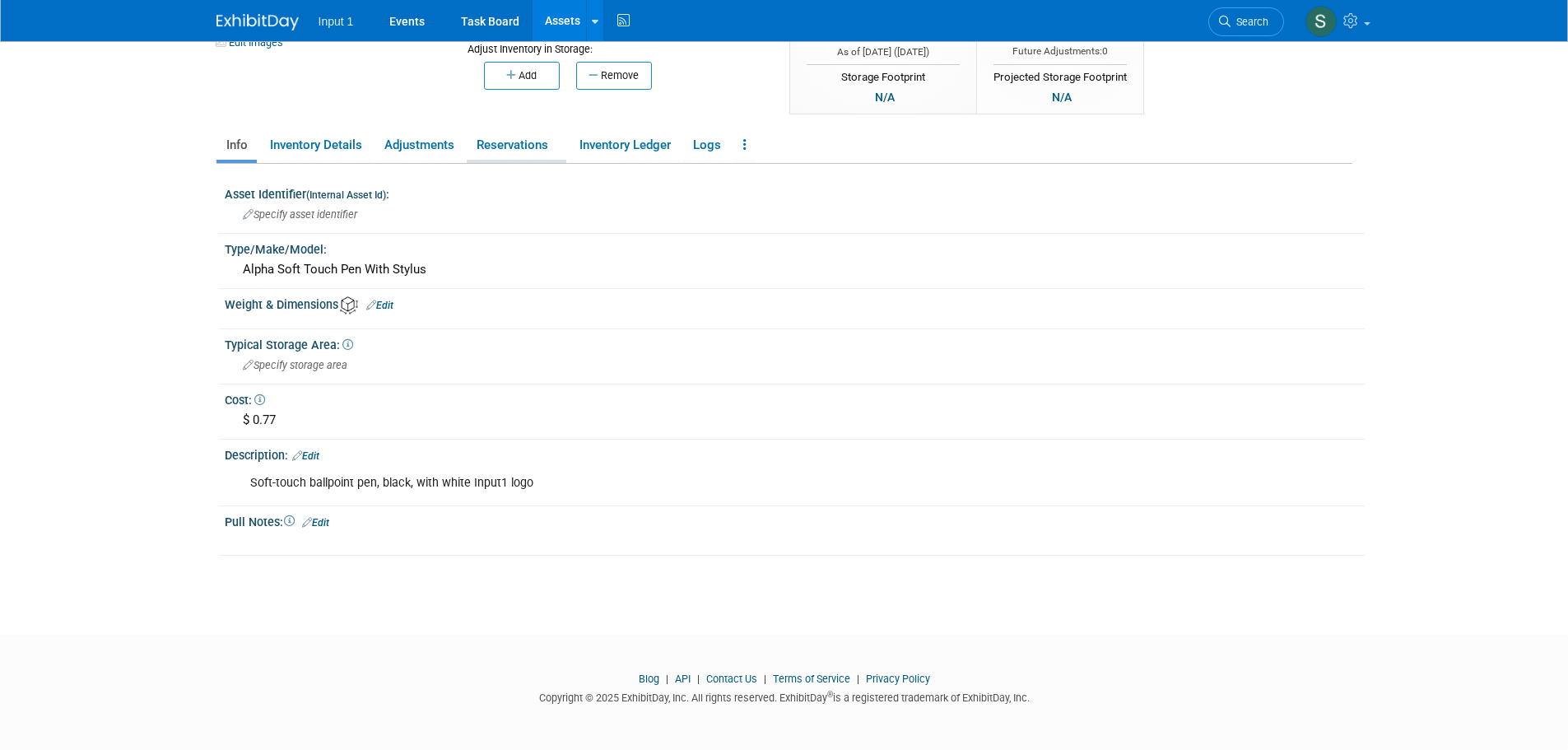
click at [526, 146] on link "Reservations" at bounding box center [516, 145] width 100 height 29
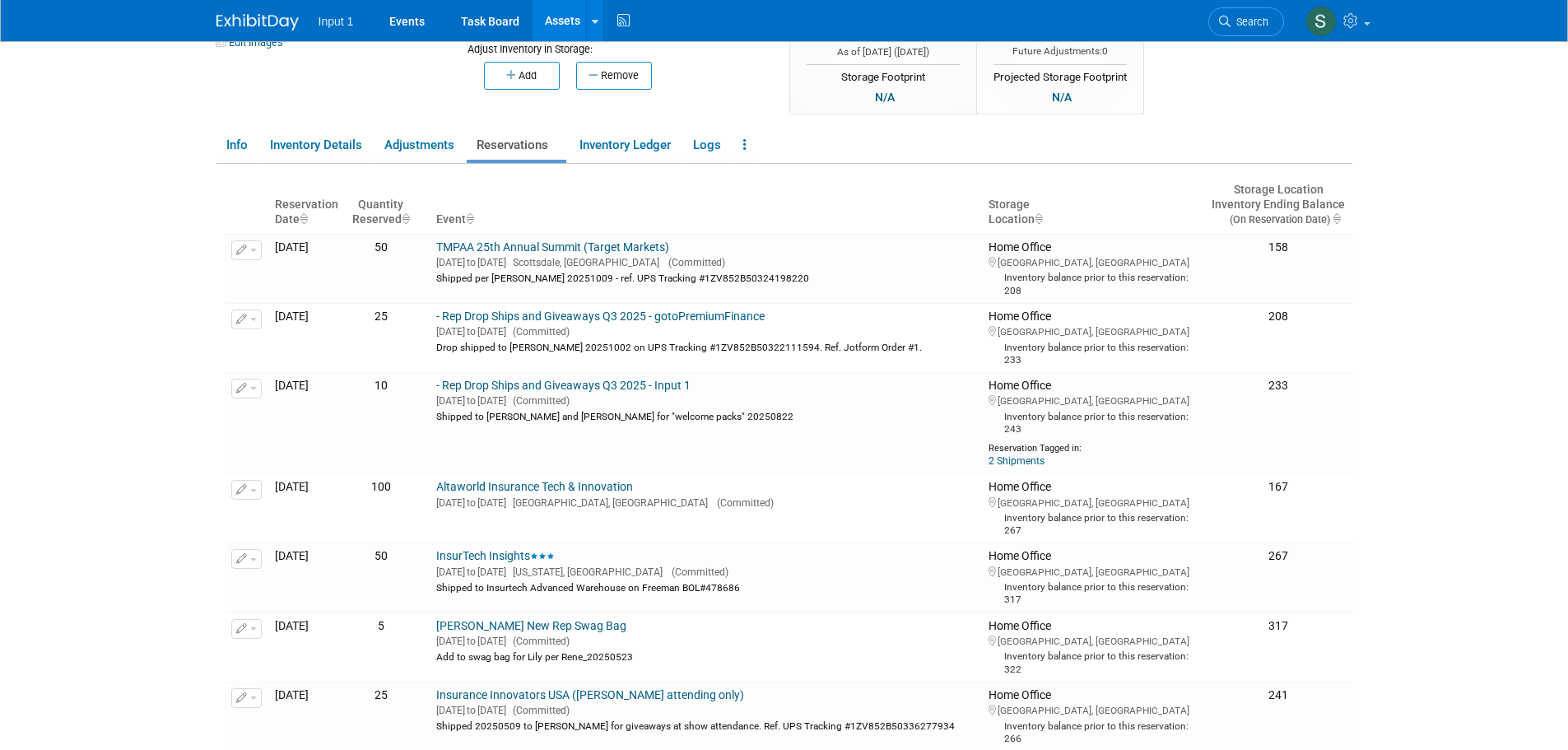
click at [1483, 258] on body "Input 1 Events Task Board Assets New Asset Search Assets" at bounding box center [784, 174] width 1568 height 750
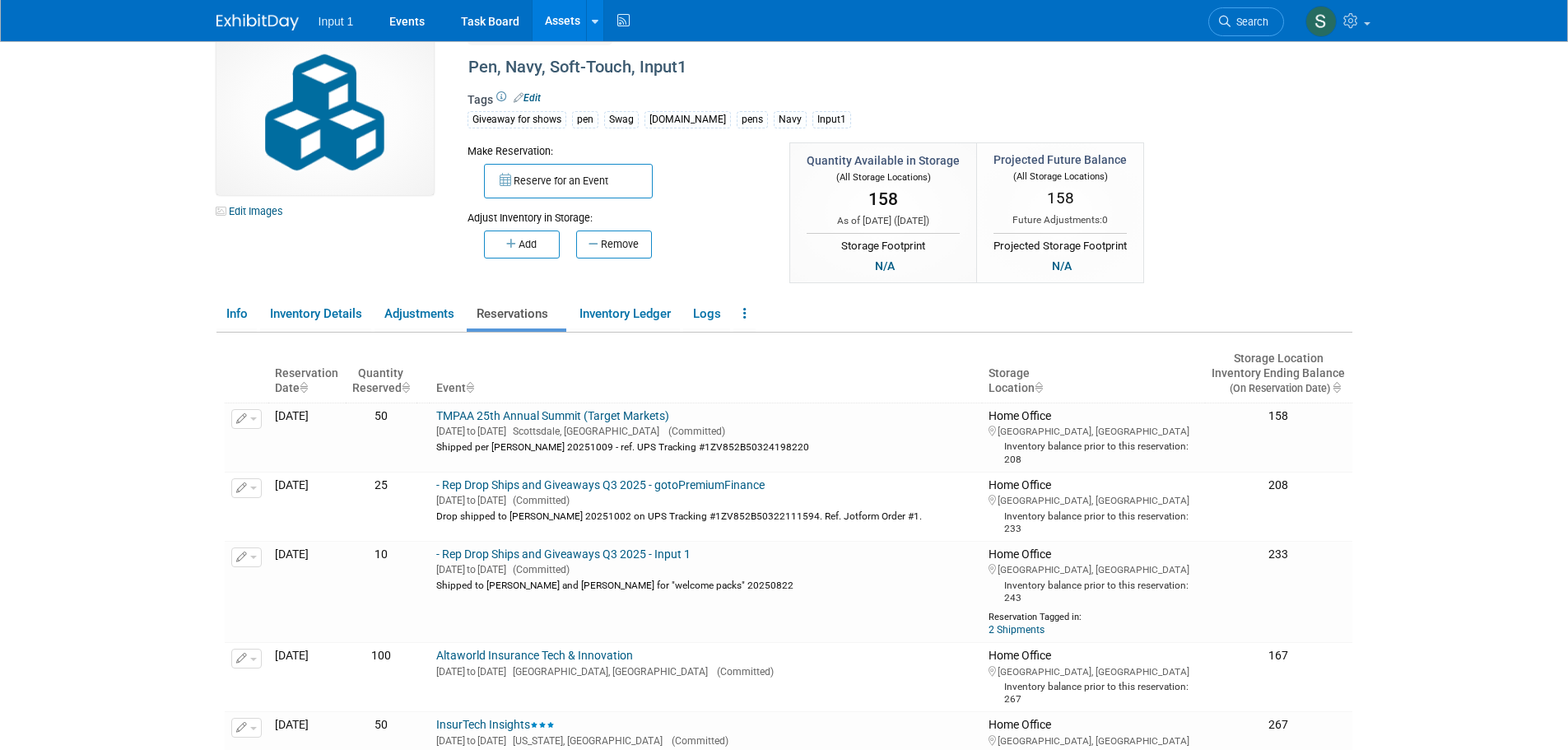
scroll to position [0, 0]
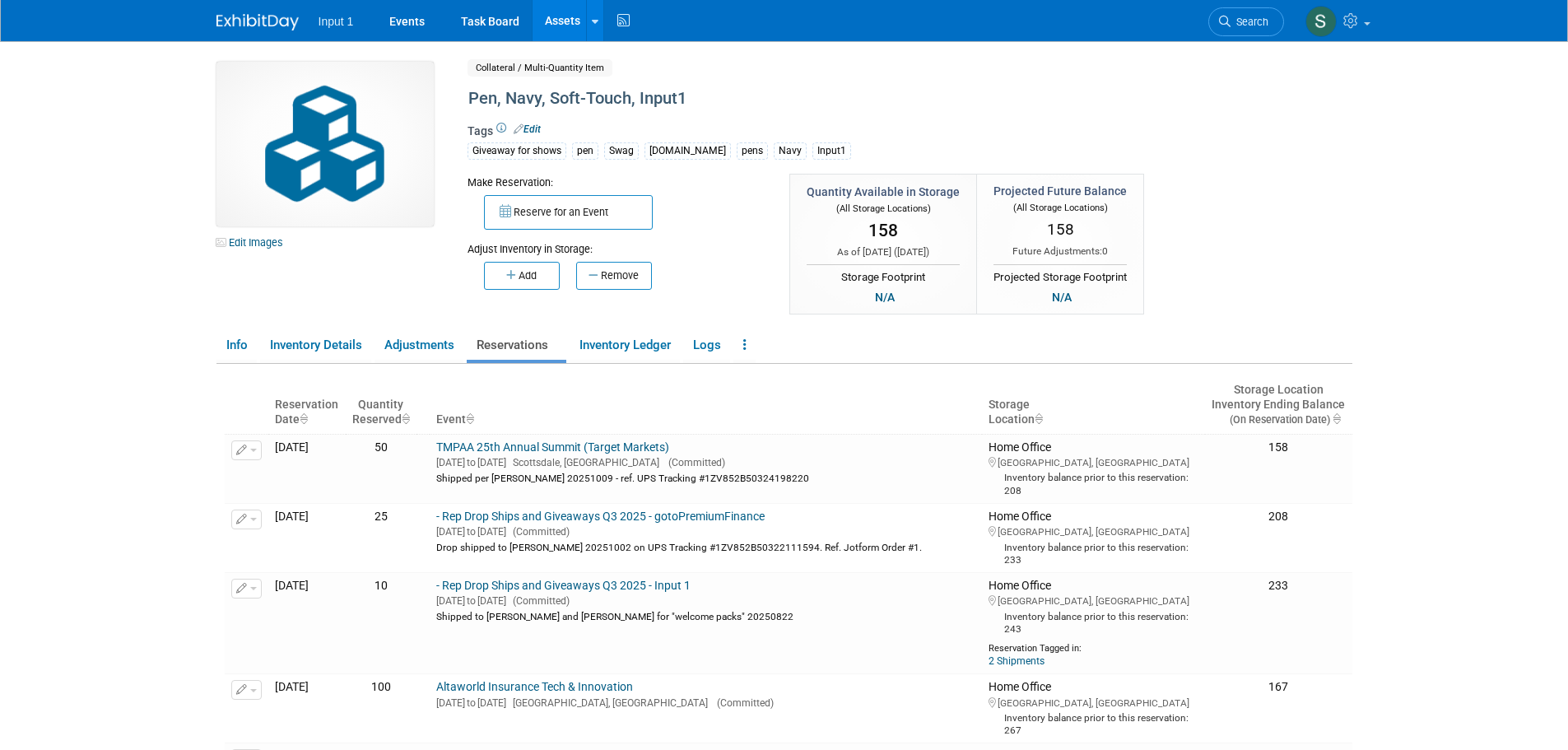
click at [544, 211] on button "Reserve for an Event" at bounding box center [568, 212] width 169 height 35
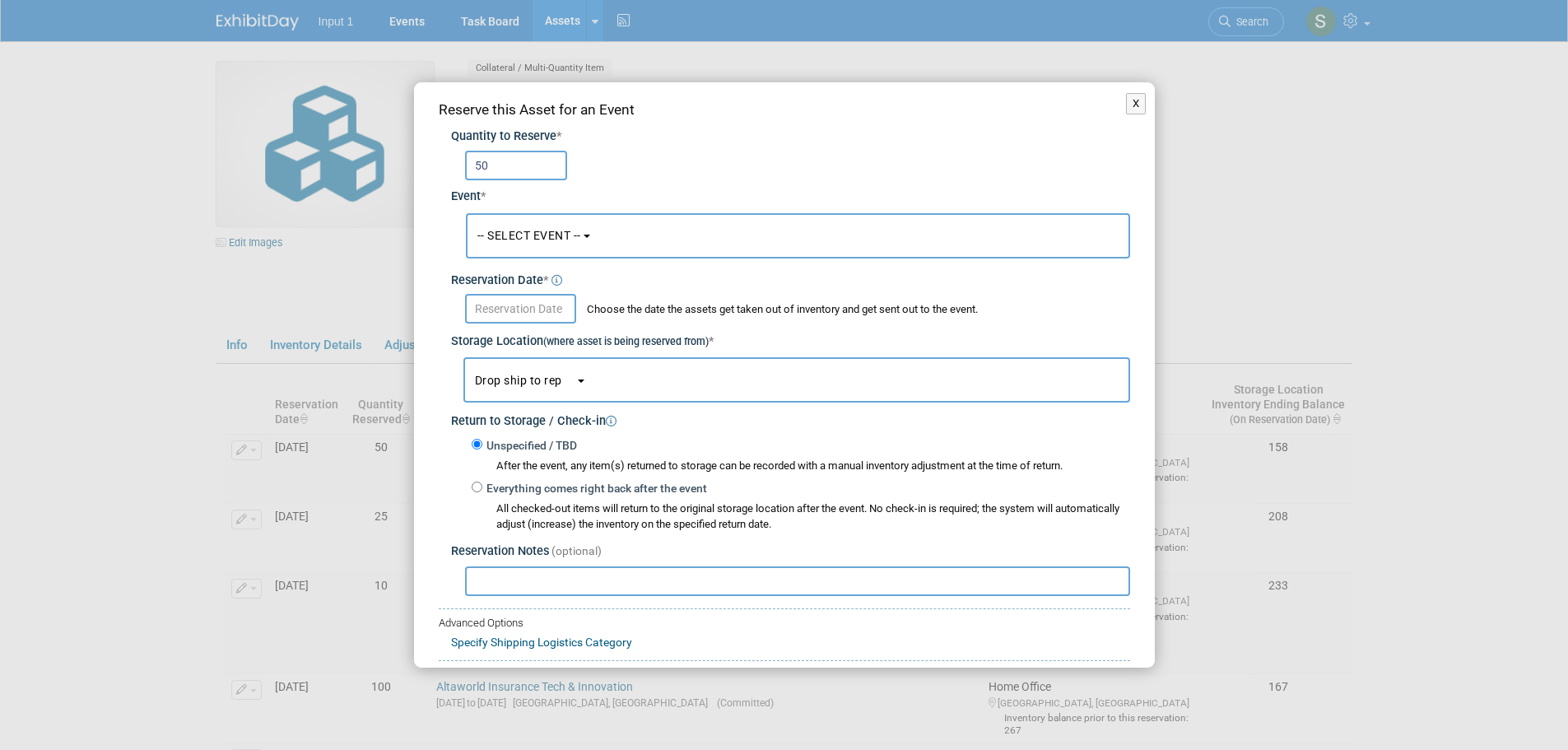
type input "50"
click at [584, 241] on button "-- SELECT EVENT --" at bounding box center [798, 236] width 664 height 45
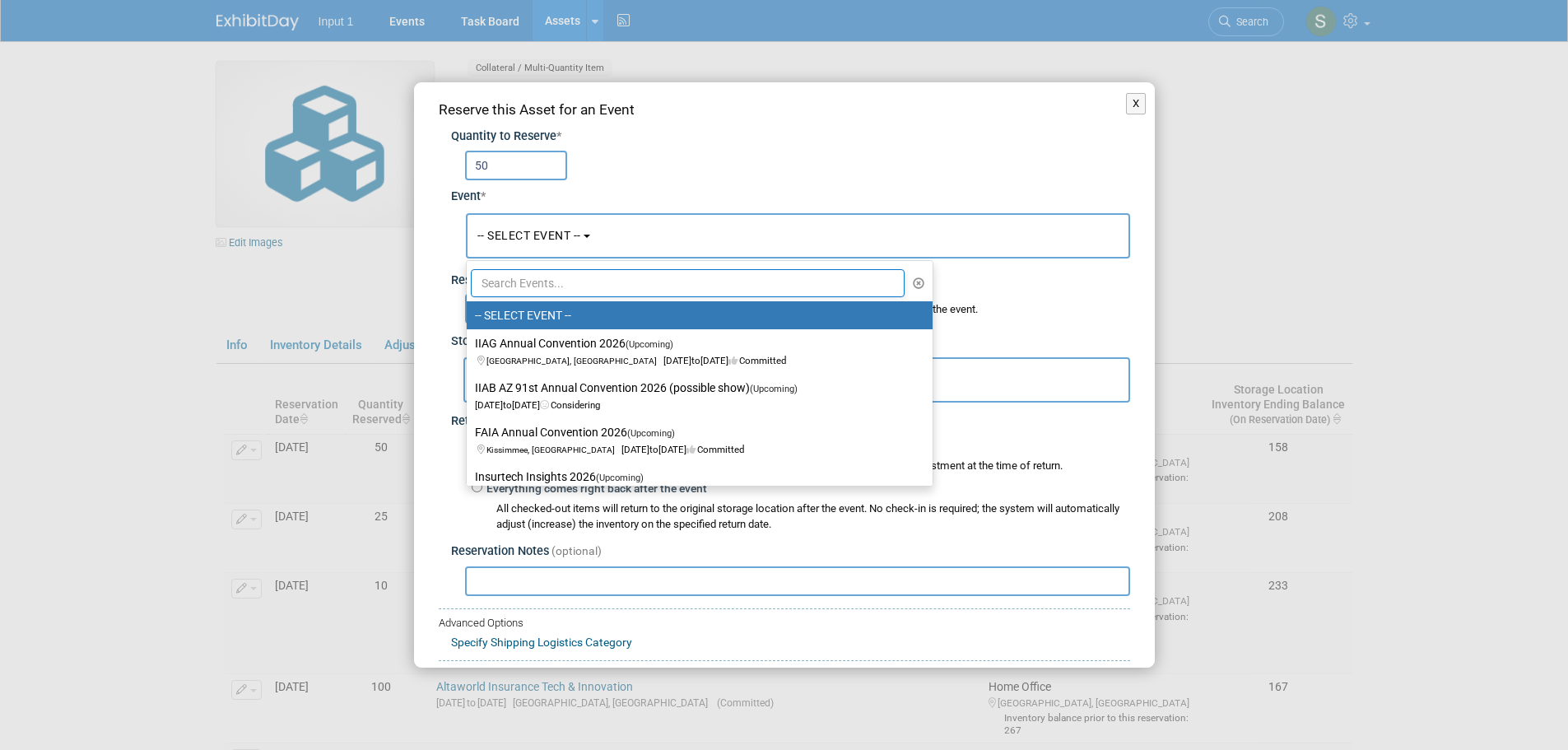
click at [572, 276] on input "text" at bounding box center [688, 283] width 434 height 28
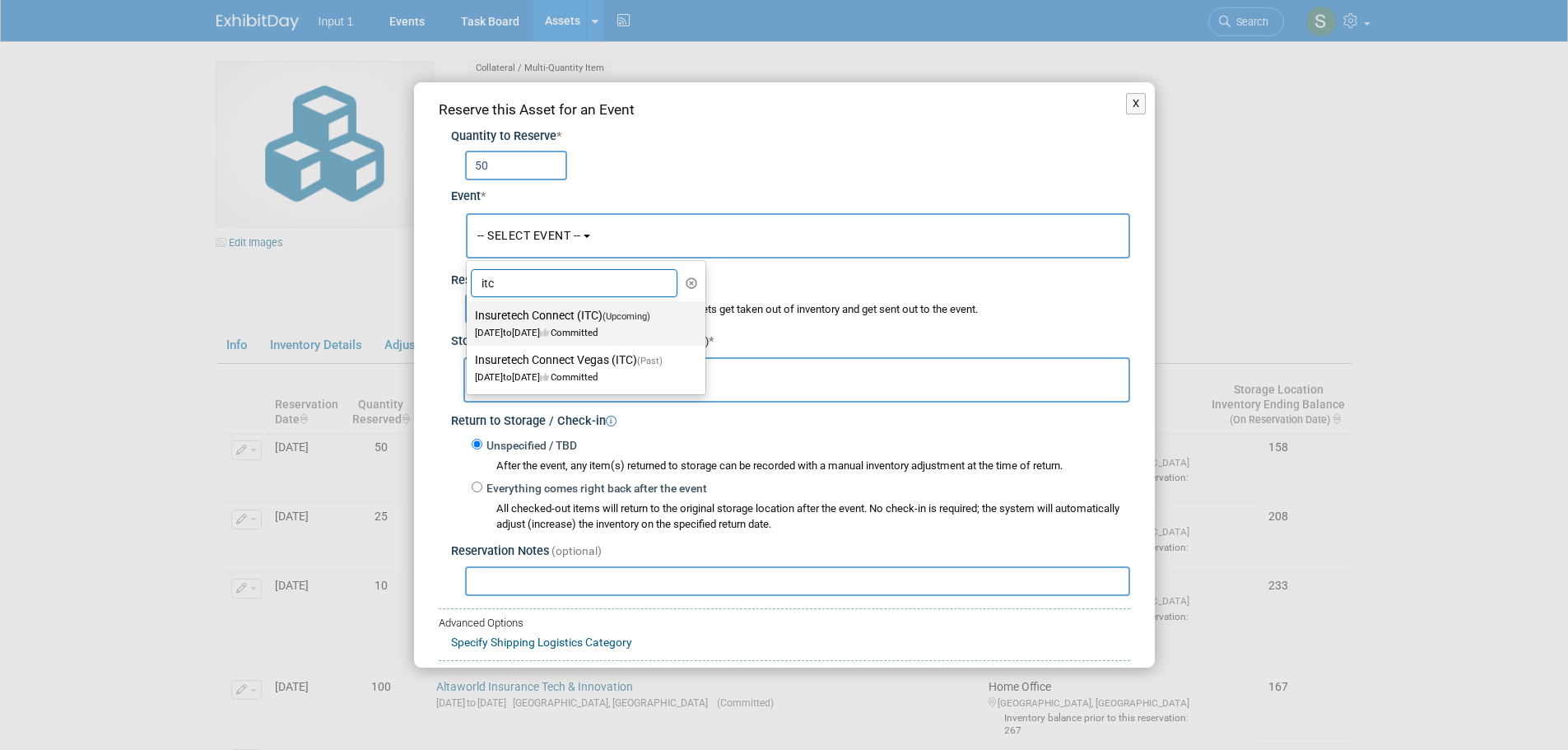
type input "itc"
click at [586, 327] on span "Oct 13, 2025 to Oct 17, 2025 Committed" at bounding box center [568, 324] width 186 height 28
click at [469, 321] on input "Insuretech Connect (ITC) (Upcoming) Oct 13, 2025 to Oct 17, 2025 Committed" at bounding box center [464, 316] width 10 height 10
select select "11126240"
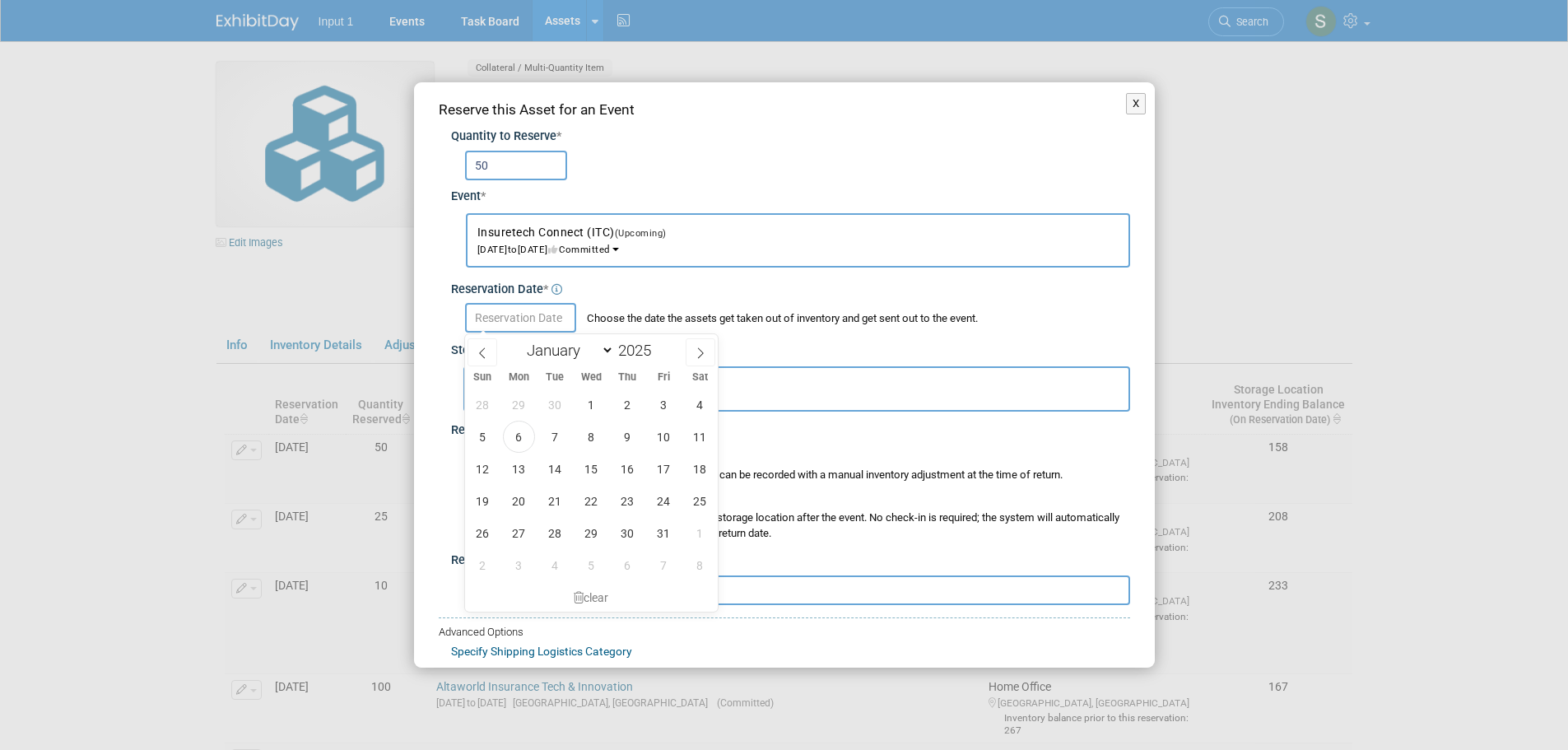
click at [497, 319] on input "text" at bounding box center [520, 317] width 111 height 29
click at [482, 349] on icon at bounding box center [482, 353] width 11 height 11
select select "8"
click at [669, 497] on span "26" at bounding box center [663, 500] width 32 height 32
type input "Sep 26, 2025"
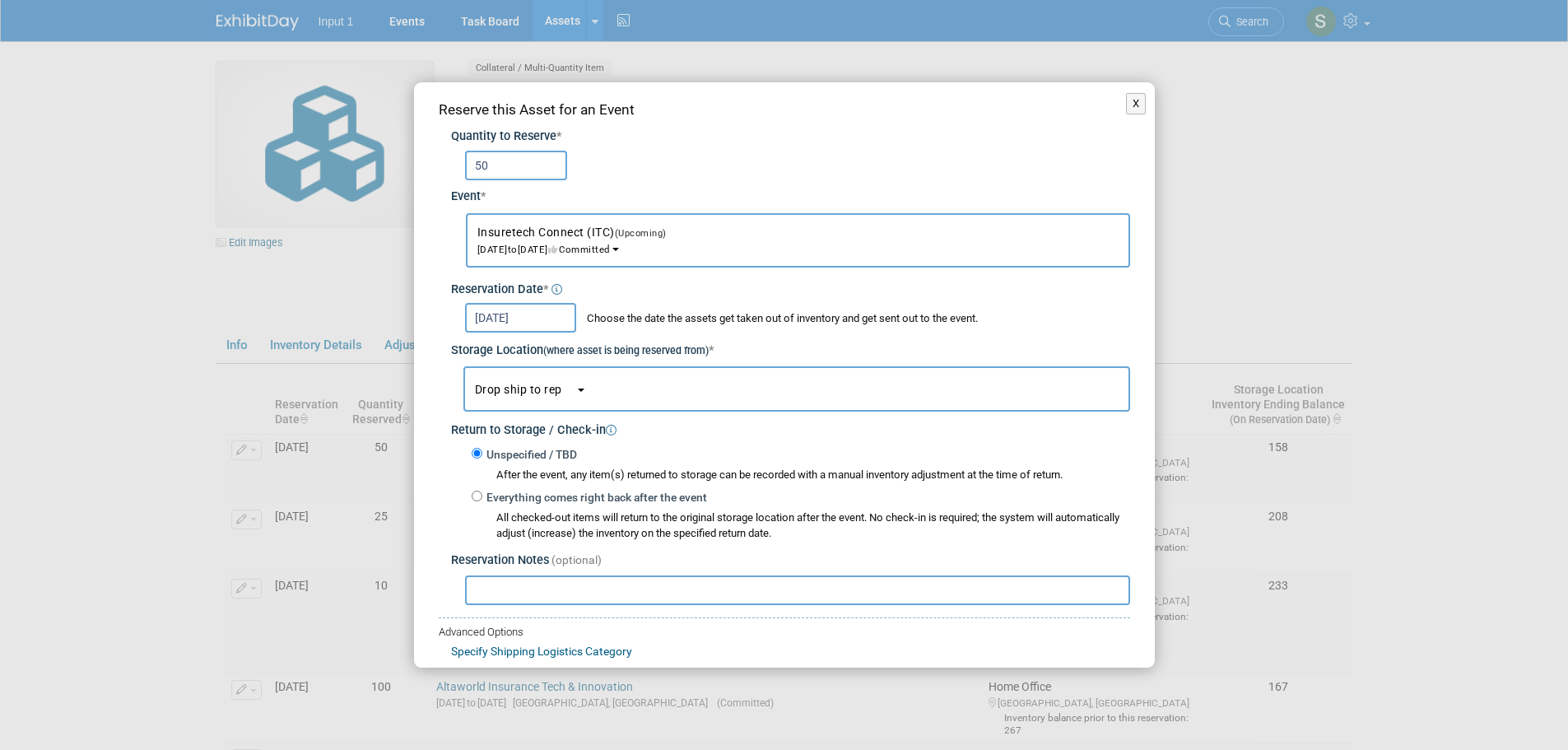
click at [595, 592] on input "text" at bounding box center [797, 590] width 665 height 29
paste input "Shipped 20251009 on UPS Tracking #1ZV852B50324198220 to TMPAA Advance Warehouse."
type input "Shipped 20251009 on UPS Tracking #1ZV852B50324198220 to TMPAA Advance Warehouse."
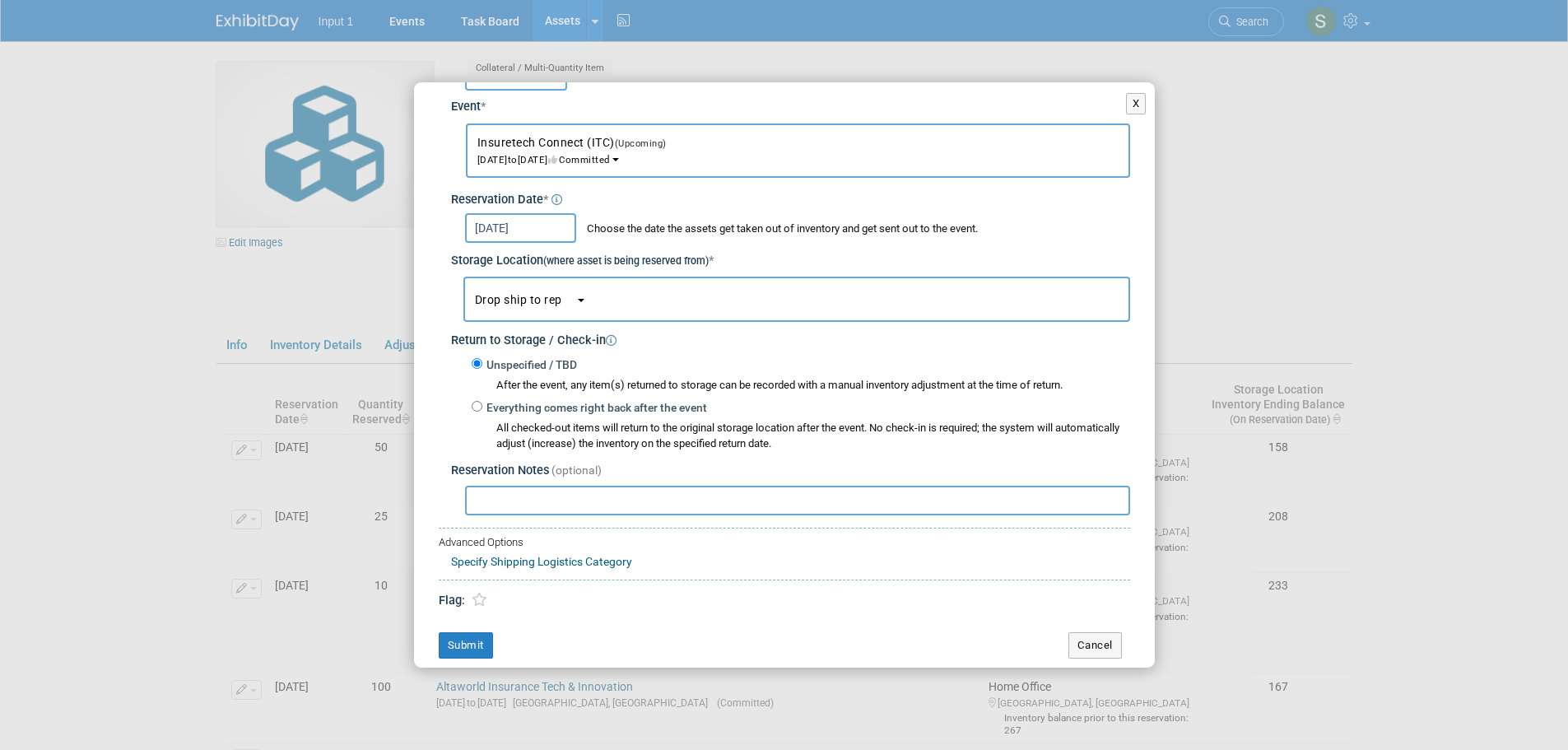
scroll to position [98, 0]
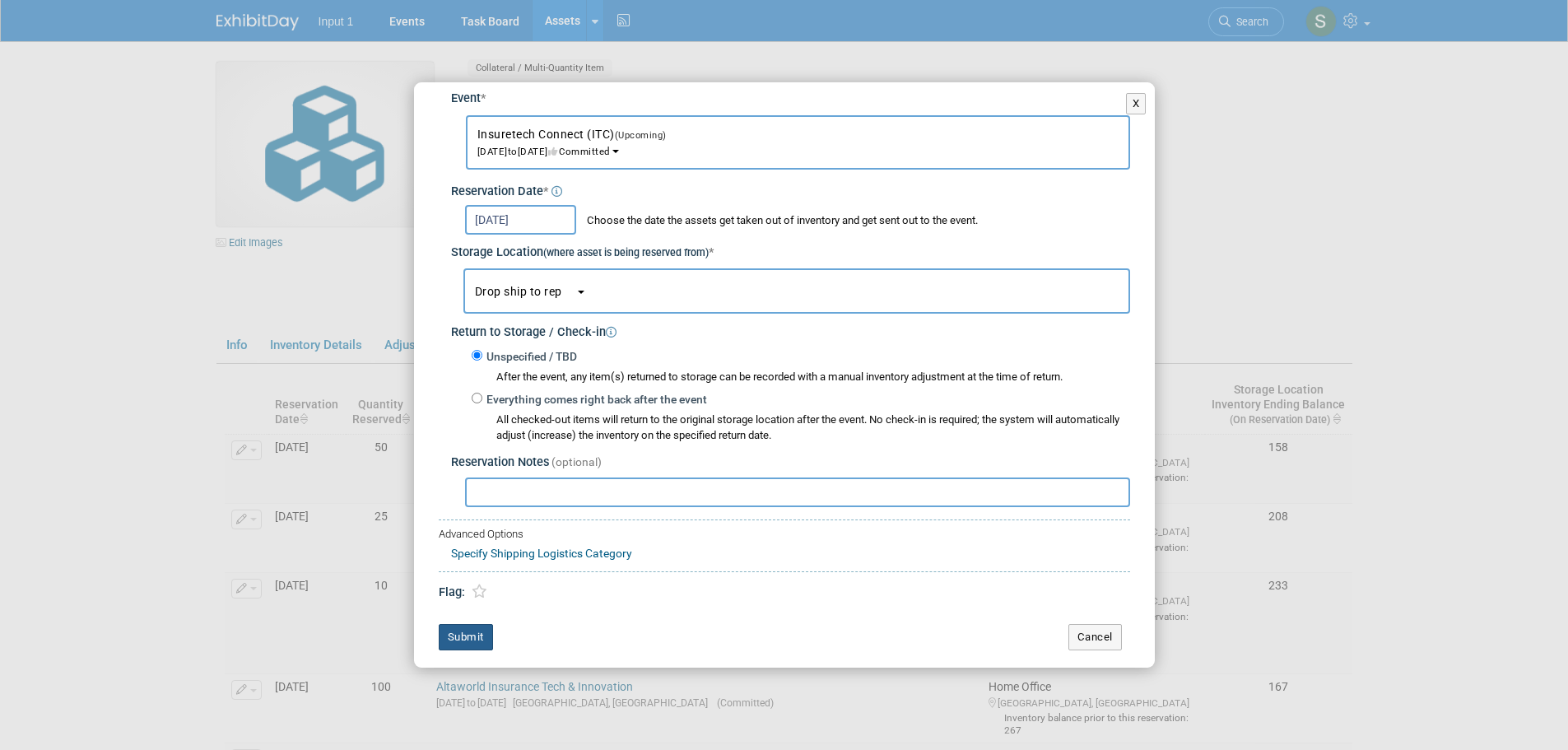
drag, startPoint x: 463, startPoint y: 633, endPoint x: 468, endPoint y: 623, distance: 11.2
click at [463, 633] on button "Submit" at bounding box center [466, 637] width 55 height 26
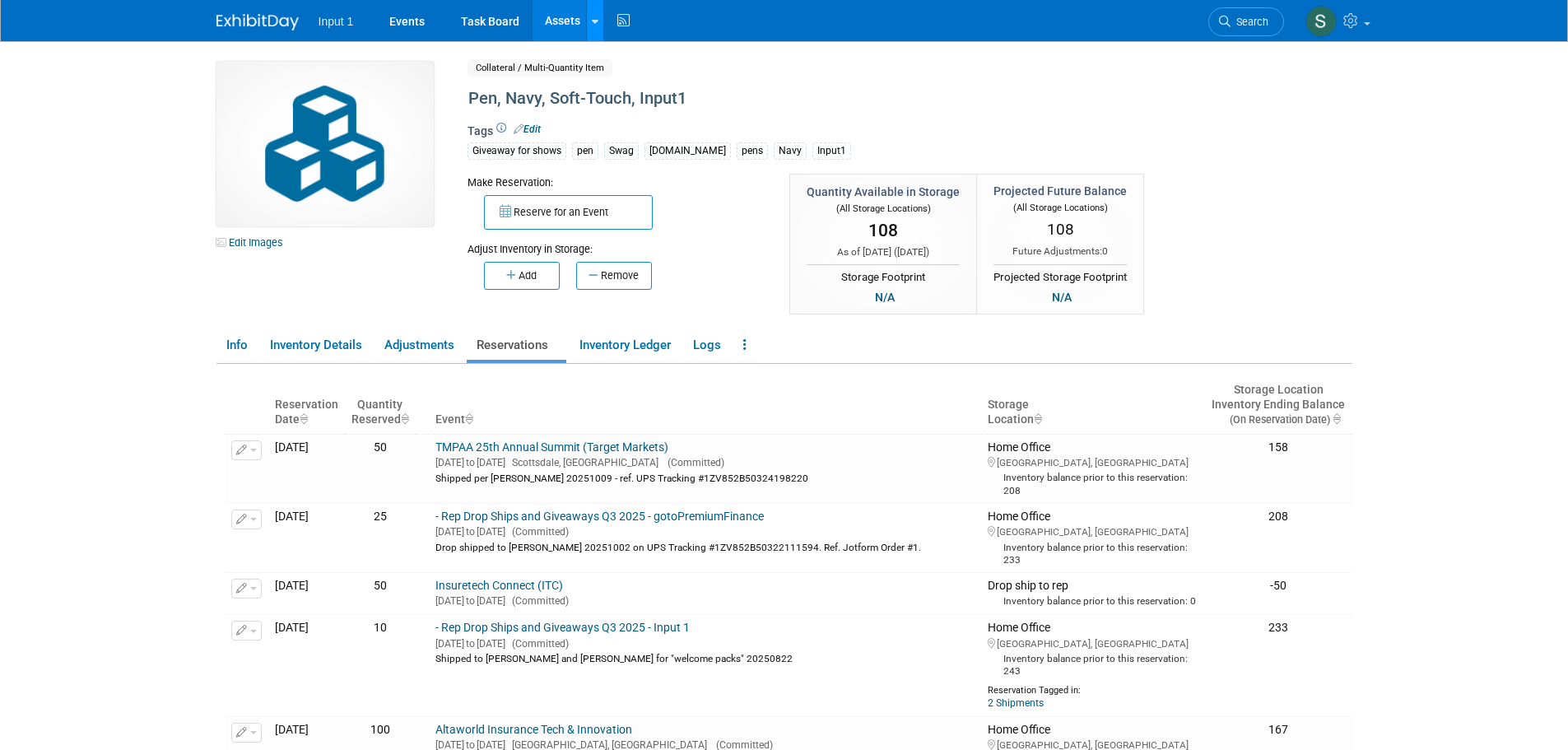
click at [592, 37] on link at bounding box center [595, 20] width 17 height 41
click at [630, 81] on link "Search Assets" at bounding box center [660, 82] width 146 height 23
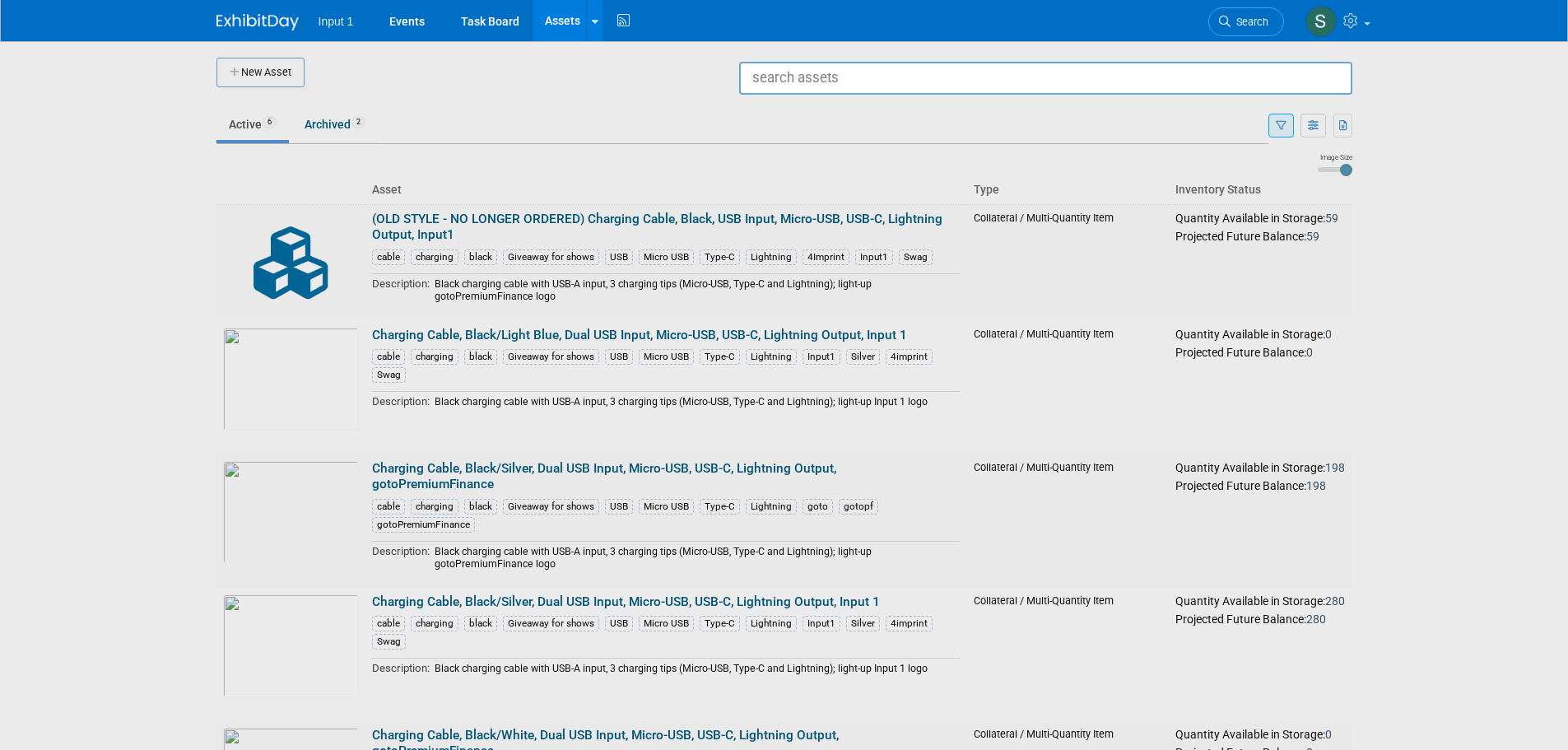
click at [763, 83] on input "text" at bounding box center [1045, 78] width 613 height 33
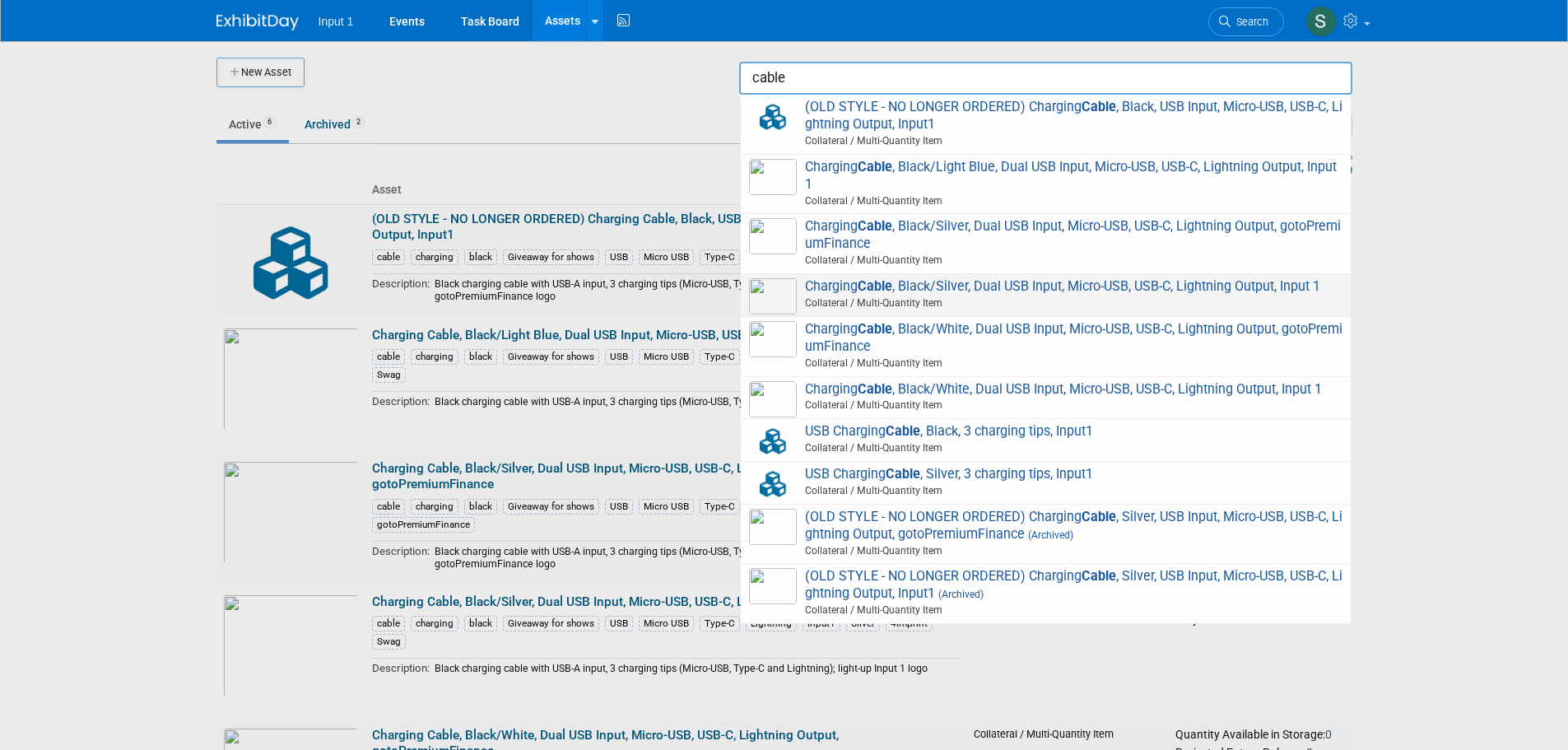
click at [978, 290] on span "Charging Cable , Black/Silver, Dual USB Input, Micro-USB, USB-C, Lightning Outp…" at bounding box center [1046, 295] width 593 height 34
type input "Charging Cable, Black/Silver, Dual USB Input, Micro-USB, USB-C, Lightning Outpu…"
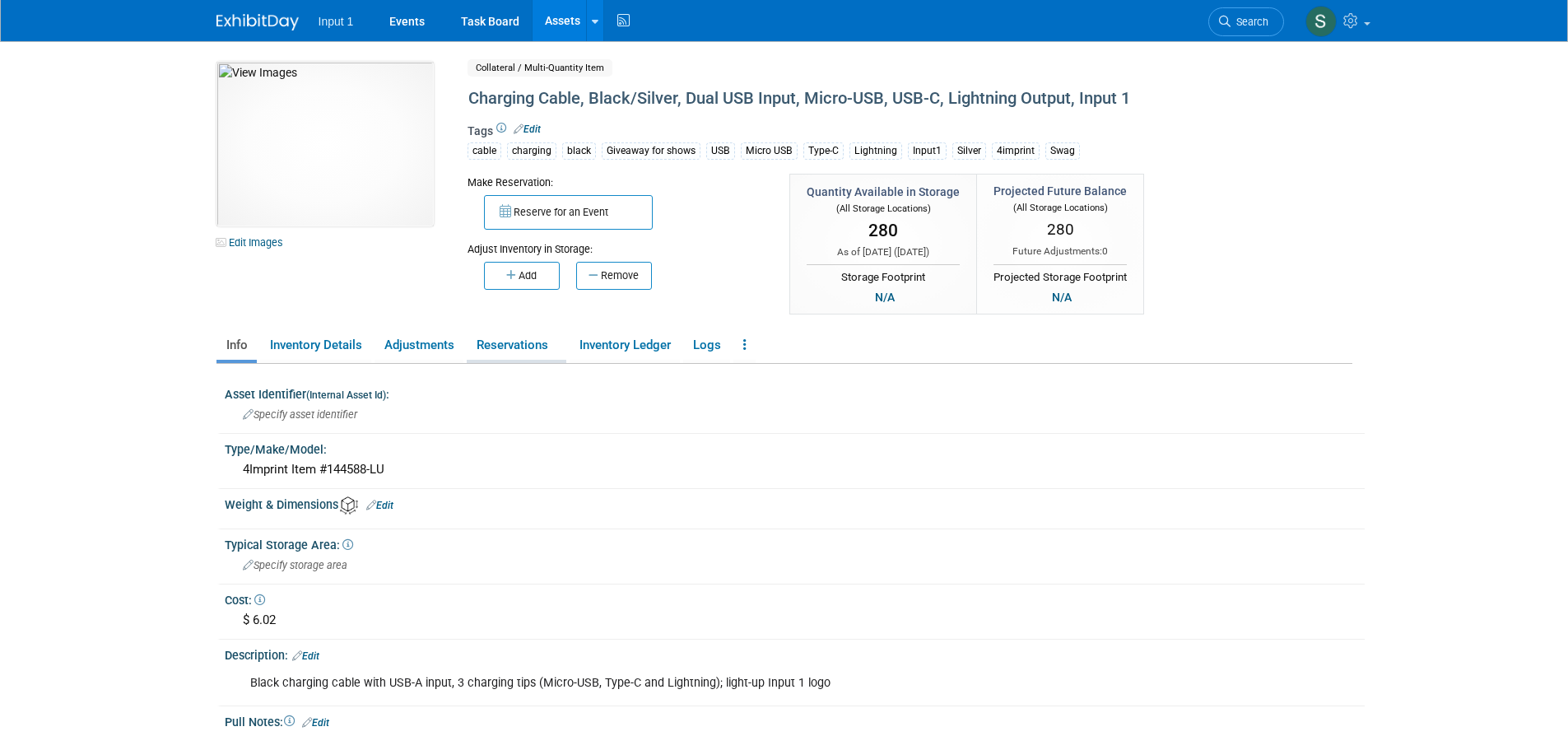
click at [503, 341] on link "Reservations" at bounding box center [516, 345] width 100 height 29
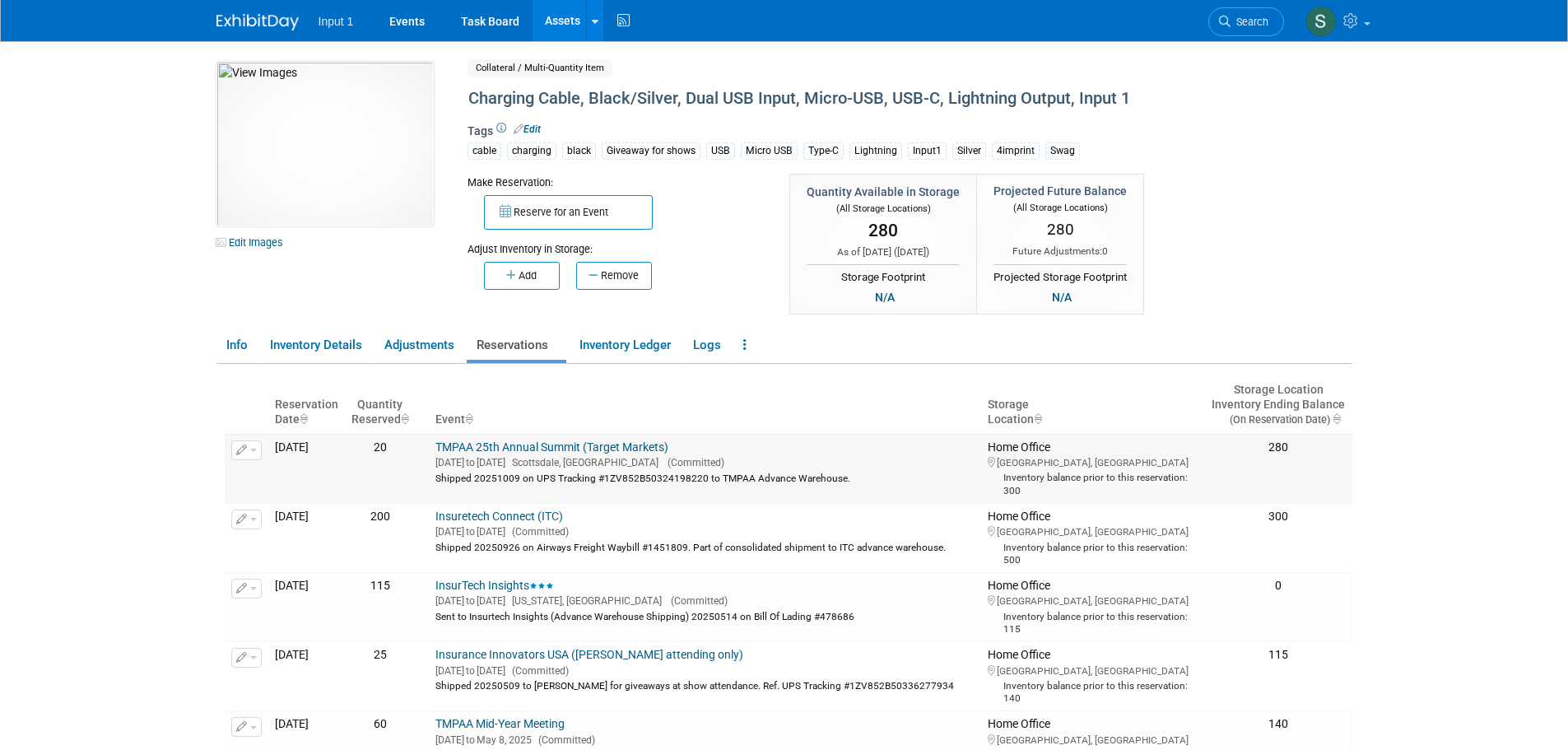
drag, startPoint x: 874, startPoint y: 474, endPoint x: 670, endPoint y: 473, distance: 204.0
click at [663, 470] on div "Shipped 20251009 on UPS Tracking #1ZV852B50324198220 to TMPAA Advance Warehouse." at bounding box center [705, 477] width 539 height 15
drag, startPoint x: 983, startPoint y: 550, endPoint x: 474, endPoint y: 548, distance: 509.0
click at [474, 548] on td "Insuretech Connect (ITC) [DATE] to [DATE] (Committed) Shipped 20250926 on Airwa…" at bounding box center [705, 538] width 552 height 69
copy div "Shipped 20250926 on Airways Freight Waybill #1451809. Part of consolidated ship…"
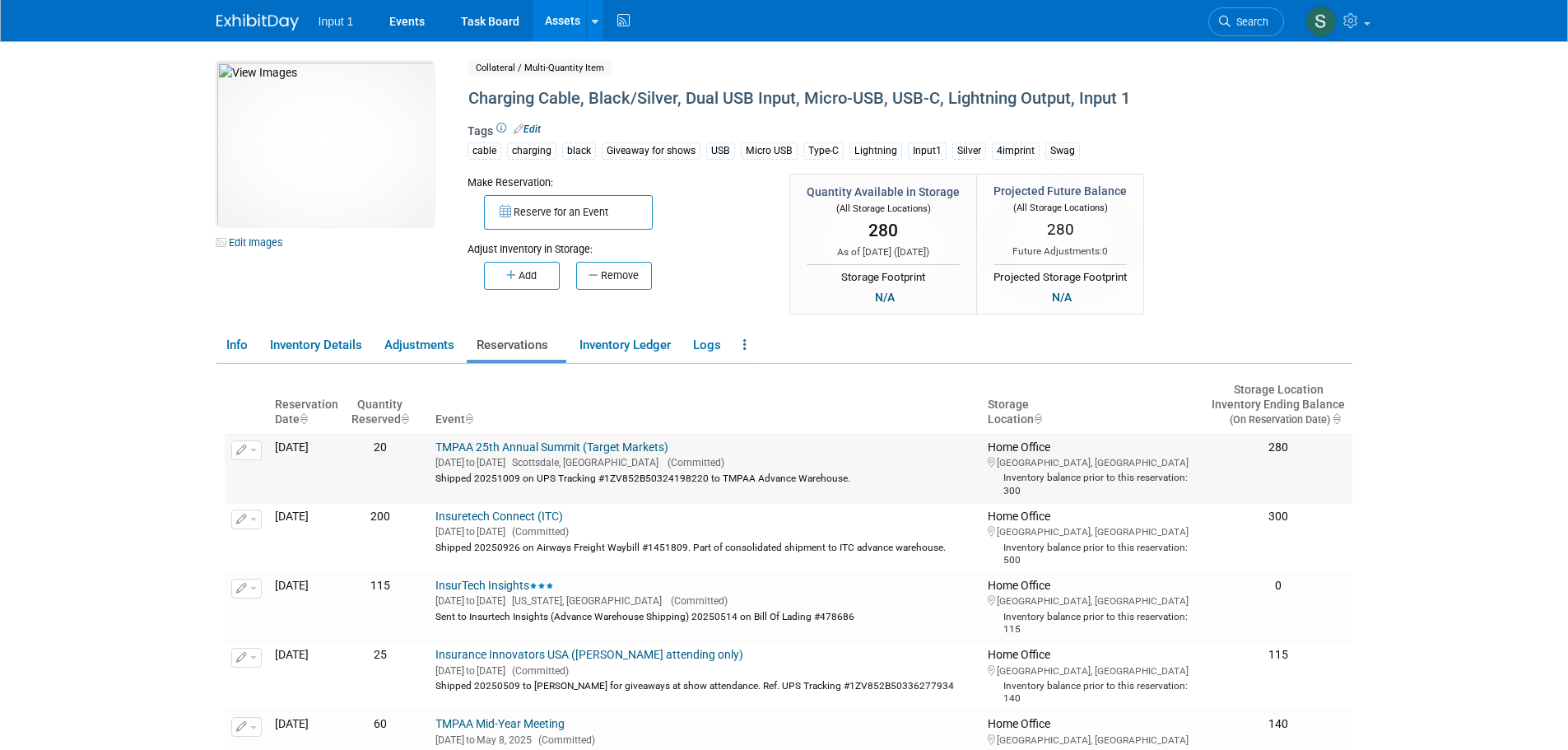
copy div "Shipped 20250926 on Airways Freight Waybill #1451809. Part of consolidated ship…"
click at [598, 28] on link at bounding box center [595, 20] width 17 height 41
click at [625, 81] on link "Search Assets" at bounding box center [660, 82] width 146 height 23
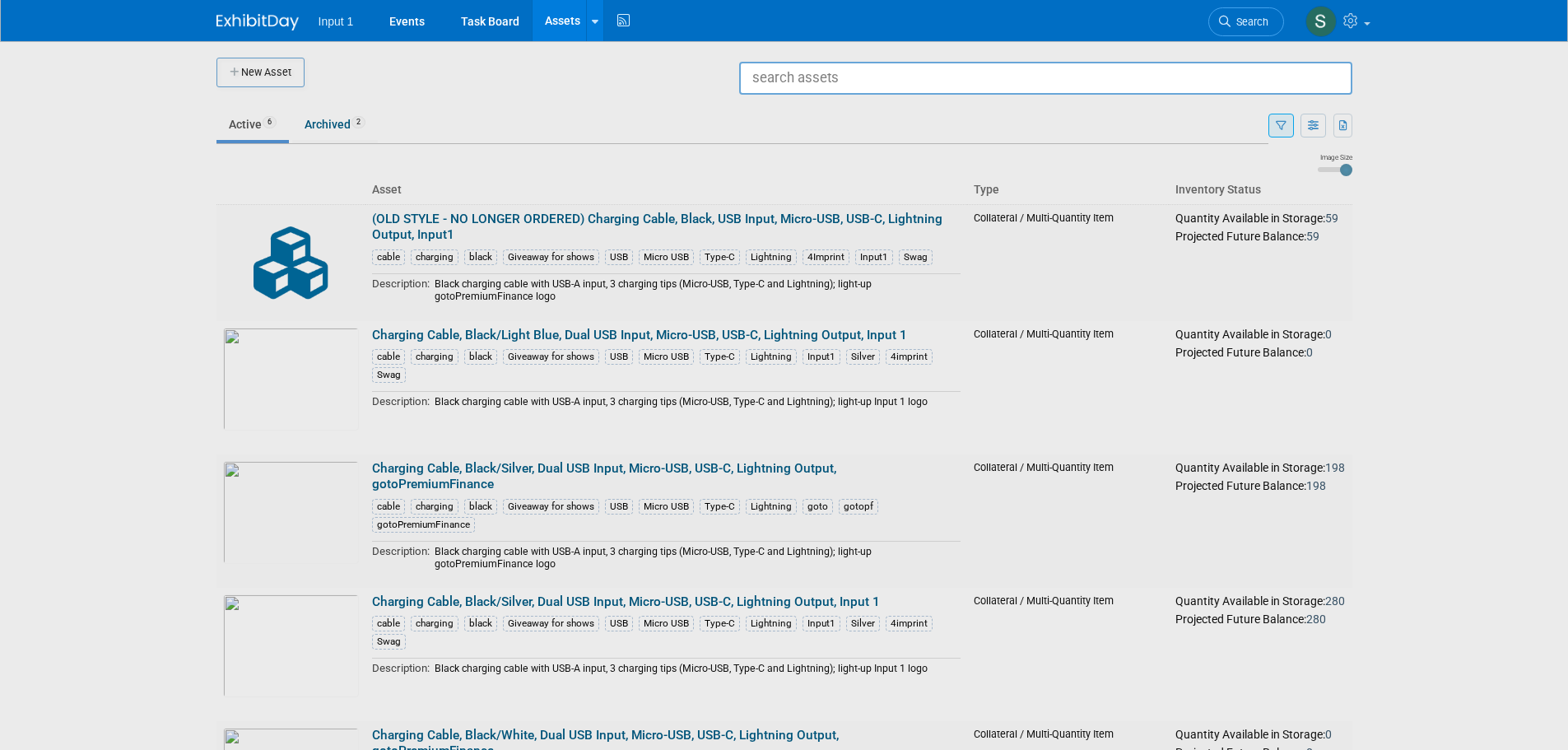
click at [762, 70] on input "text" at bounding box center [1045, 78] width 613 height 33
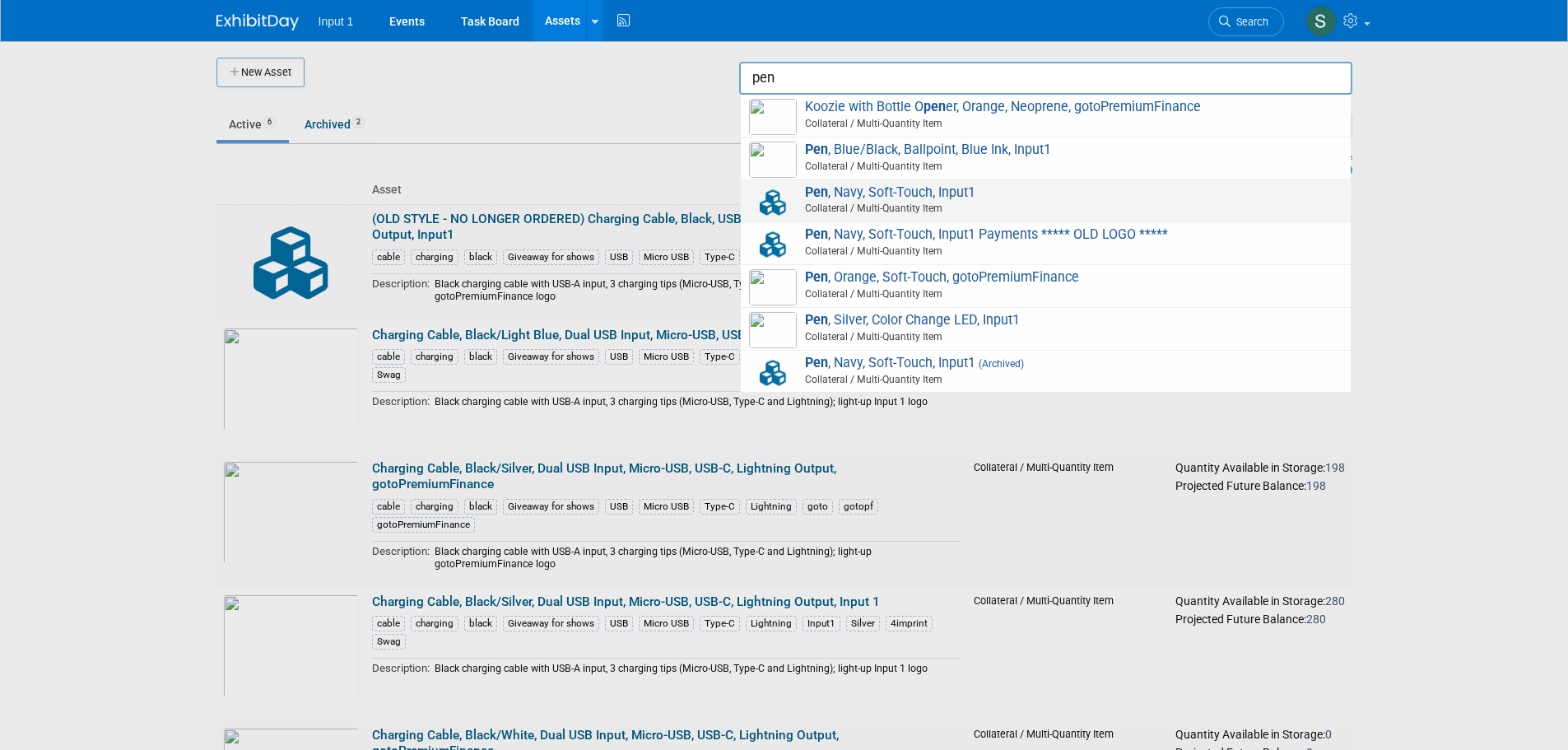
click at [873, 203] on span "Collateral / Multi-Quantity Item" at bounding box center [1049, 208] width 589 height 15
type input "Pen, Navy, Soft-Touch, Input1"
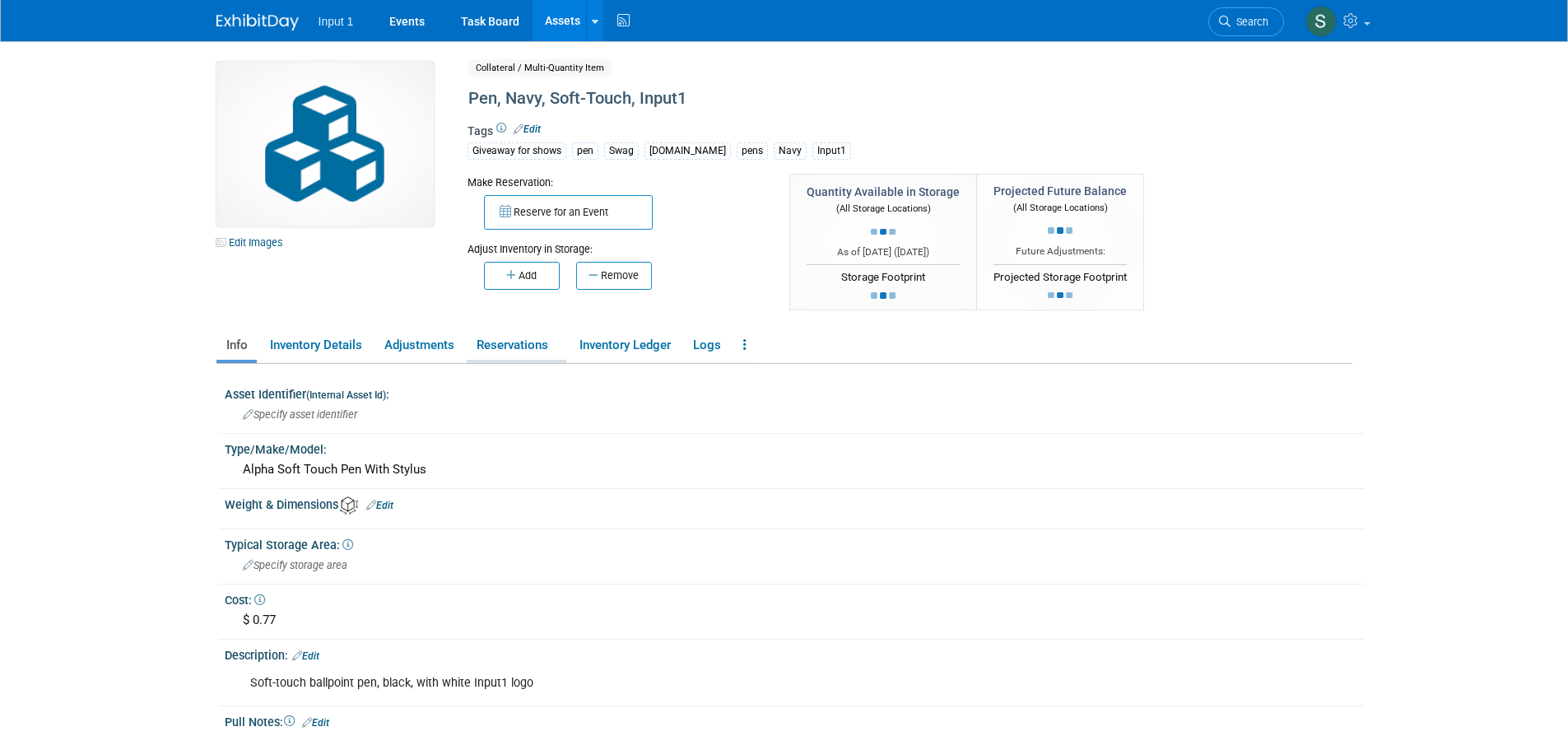
click at [521, 342] on link "Reservations" at bounding box center [516, 345] width 100 height 29
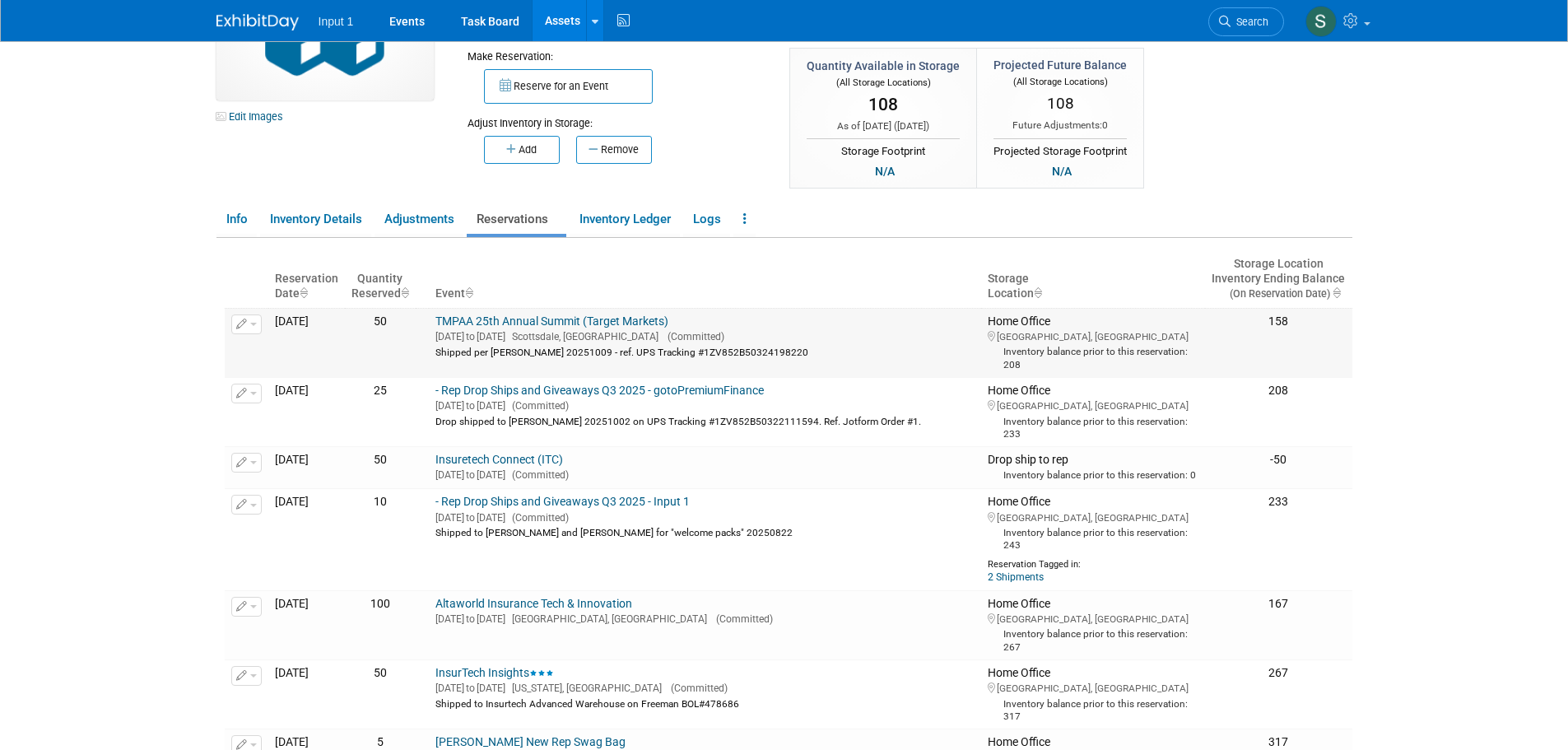
scroll to position [165, 0]
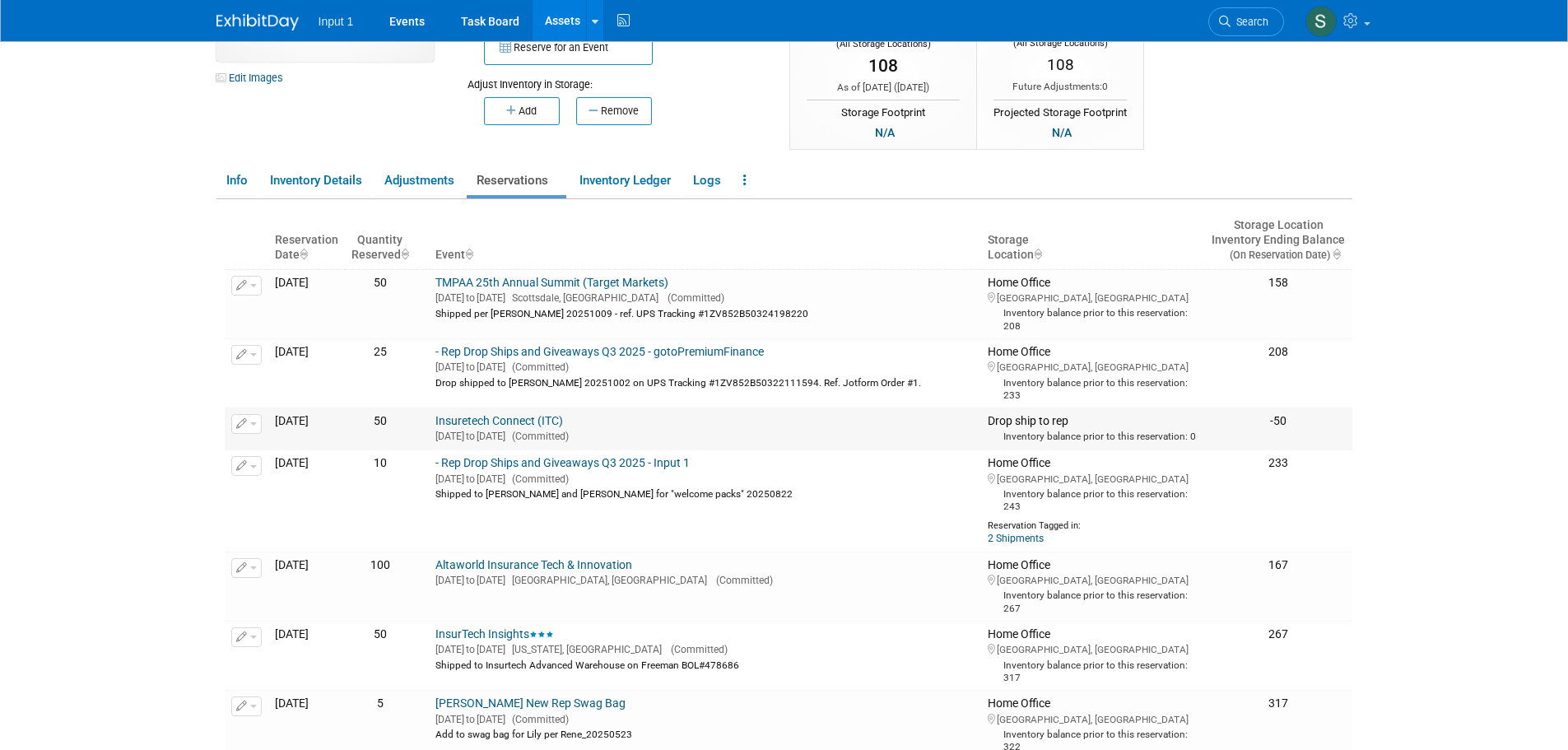
click at [257, 427] on button "button" at bounding box center [246, 424] width 30 height 20
click at [288, 447] on button "Change Reservation" at bounding box center [310, 451] width 139 height 23
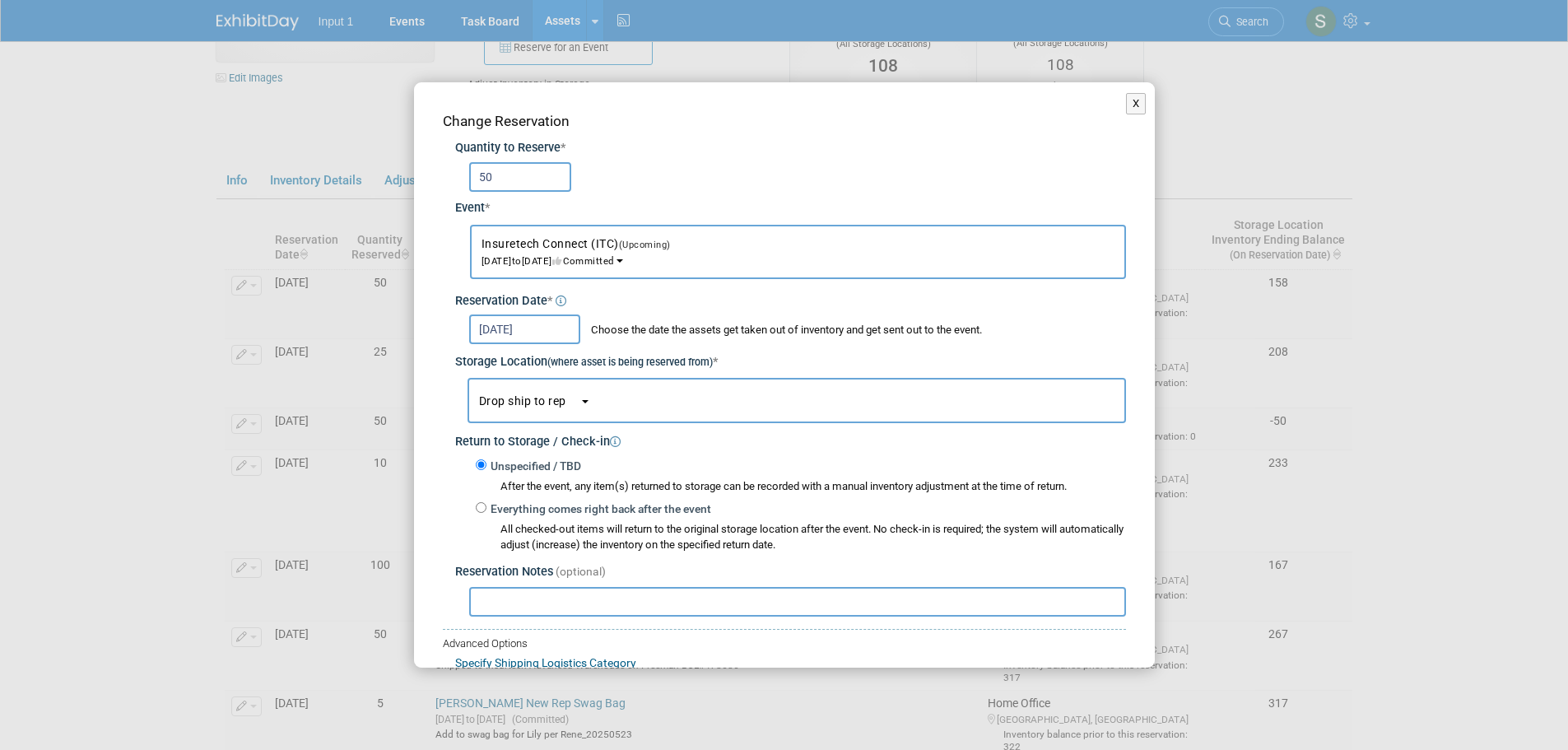
click at [590, 601] on input "text" at bounding box center [798, 602] width 657 height 29
paste input "Shipped 20250926 on Airways Freight Waybill #1451809. Part of consolidated ship…"
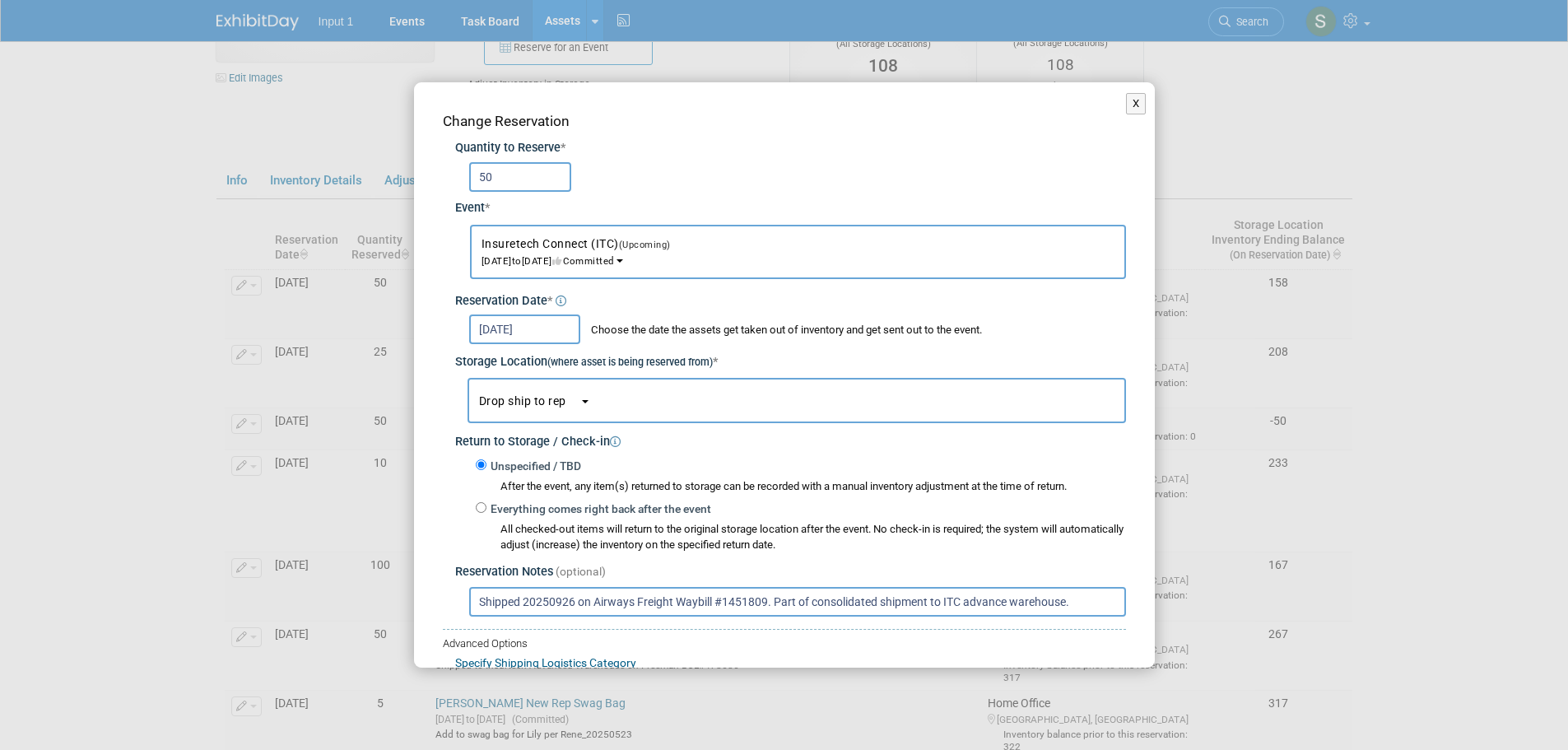
type input "Shipped 20250926 on Airways Freight Waybill #1451809. Part of consolidated ship…"
click at [861, 460] on div "Unspecified / TBD After the event, any item(s) returned to storage can be recor…" at bounding box center [801, 475] width 650 height 39
click at [560, 414] on button "Drop ship to rep" at bounding box center [796, 401] width 658 height 45
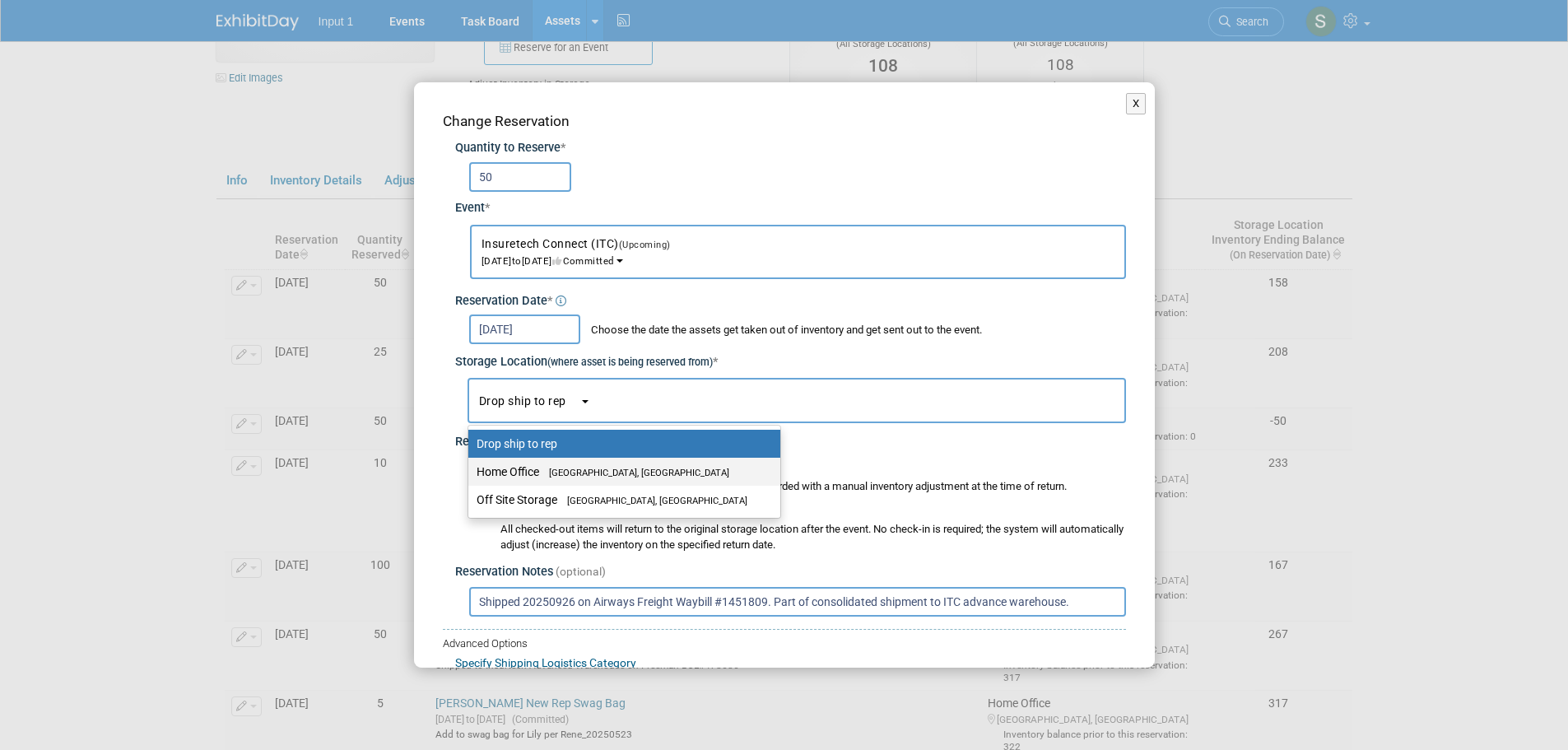
click at [545, 473] on span "Westlake Village, CA" at bounding box center [634, 473] width 190 height 10
click at [471, 473] on input "Home Office Westlake Village, CA" at bounding box center [466, 472] width 10 height 10
select select "11223761"
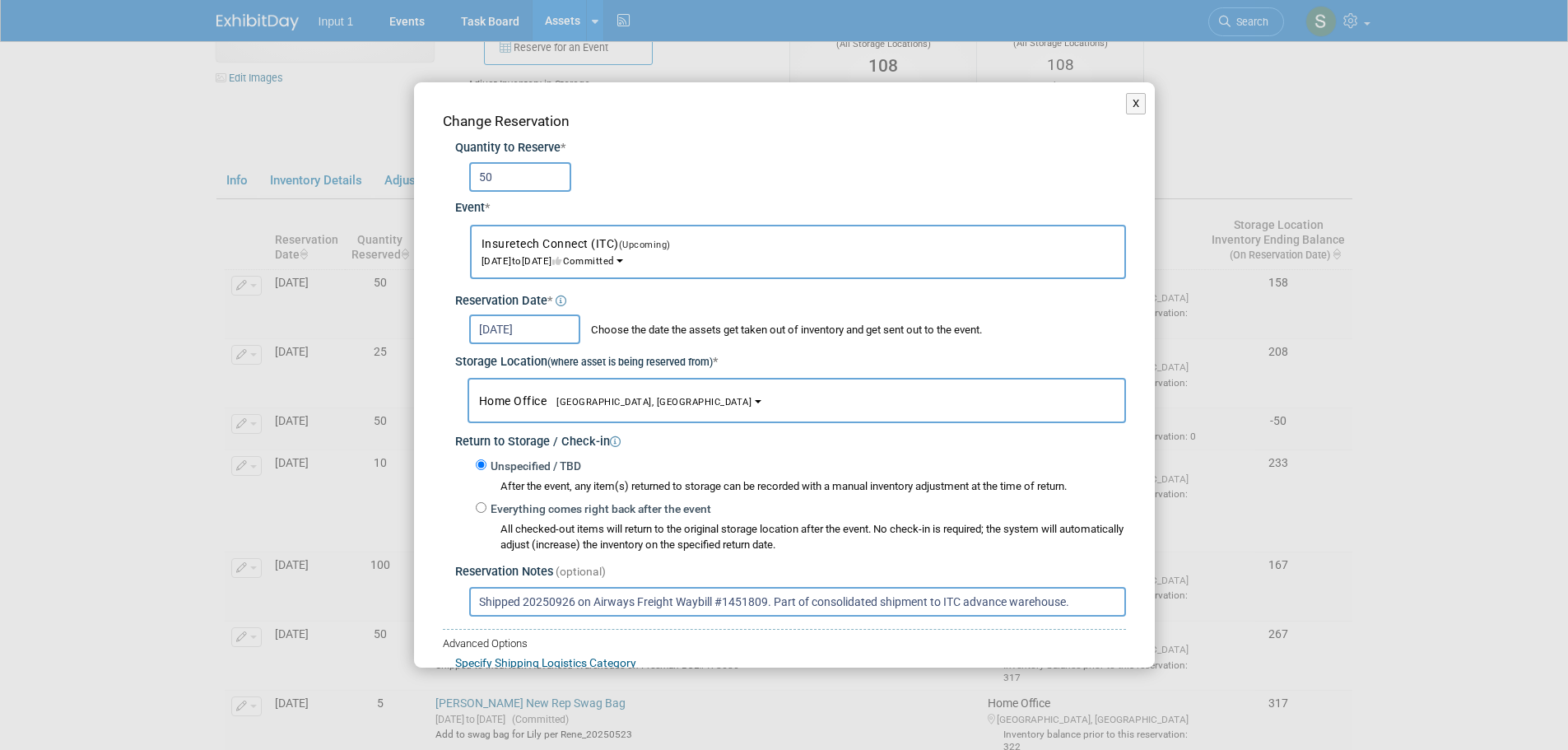
click at [843, 331] on span "Choose the date the assets get taken out of inventory and get sent out to the e…" at bounding box center [782, 329] width 399 height 12
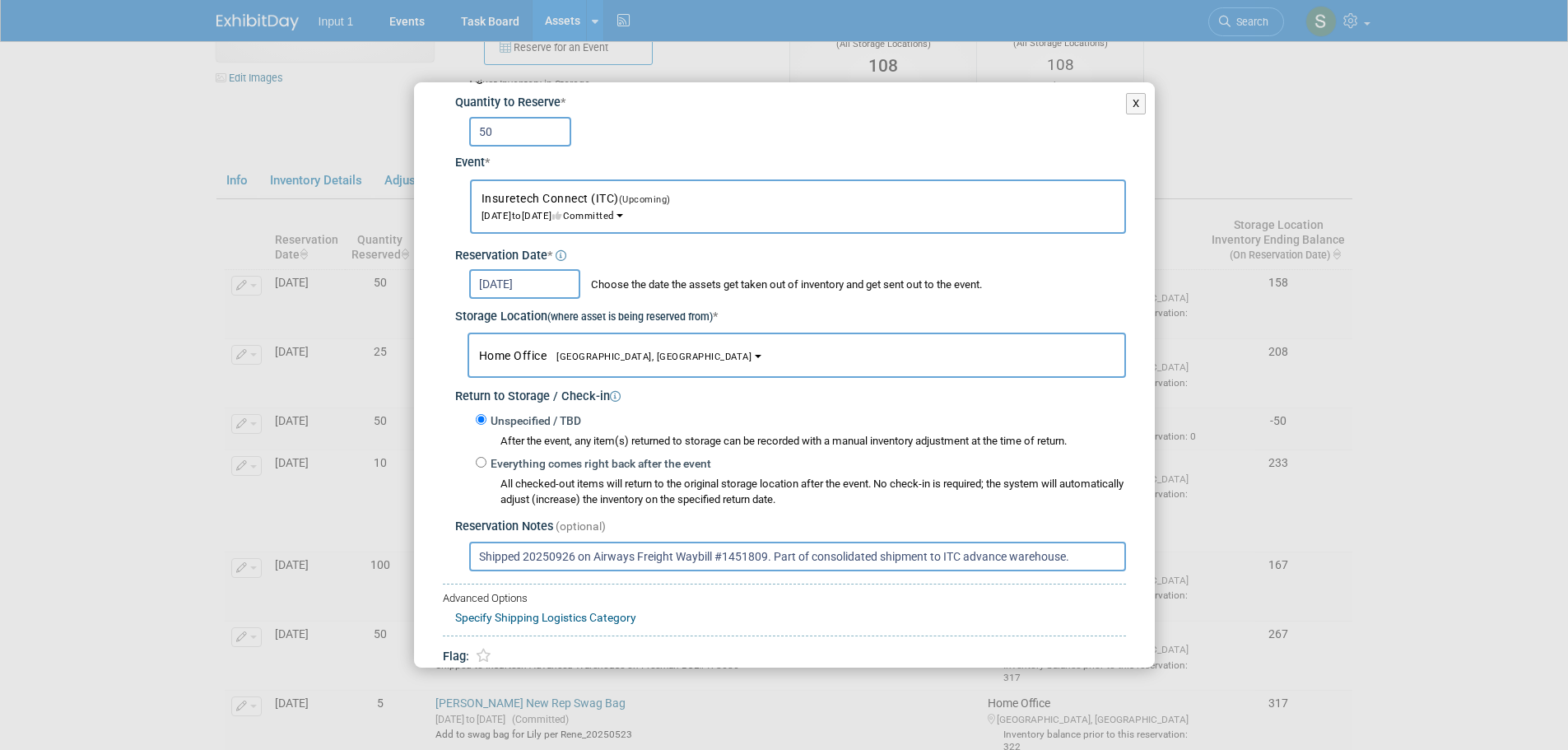
scroll to position [121, 0]
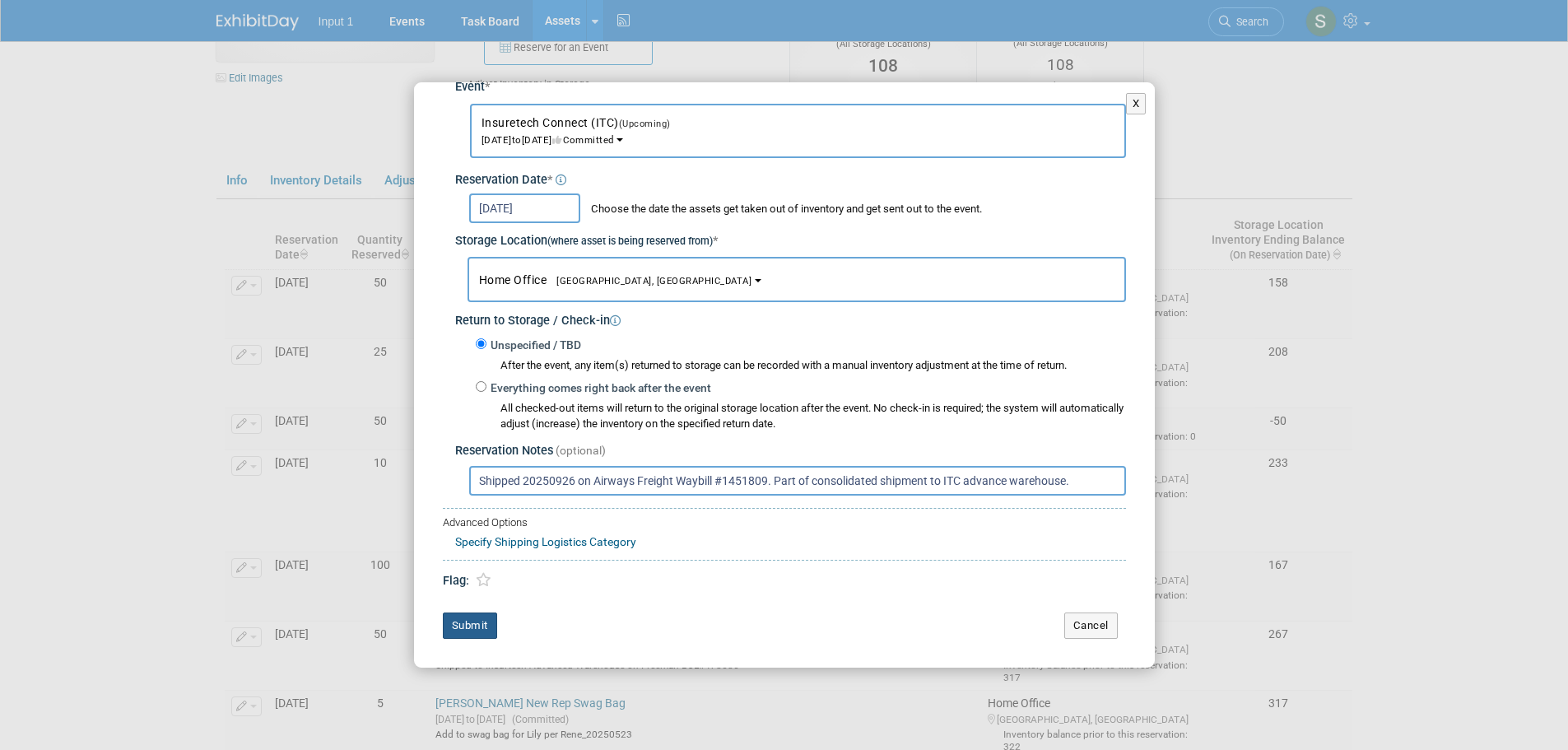
drag, startPoint x: 477, startPoint y: 623, endPoint x: 862, endPoint y: 559, distance: 390.3
click at [477, 622] on button "Submit" at bounding box center [470, 625] width 55 height 26
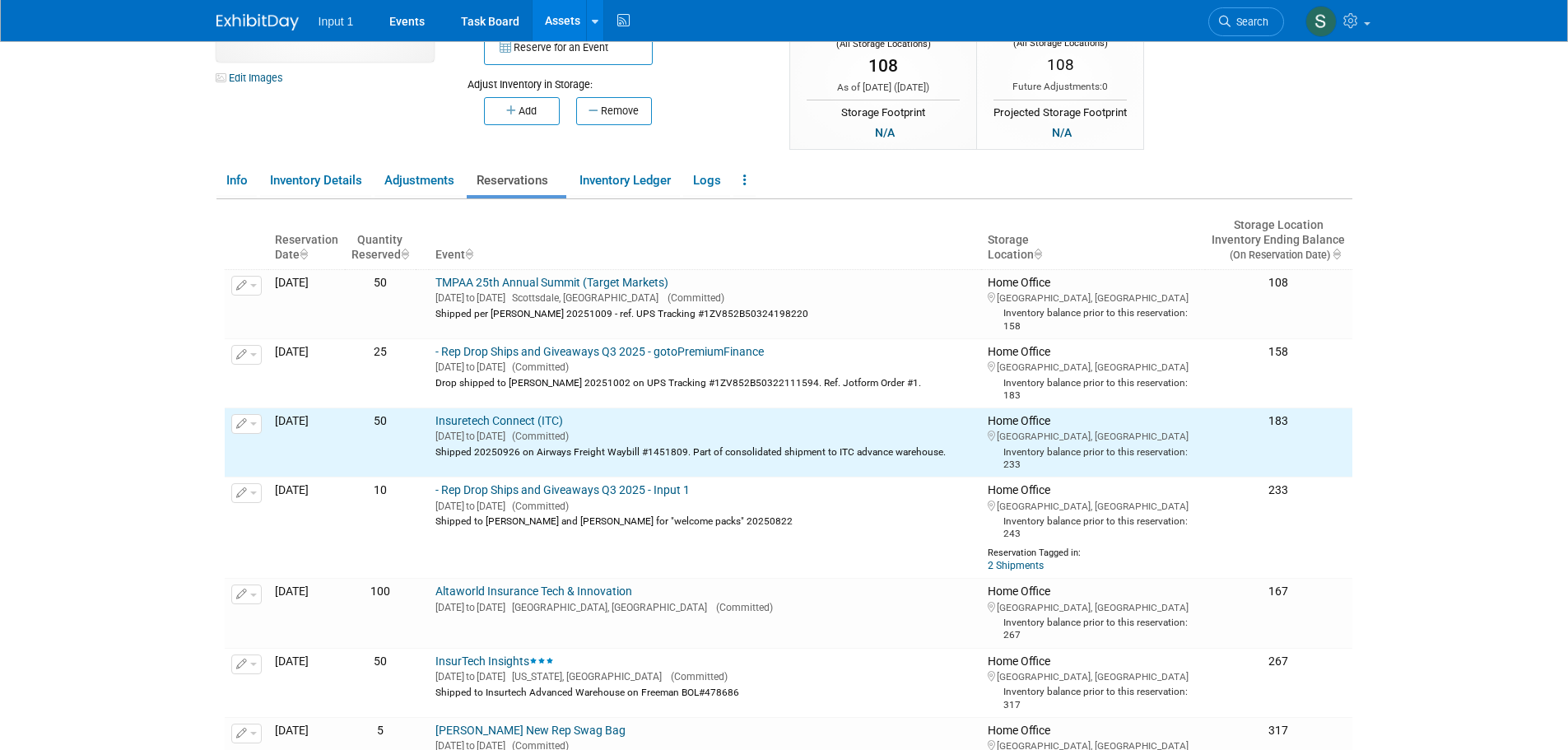
click at [1432, 333] on body "Input 1 Events Task Board Assets New Asset Search Assets" at bounding box center [784, 210] width 1568 height 750
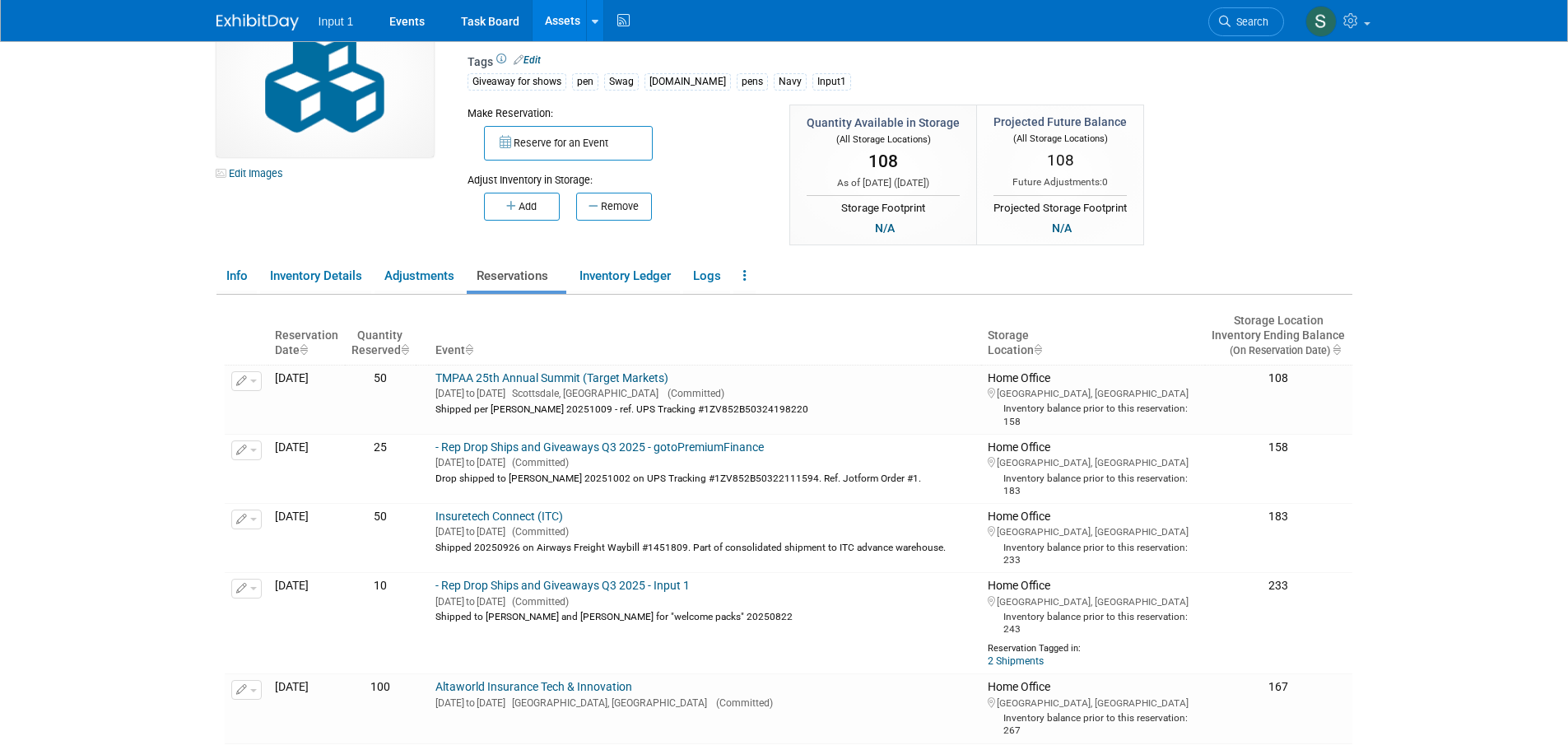
scroll to position [0, 0]
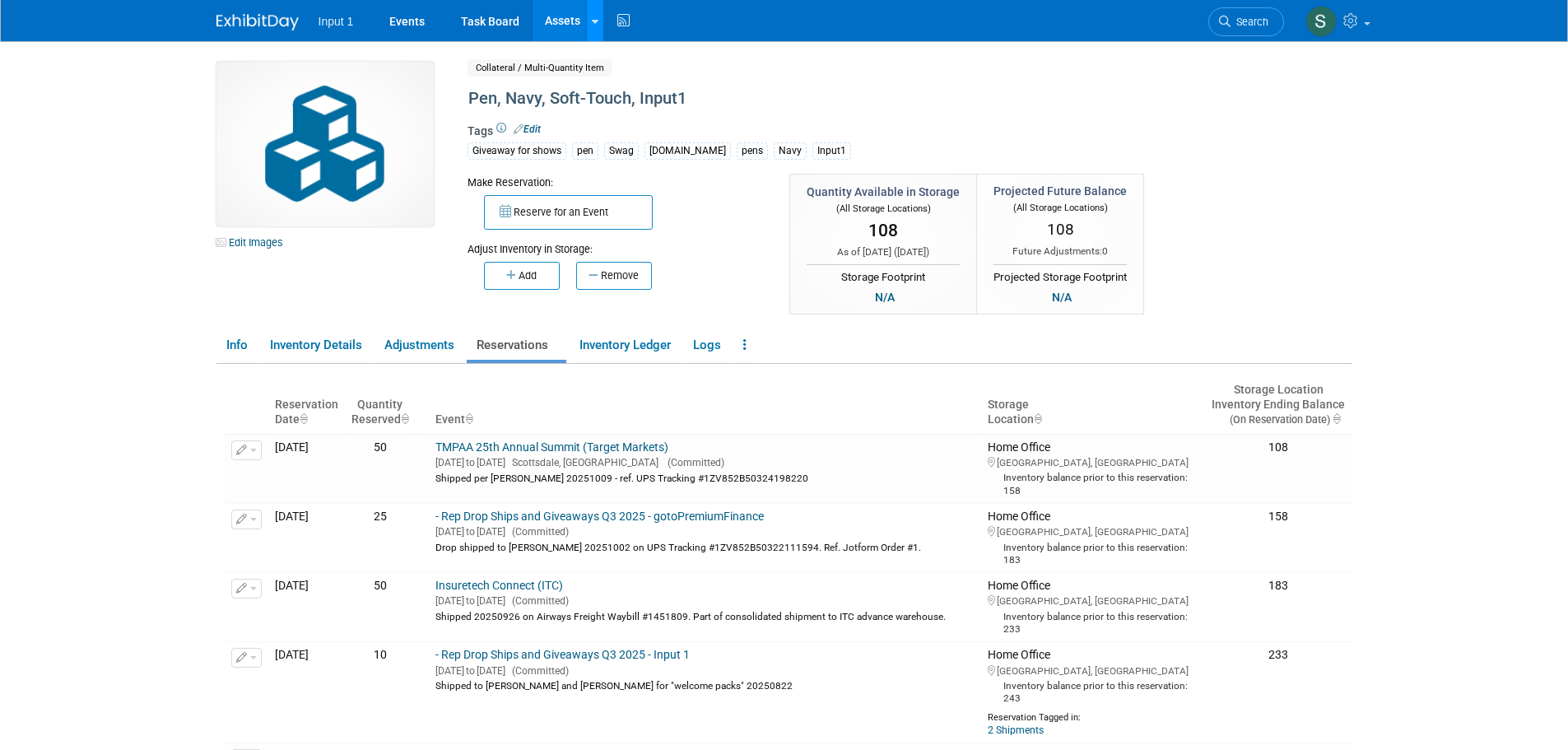
click at [601, 26] on link at bounding box center [595, 20] width 17 height 41
click at [612, 81] on icon at bounding box center [606, 82] width 16 height 11
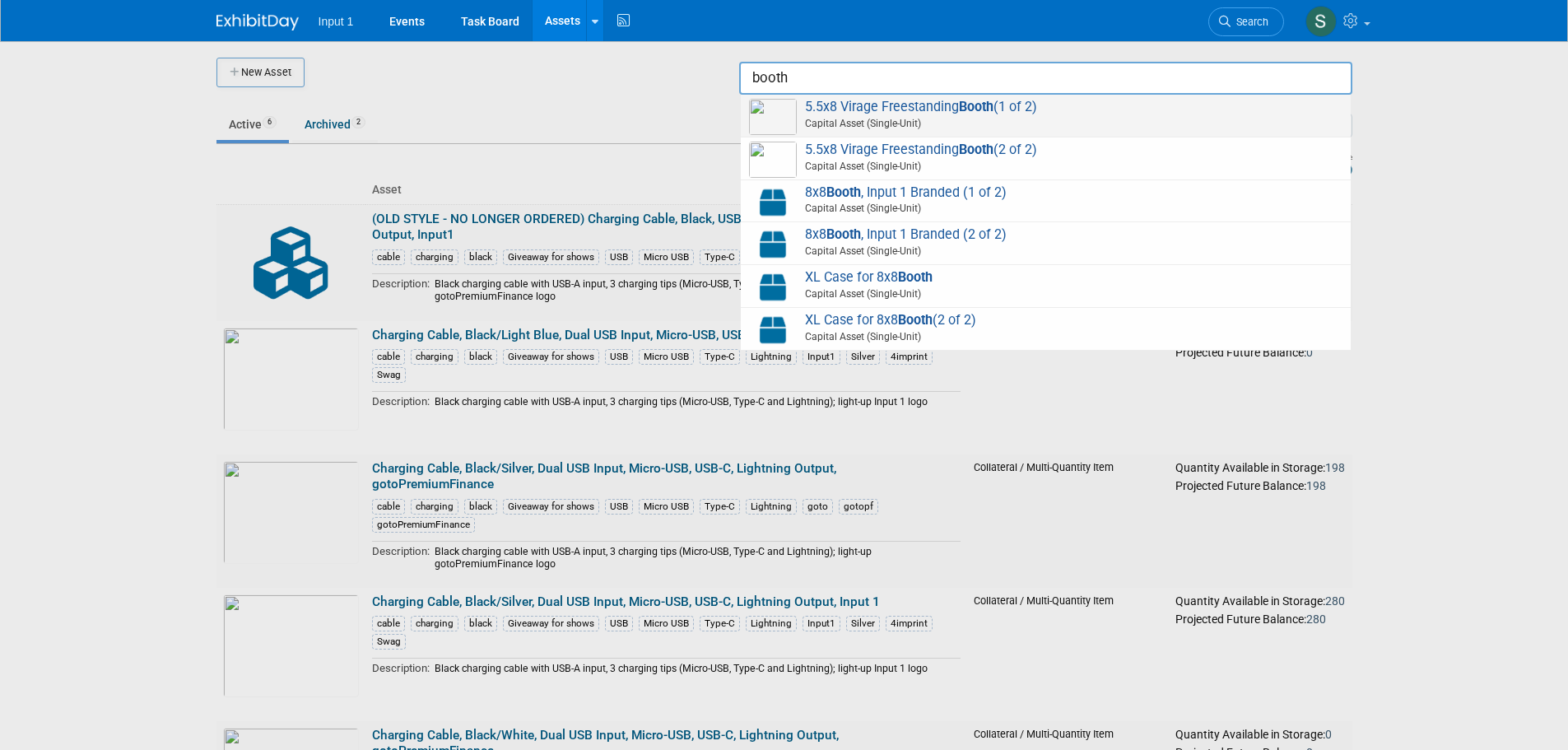
click at [896, 125] on span "Capital Asset (Single-Unit)" at bounding box center [1049, 123] width 589 height 15
type input "5.5x8 Virage Freestanding Booth (1 of 2)"
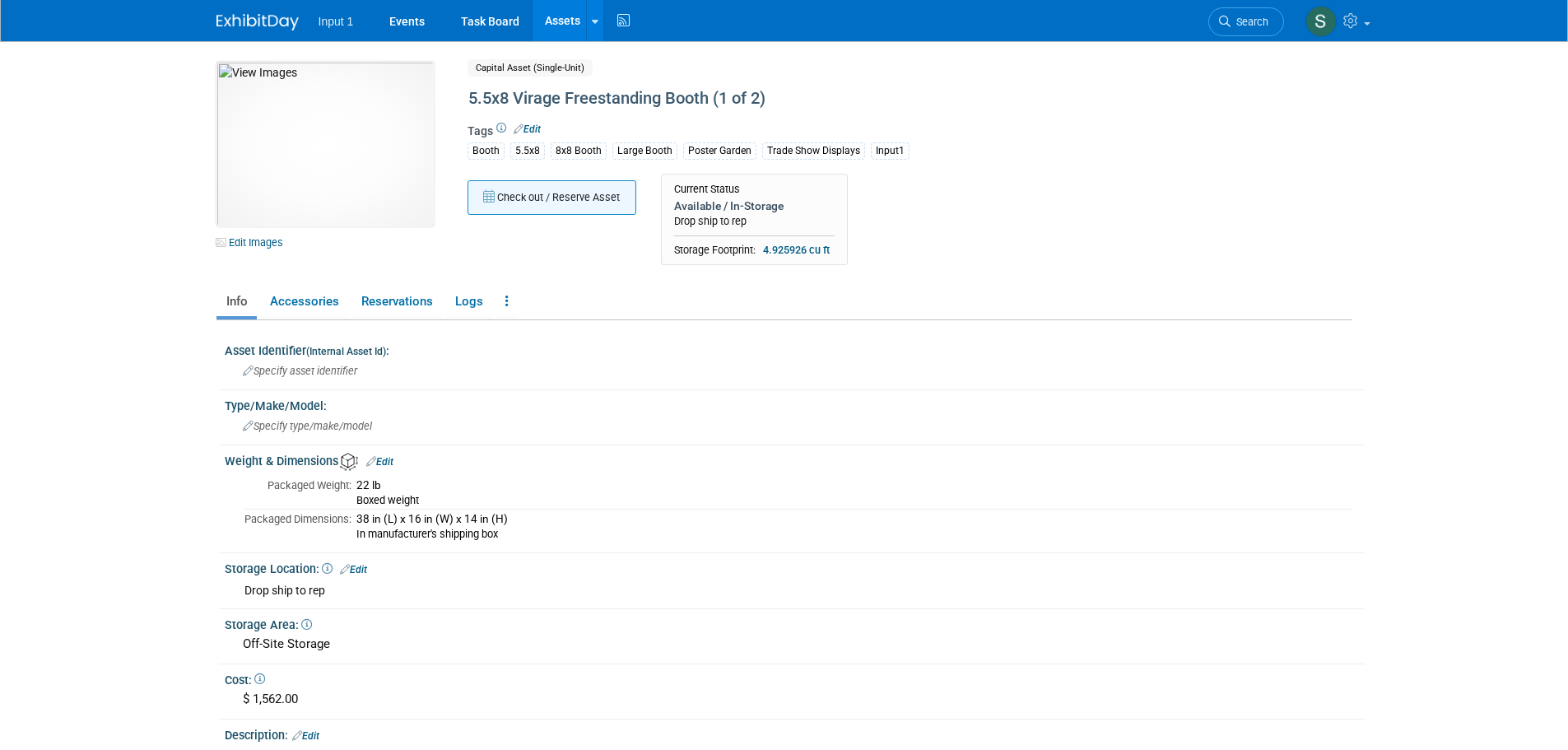
click at [541, 199] on button "Check out / Reserve Asset" at bounding box center [552, 198] width 169 height 35
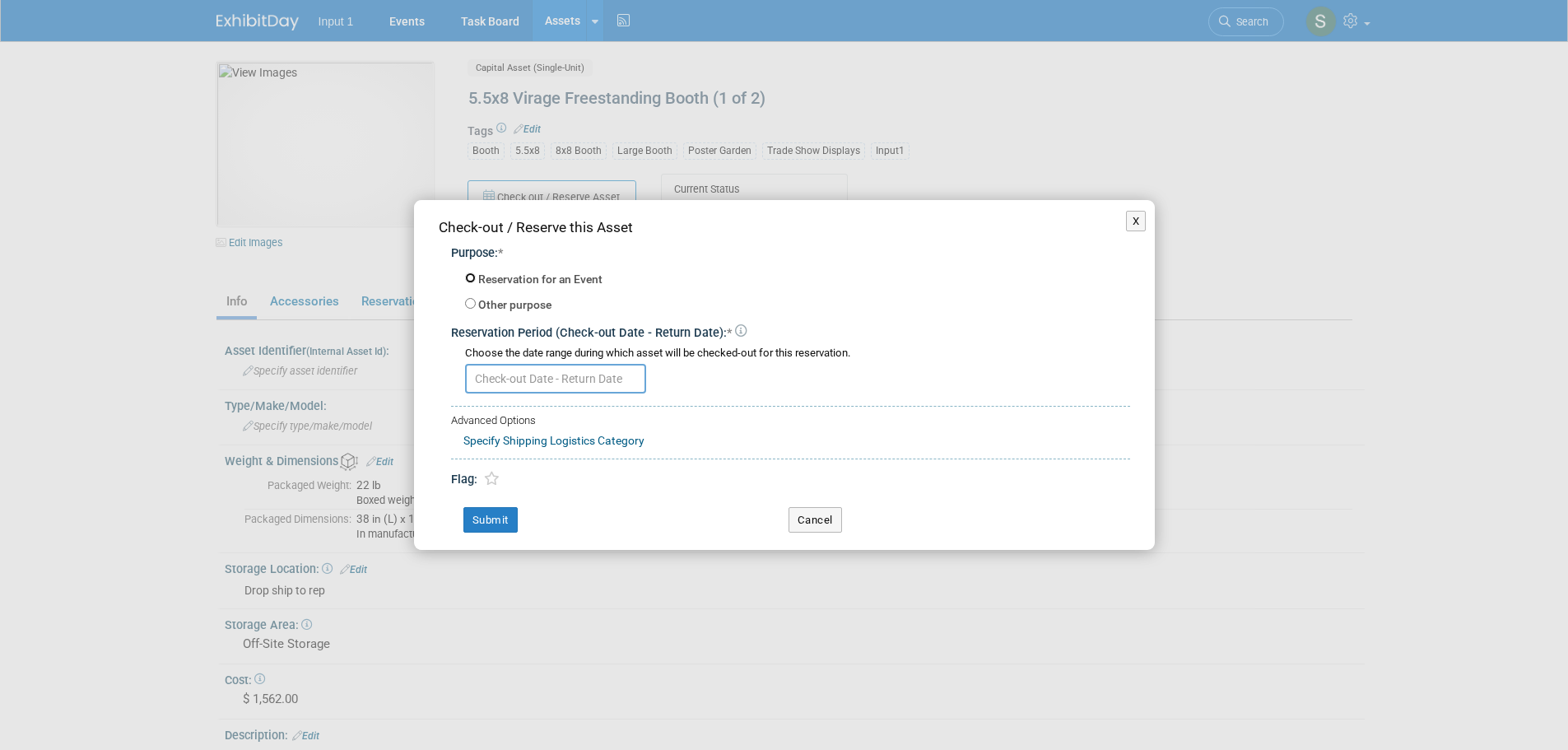
click at [468, 279] on input "Reservation for an Event" at bounding box center [470, 277] width 10 height 10
radio input "true"
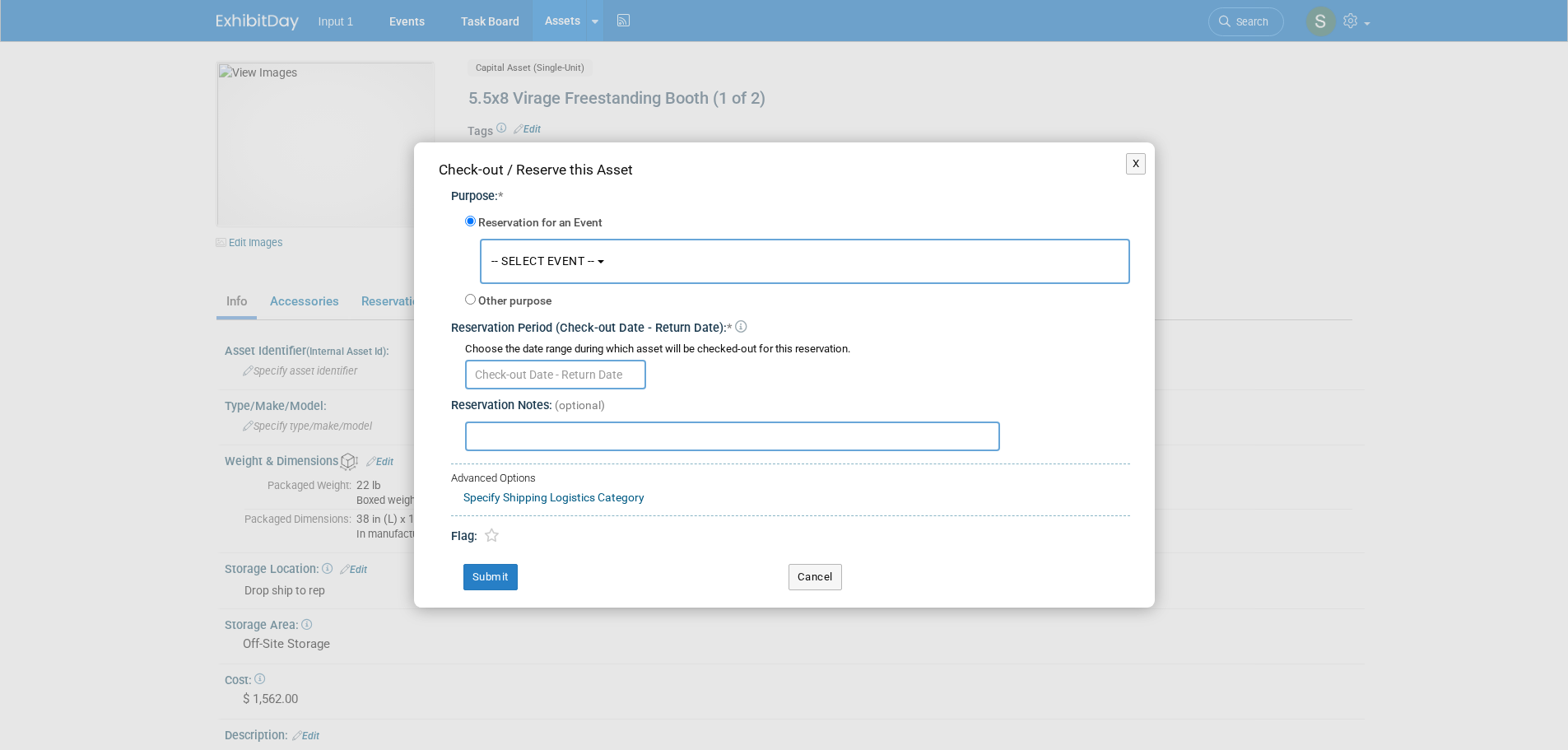
click at [544, 273] on button "-- SELECT EVENT --" at bounding box center [805, 261] width 650 height 45
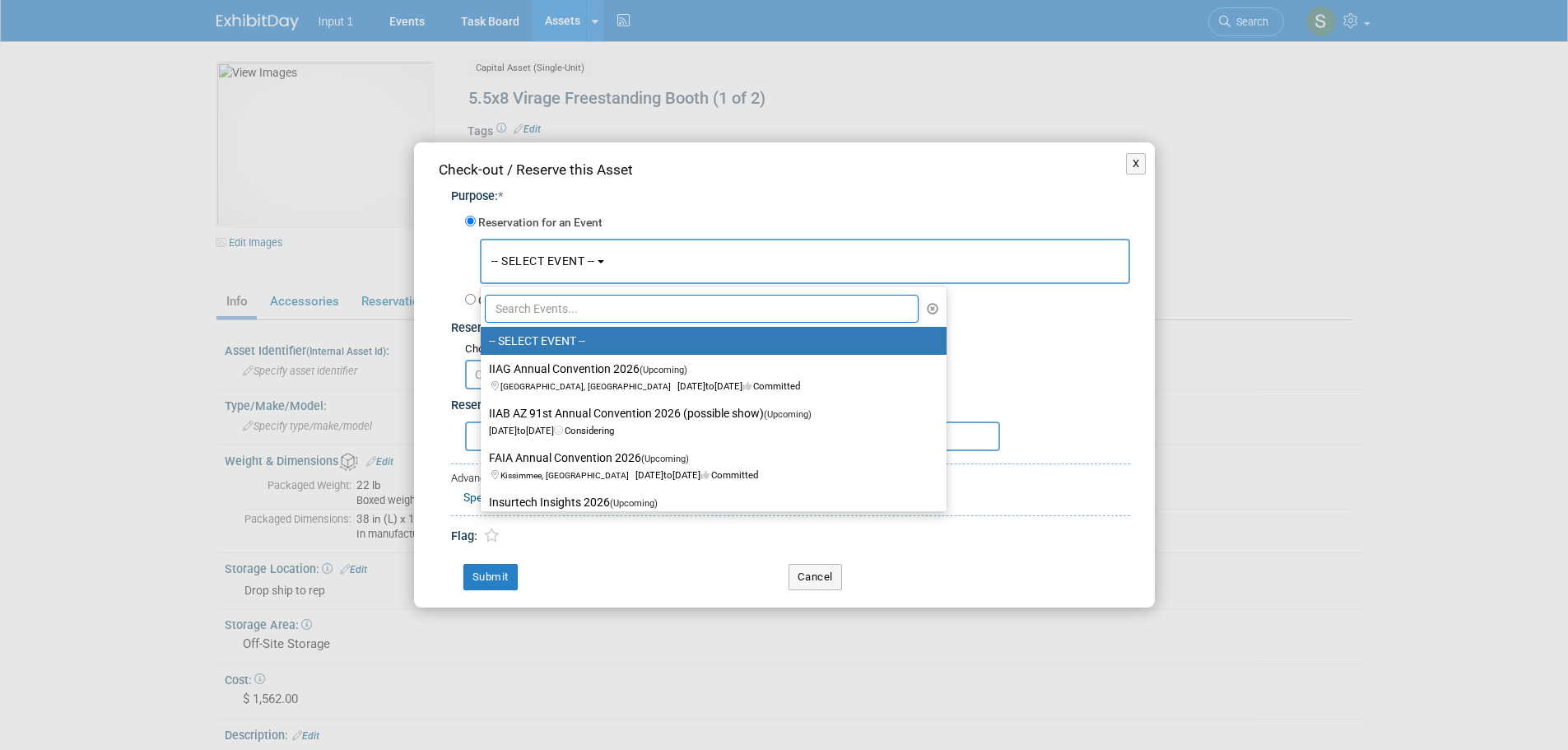
click at [591, 305] on input "text" at bounding box center [702, 309] width 434 height 28
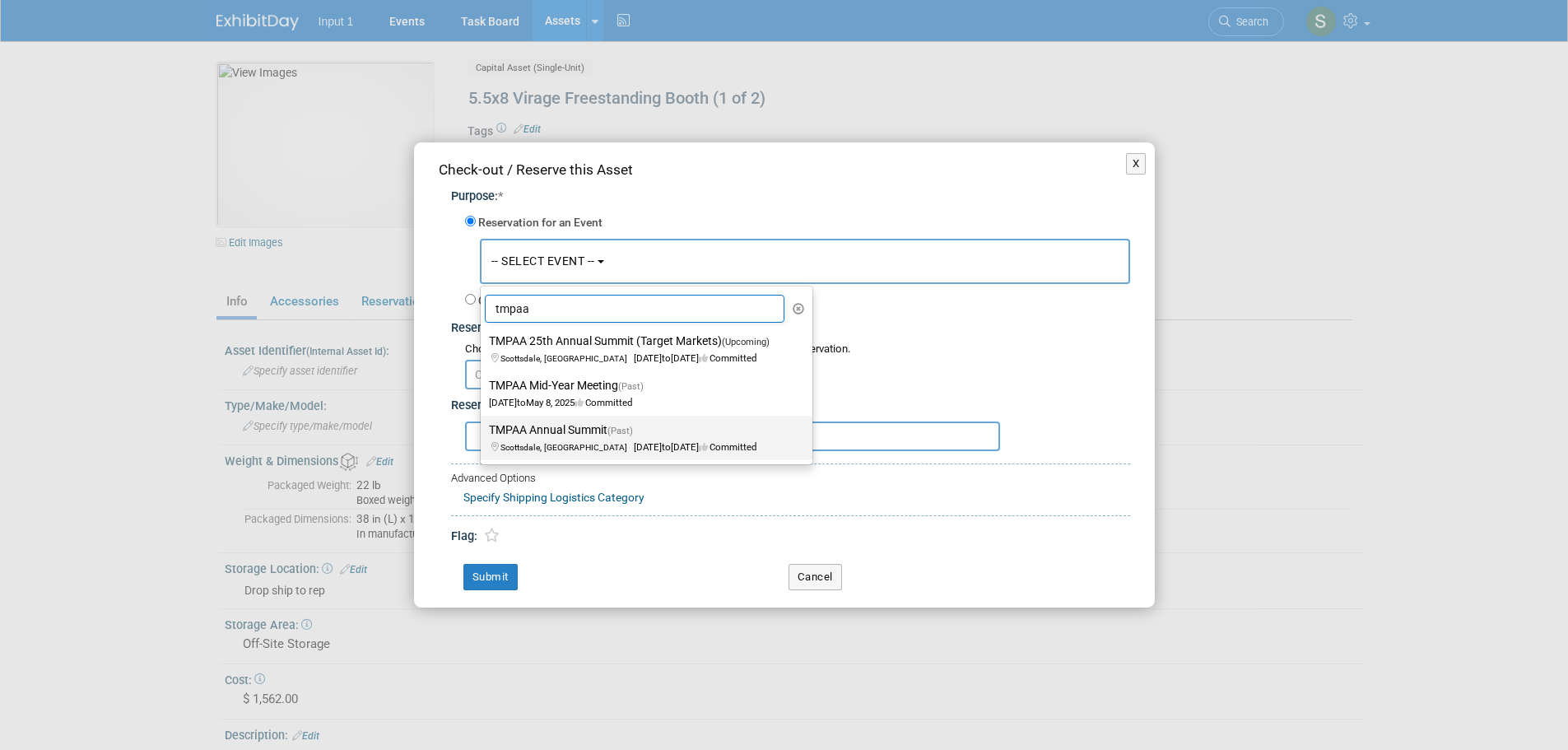
type input "tmpaa"
click at [573, 437] on label "TMPAA Annual Summit (Past) [GEOGRAPHIC_DATA], [GEOGRAPHIC_DATA] [DATE] to [DATE…" at bounding box center [643, 438] width 307 height 38
click at [483, 435] on input "TMPAA Annual Summit (Past) [GEOGRAPHIC_DATA], [GEOGRAPHIC_DATA] [DATE] to [DATE…" at bounding box center [478, 430] width 10 height 10
type input "2024"
select select "11118693"
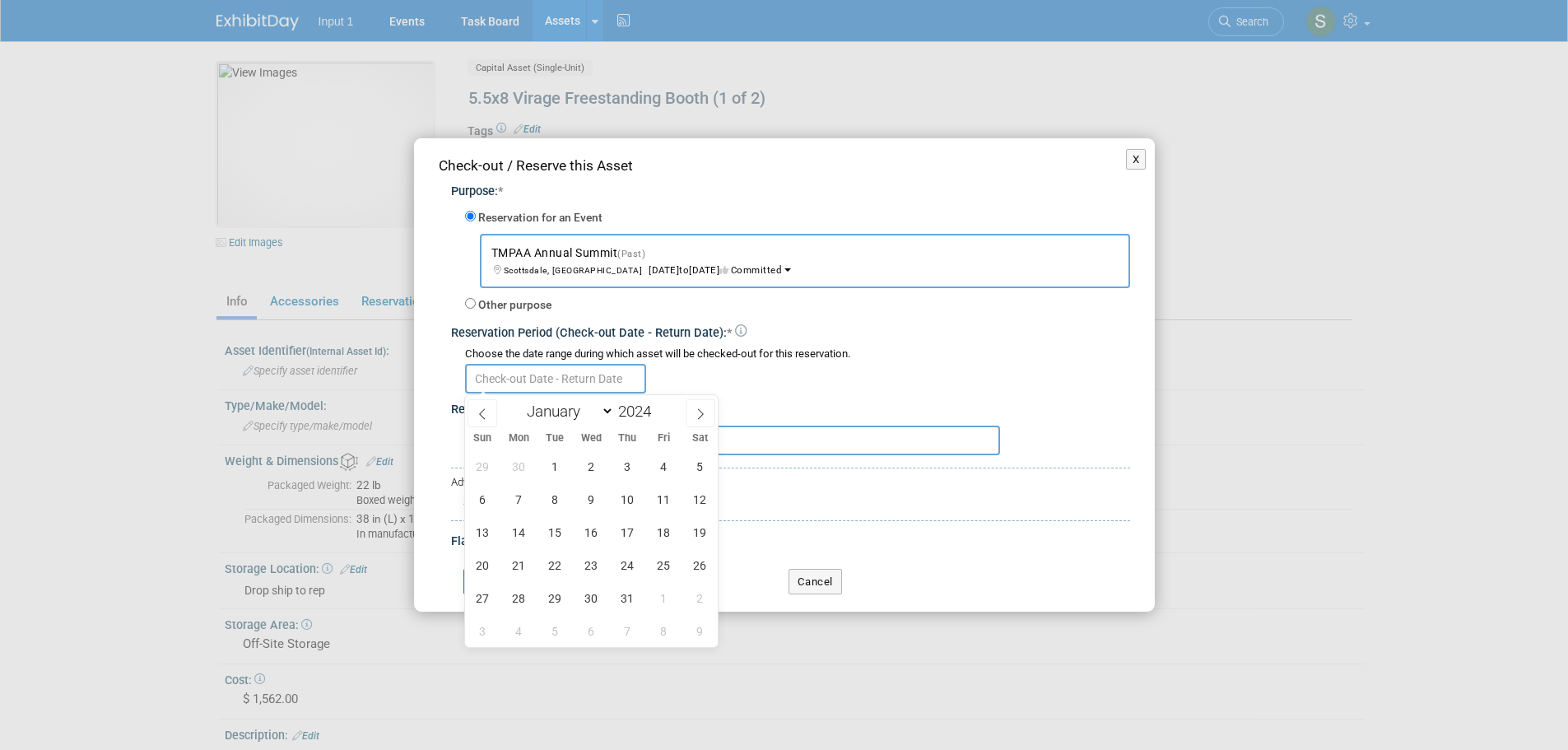
click at [546, 380] on input "text" at bounding box center [555, 379] width 181 height 29
click at [658, 416] on span at bounding box center [657, 415] width 11 height 10
click at [657, 405] on span at bounding box center [657, 406] width 11 height 10
click at [657, 405] on span at bounding box center [657, 406] width 11 height 10
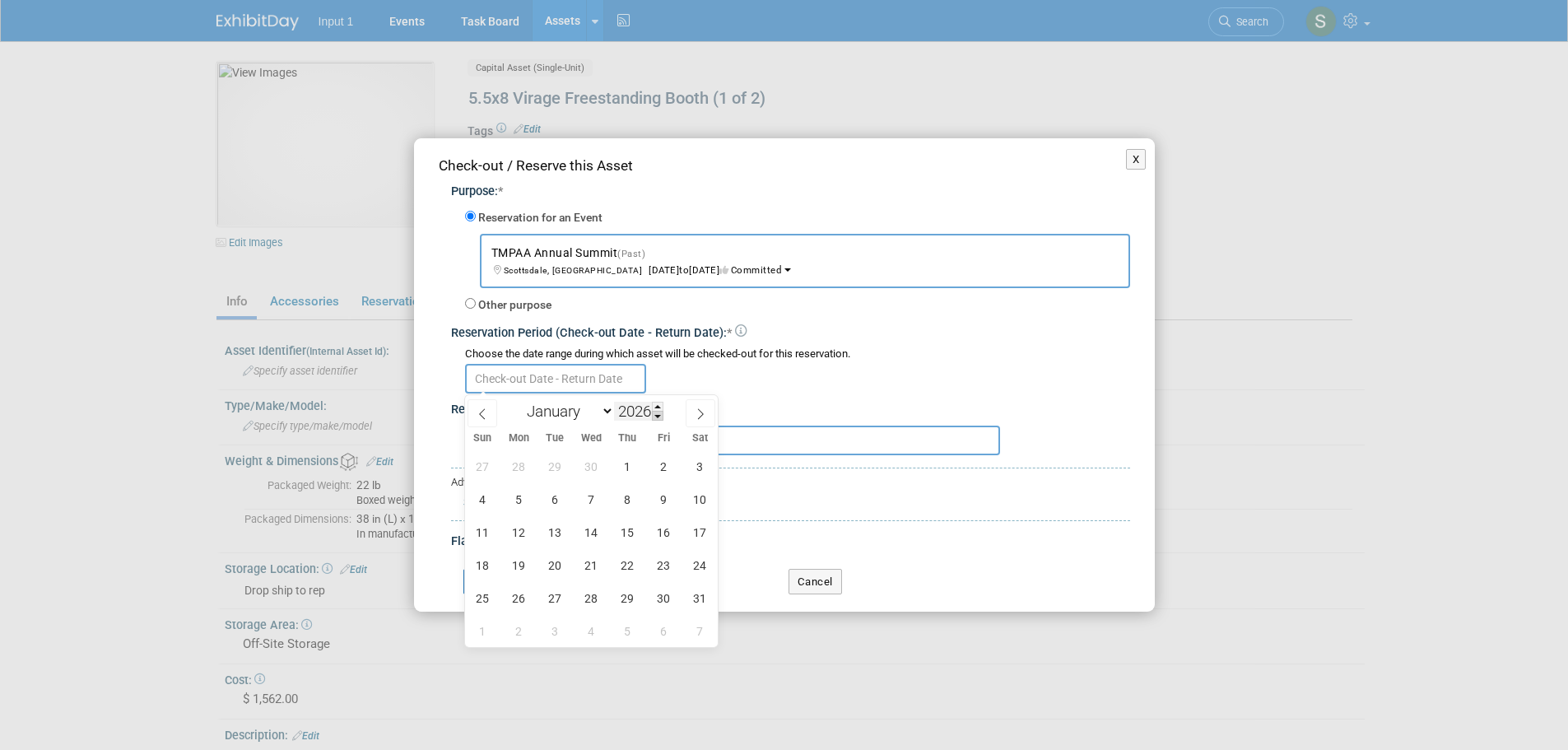
click at [658, 414] on span at bounding box center [657, 415] width 11 height 10
type input "2025"
click at [625, 492] on span "9" at bounding box center [627, 499] width 32 height 32
type input "[DATE]"
click at [795, 391] on div at bounding box center [797, 377] width 665 height 32
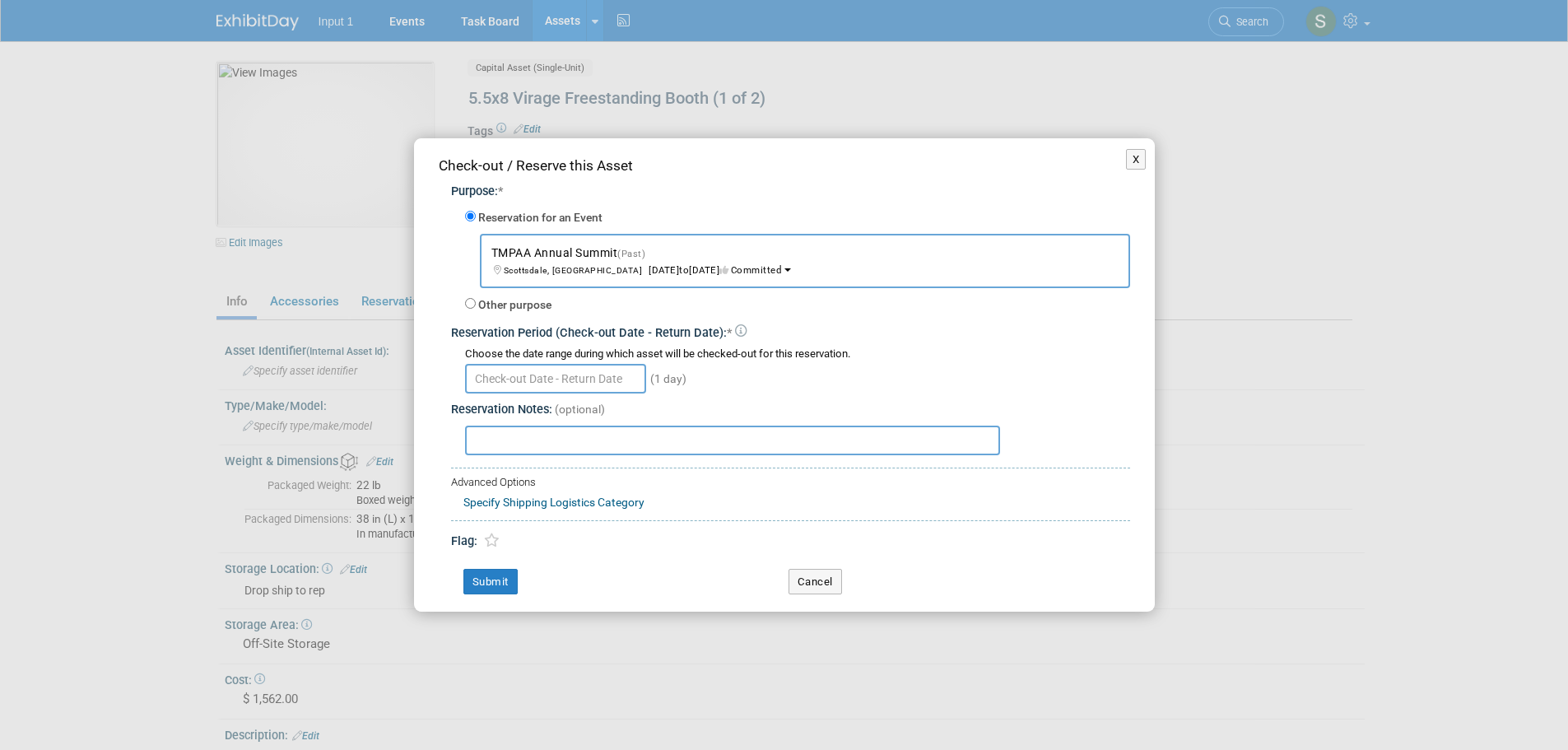
click at [578, 380] on input "text" at bounding box center [555, 379] width 181 height 29
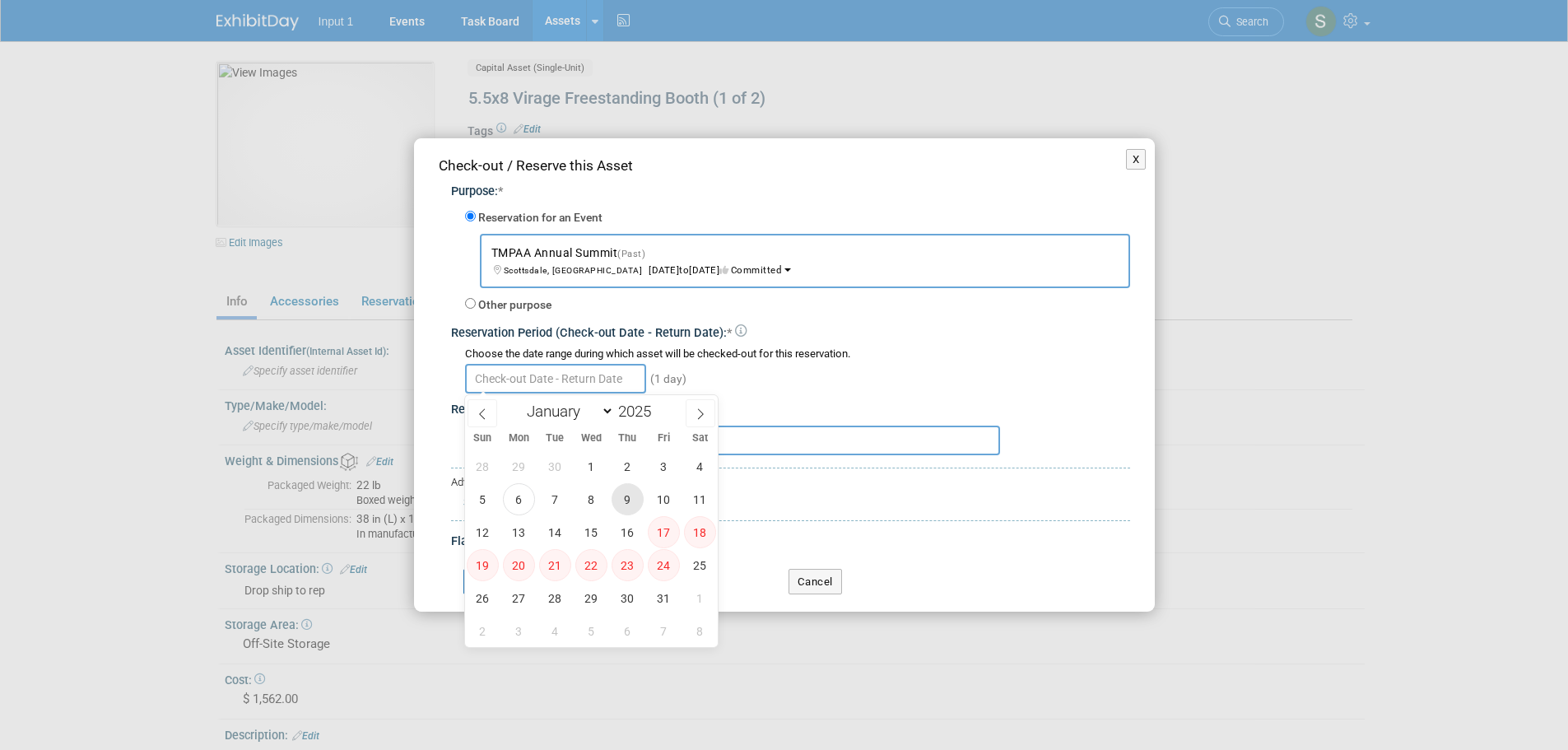
click at [625, 503] on span "9" at bounding box center [627, 499] width 32 height 32
click at [632, 539] on span "16" at bounding box center [627, 532] width 32 height 32
type input "[DATE] to [DATE]"
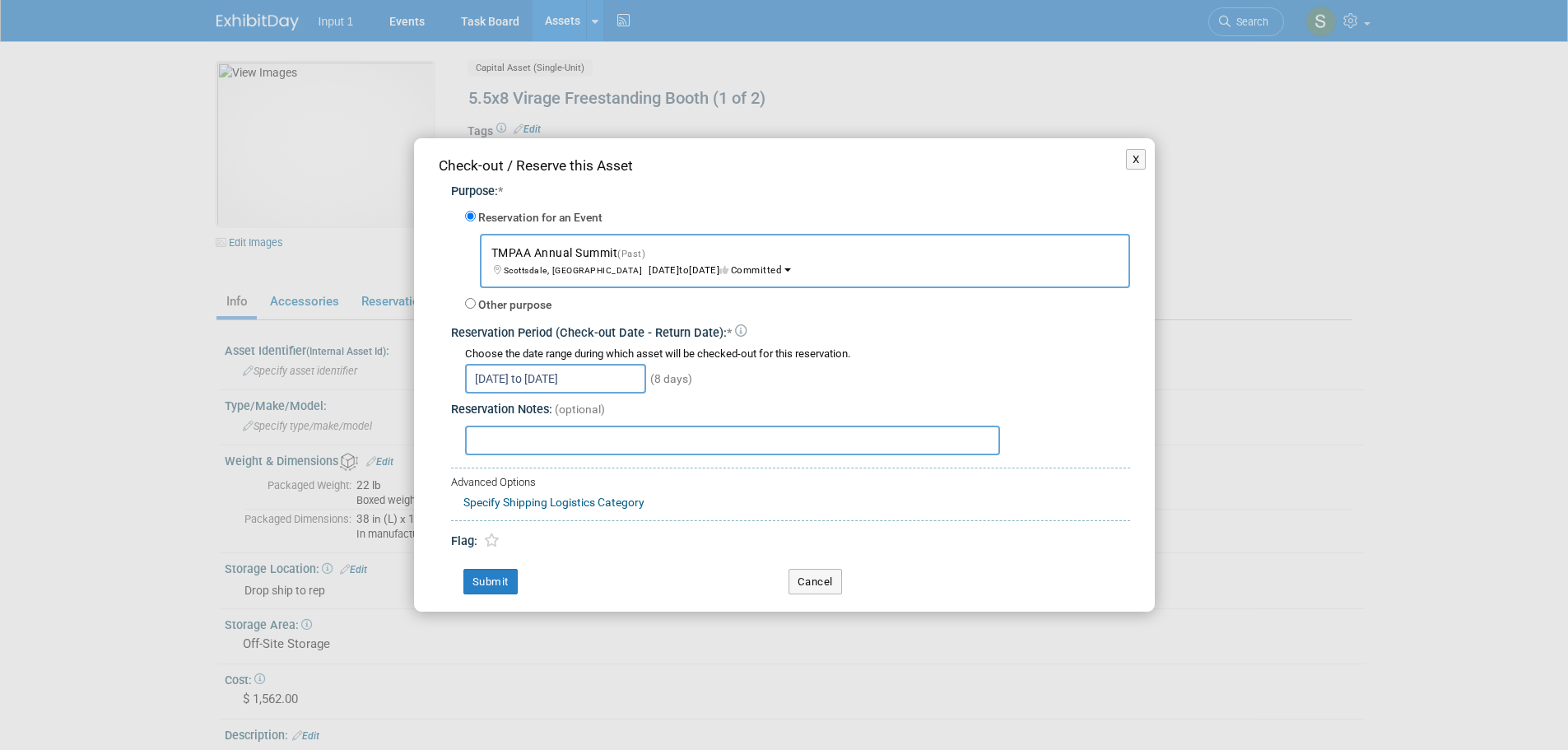
click at [656, 268] on span "[GEOGRAPHIC_DATA], [GEOGRAPHIC_DATA] [DATE] to [DATE] Committed" at bounding box center [637, 262] width 291 height 28
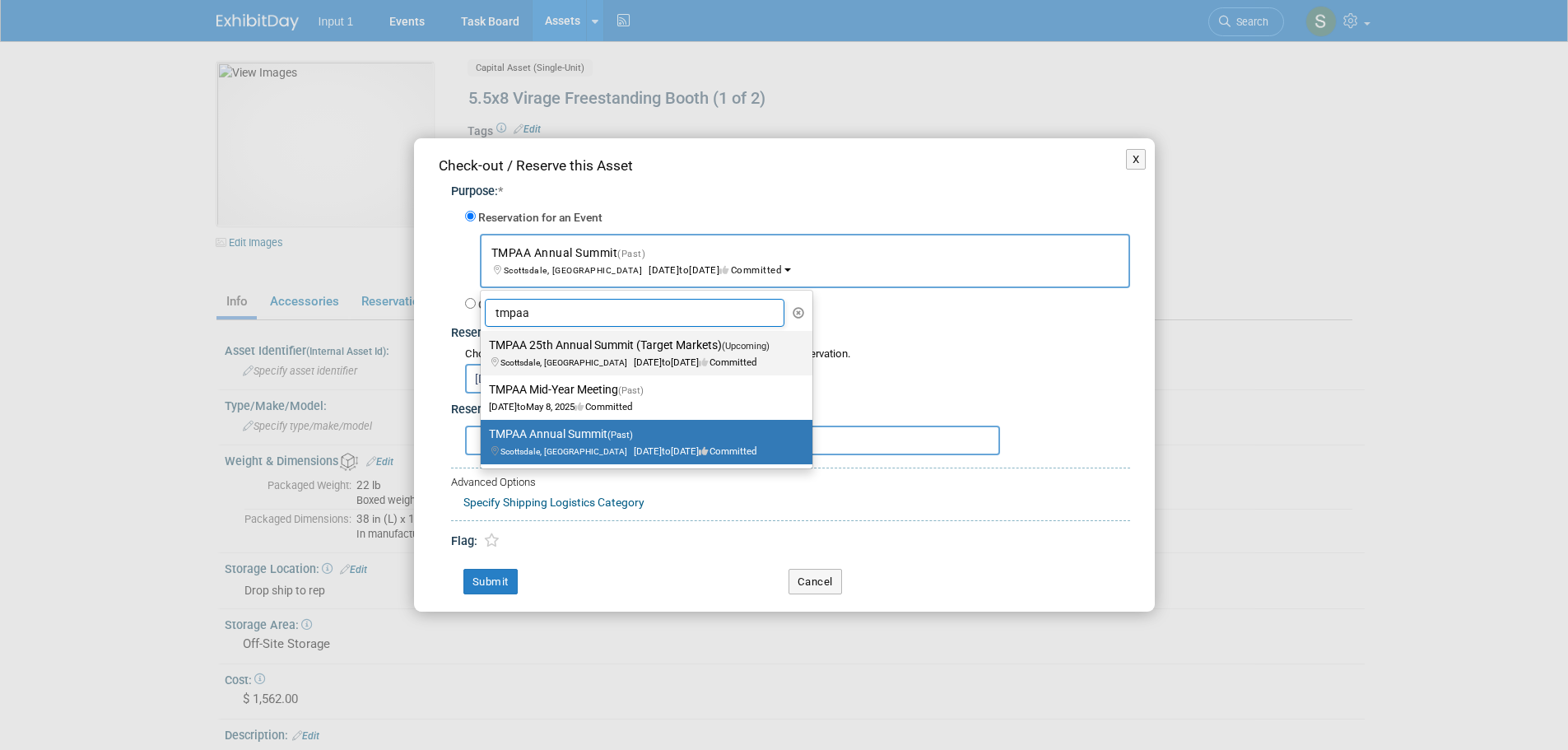
click at [640, 353] on label "TMPAA 25th Annual Summit (Target Markets) (Upcoming) [GEOGRAPHIC_DATA], [GEOGRA…" at bounding box center [643, 353] width 307 height 38
click at [483, 350] on input "TMPAA 25th Annual Summit (Target Markets) (Upcoming) [GEOGRAPHIC_DATA], [GEOGRA…" at bounding box center [478, 345] width 10 height 10
select select "11126633"
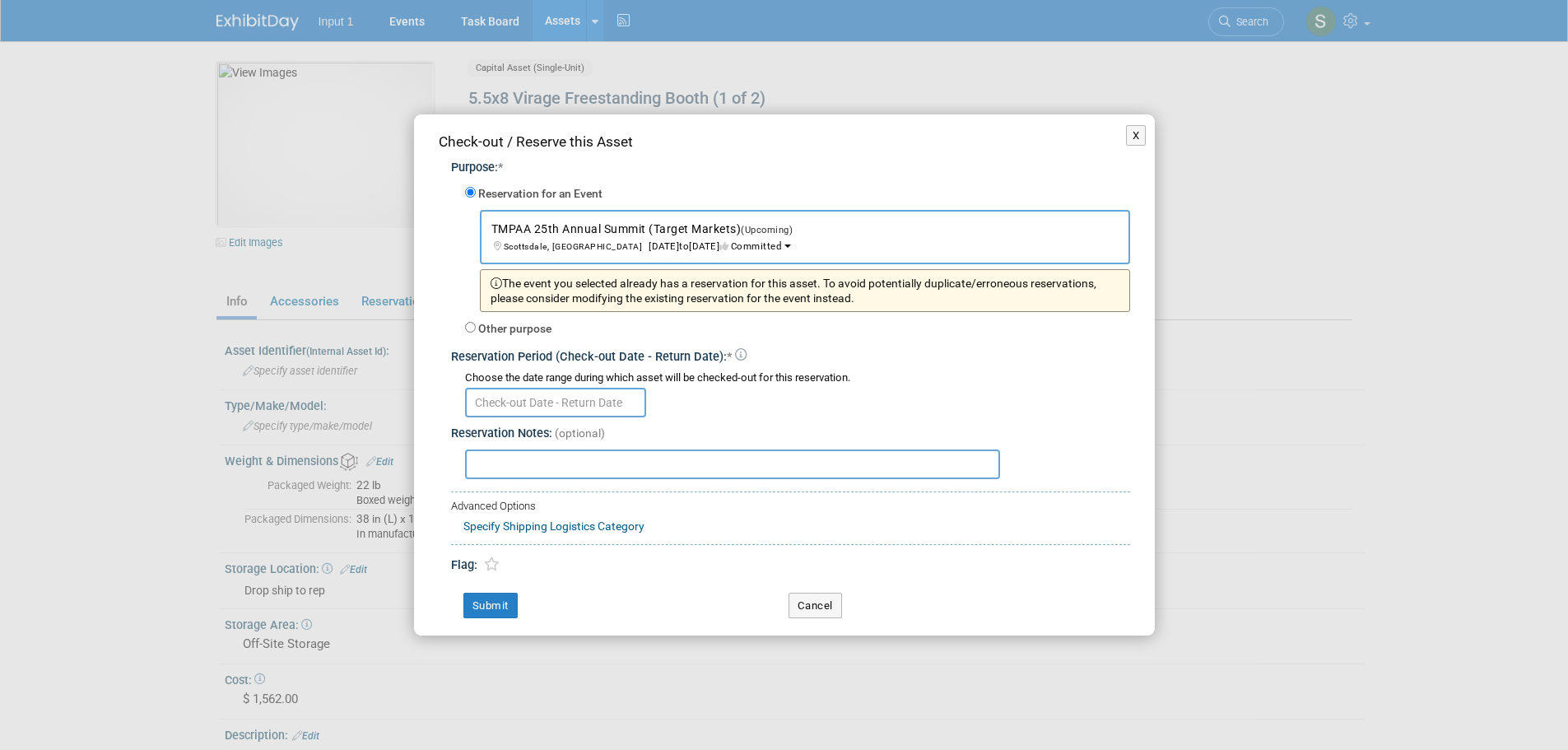
click at [955, 336] on div "Other purpose Describe the nature of this check-out / reservation: *" at bounding box center [797, 329] width 665 height 25
click at [799, 601] on button "Cancel" at bounding box center [815, 606] width 54 height 26
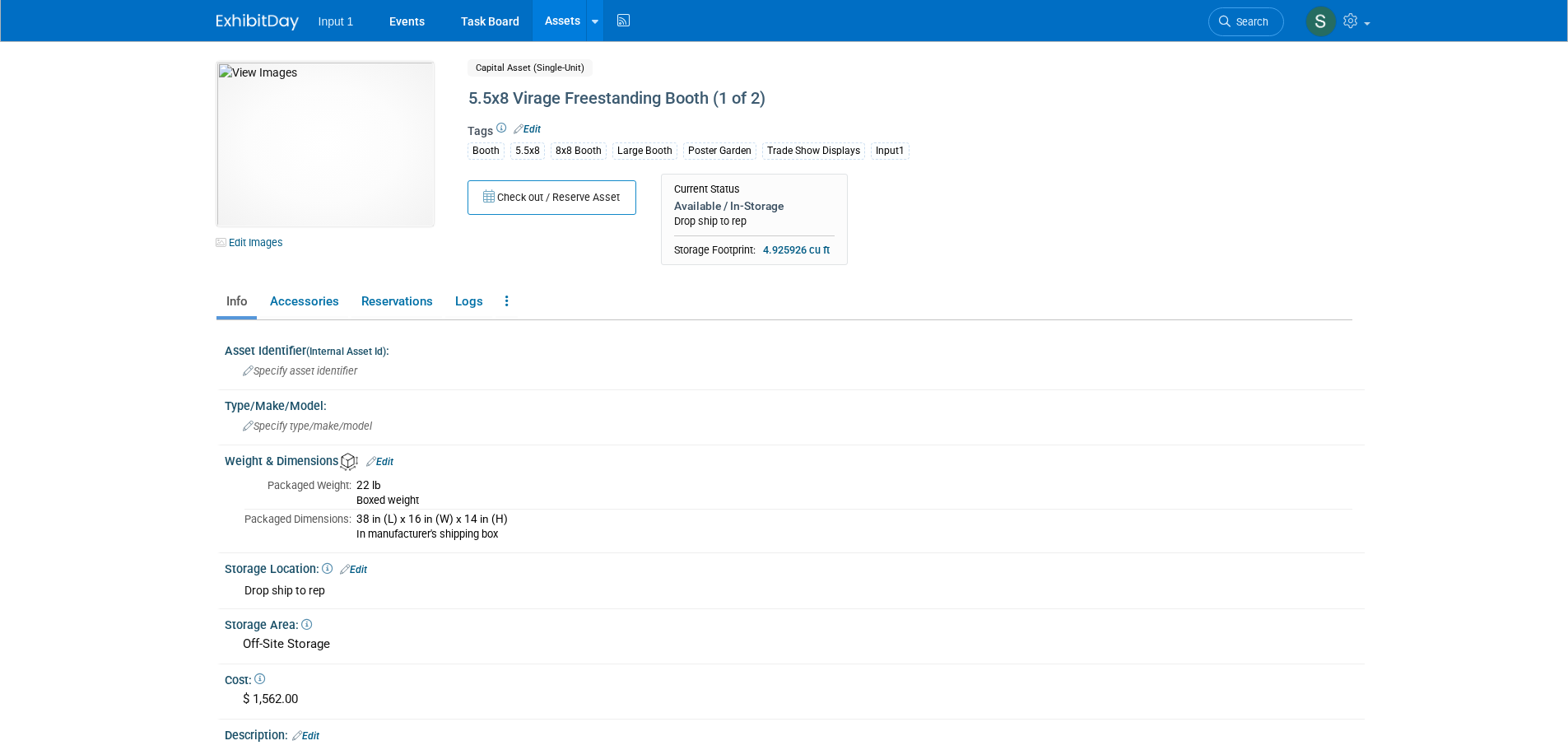
click at [1205, 205] on div "Check out / Reserve Asset Current Status Available / In-Storage Drop ship to re…" at bounding box center [842, 224] width 774 height 101
